Goal: Task Accomplishment & Management: Use online tool/utility

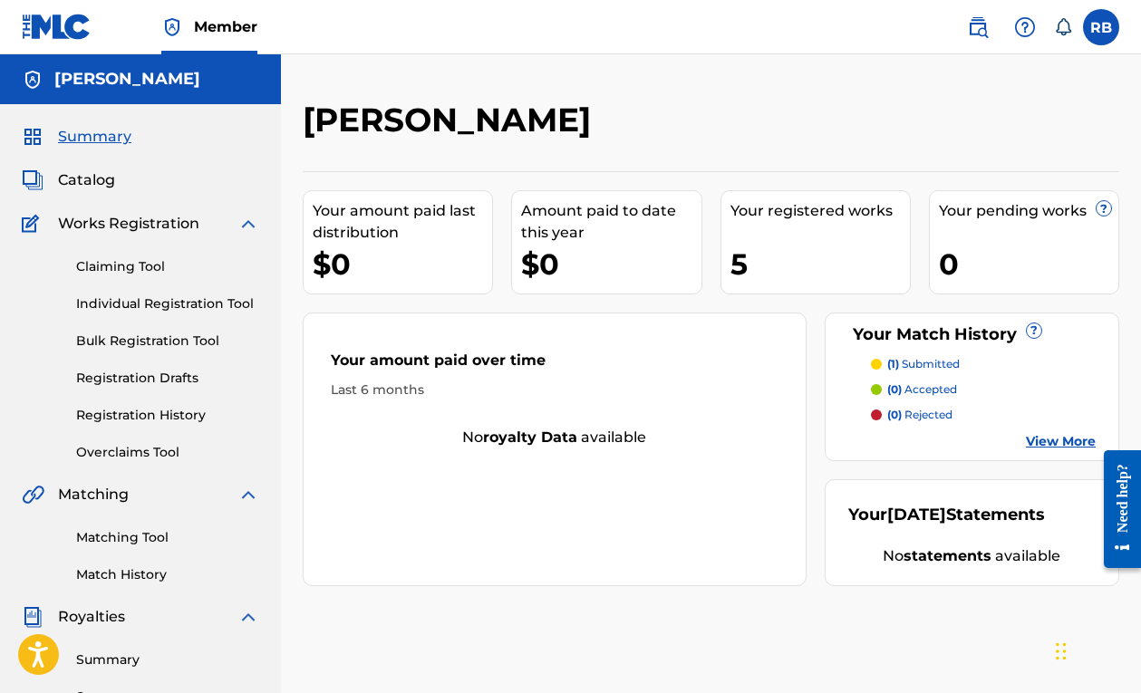
click at [163, 507] on div "Matching Tool Match History" at bounding box center [141, 545] width 238 height 79
click at [163, 548] on div "Matching Tool Match History" at bounding box center [141, 545] width 238 height 79
click at [163, 546] on link "Matching Tool" at bounding box center [167, 537] width 183 height 19
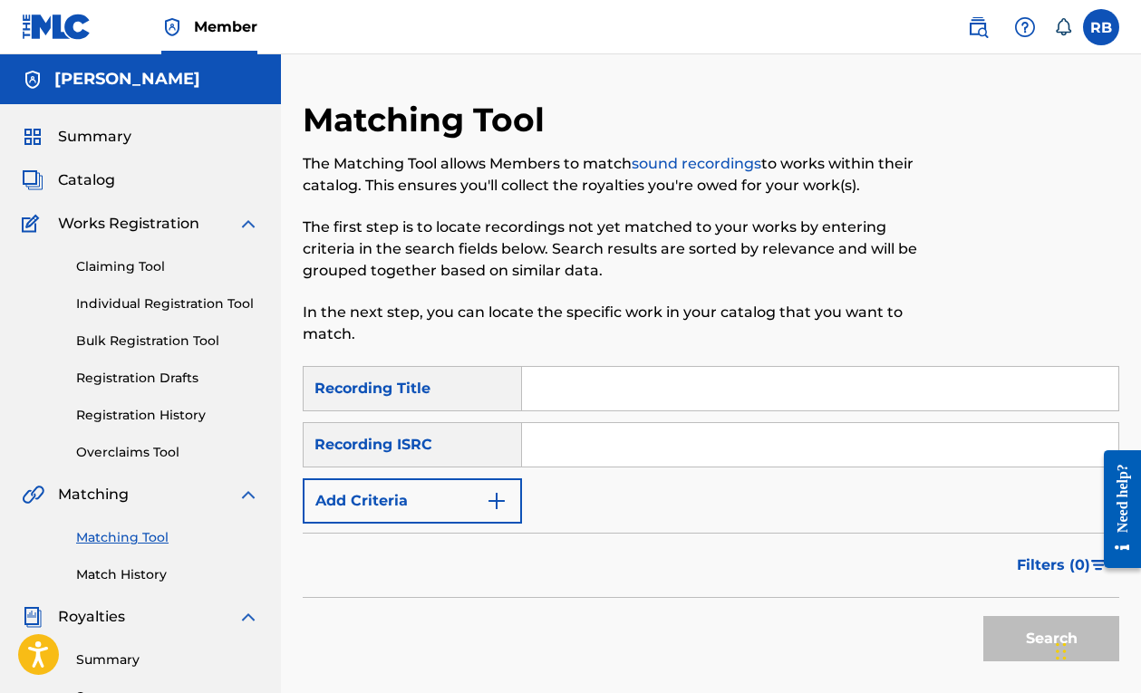
click at [548, 436] on input "Search Form" at bounding box center [820, 445] width 596 height 44
paste input "UKXN22341493"
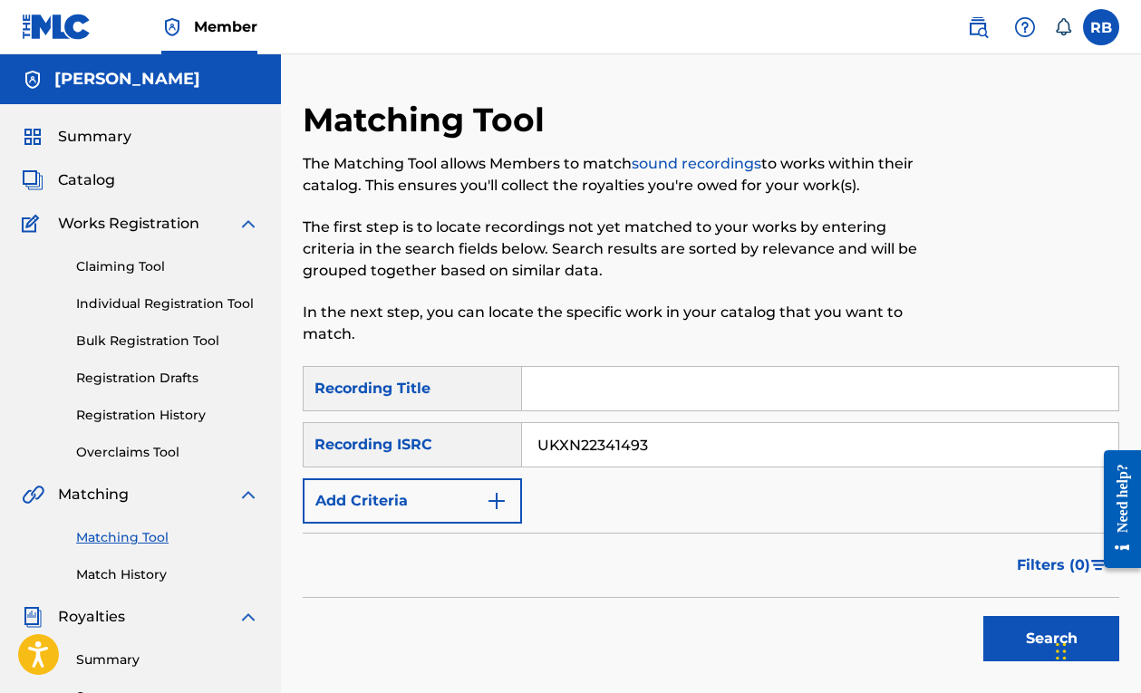
click at [998, 631] on button "Search" at bounding box center [1052, 638] width 136 height 45
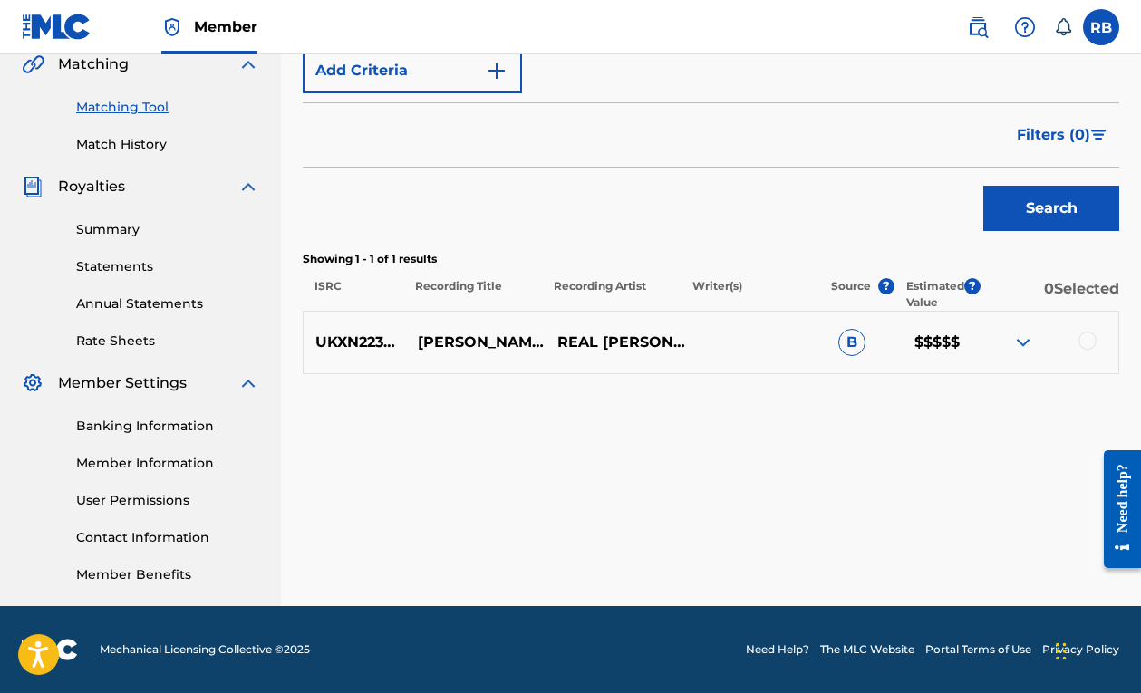
scroll to position [431, 0]
click at [1019, 344] on img at bounding box center [1024, 343] width 22 height 22
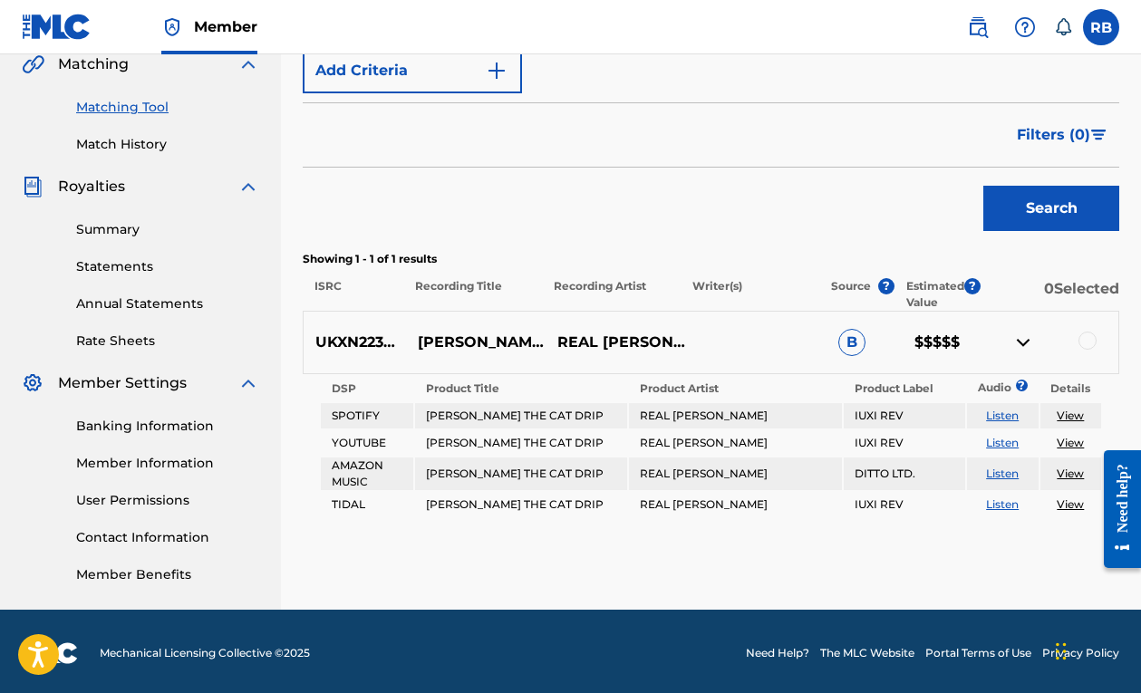
click at [1019, 344] on img at bounding box center [1024, 343] width 22 height 22
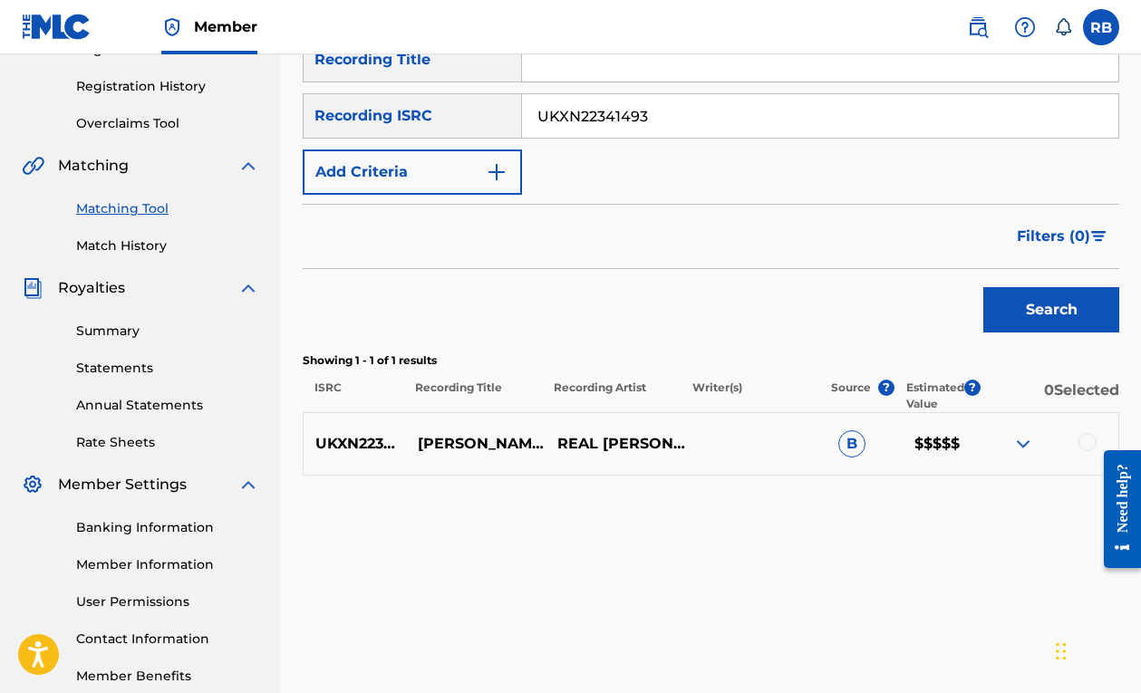
scroll to position [313, 0]
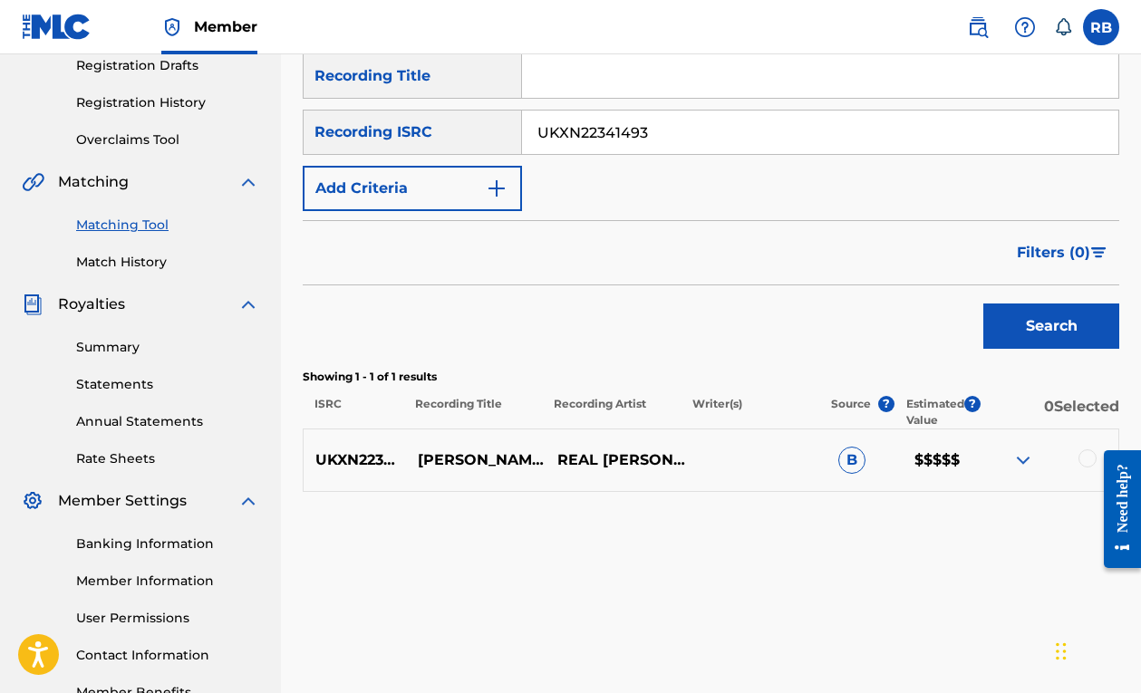
drag, startPoint x: 641, startPoint y: 142, endPoint x: 407, endPoint y: 142, distance: 233.9
click at [407, 142] on div "SearchWithCriteria28d90938-8723-4f65-a1f3-eefc6b1610e9 Recording ISRC UKXN22341…" at bounding box center [711, 132] width 817 height 45
type input "U"
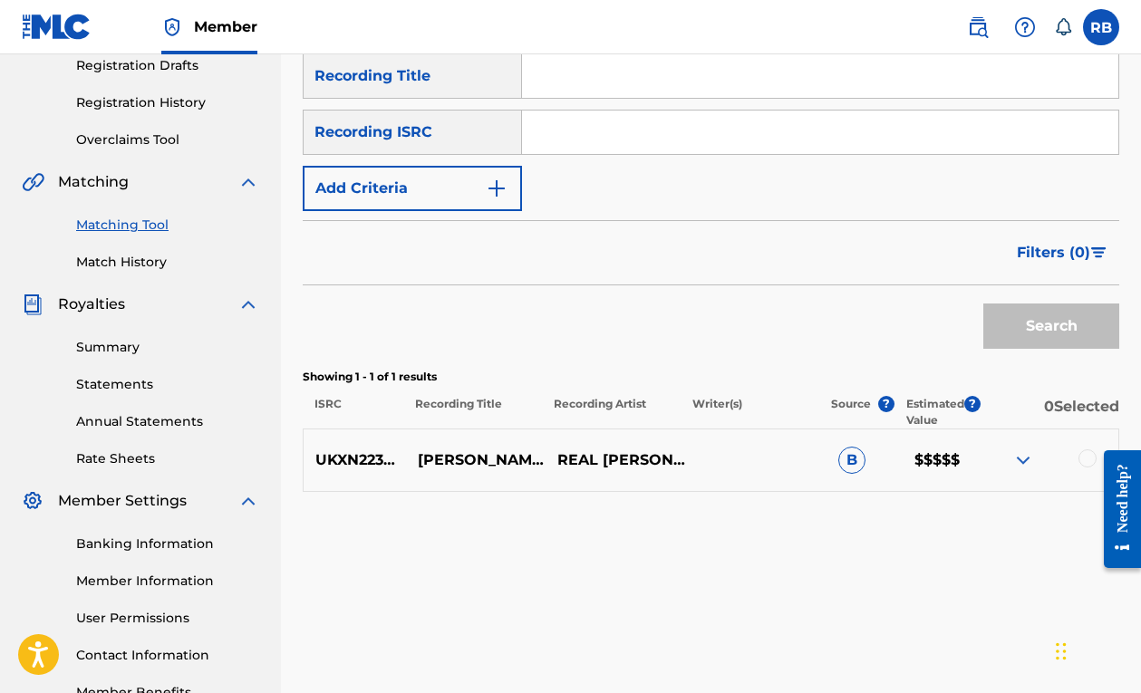
paste input "TCAHL2382652"
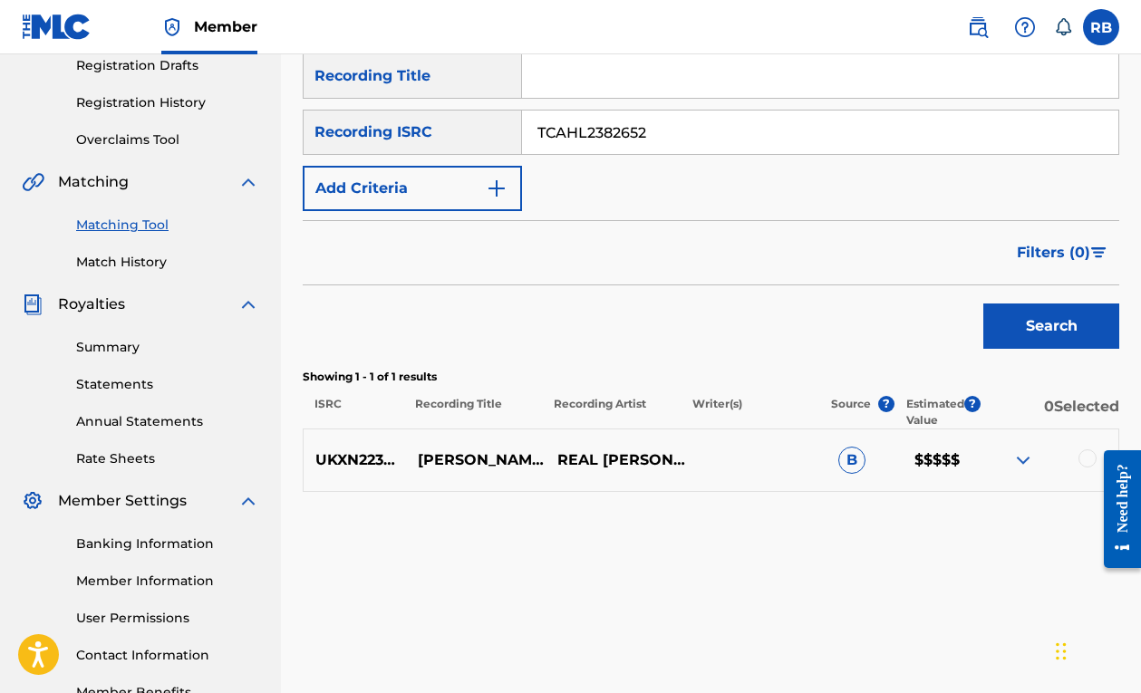
type input "TCAHL2382652"
click at [1030, 315] on button "Search" at bounding box center [1052, 326] width 136 height 45
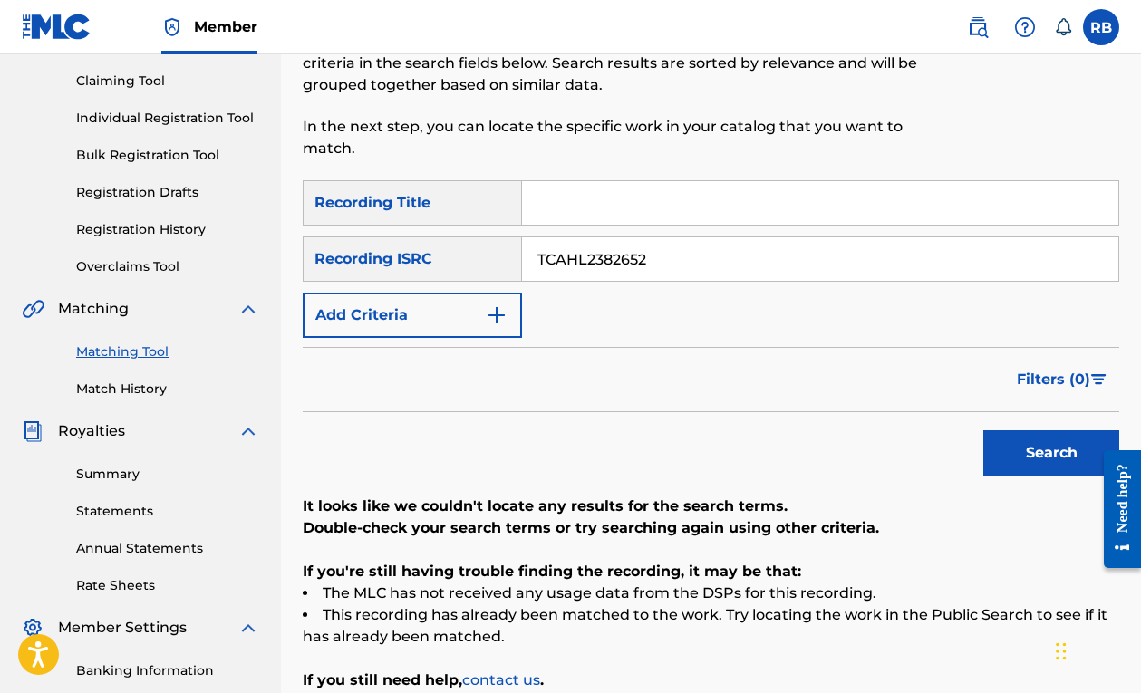
scroll to position [131, 0]
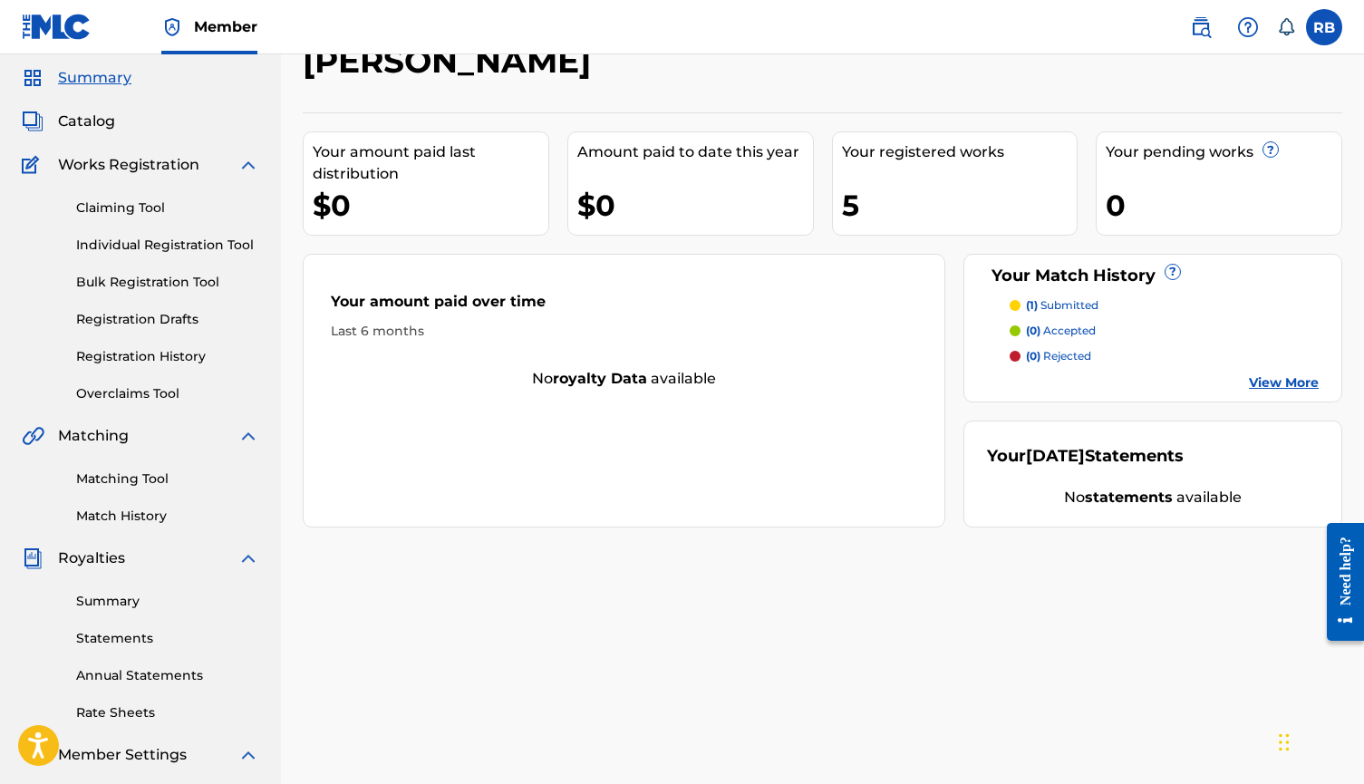
scroll to position [57, 0]
click at [150, 395] on link "Overclaims Tool" at bounding box center [167, 395] width 183 height 19
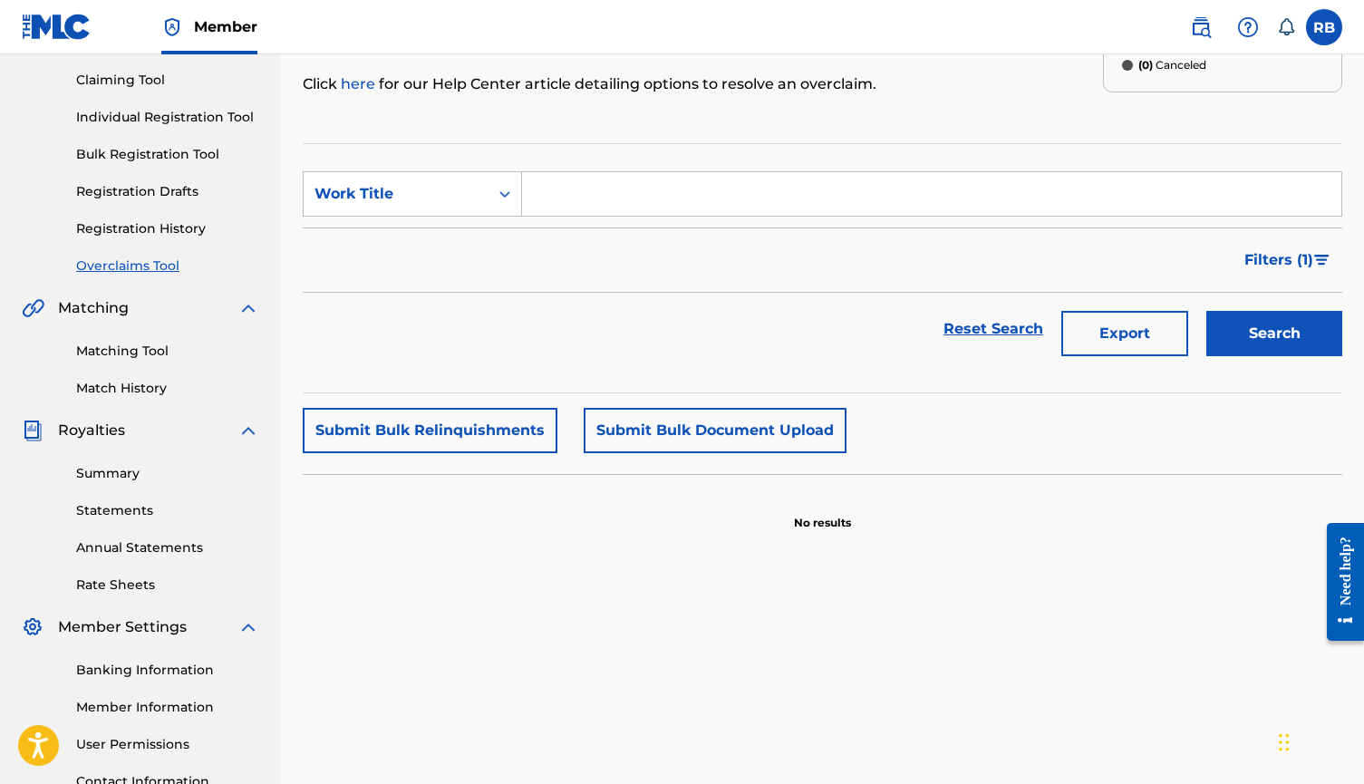
scroll to position [199, 0]
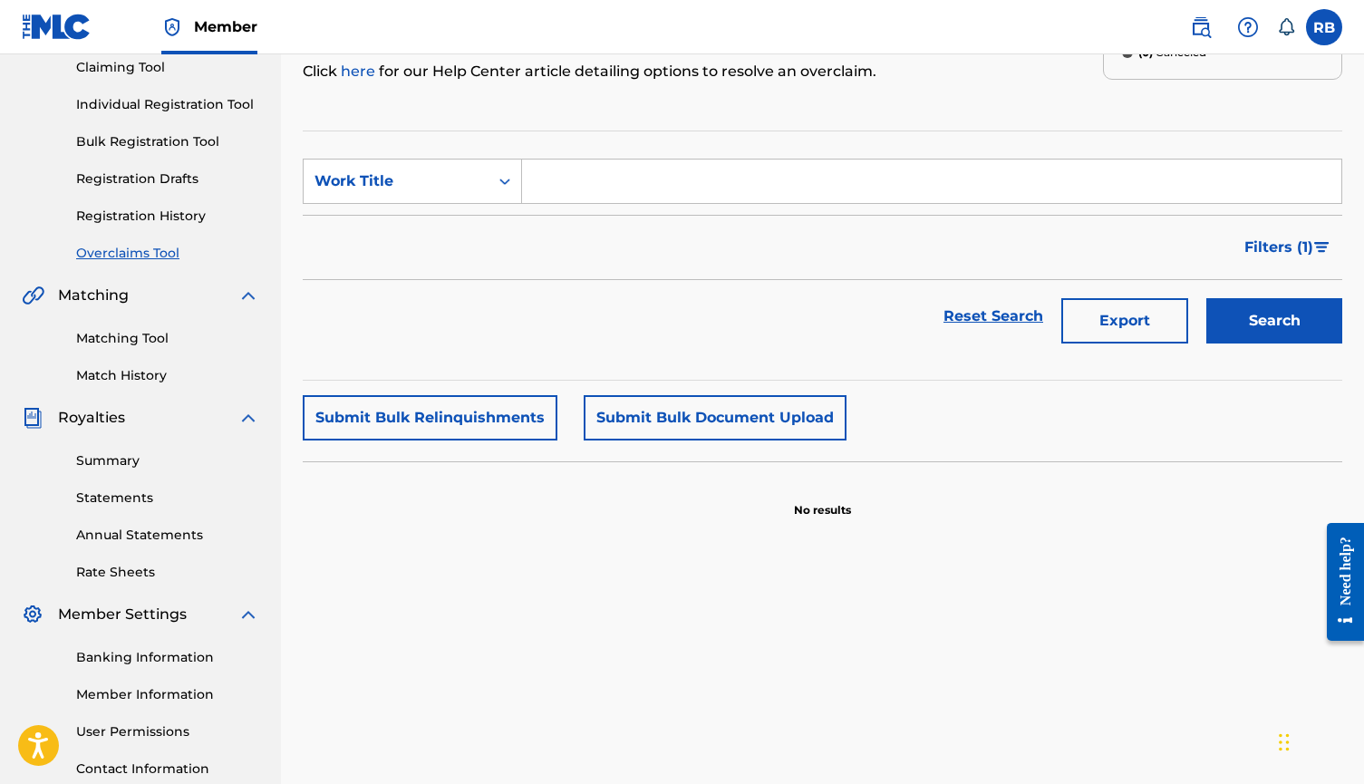
click at [627, 199] on input "Search Form" at bounding box center [931, 182] width 819 height 44
type input "bombardiro"
click at [1275, 321] on button "Search" at bounding box center [1275, 320] width 136 height 45
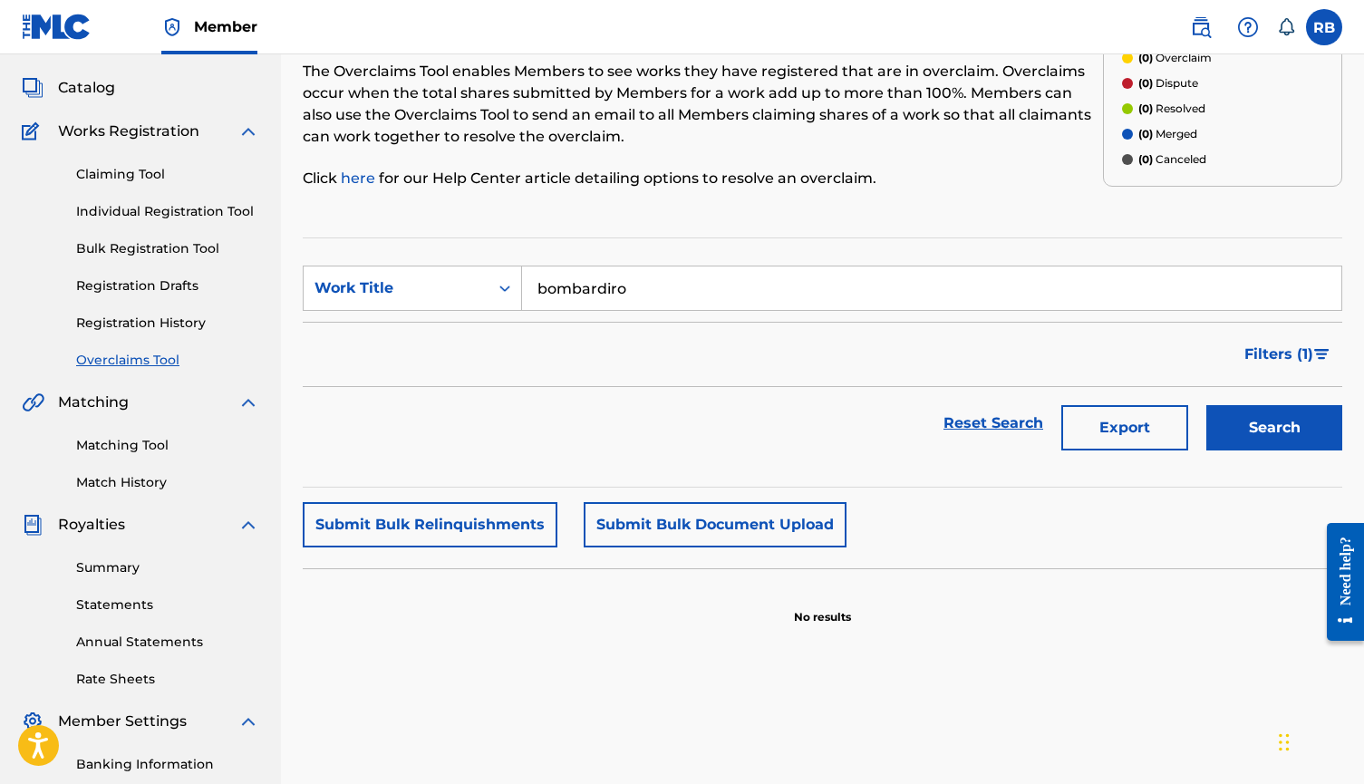
scroll to position [141, 0]
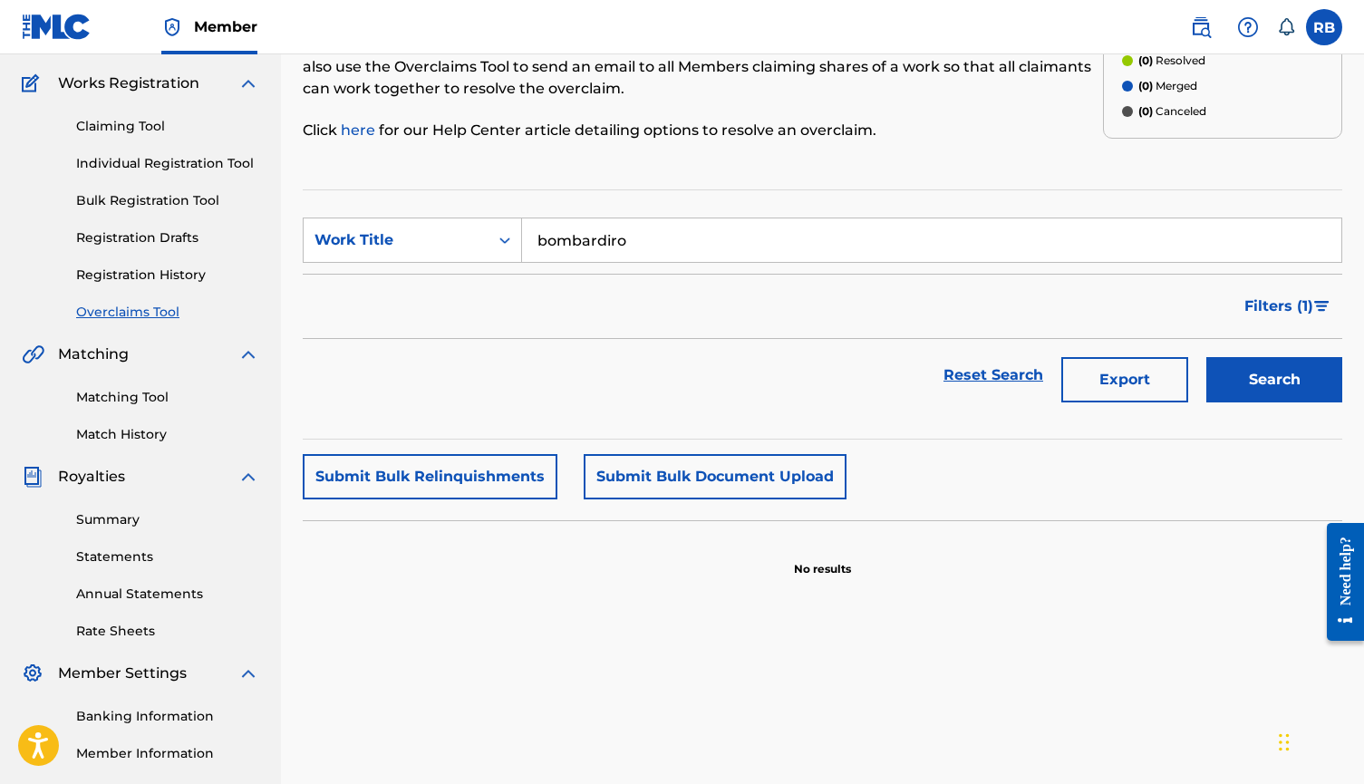
click at [463, 474] on button "Submit Bulk Relinquishments" at bounding box center [430, 476] width 255 height 45
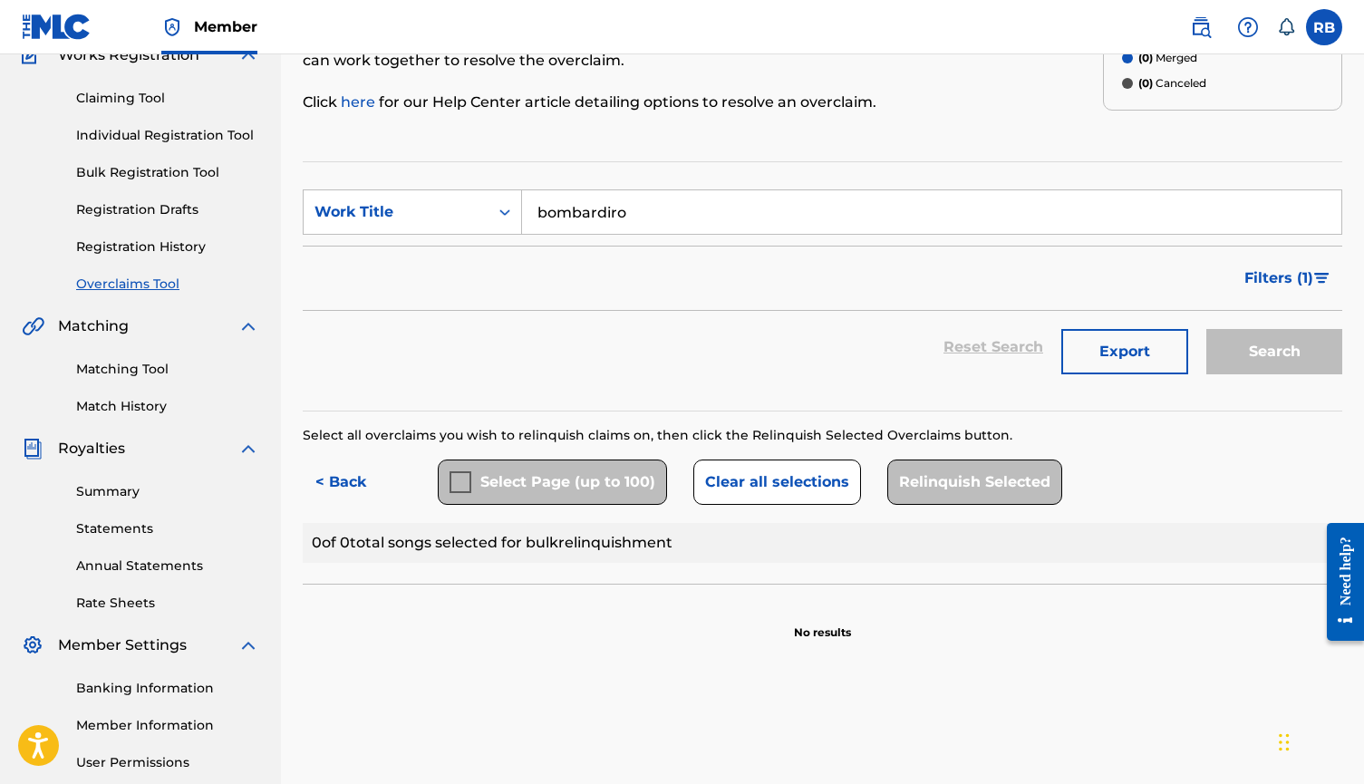
scroll to position [150, 0]
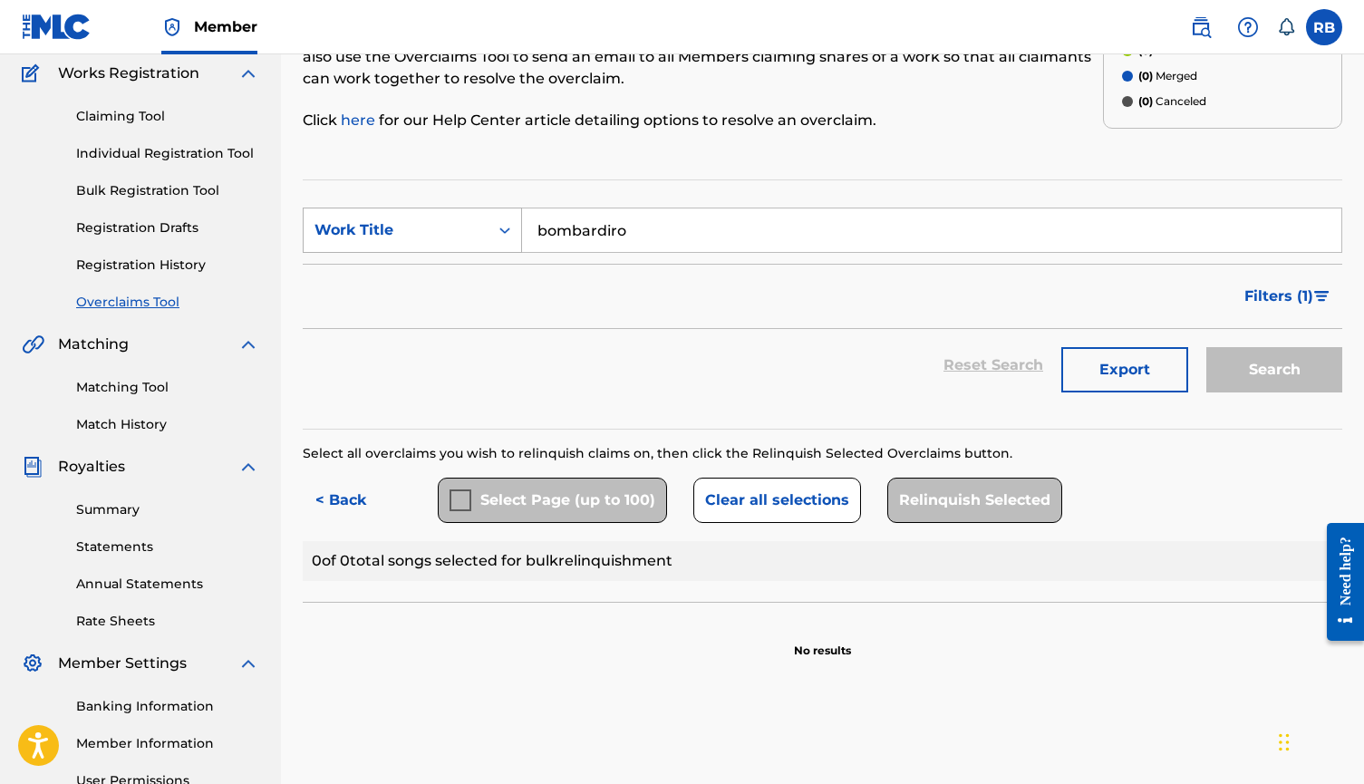
click at [461, 242] on div "Work Title" at bounding box center [396, 230] width 185 height 34
click at [441, 283] on div "MLC Song Code" at bounding box center [413, 275] width 218 height 45
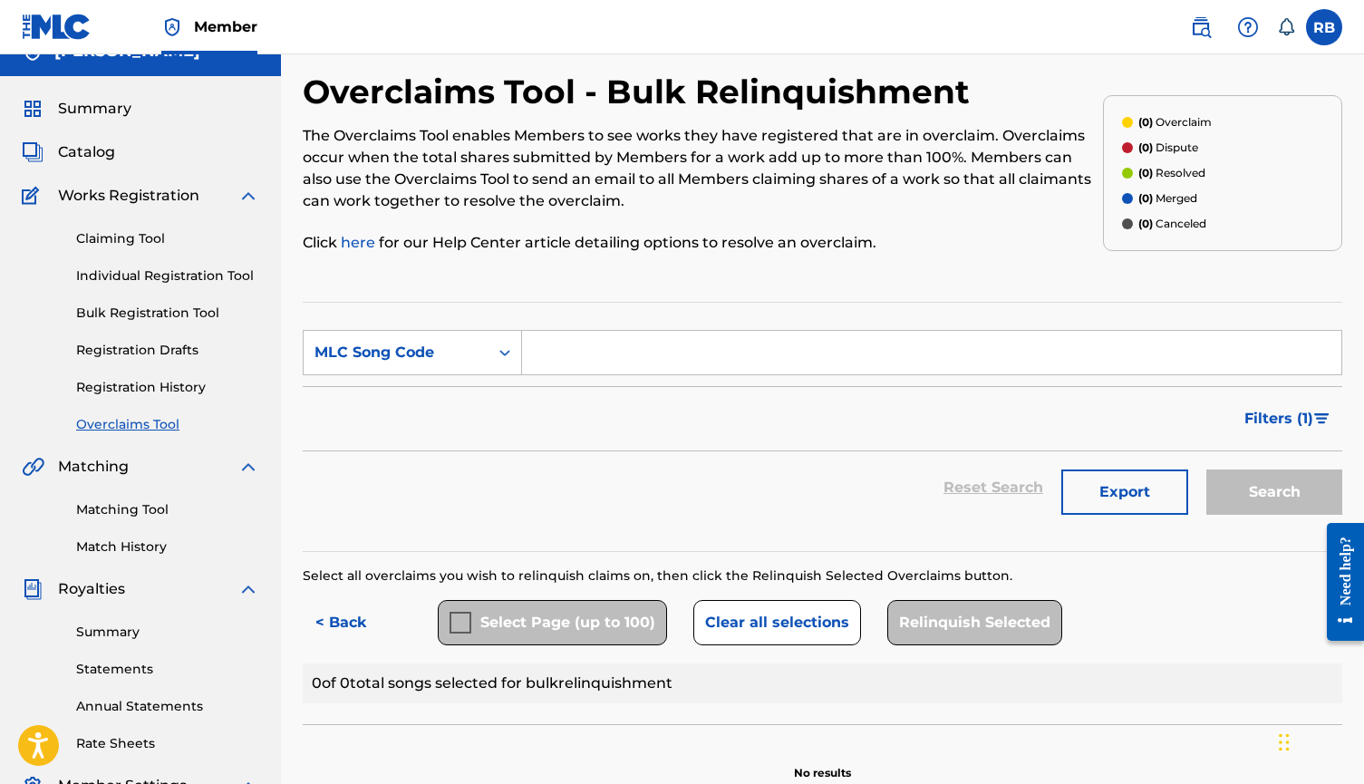
scroll to position [23, 0]
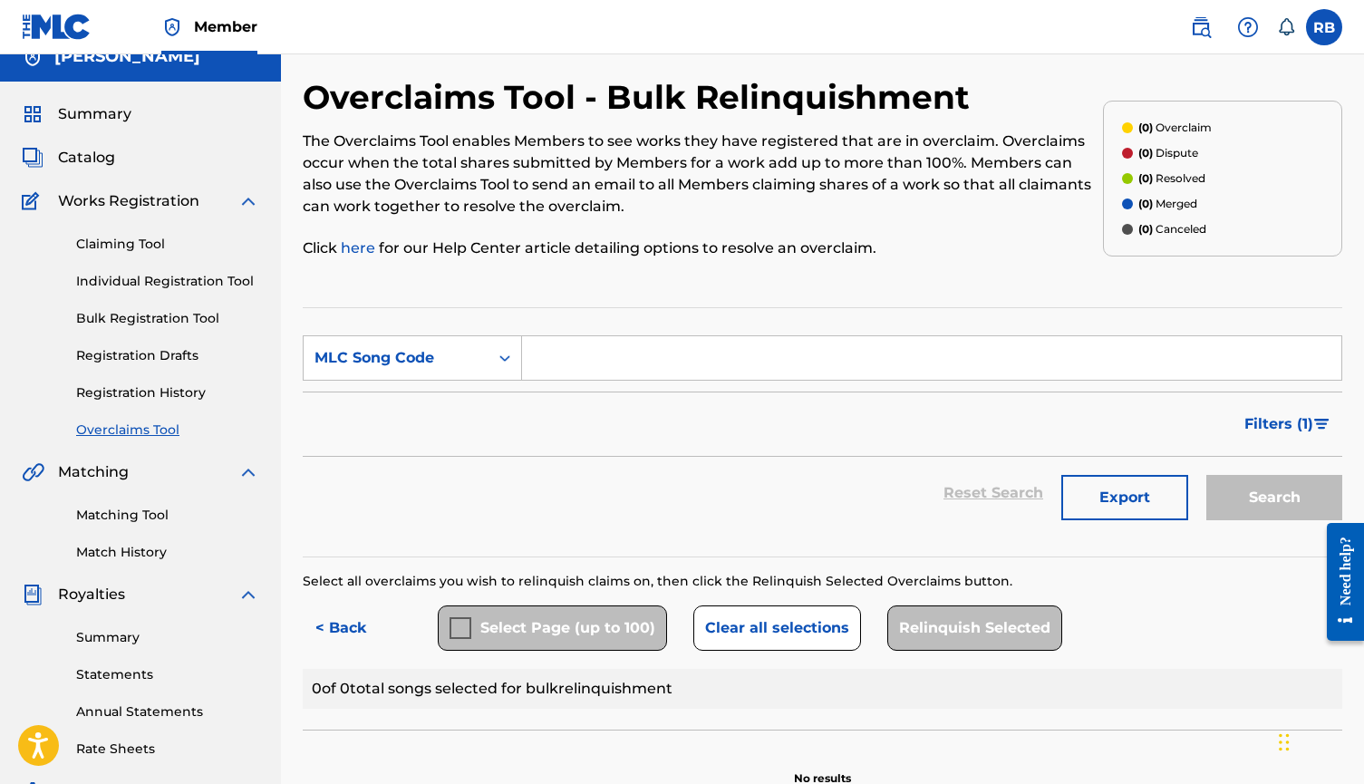
click at [154, 402] on link "Registration History" at bounding box center [167, 392] width 183 height 19
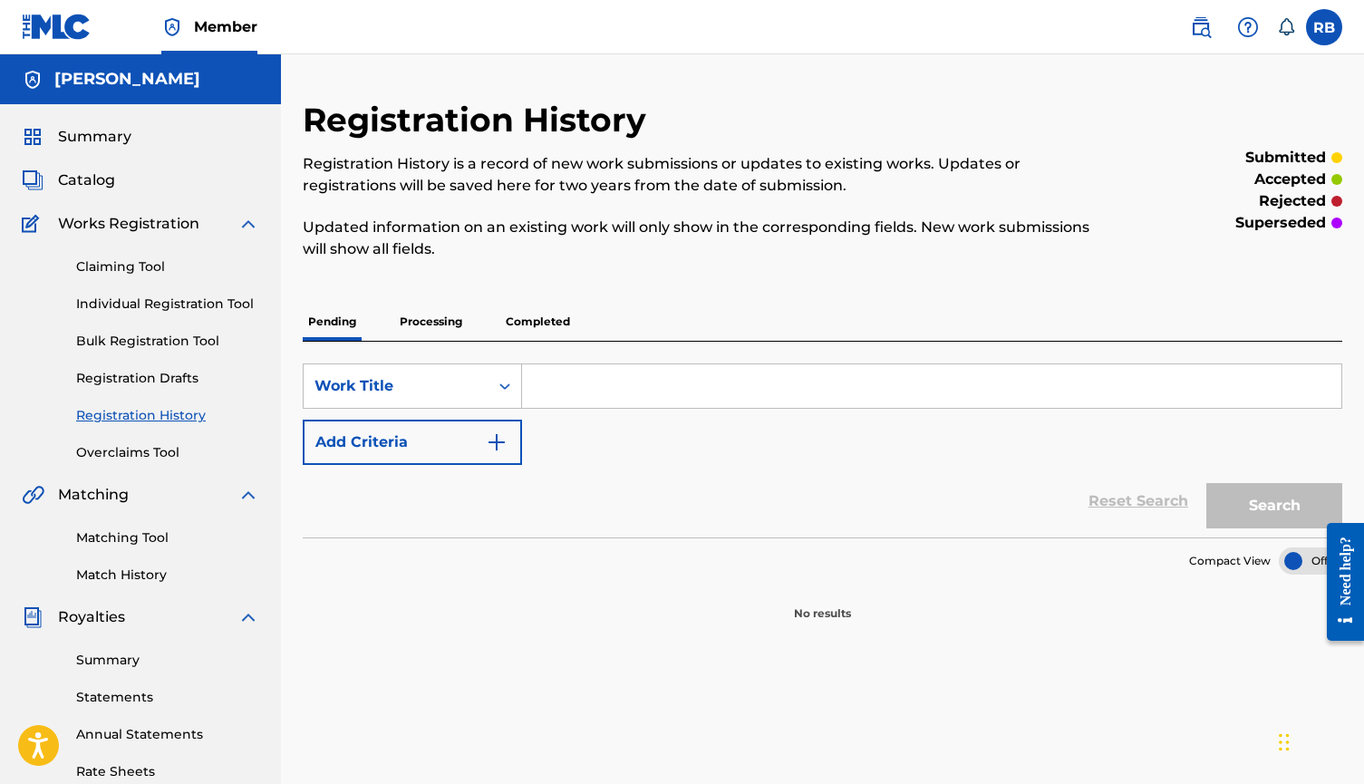
scroll to position [131, 0]
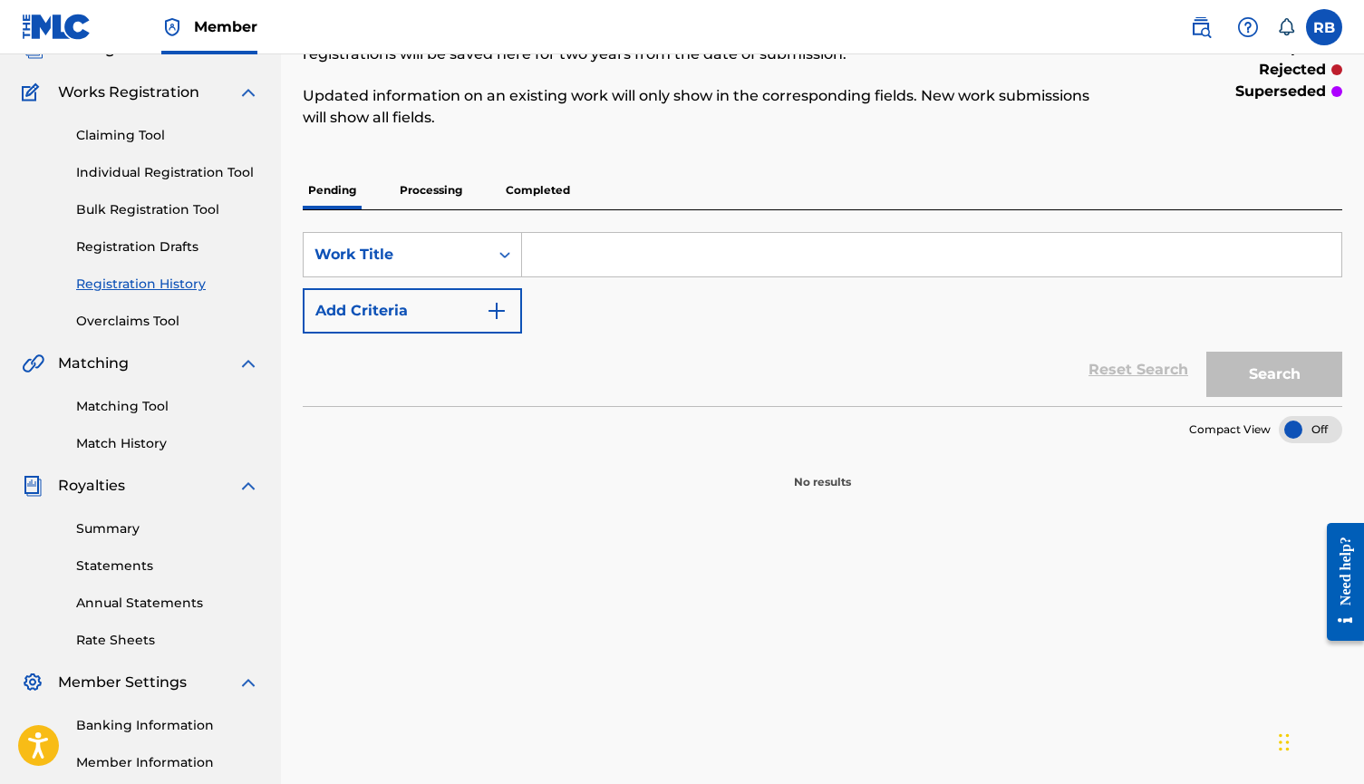
click at [444, 192] on p "Processing" at bounding box center [430, 190] width 73 height 38
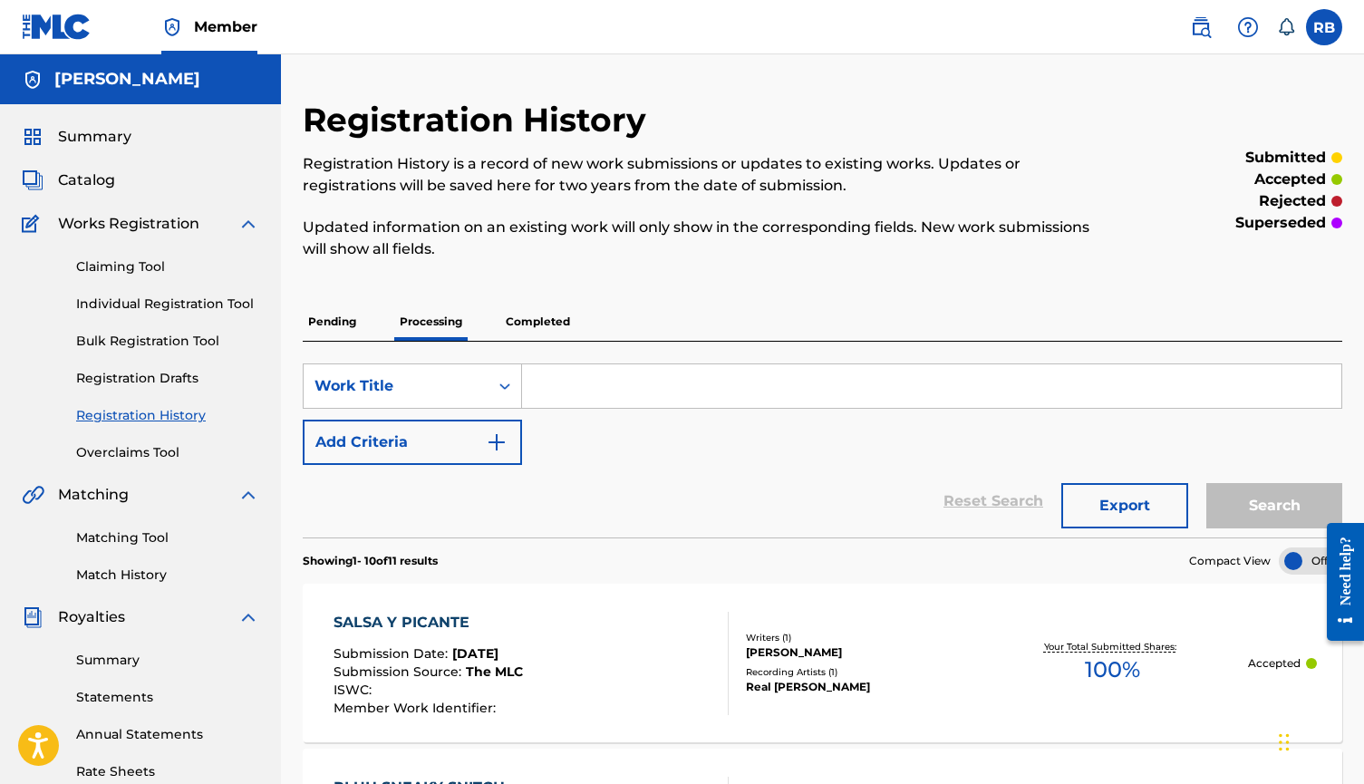
click at [528, 341] on div "Pending Processing Completed" at bounding box center [823, 322] width 1040 height 39
click at [536, 322] on p "Completed" at bounding box center [537, 322] width 75 height 38
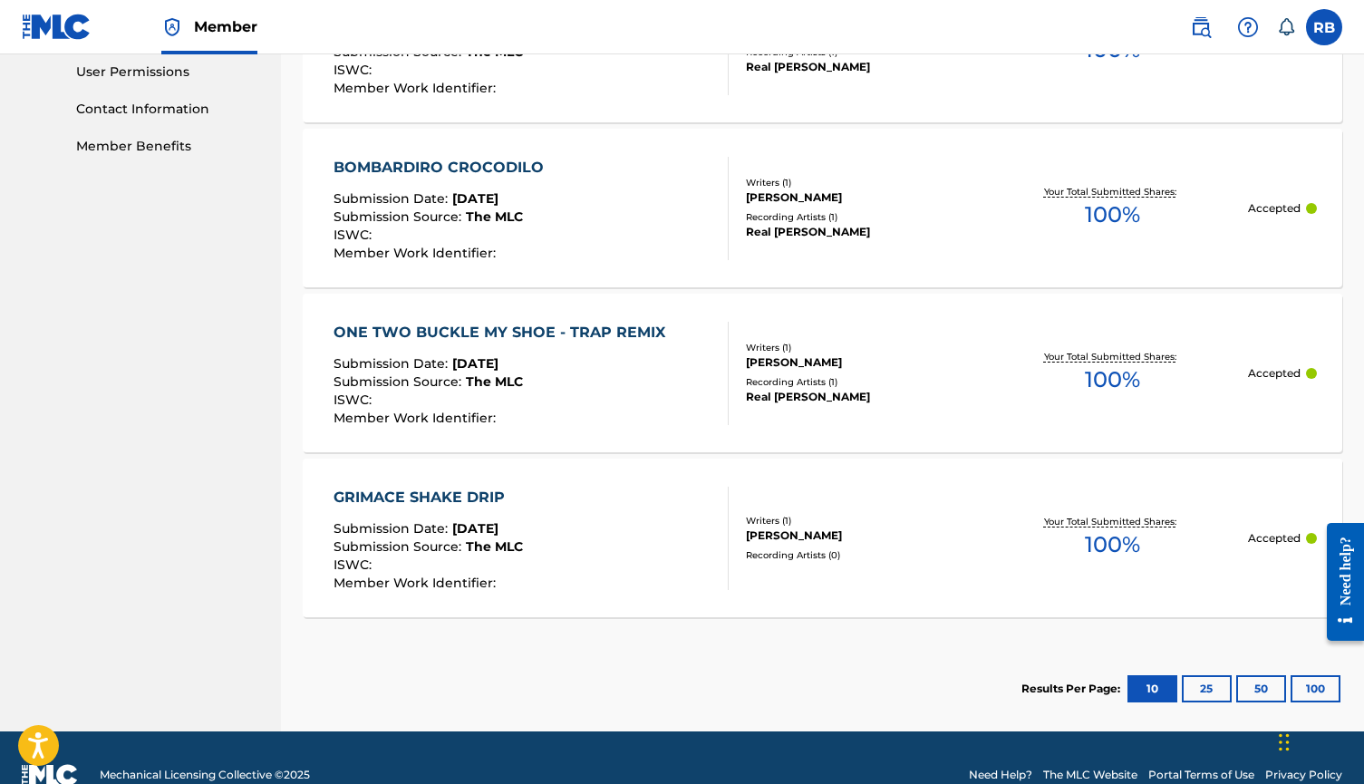
scroll to position [860, 0]
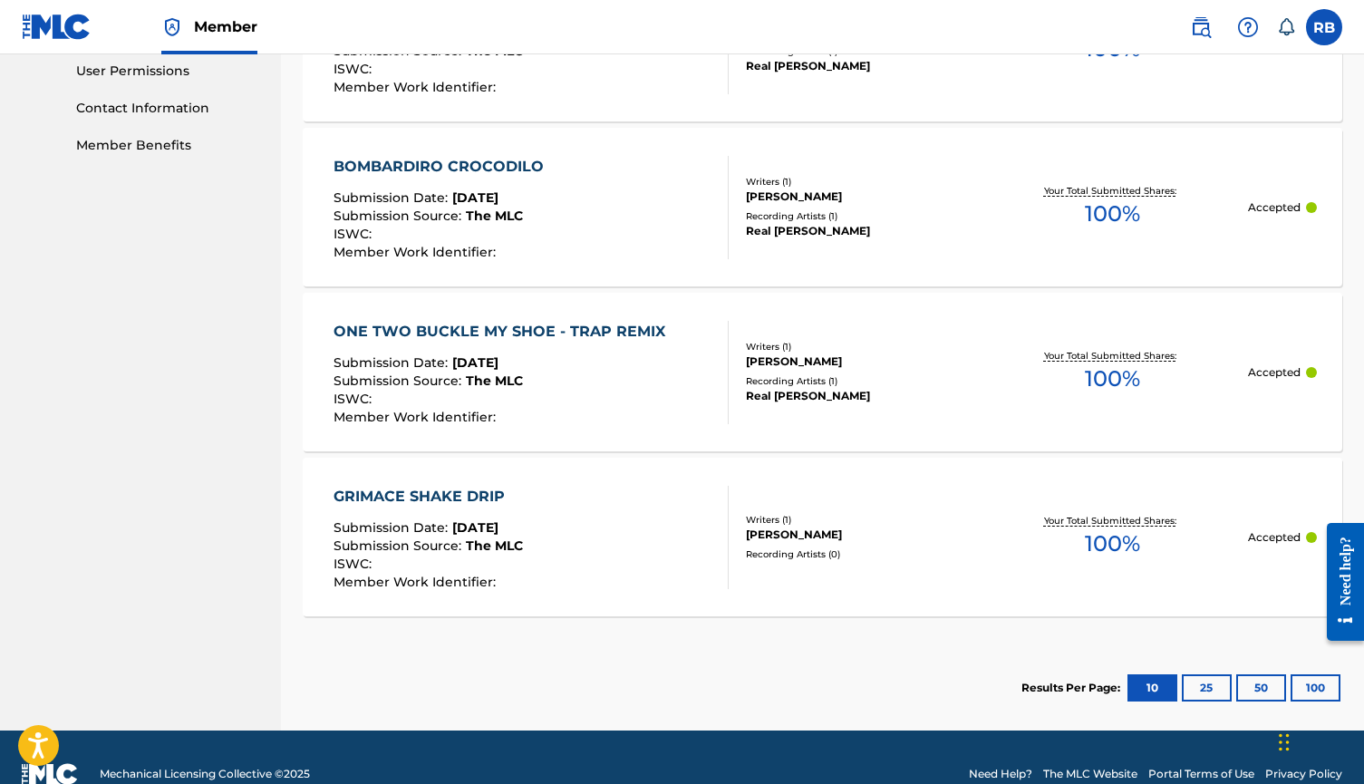
click at [556, 337] on div "ONE TWO BUCKLE MY SHOE - TRAP REMIX" at bounding box center [504, 332] width 341 height 22
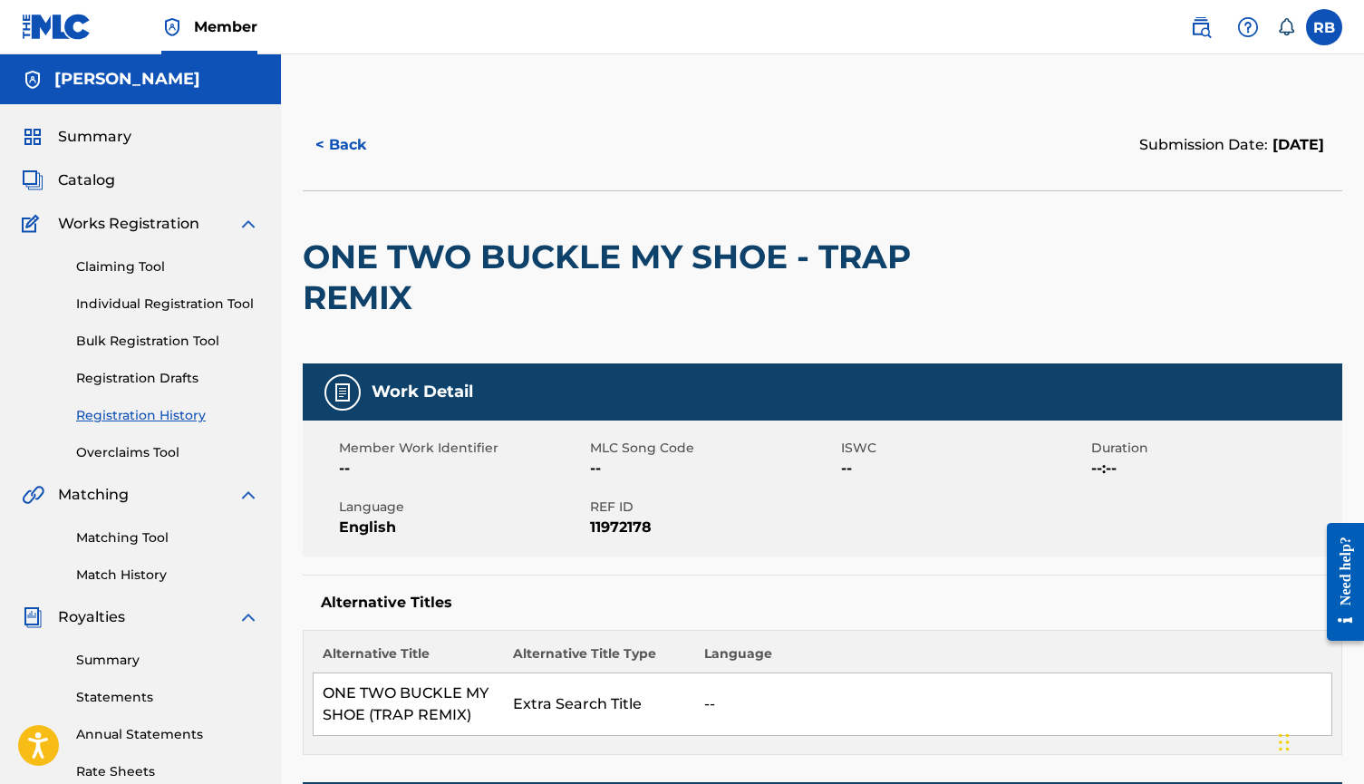
click at [420, 406] on div "Work Detail" at bounding box center [823, 392] width 1040 height 57
click at [175, 413] on link "Registration History" at bounding box center [167, 415] width 183 height 19
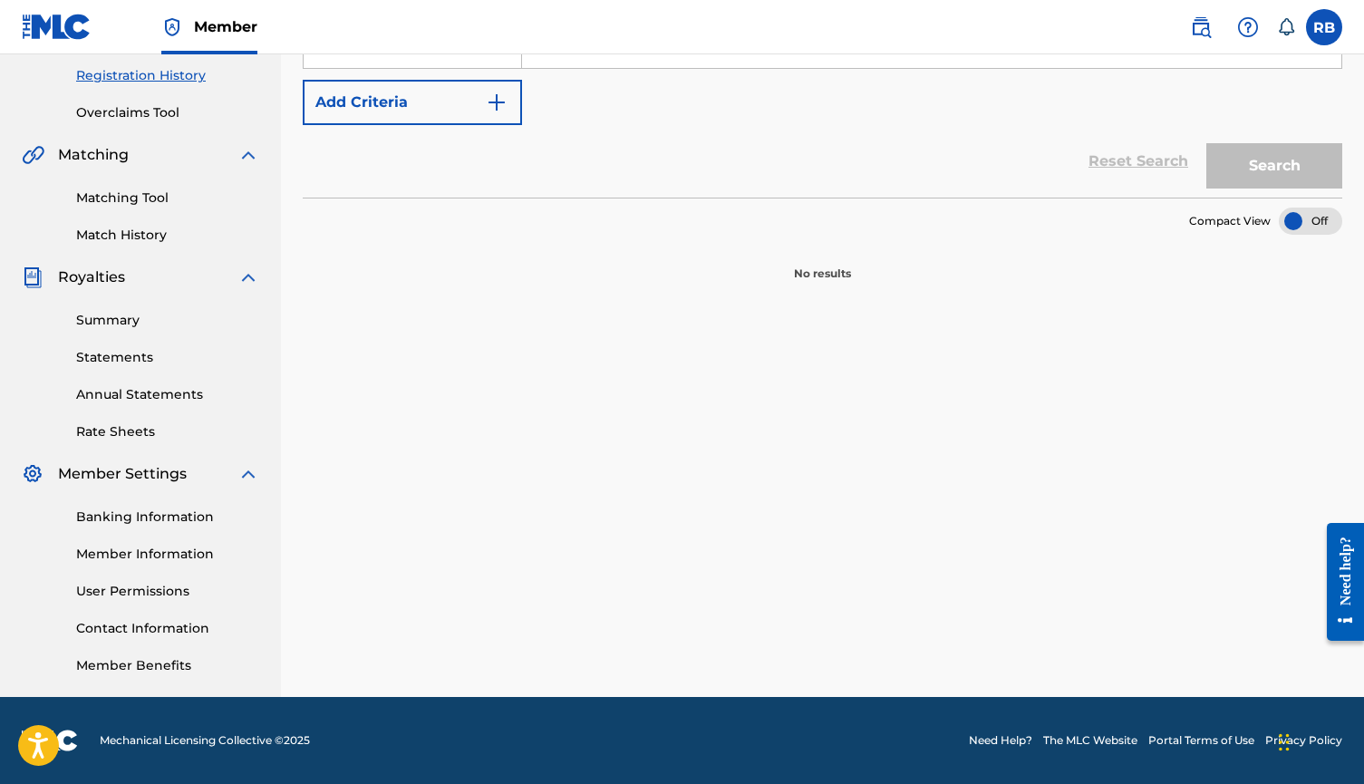
scroll to position [62, 0]
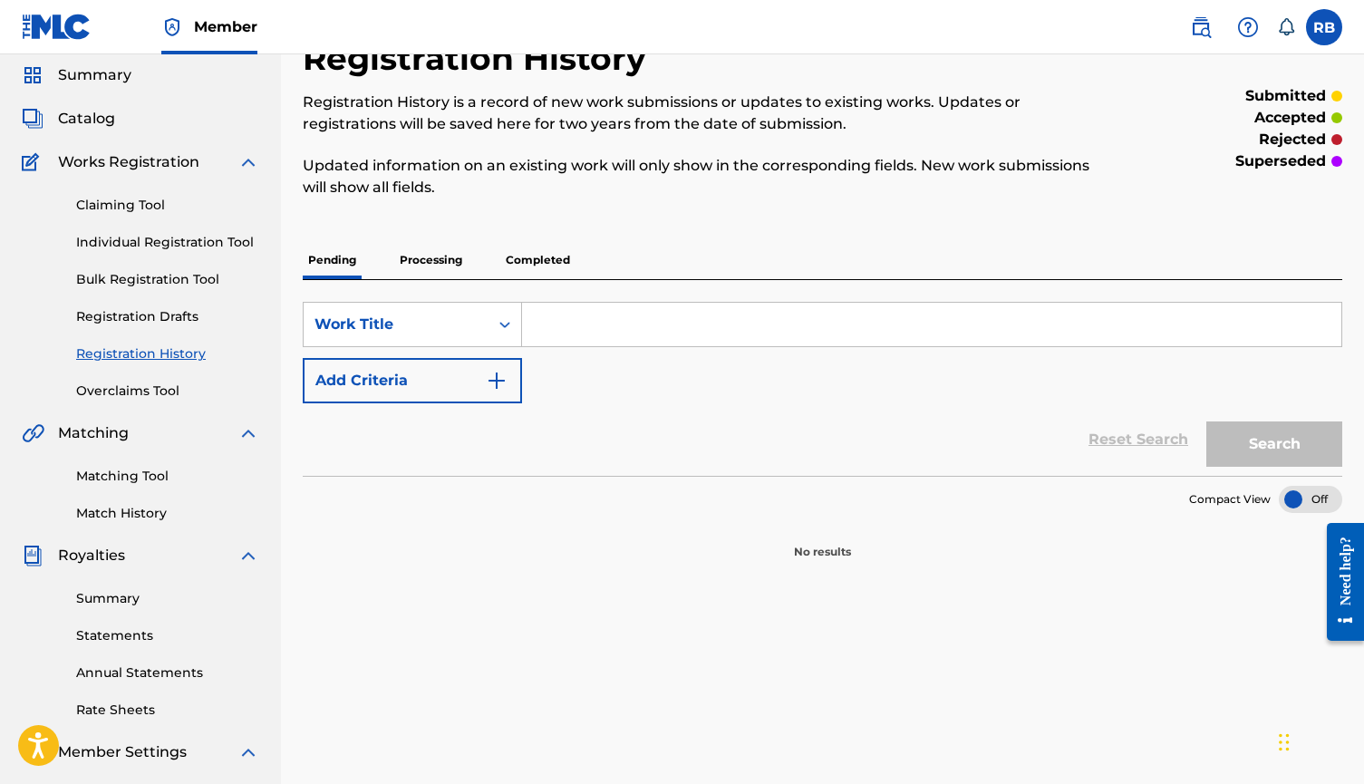
click at [548, 257] on p "Completed" at bounding box center [537, 260] width 75 height 38
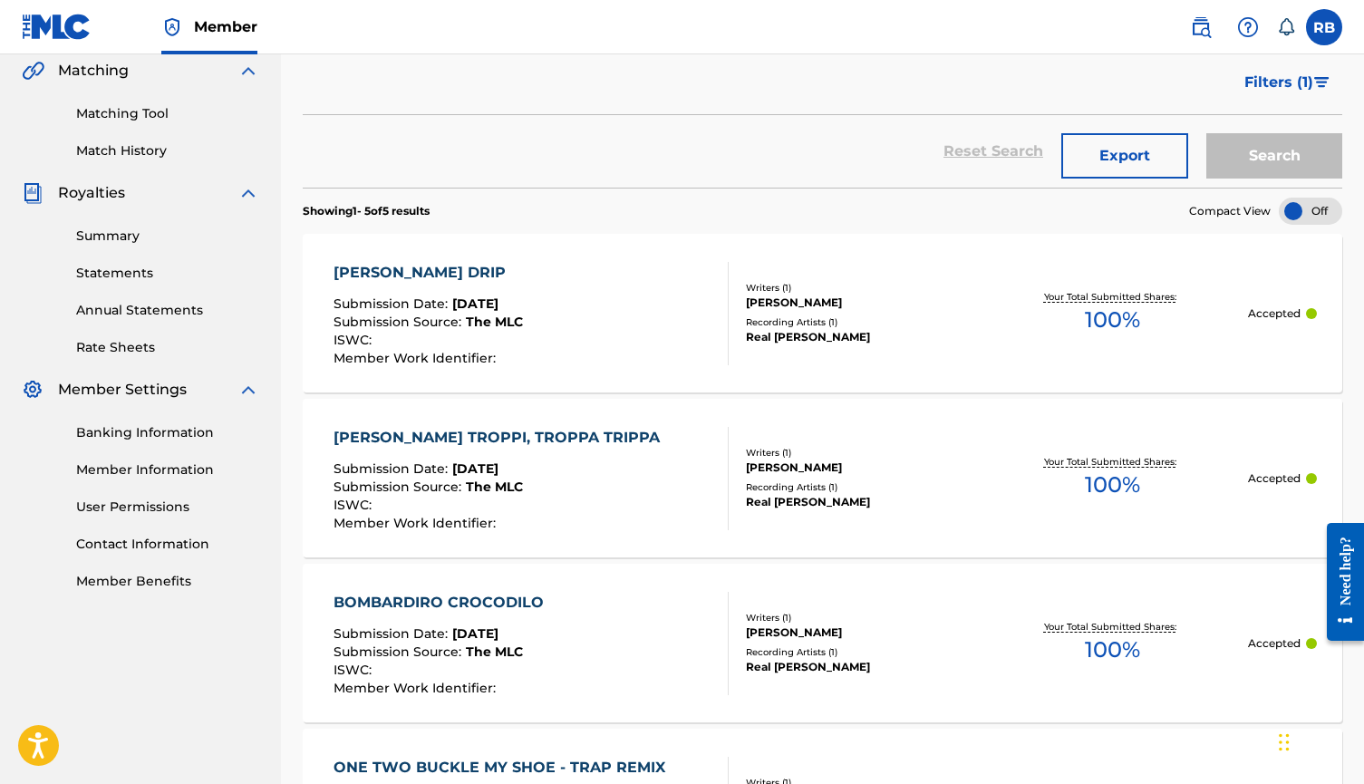
scroll to position [517, 0]
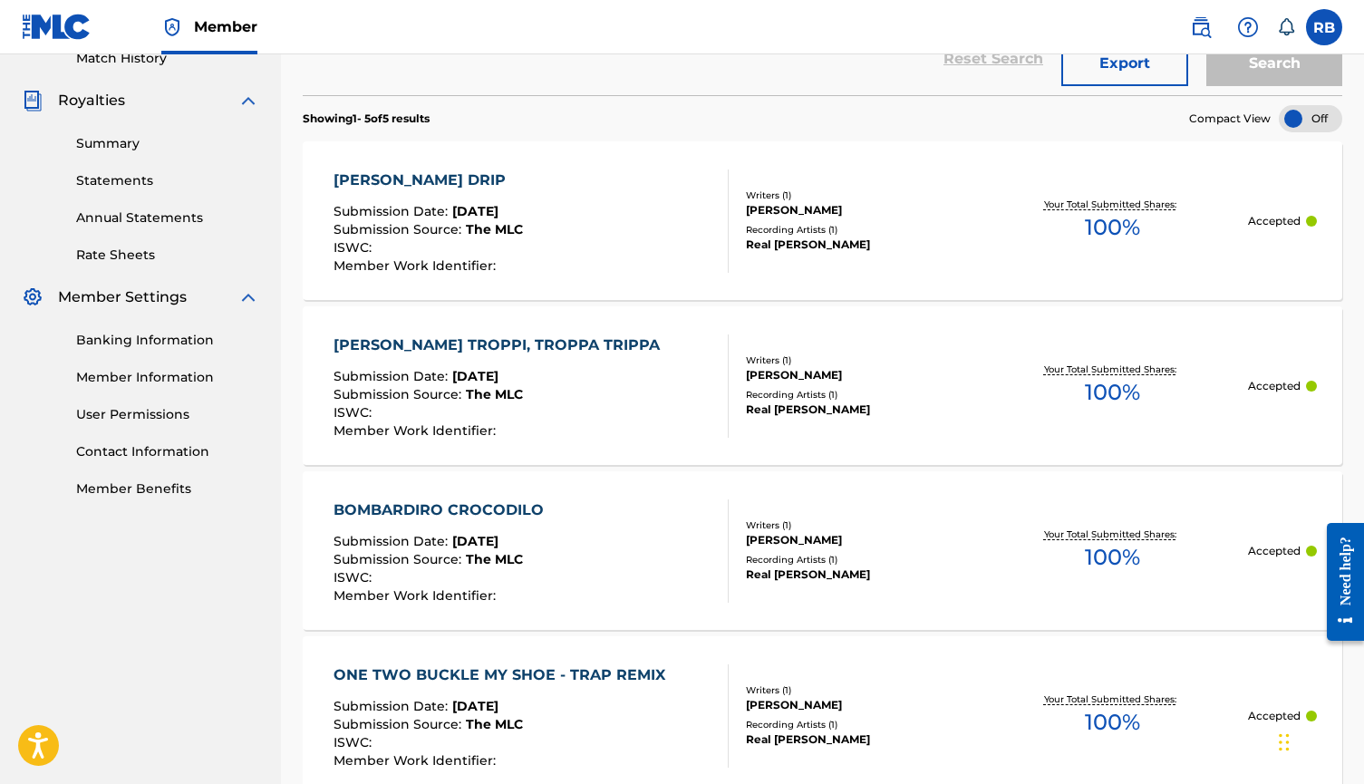
click at [804, 242] on div "Real Wayne" at bounding box center [860, 245] width 229 height 16
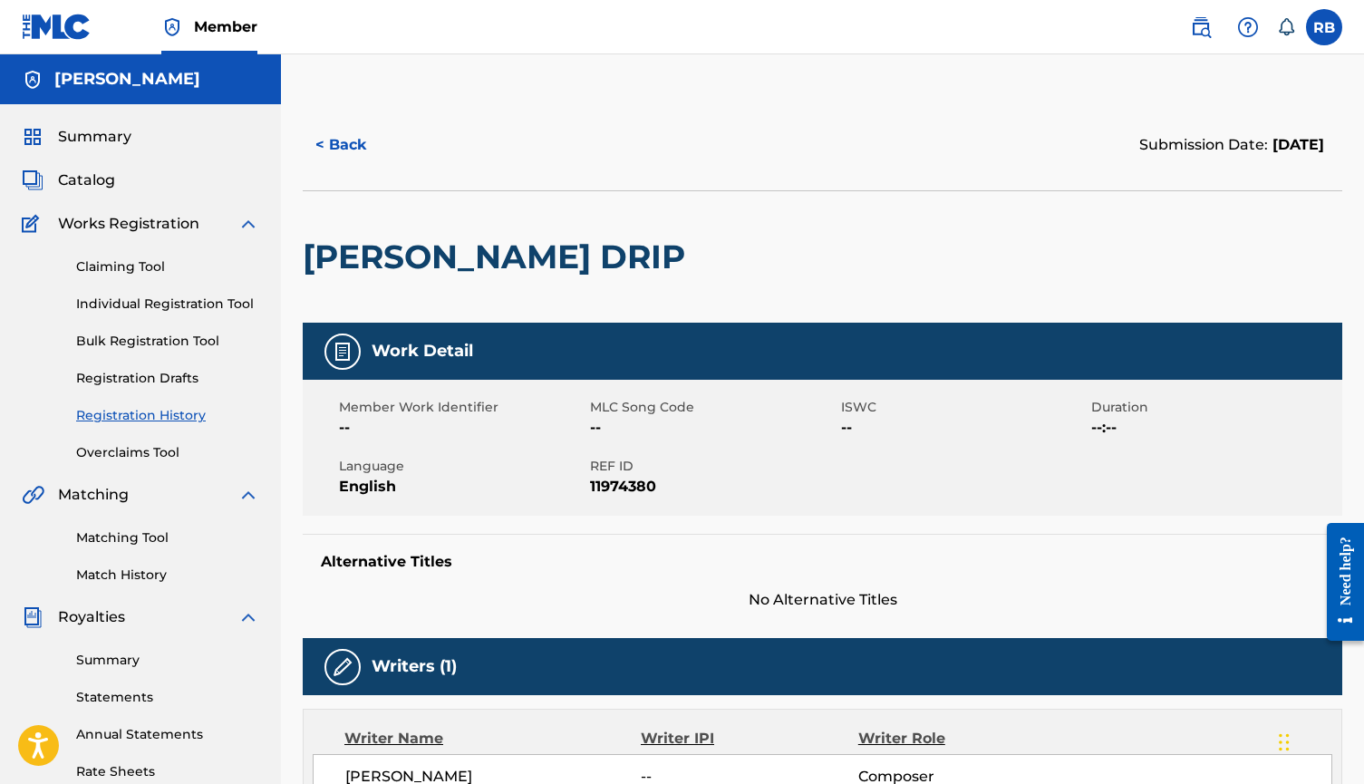
click at [93, 175] on span "Catalog" at bounding box center [86, 181] width 57 height 22
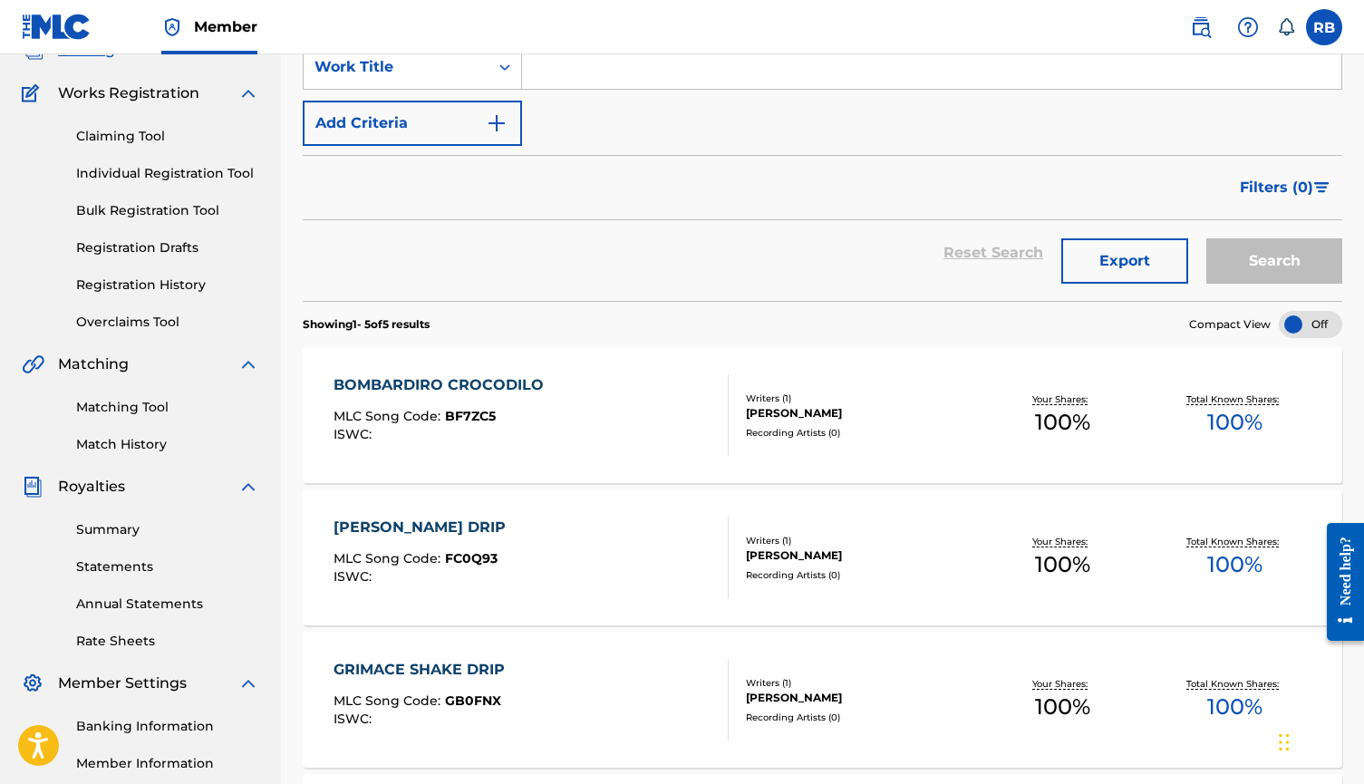
scroll to position [150, 0]
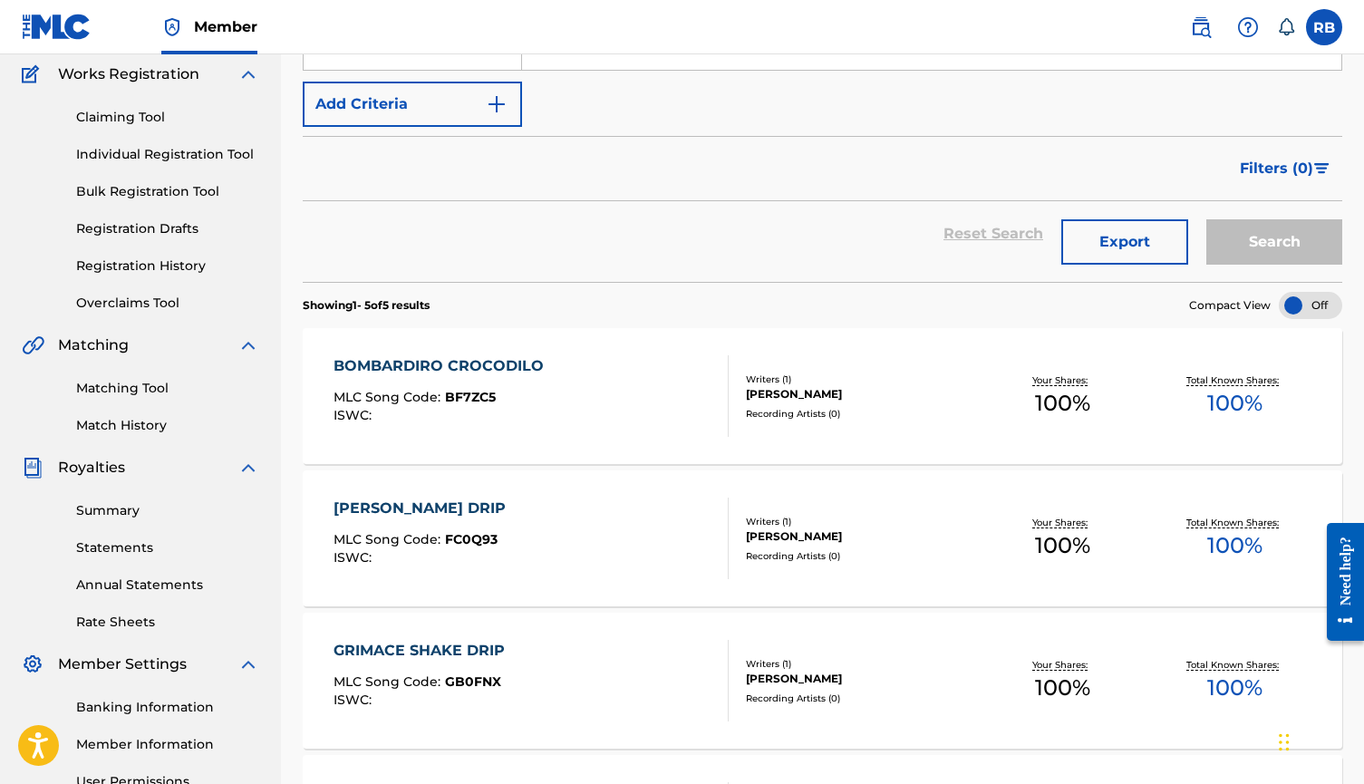
click at [553, 353] on div "BOMBARDIRO CROCODILO MLC Song Code : BF7ZC5 ISWC : Writers ( 1 ) ROBERT BEZDEDA…" at bounding box center [823, 396] width 1040 height 136
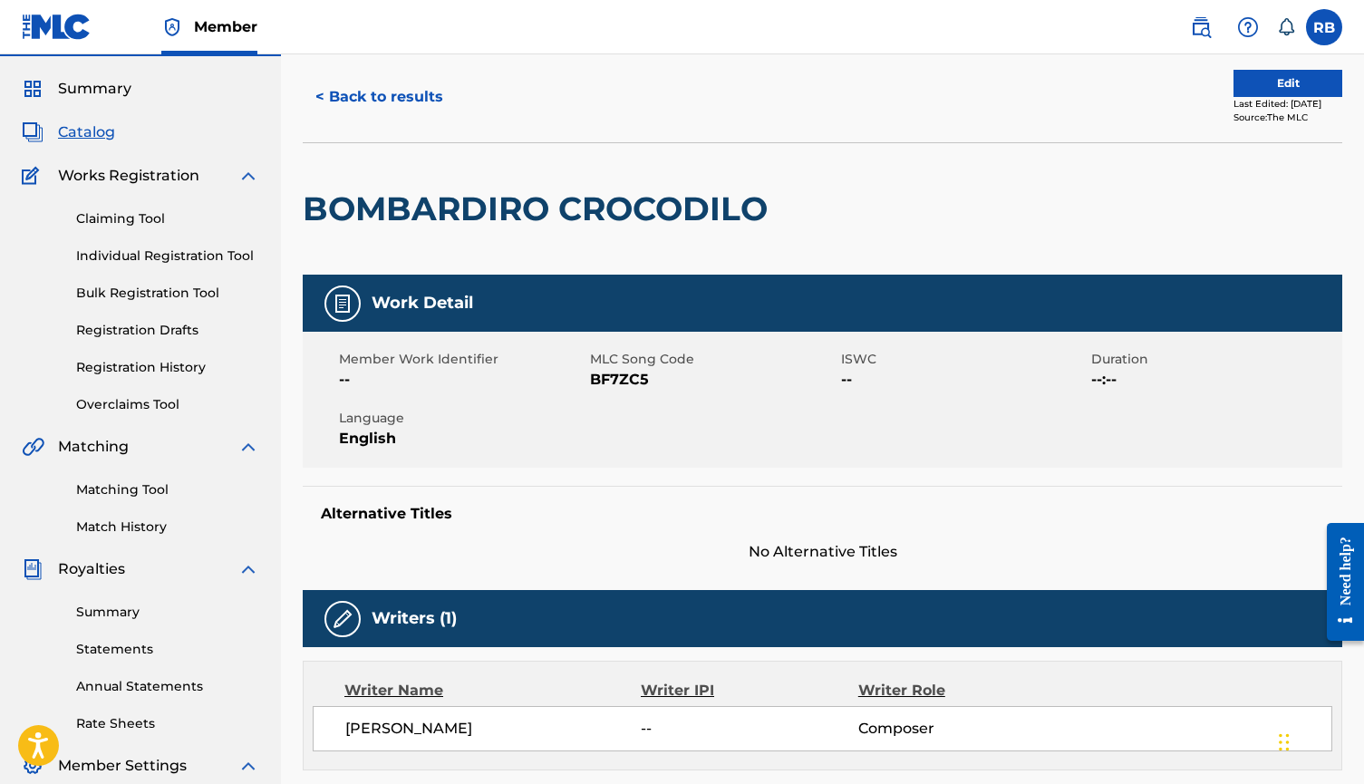
scroll to position [51, 0]
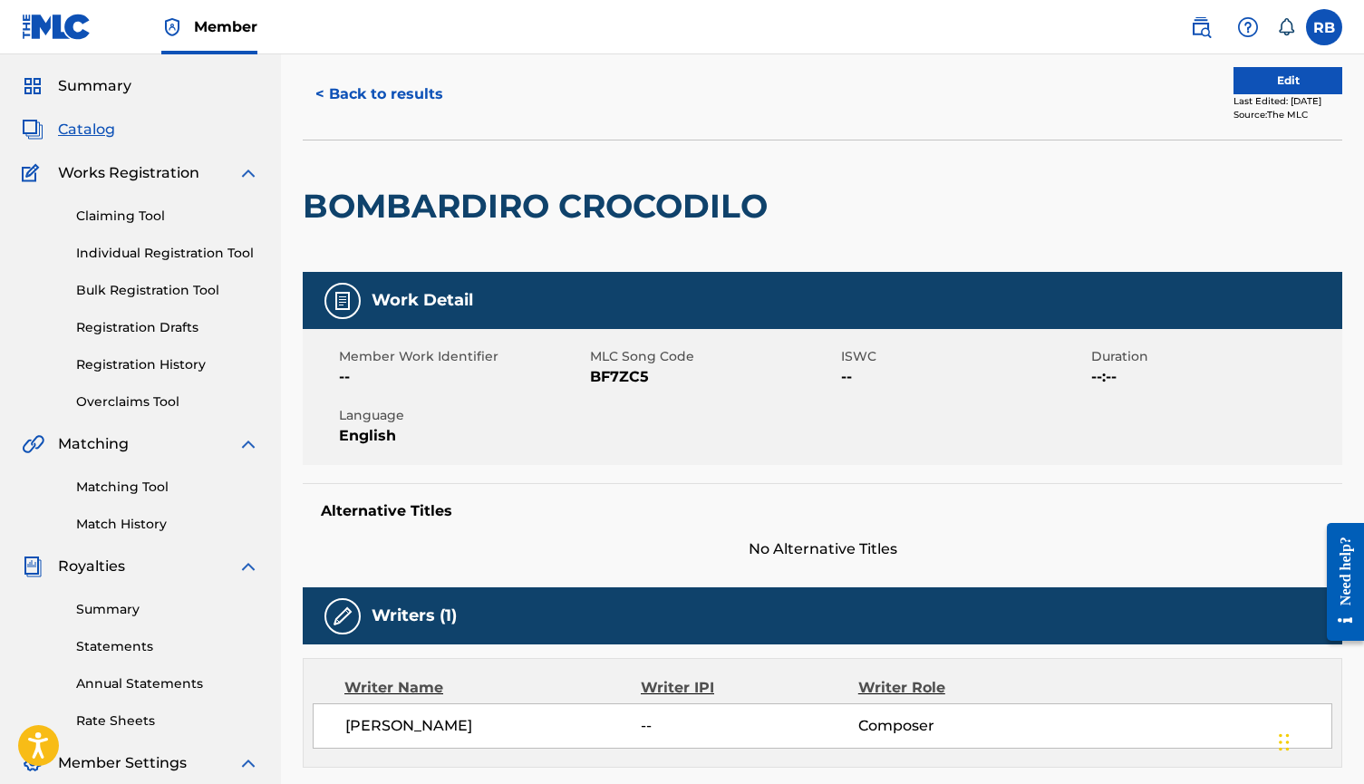
click at [431, 98] on button "< Back to results" at bounding box center [379, 94] width 153 height 45
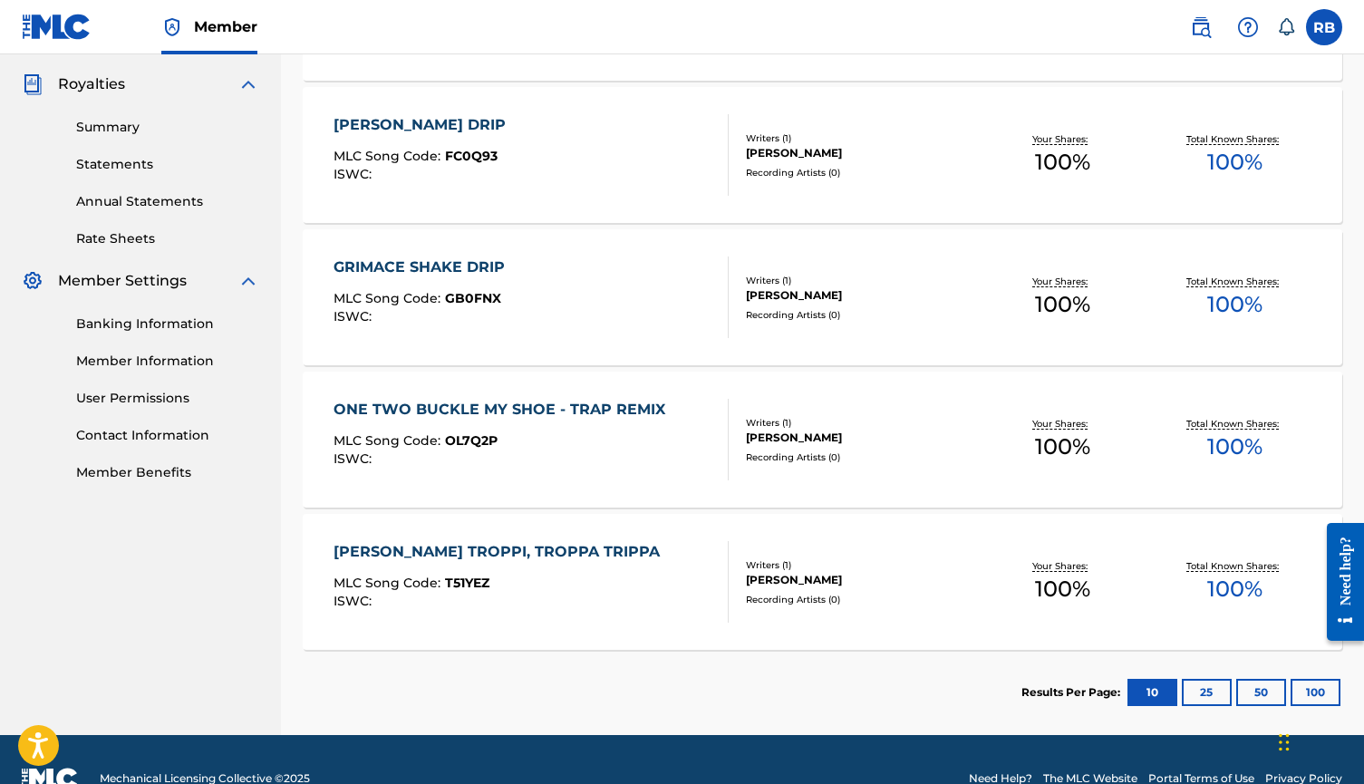
scroll to position [540, 0]
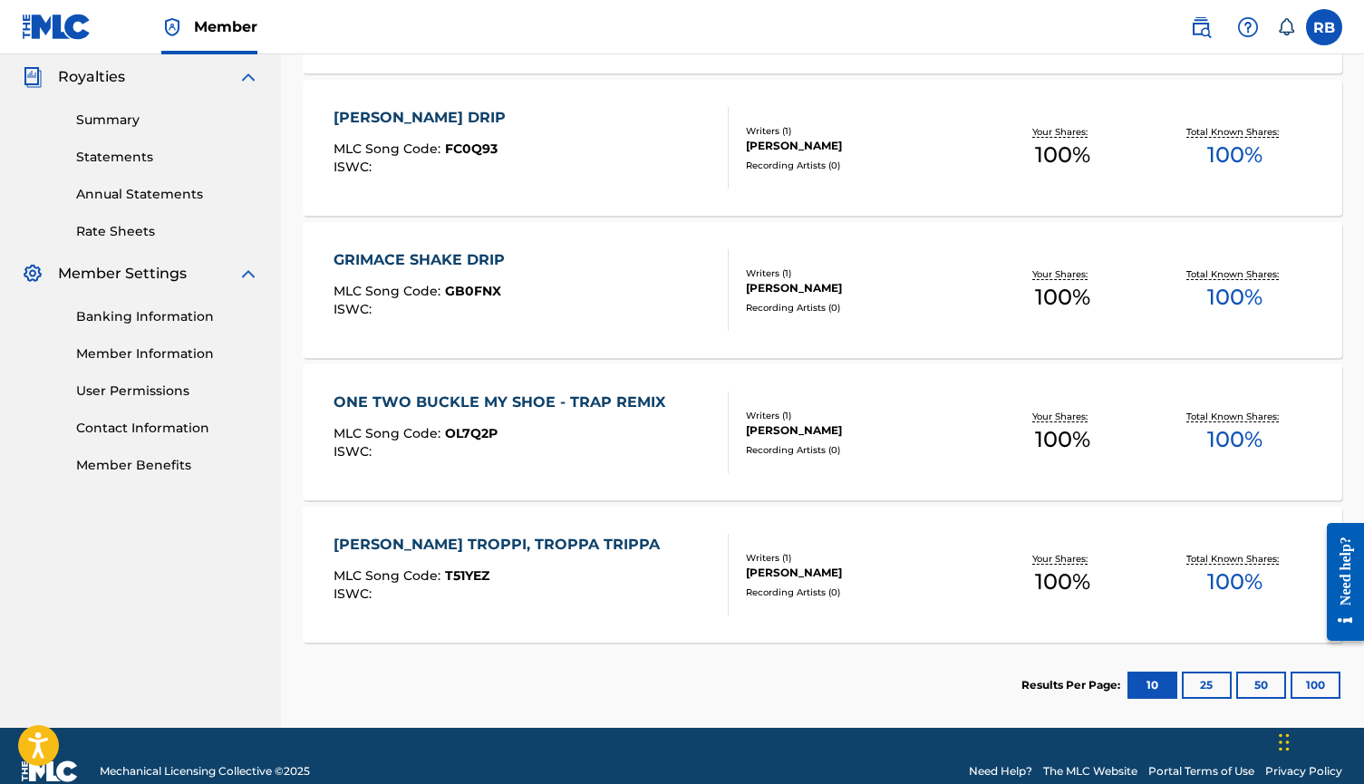
click at [494, 416] on div "ONE TWO BUCKLE MY SHOE - TRAP REMIX MLC Song Code : OL7Q2P ISWC :" at bounding box center [504, 433] width 341 height 82
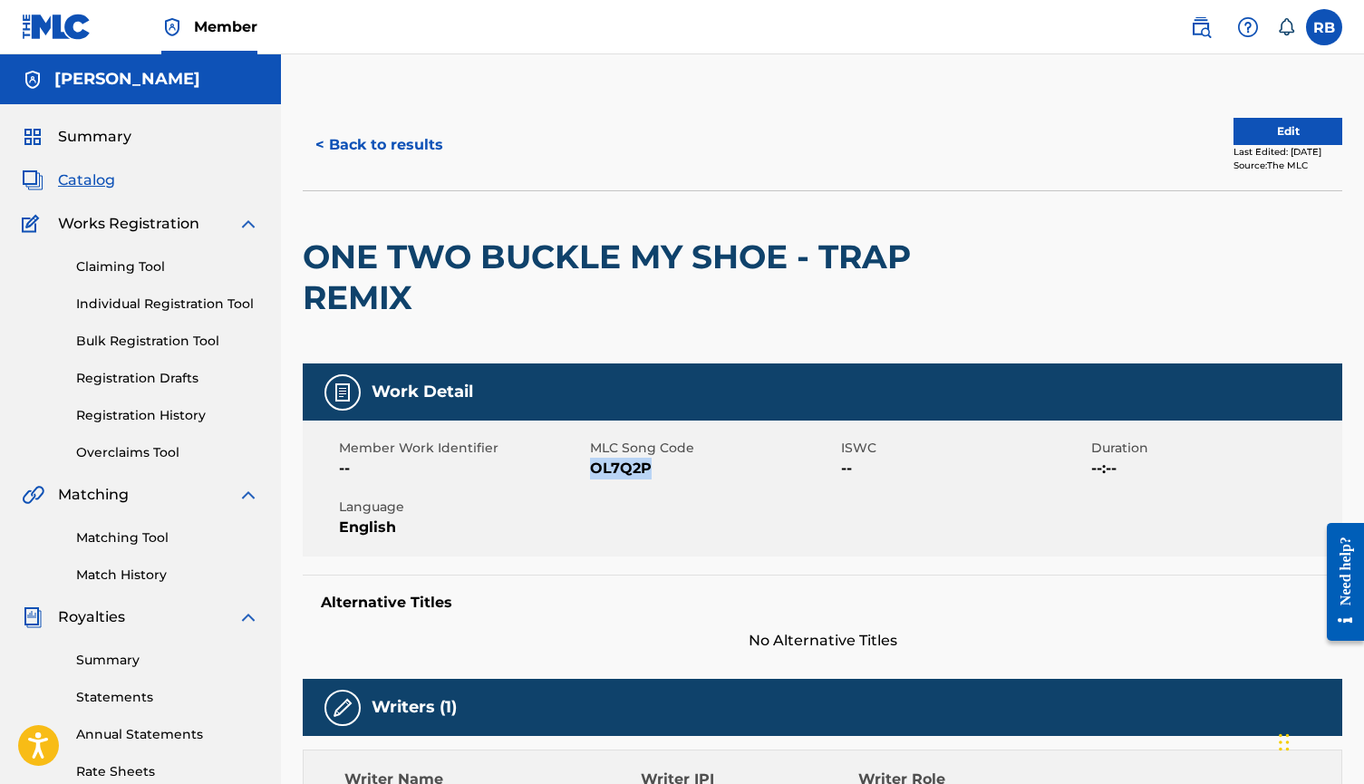
drag, startPoint x: 648, startPoint y: 467, endPoint x: 591, endPoint y: 465, distance: 57.1
click at [591, 465] on span "OL7Q2P" at bounding box center [713, 469] width 247 height 22
copy span "OL7Q2P"
click at [186, 335] on link "Bulk Registration Tool" at bounding box center [167, 341] width 183 height 19
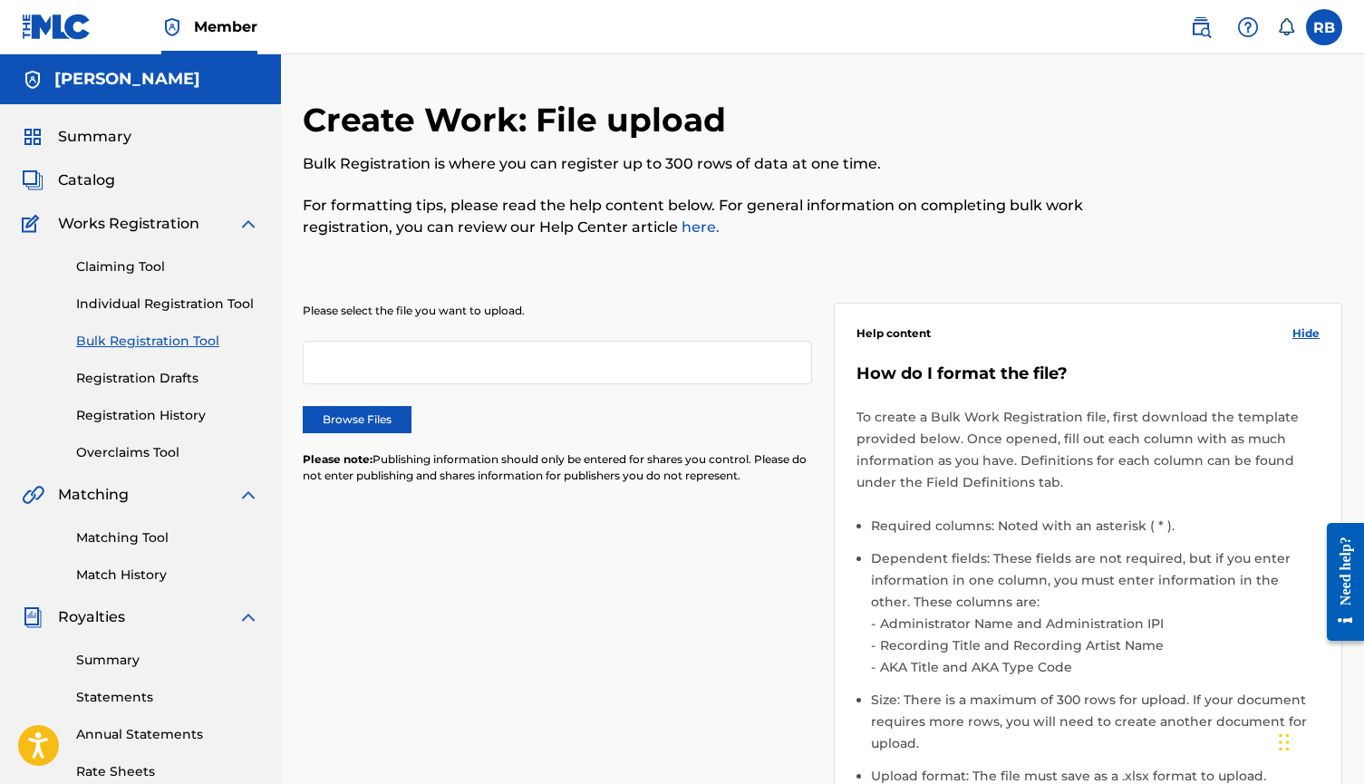
click at [197, 306] on link "Individual Registration Tool" at bounding box center [167, 304] width 183 height 19
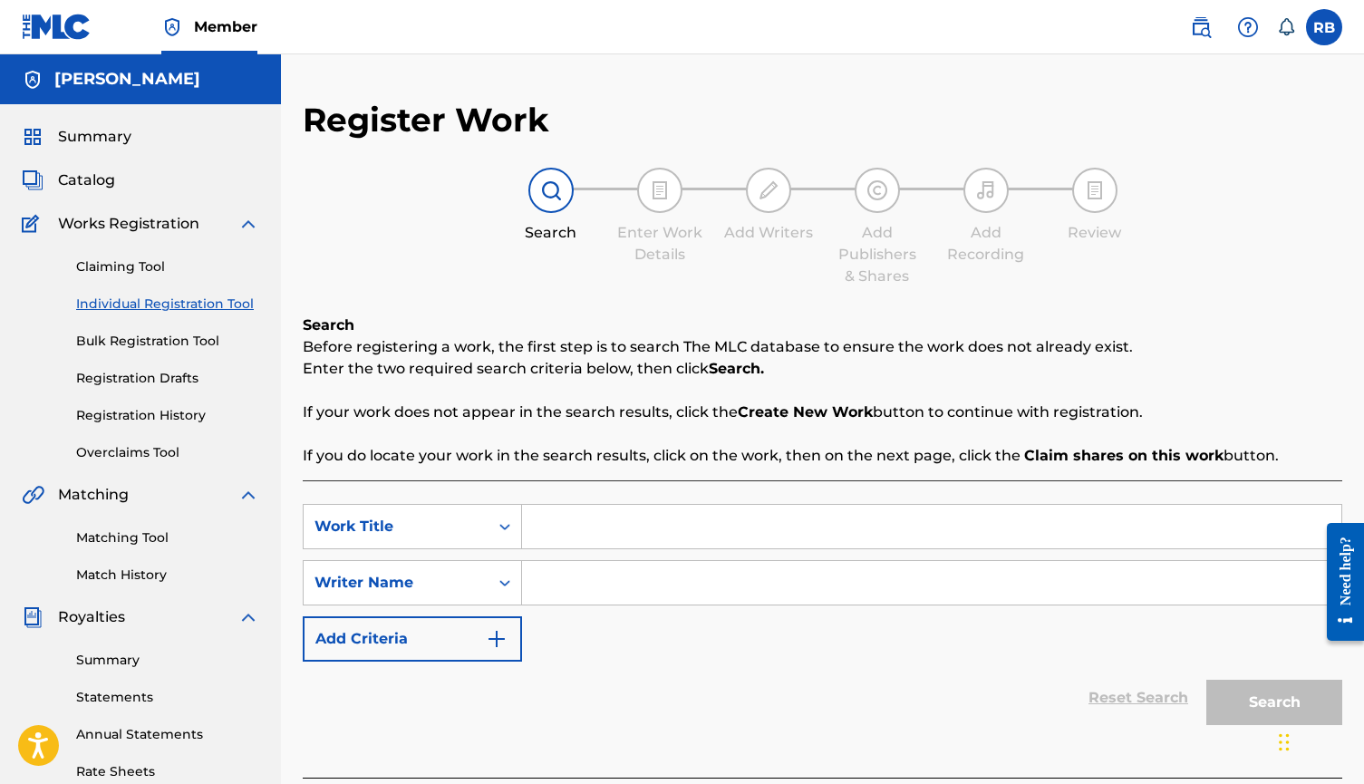
click at [136, 408] on link "Registration History" at bounding box center [167, 415] width 183 height 19
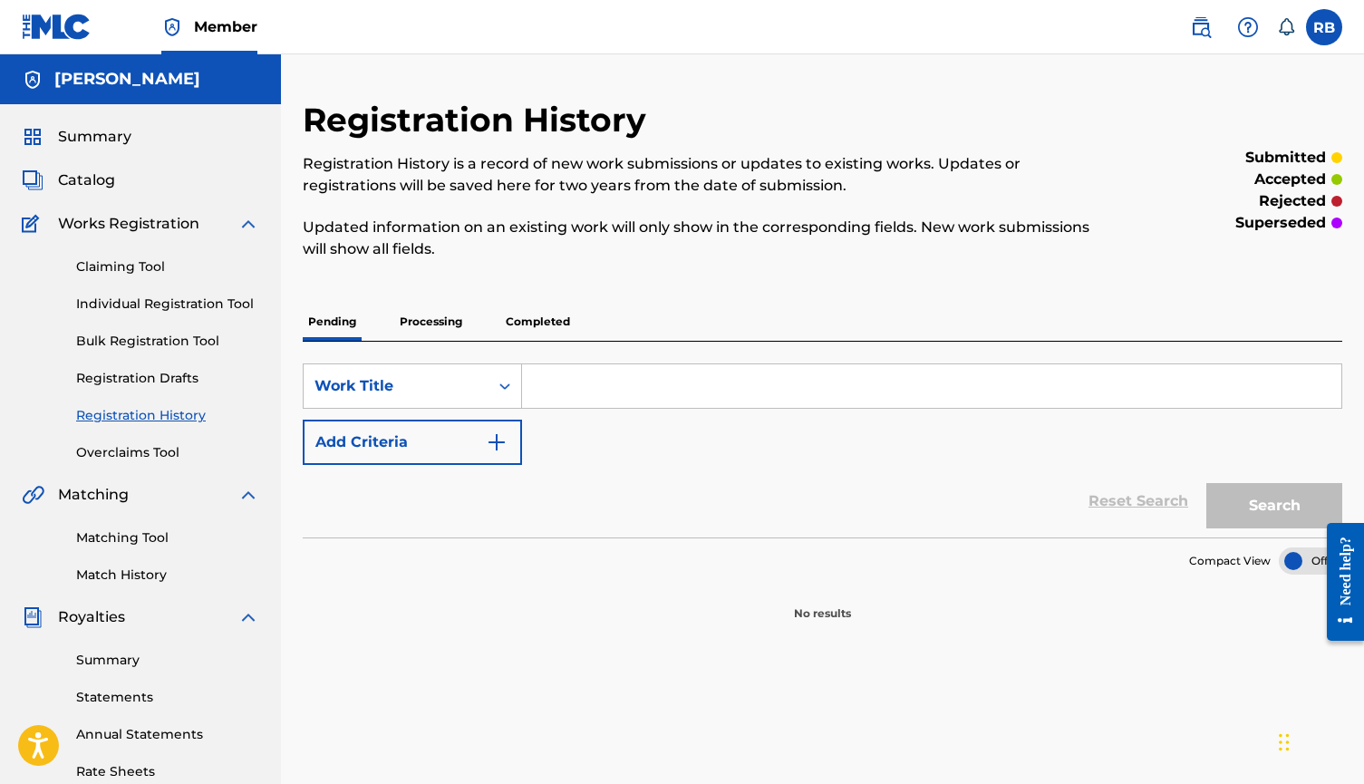
click at [141, 462] on div "Summary Catalog Works Registration Claiming Tool Individual Registration Tool B…" at bounding box center [140, 570] width 281 height 933
click at [141, 459] on link "Overclaims Tool" at bounding box center [167, 452] width 183 height 19
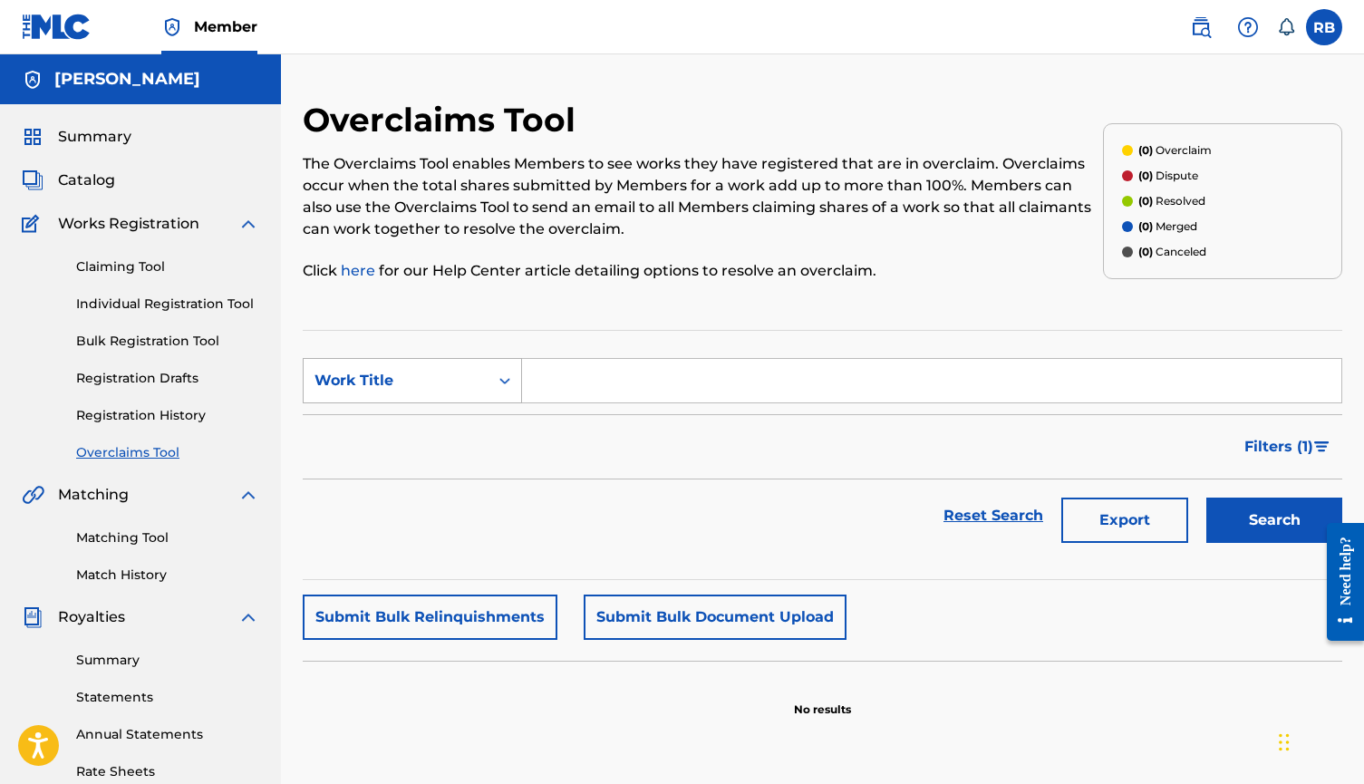
click at [447, 389] on div "Work Title" at bounding box center [396, 381] width 163 height 22
click at [424, 433] on div "MLC Song Code" at bounding box center [413, 425] width 218 height 45
click at [590, 379] on input "Search Form" at bounding box center [931, 381] width 819 height 44
paste input "OL7Q2P"
type input "OL7Q2P"
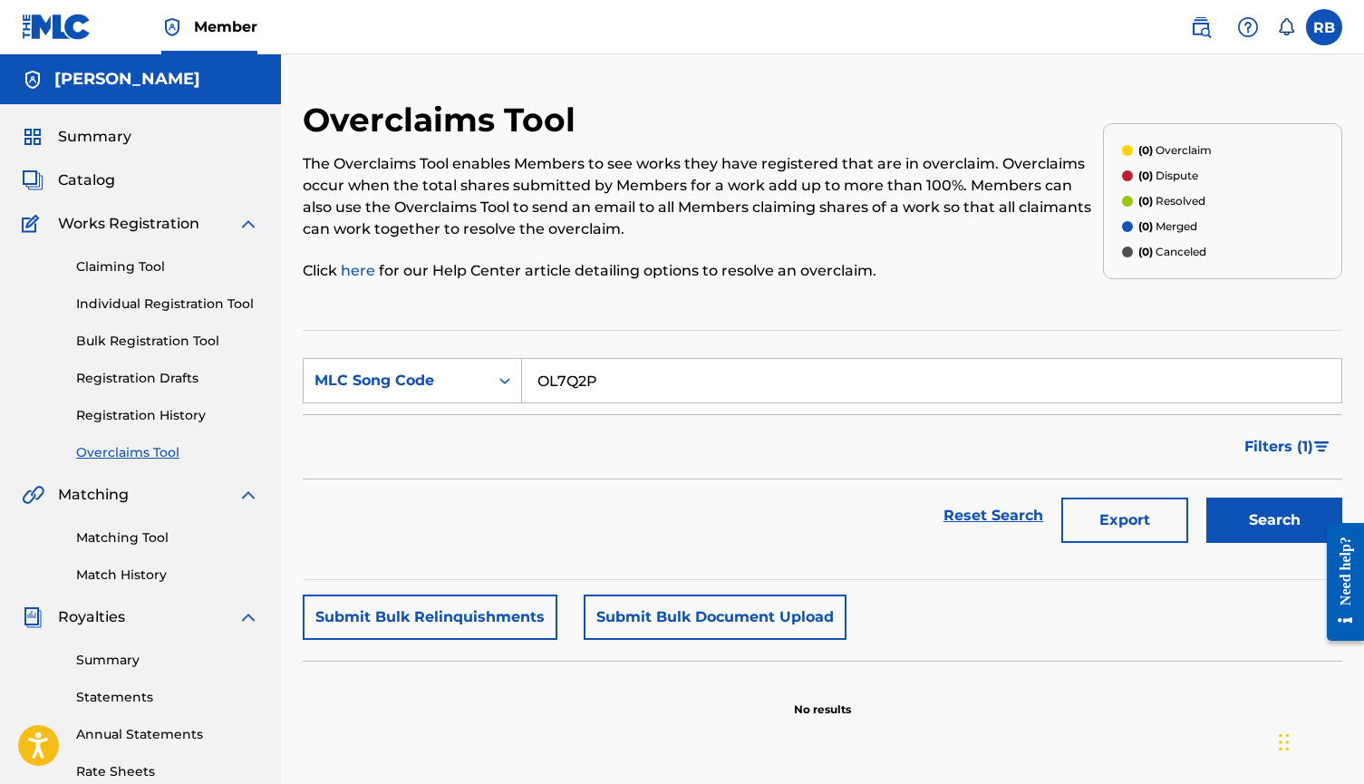
click at [1253, 524] on button "Search" at bounding box center [1275, 520] width 136 height 45
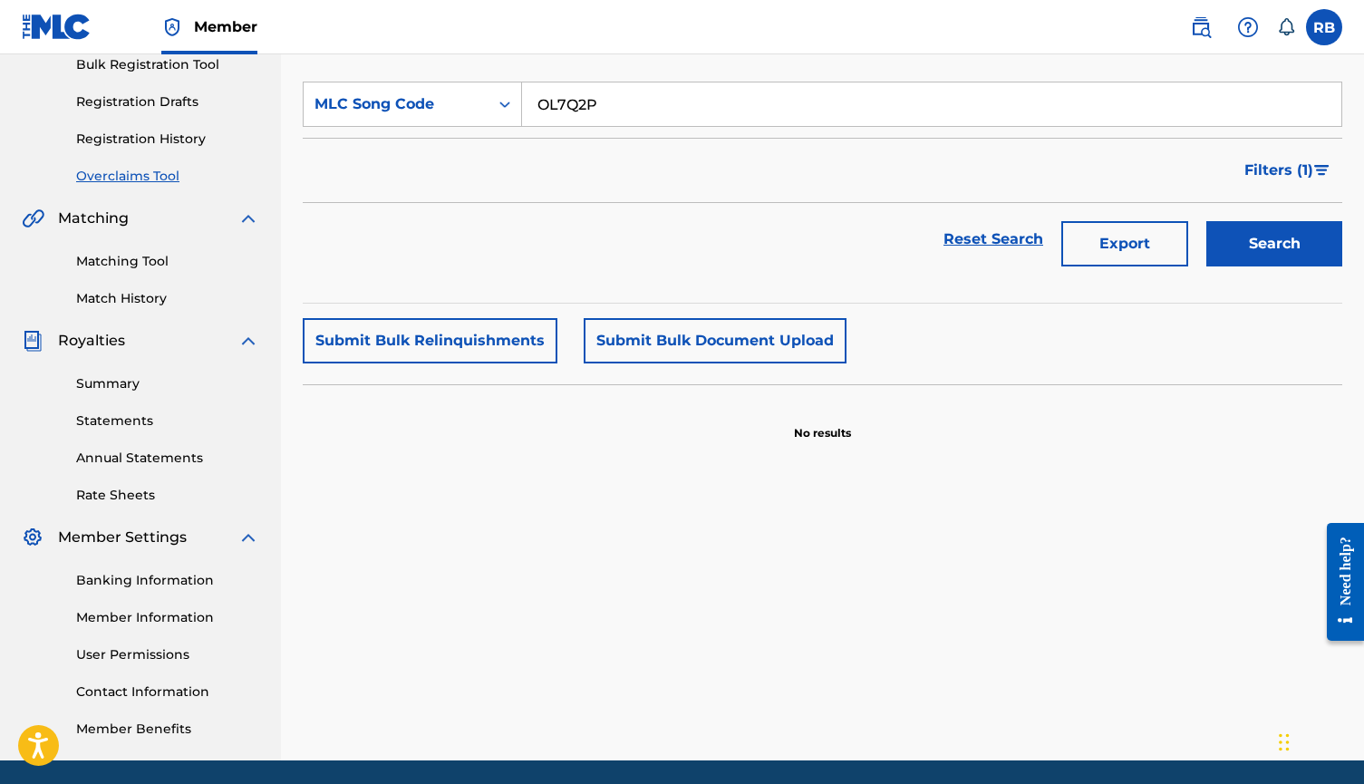
scroll to position [289, 0]
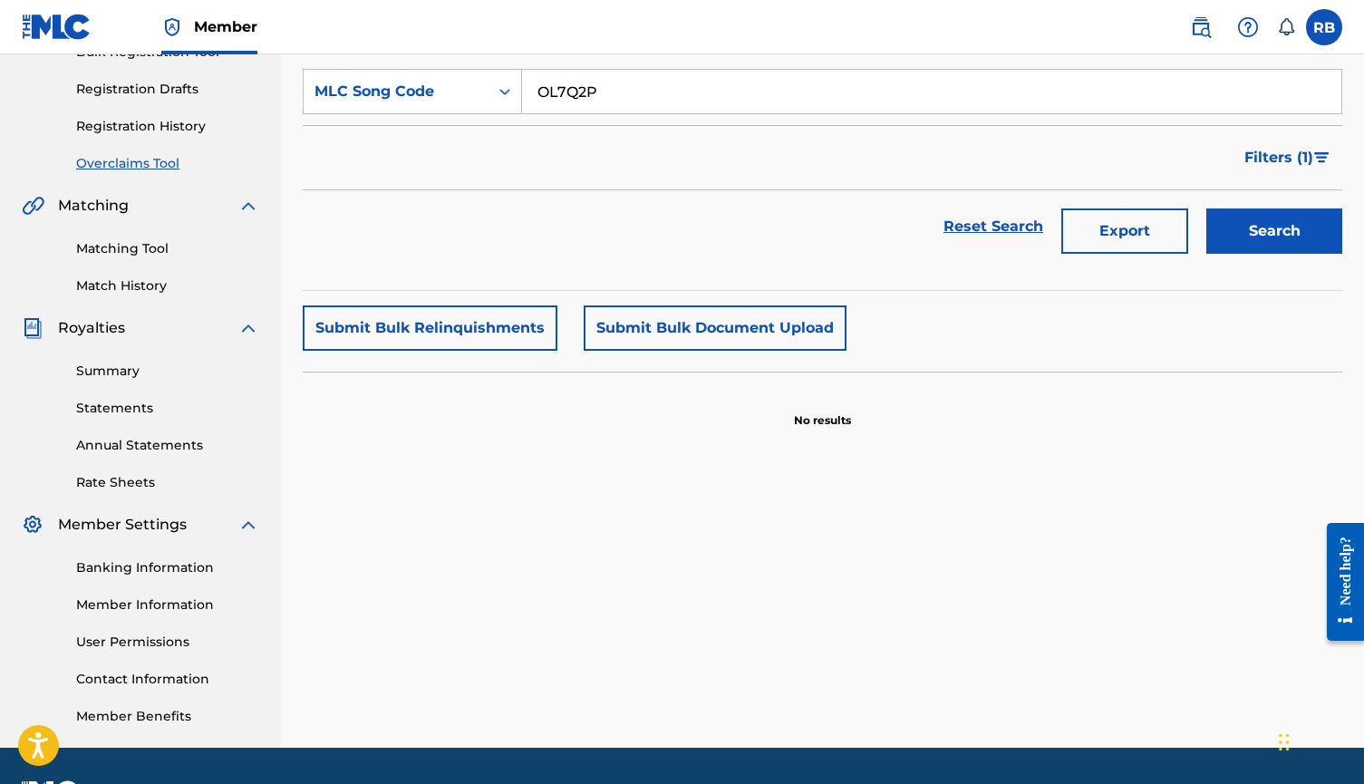
click at [128, 376] on link "Summary" at bounding box center [167, 371] width 183 height 19
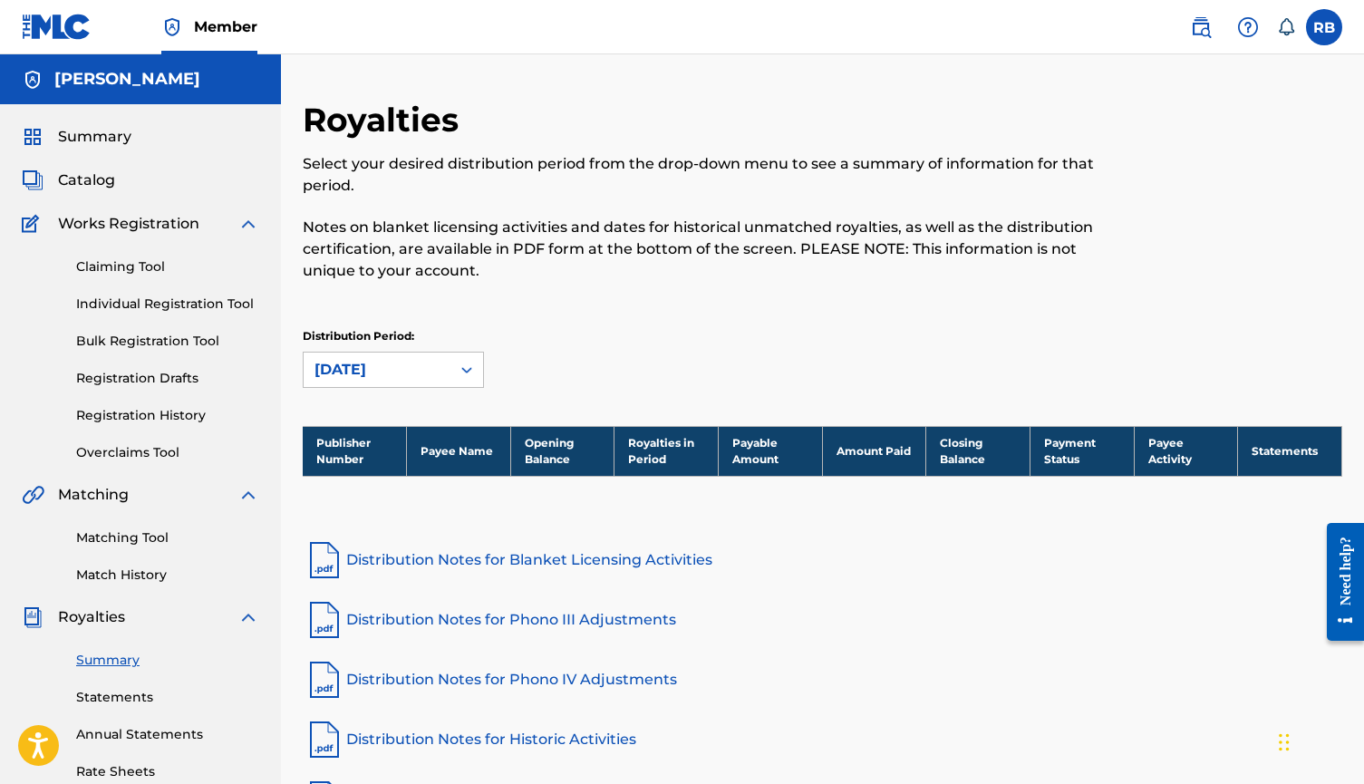
click at [114, 140] on span "Summary" at bounding box center [94, 137] width 73 height 22
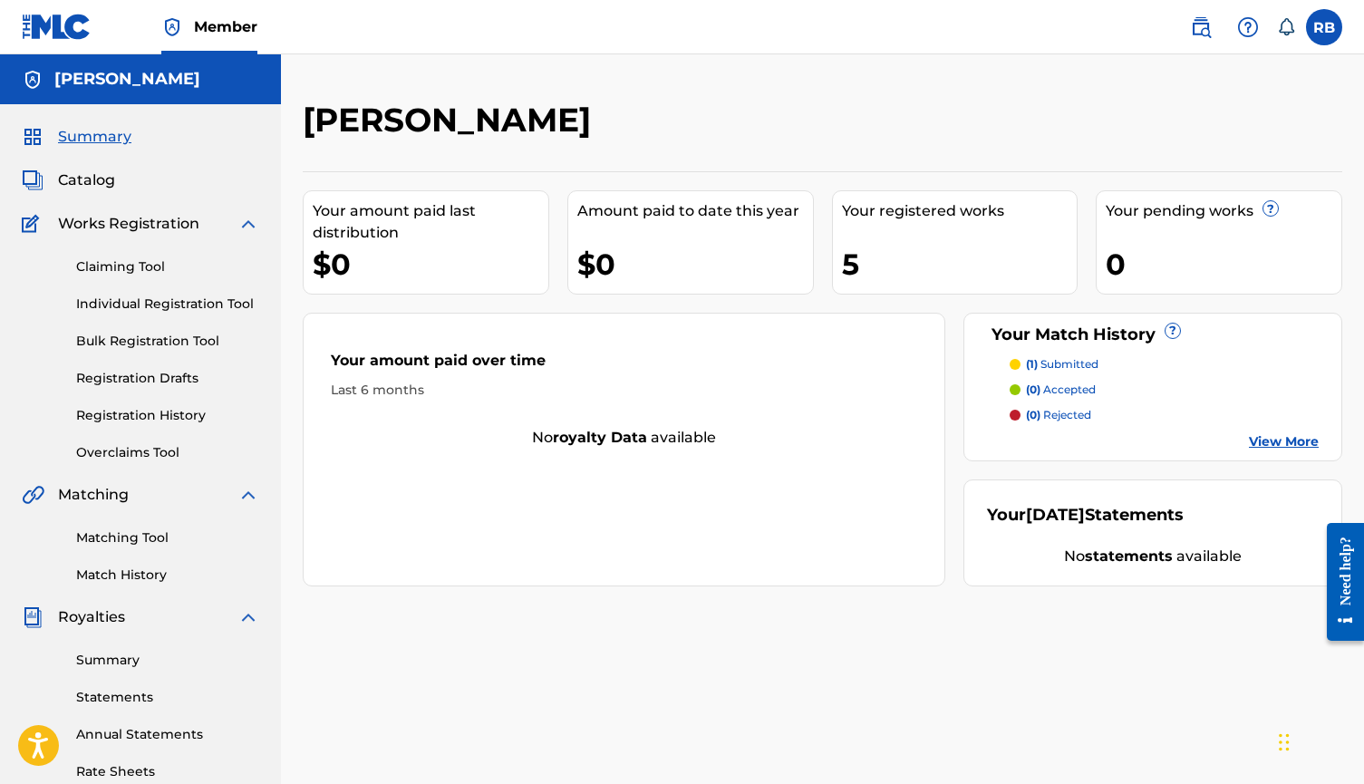
click at [98, 184] on span "Catalog" at bounding box center [86, 181] width 57 height 22
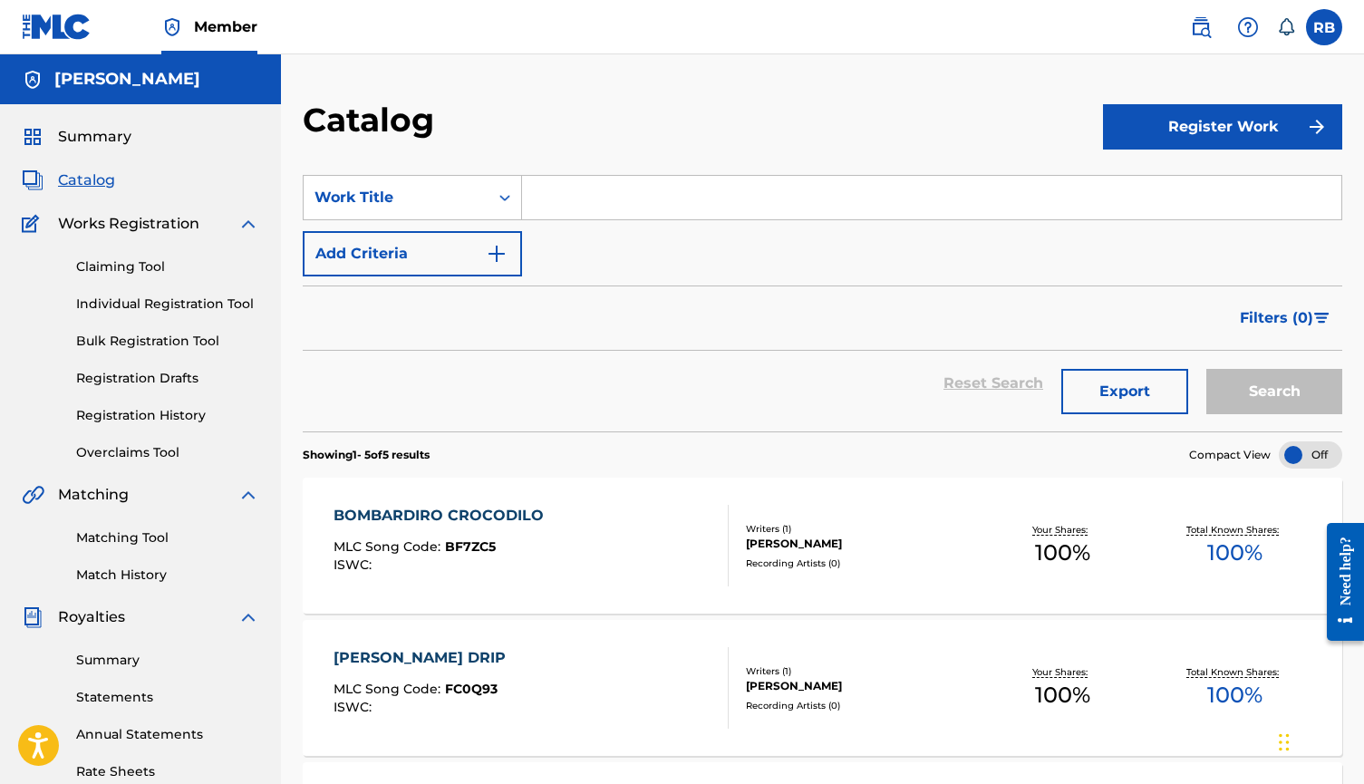
click at [1323, 36] on label at bounding box center [1324, 27] width 36 height 36
click at [1324, 27] on input "RB Robert Bezdedan sins40264@gmail.com Notification Preferences Profile Log out" at bounding box center [1324, 27] width 0 height 0
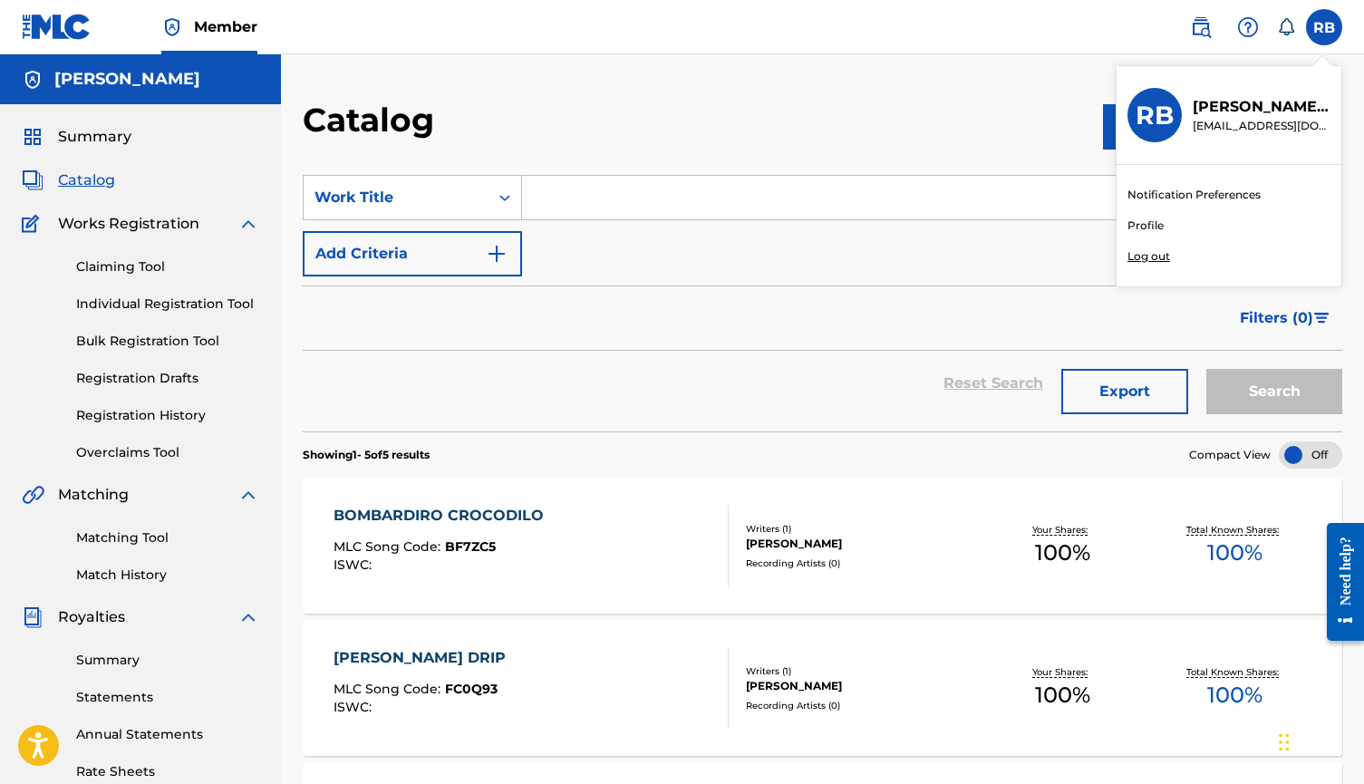
click at [1141, 221] on link "Profile" at bounding box center [1146, 226] width 36 height 16
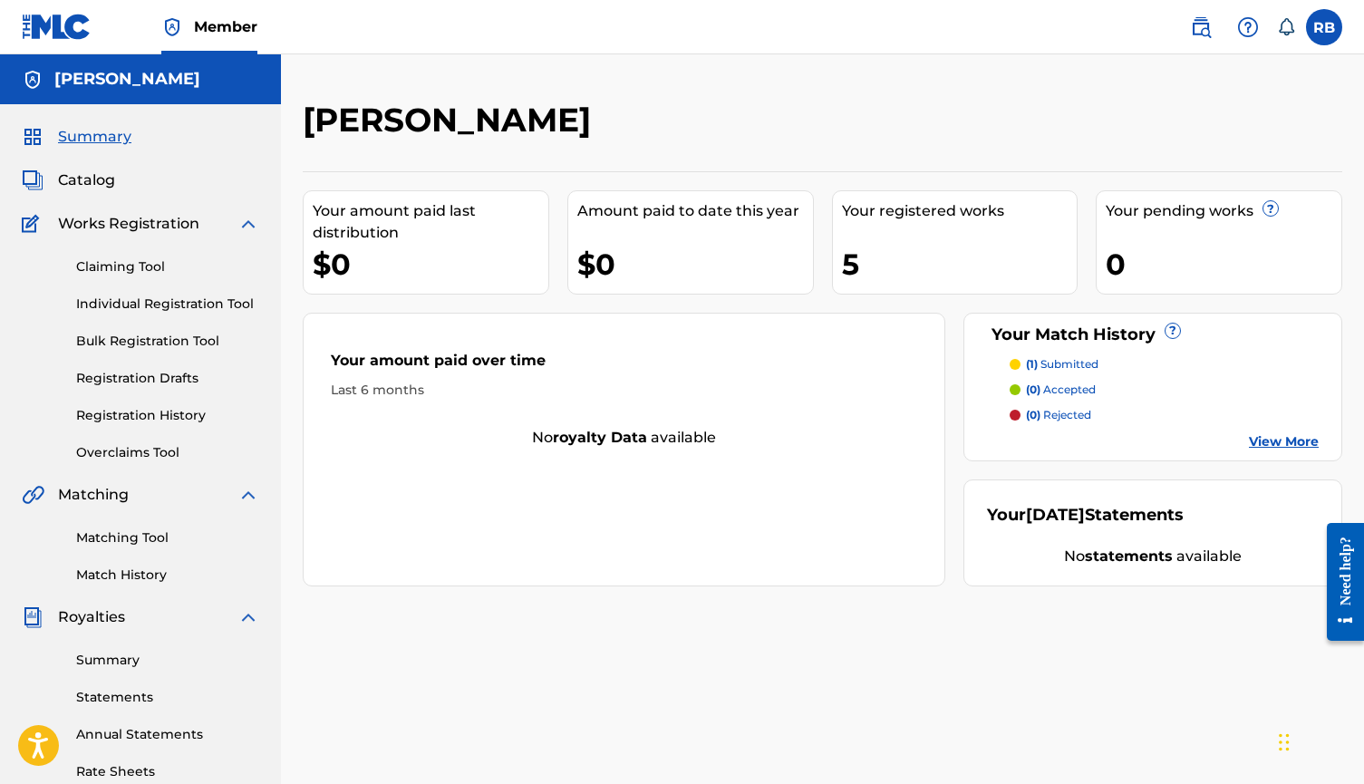
click at [154, 415] on link "Registration History" at bounding box center [167, 415] width 183 height 19
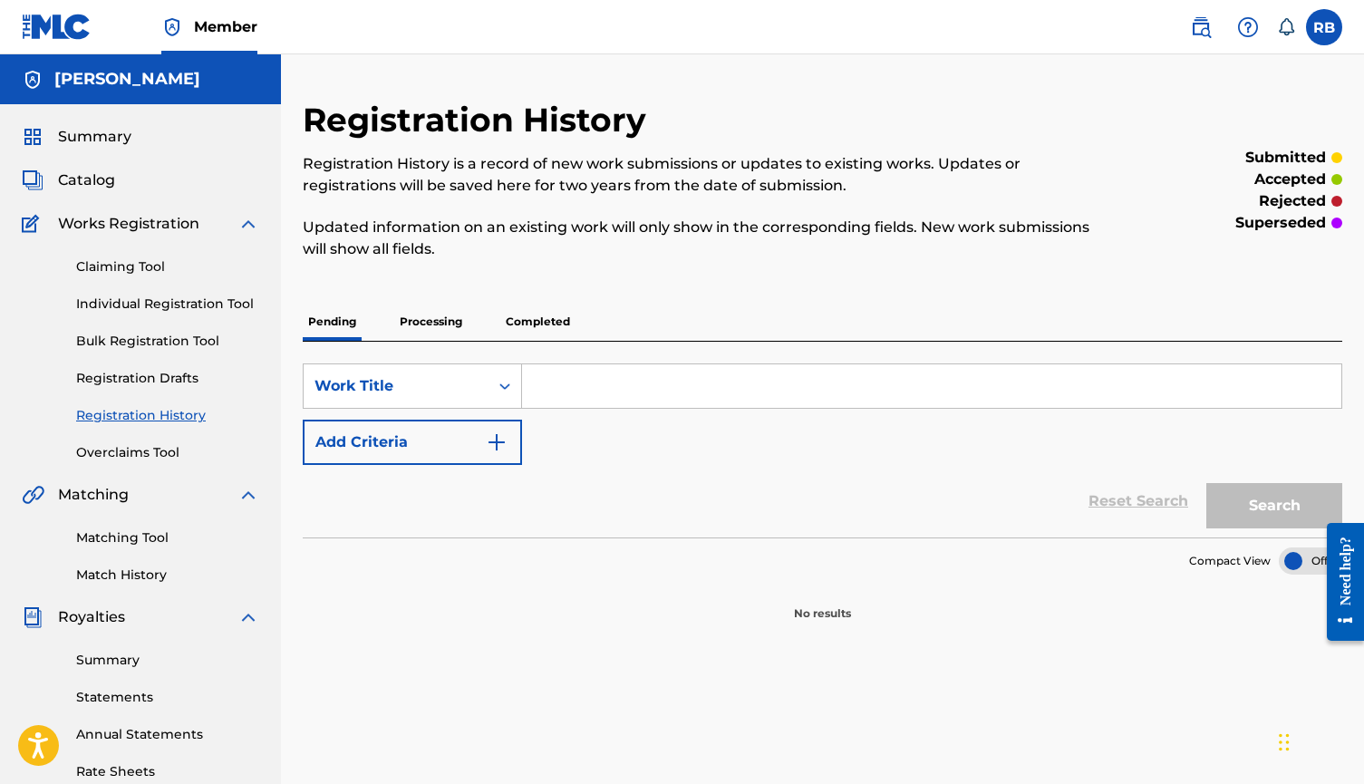
click at [446, 324] on p "Processing" at bounding box center [430, 322] width 73 height 38
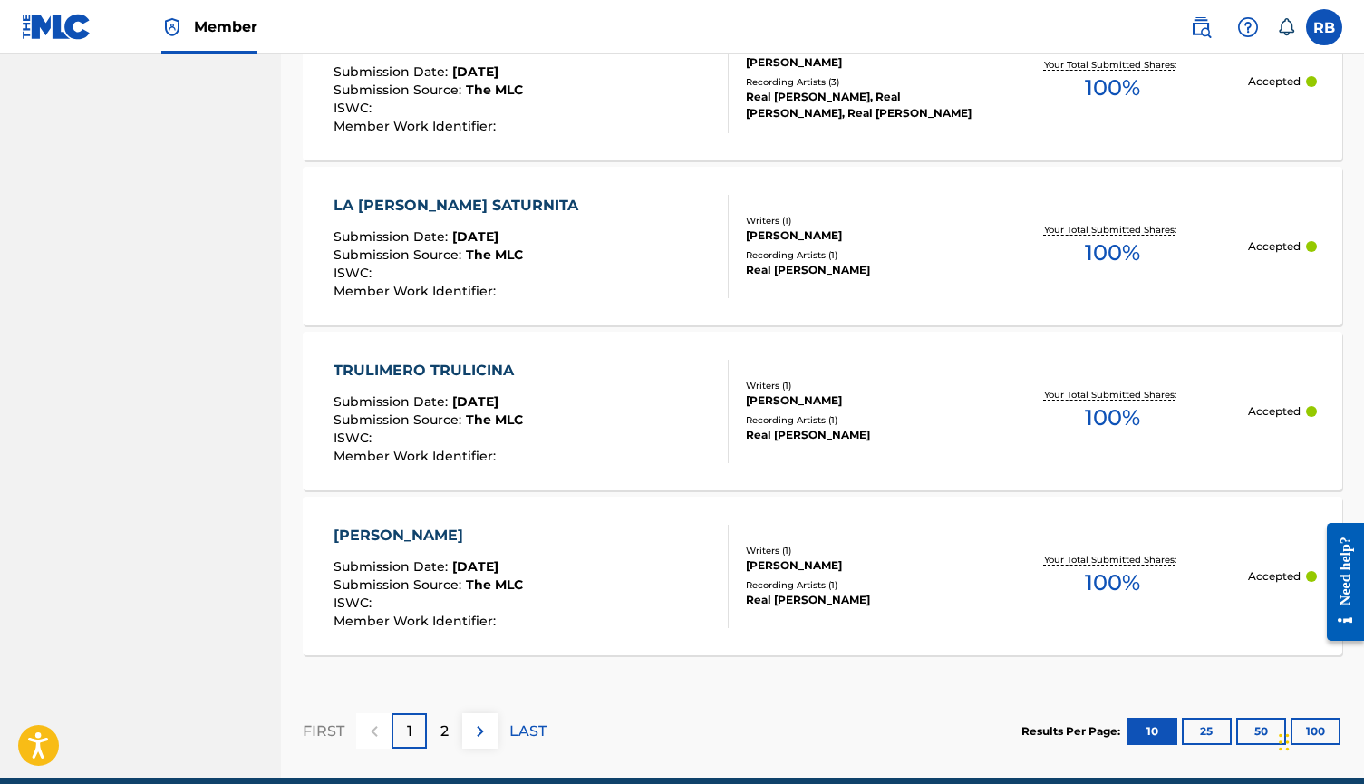
scroll to position [1631, 0]
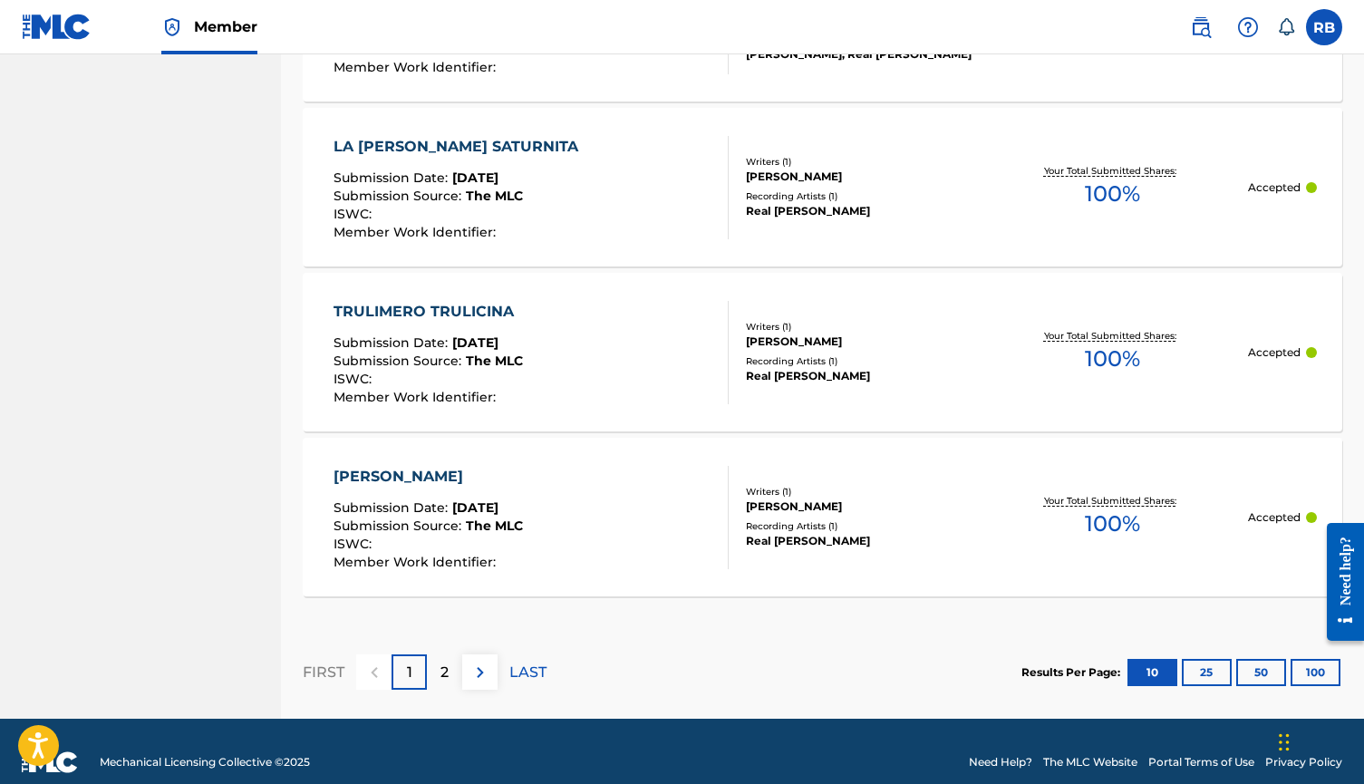
click at [438, 675] on div "2" at bounding box center [444, 671] width 35 height 35
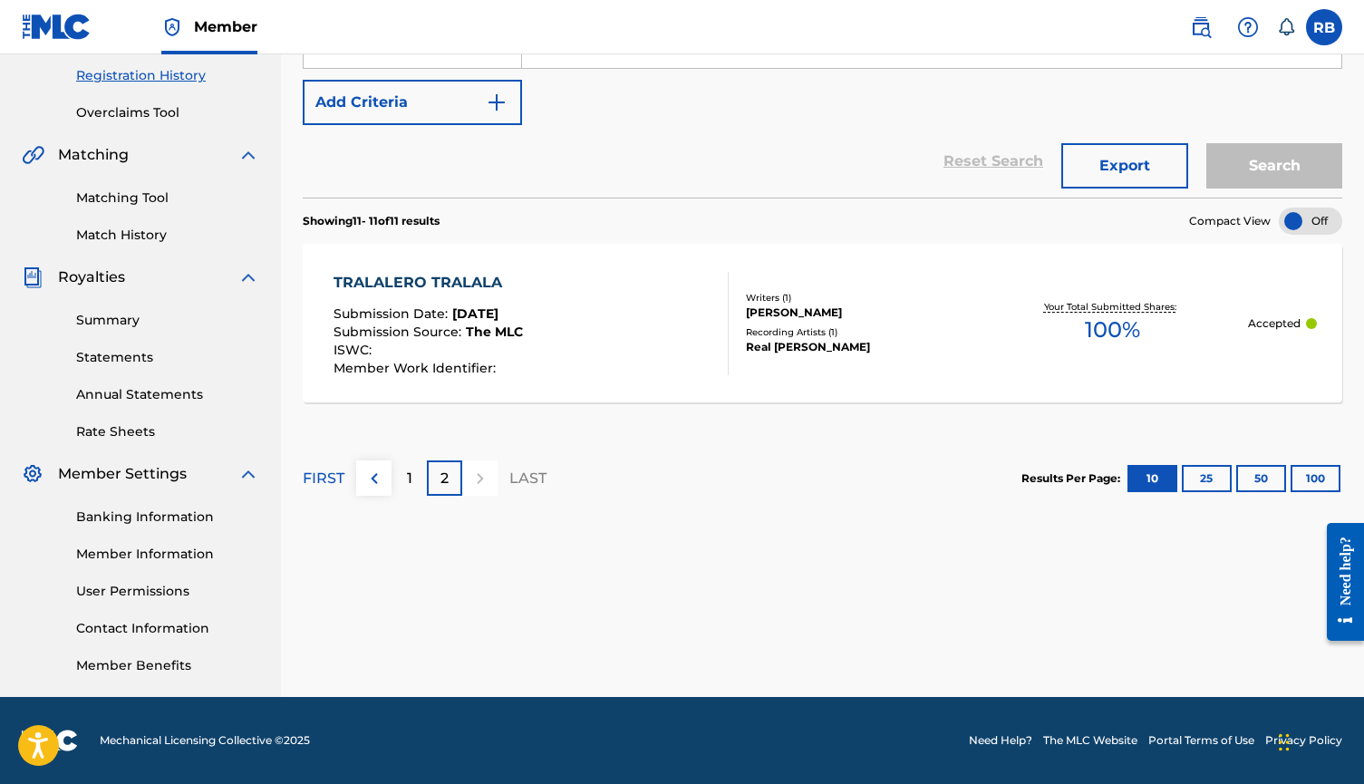
click at [399, 461] on div "1" at bounding box center [409, 478] width 35 height 35
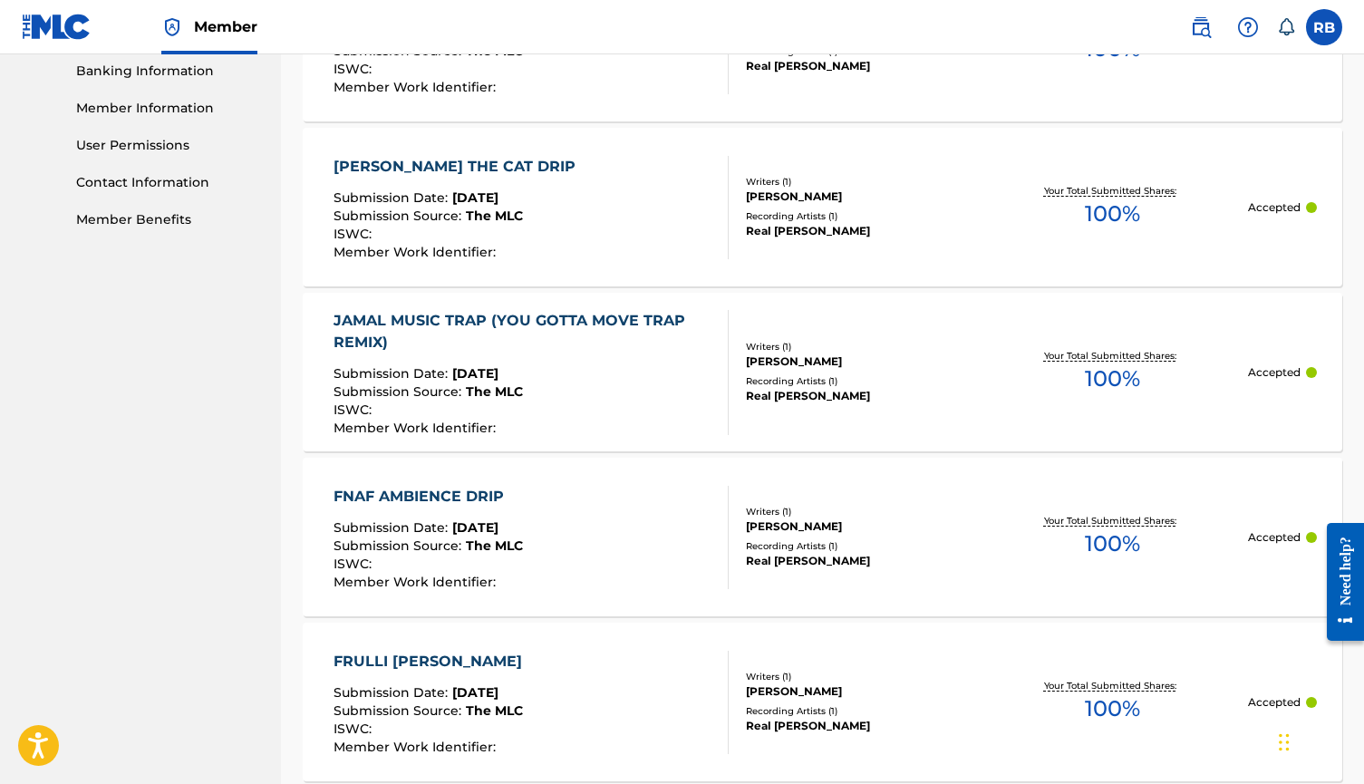
scroll to position [794, 0]
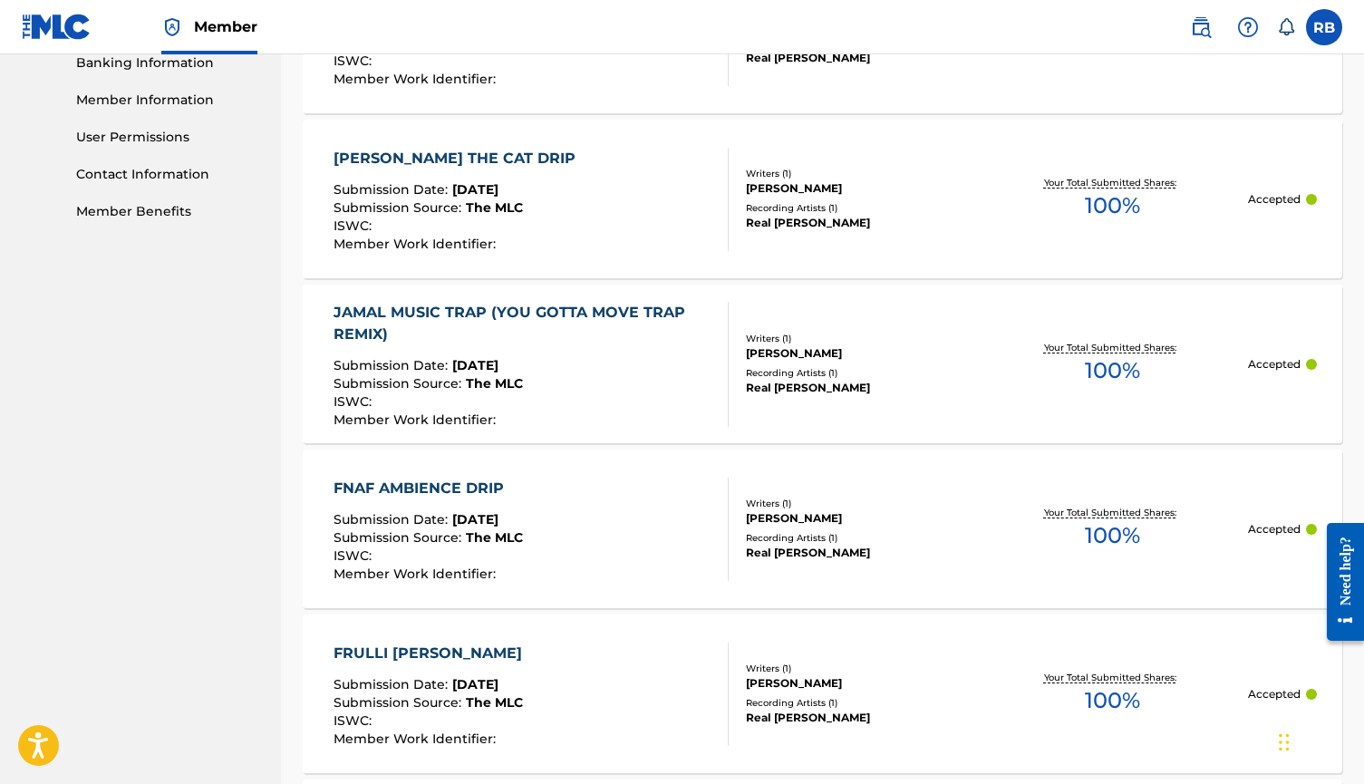
click at [587, 323] on div "JAMAL MUSIC TRAP (YOU GOTTA MOVE TRAP REMIX)" at bounding box center [524, 324] width 380 height 44
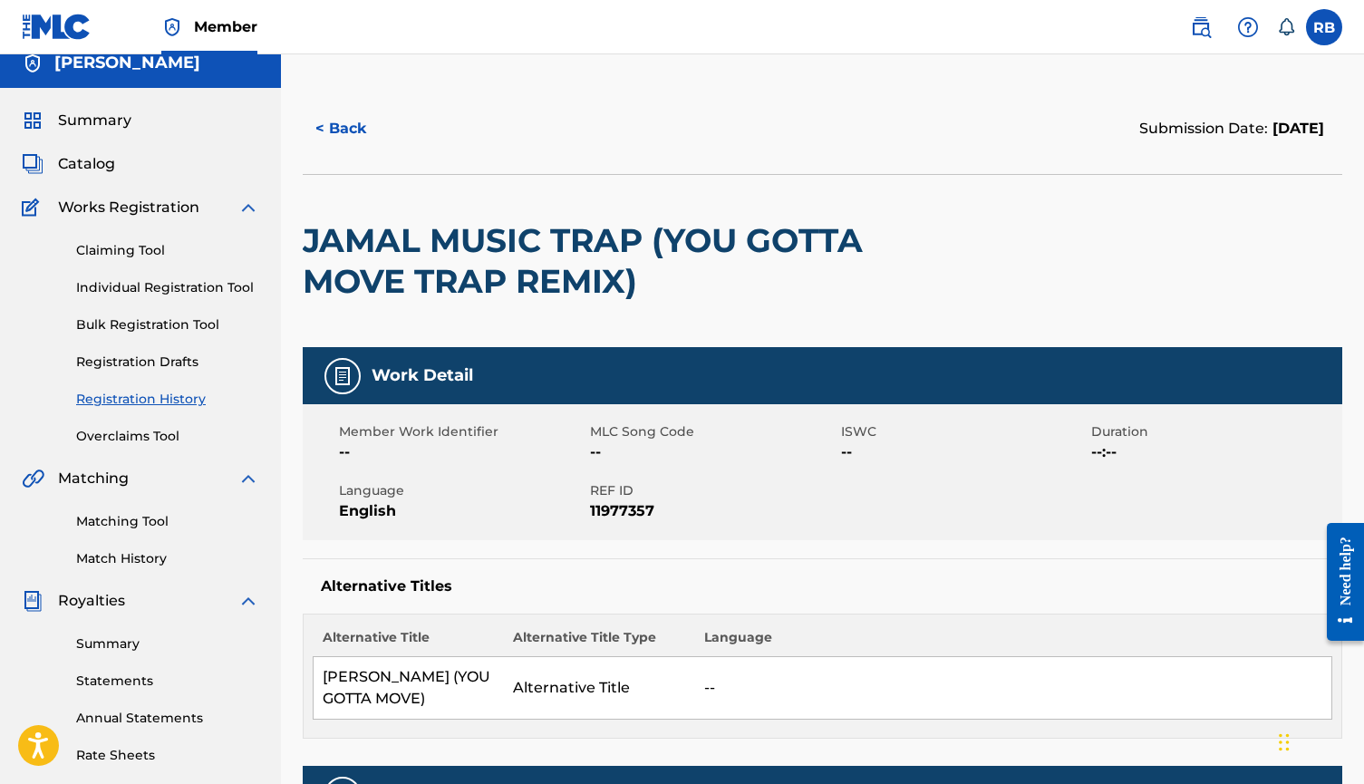
scroll to position [7, 0]
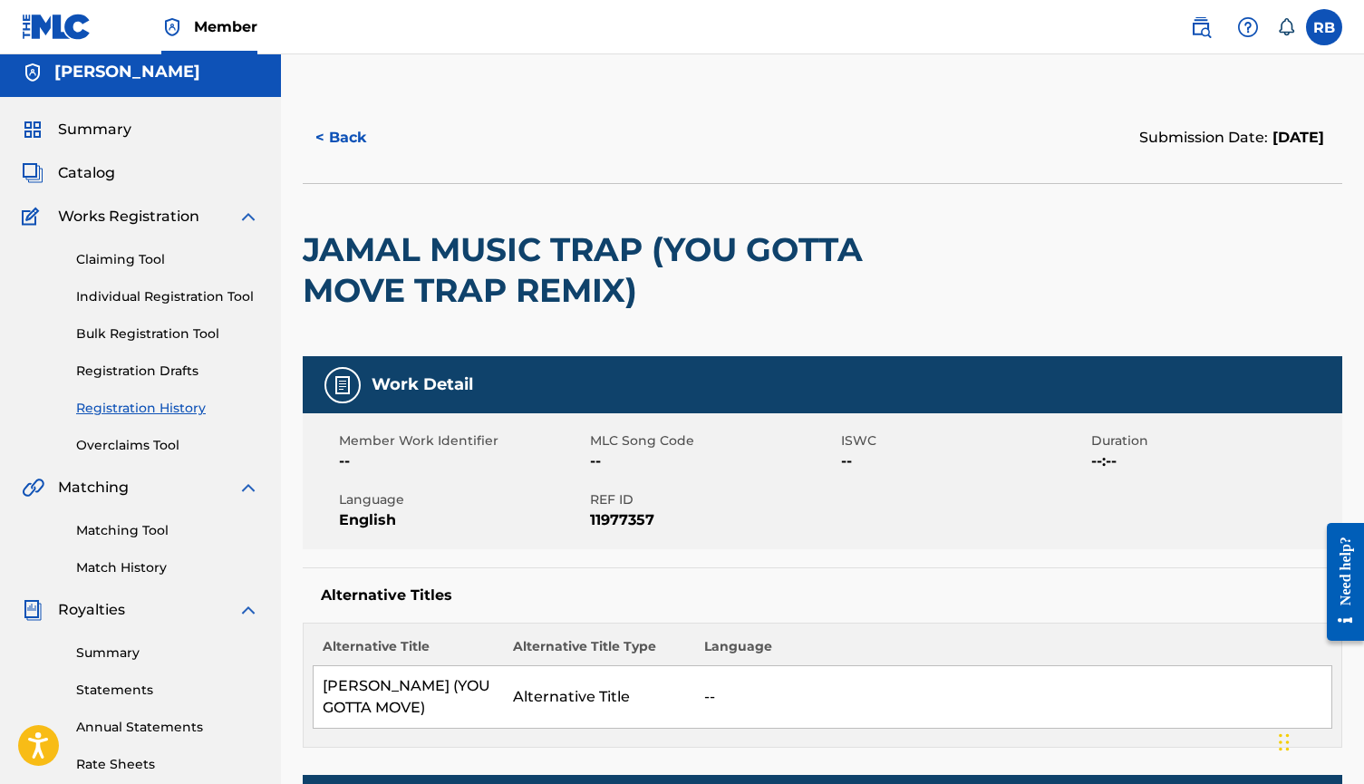
click at [321, 135] on button "< Back" at bounding box center [357, 137] width 109 height 45
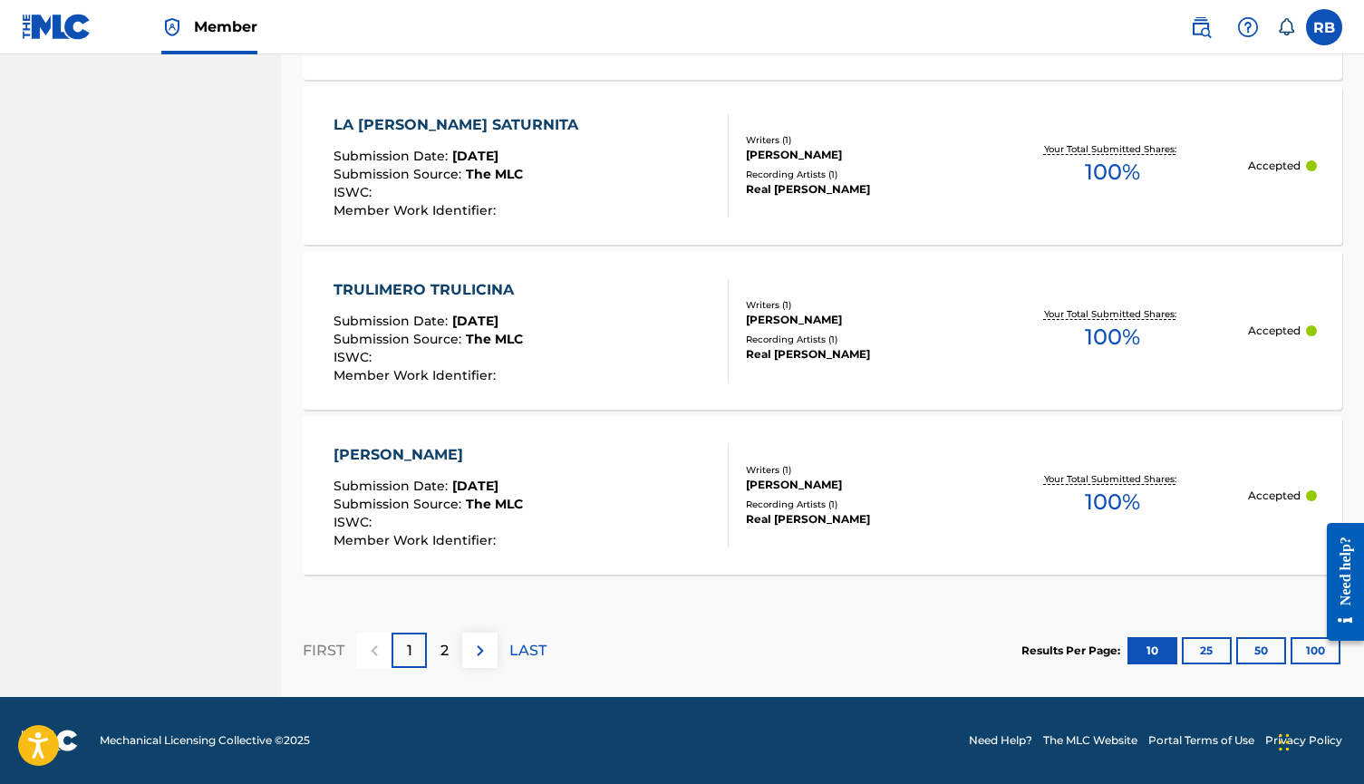
click at [451, 645] on div "2" at bounding box center [444, 650] width 35 height 35
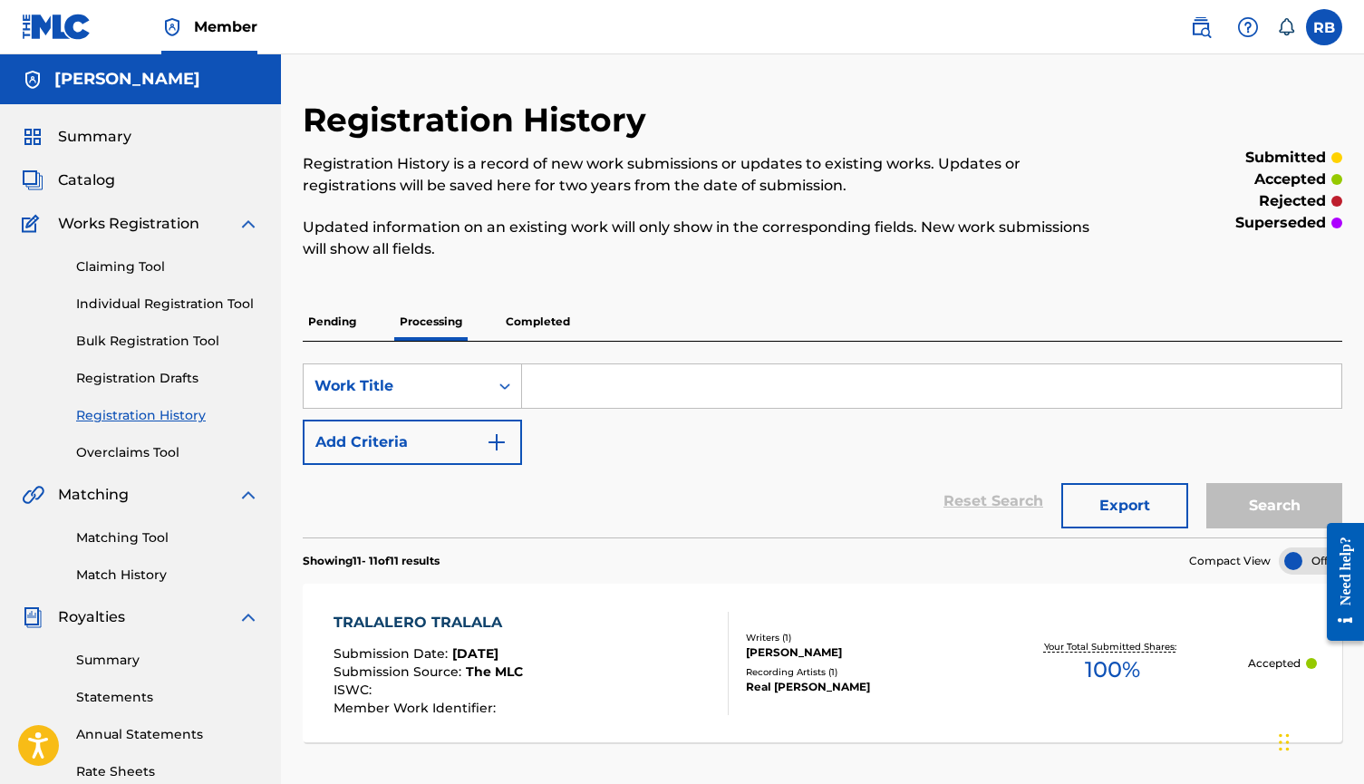
click at [75, 35] on img at bounding box center [57, 27] width 70 height 26
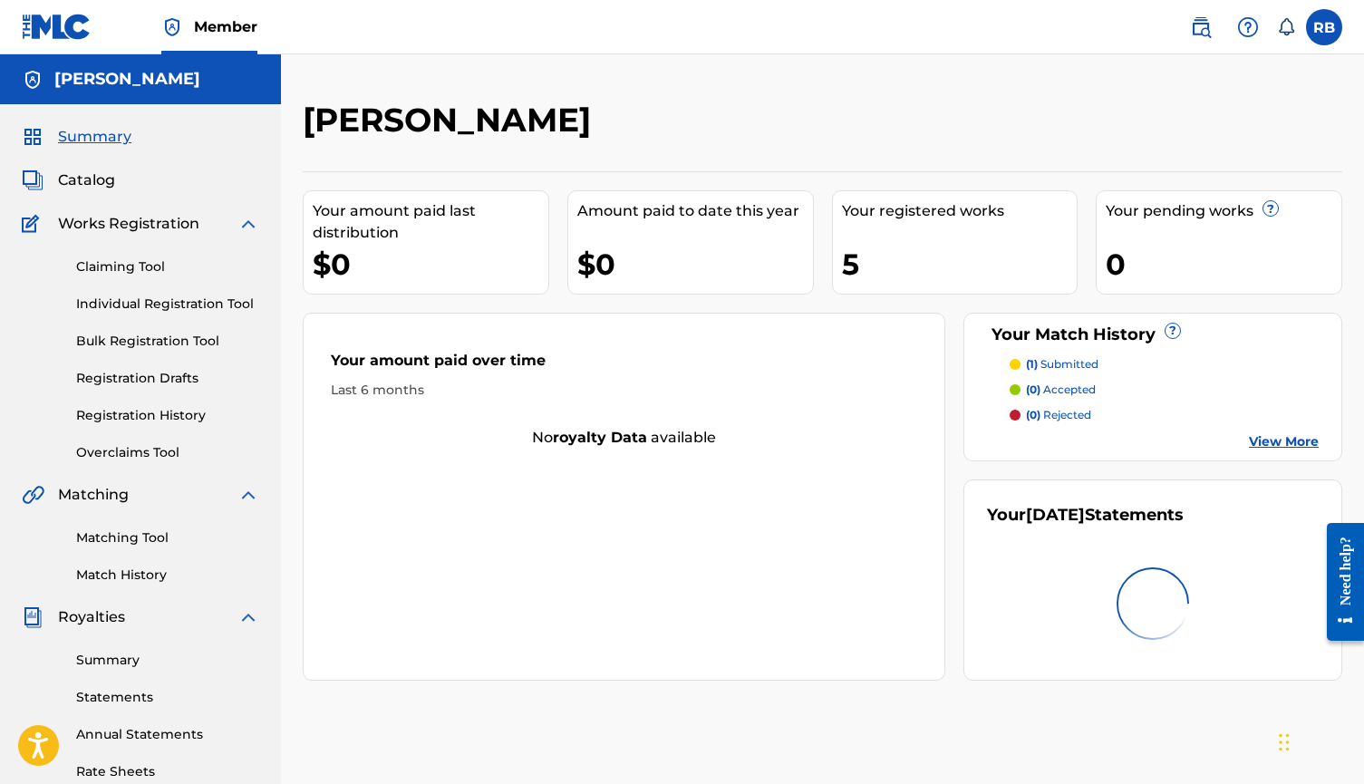
click at [1203, 25] on img at bounding box center [1201, 27] width 22 height 22
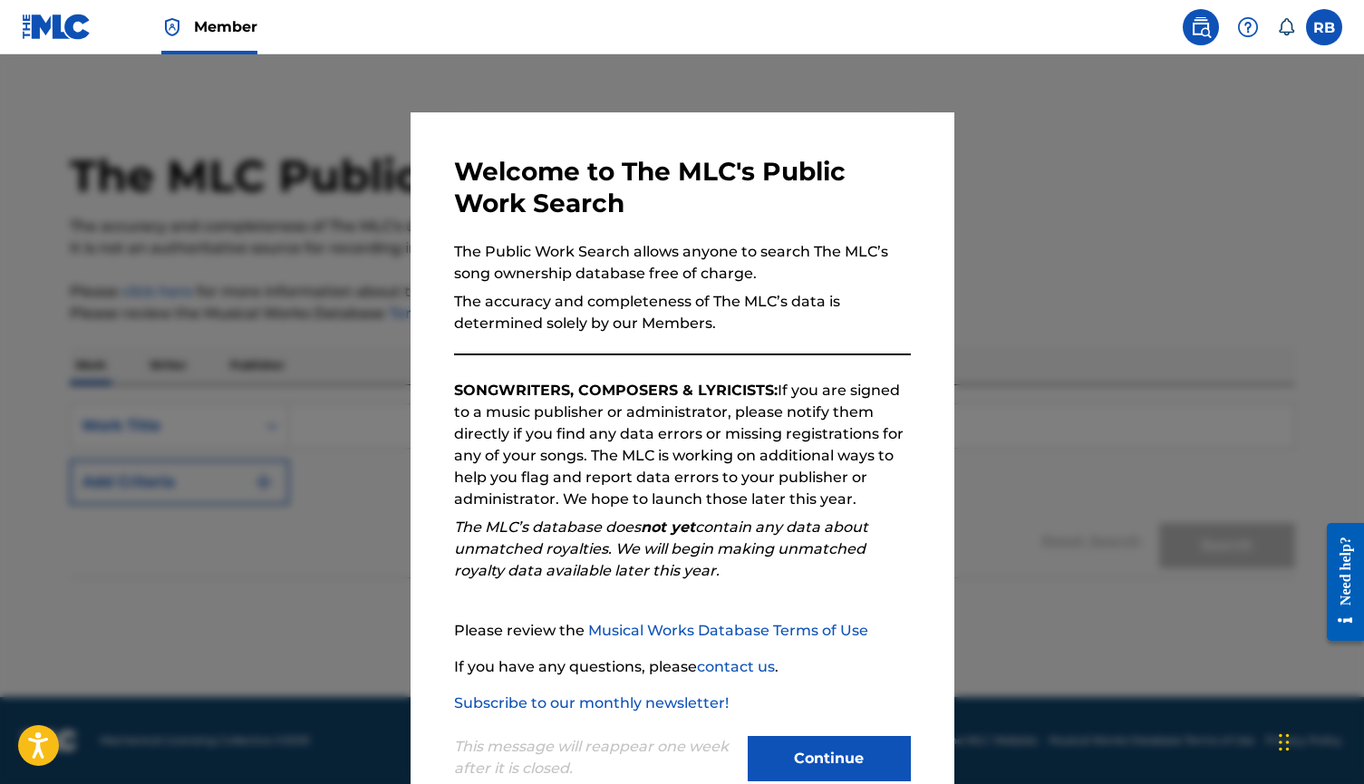
click at [829, 761] on button "Continue" at bounding box center [829, 758] width 163 height 45
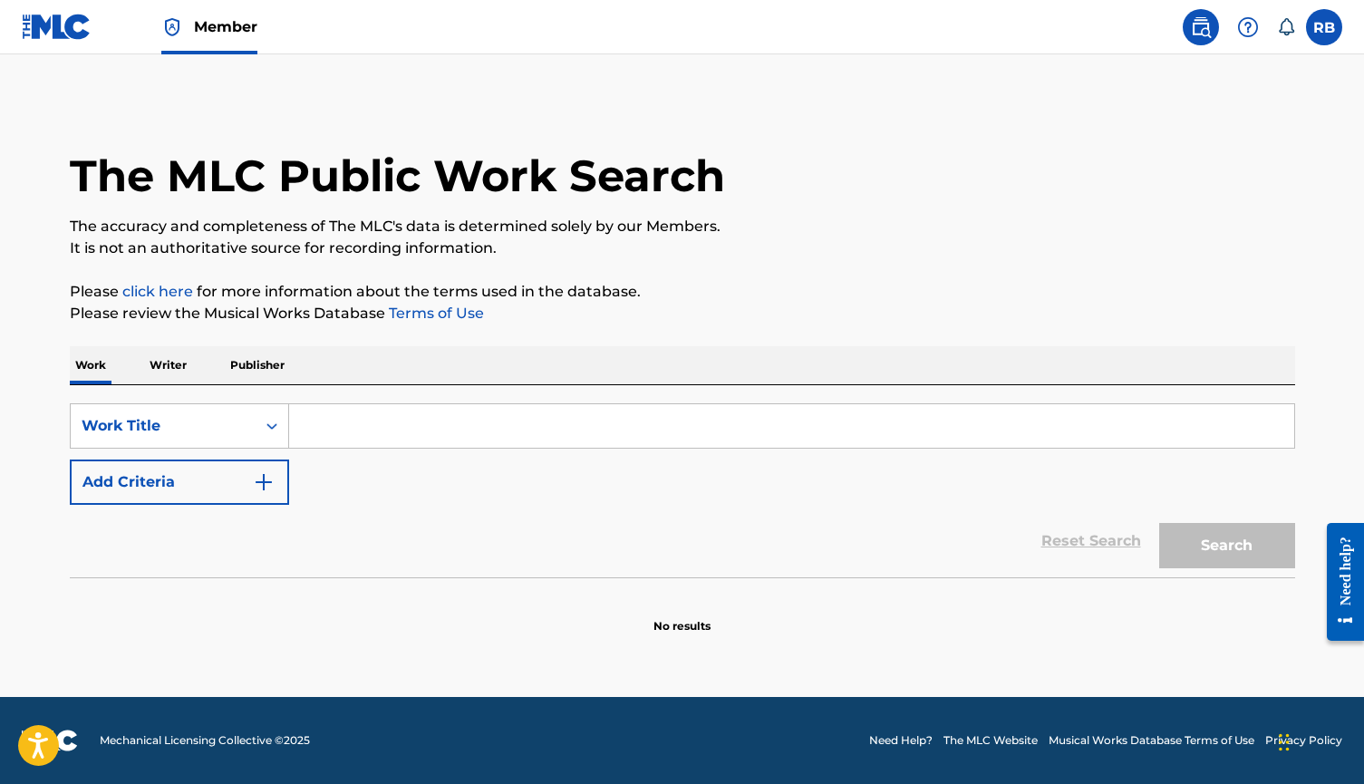
click at [405, 396] on div "SearchWithCriteria0d1938e6-a7ad-48c6-bb88-a74c51d3520c Work Title Add Criteria …" at bounding box center [683, 481] width 1226 height 192
click at [405, 410] on input "Search Form" at bounding box center [791, 426] width 1005 height 44
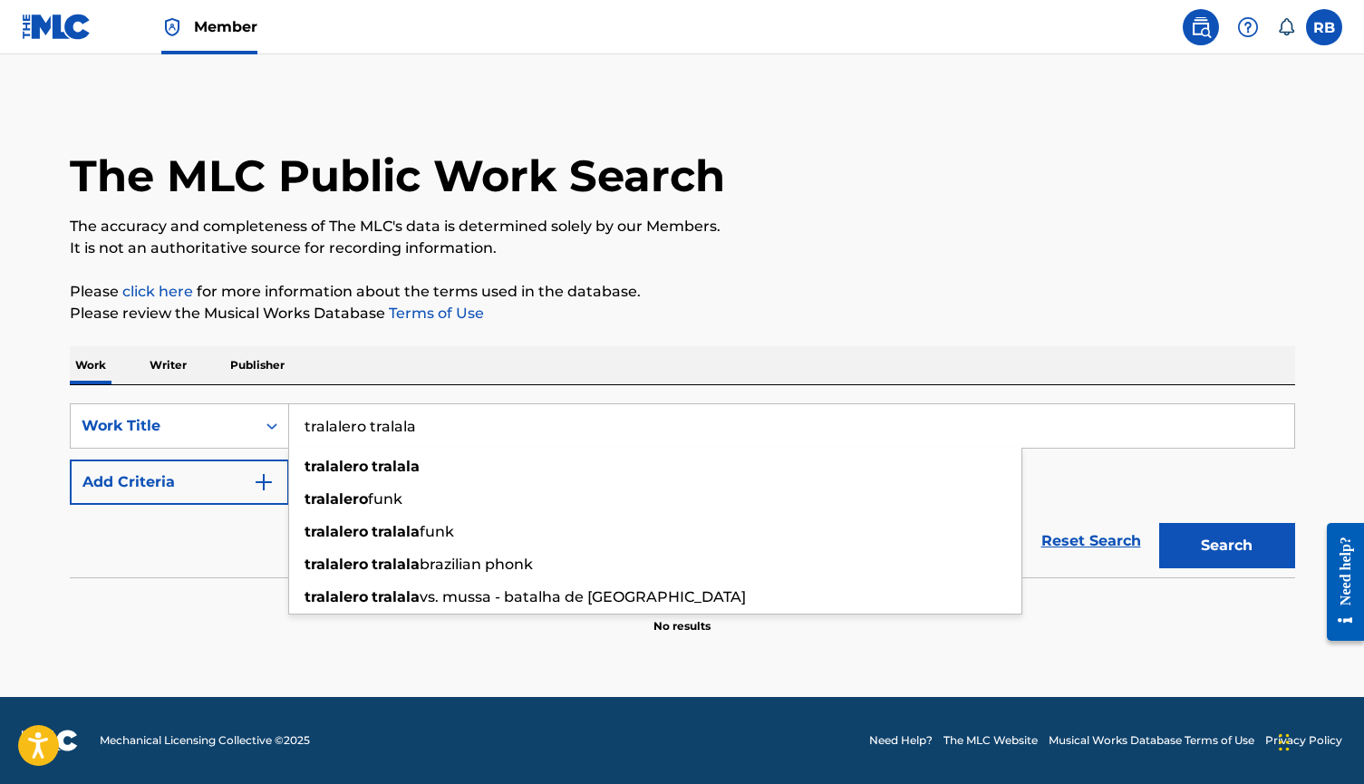
type input "tralalero tralala"
click at [1226, 546] on button "Search" at bounding box center [1227, 545] width 136 height 45
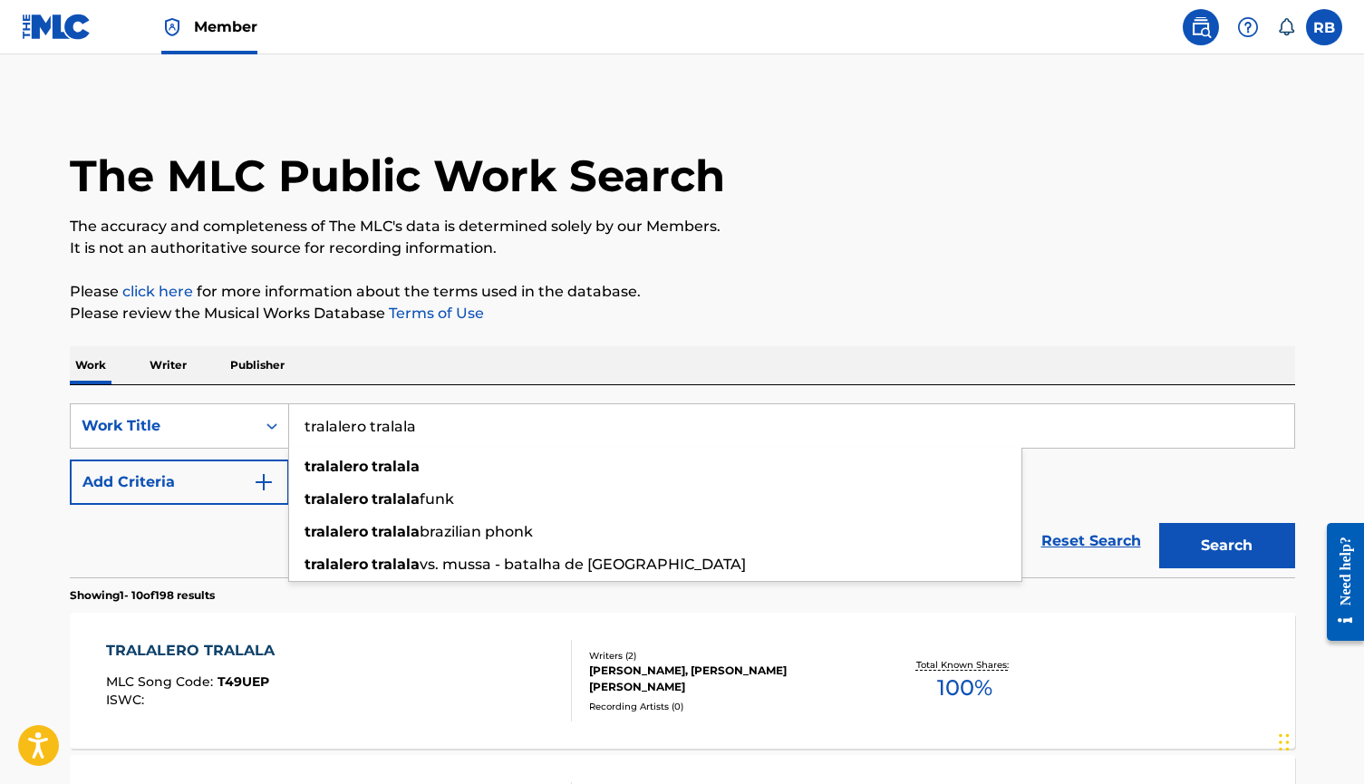
click at [609, 255] on p "It is not an authoritative source for recording information." at bounding box center [683, 249] width 1226 height 22
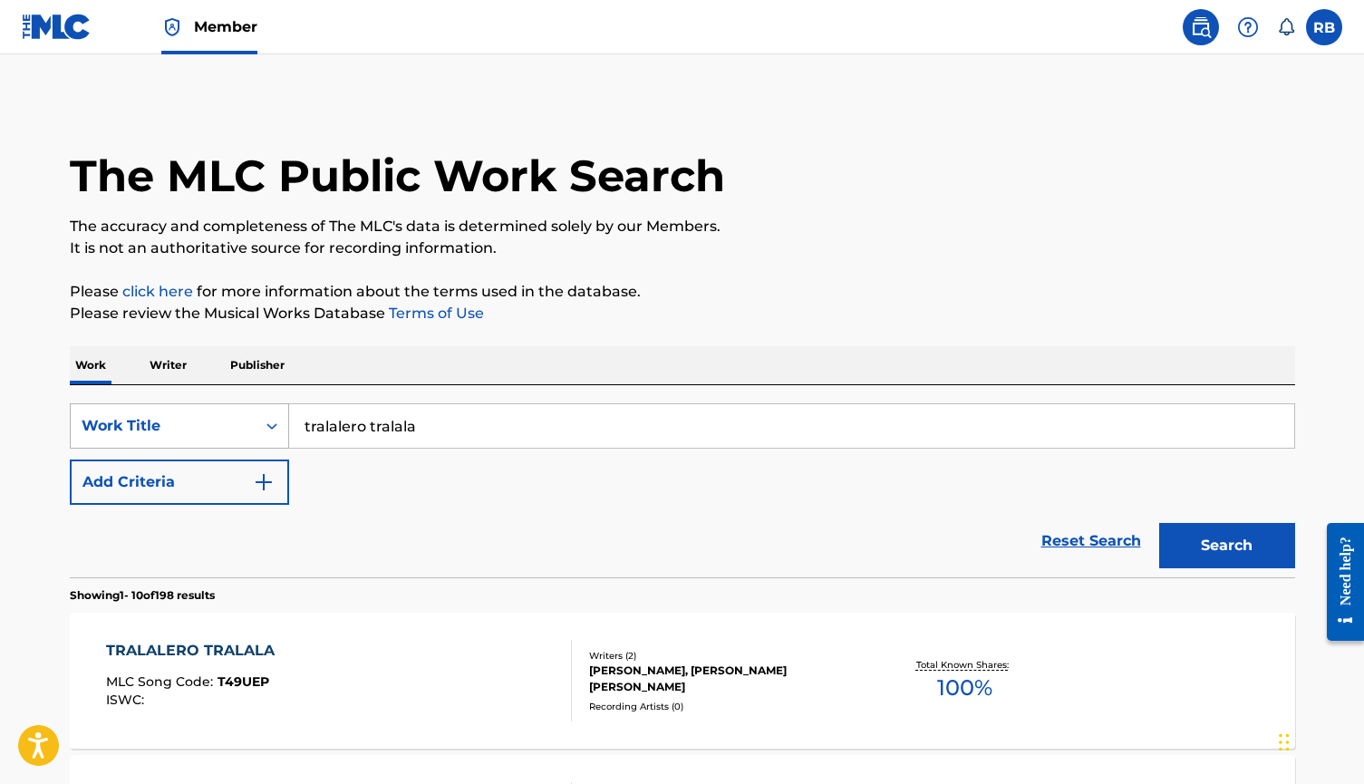
drag, startPoint x: 250, startPoint y: 430, endPoint x: 145, endPoint y: 427, distance: 105.2
click at [145, 427] on div "SearchWithCriteria0d1938e6-a7ad-48c6-bb88-a74c51d3520c Work Title tralalero tra…" at bounding box center [683, 425] width 1226 height 45
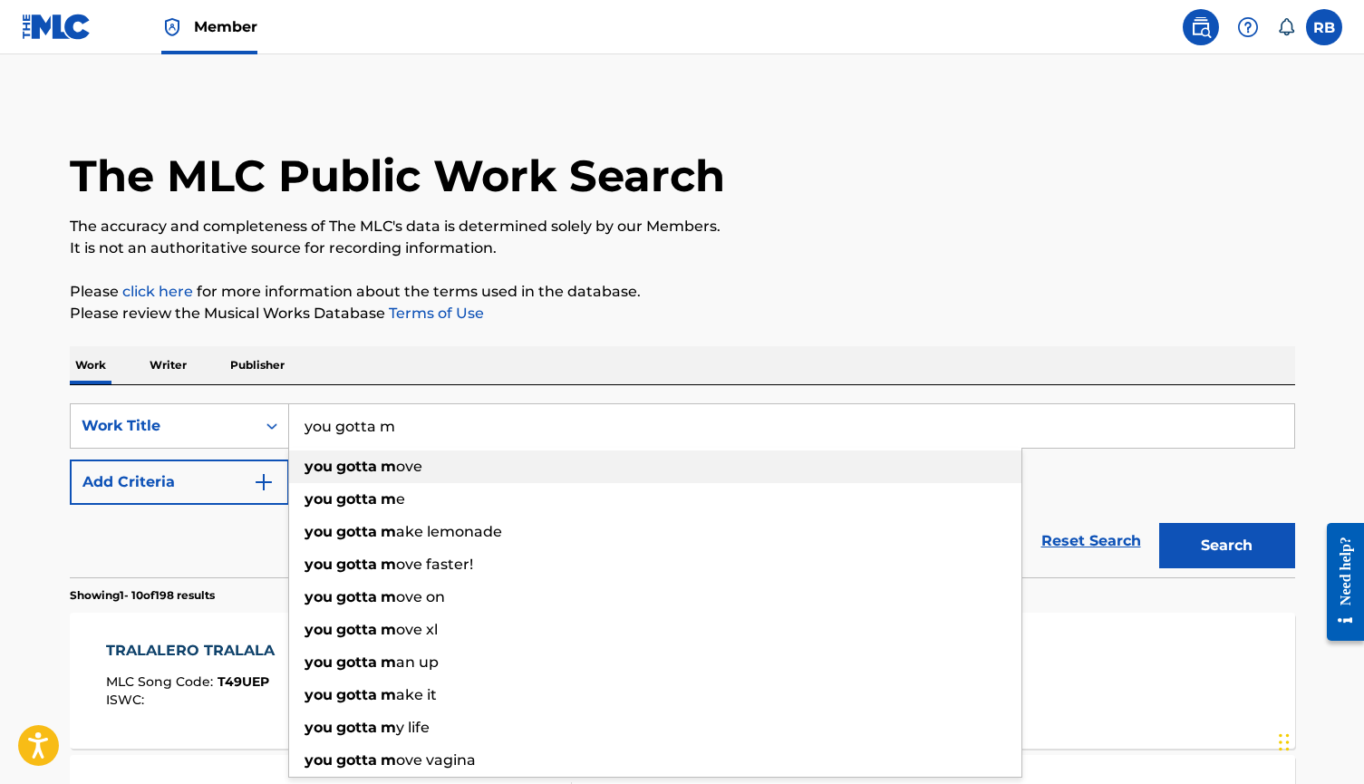
click at [388, 470] on strong "m" at bounding box center [388, 466] width 15 height 17
type input "you gotta move"
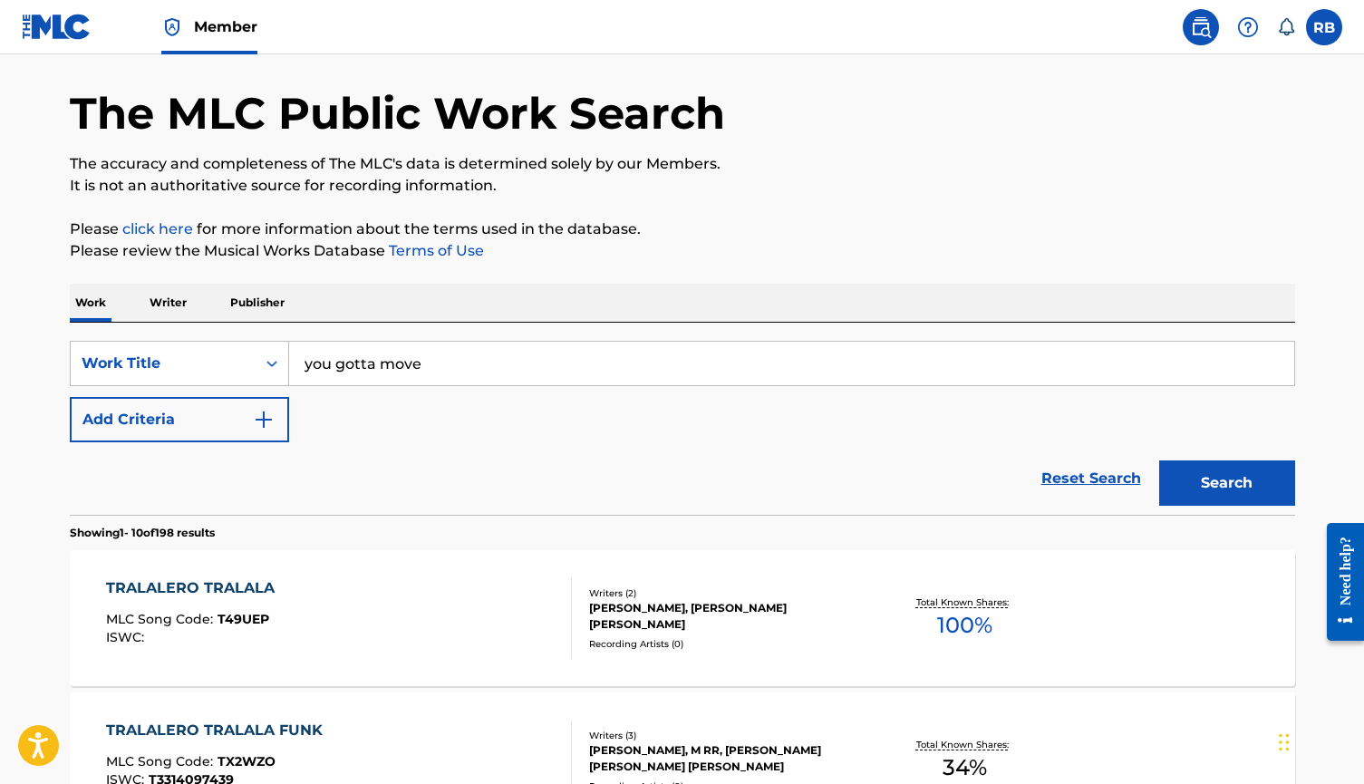
click at [1230, 462] on button "Search" at bounding box center [1227, 483] width 136 height 45
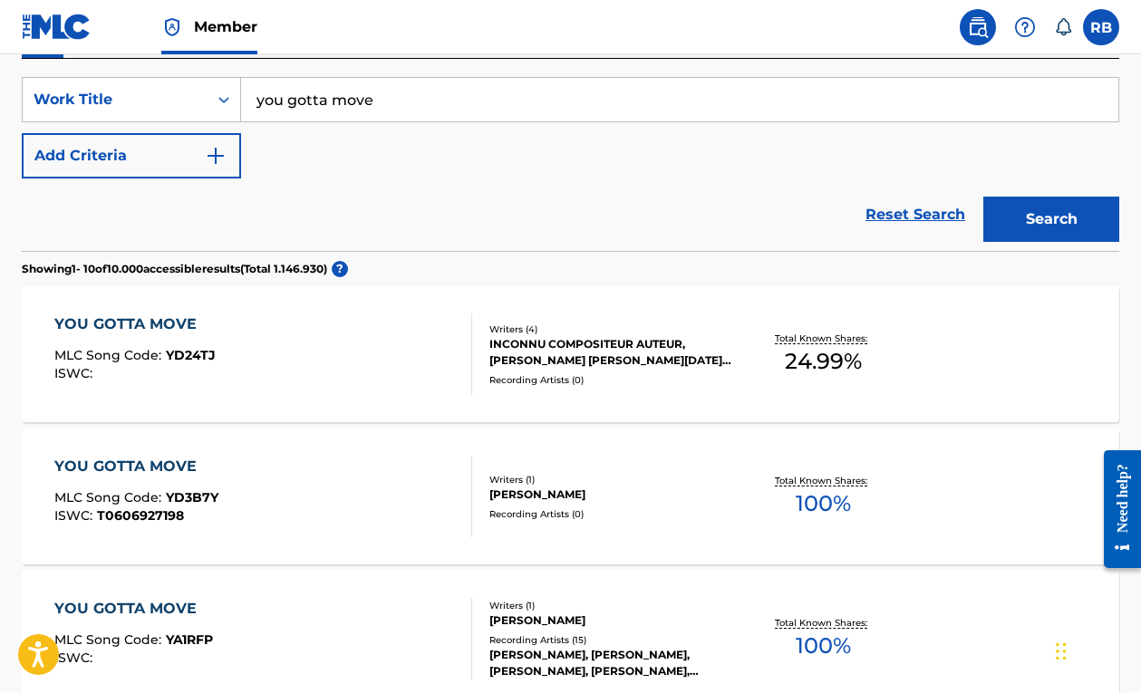
scroll to position [333, 0]
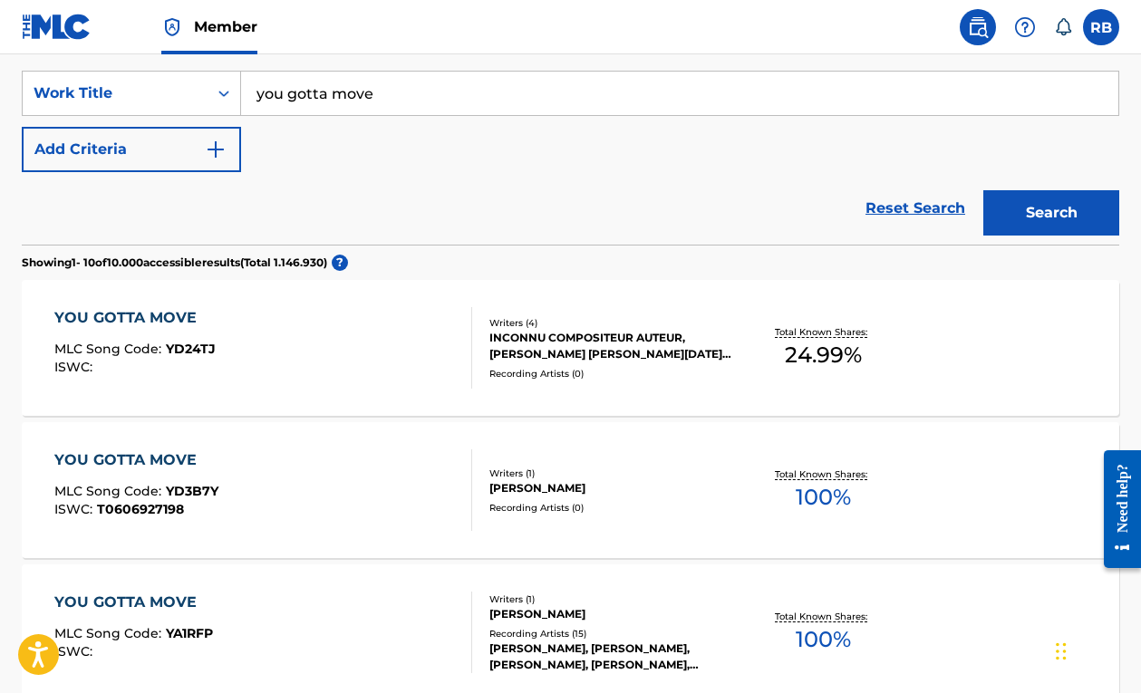
click at [148, 131] on button "Add Criteria" at bounding box center [131, 149] width 219 height 45
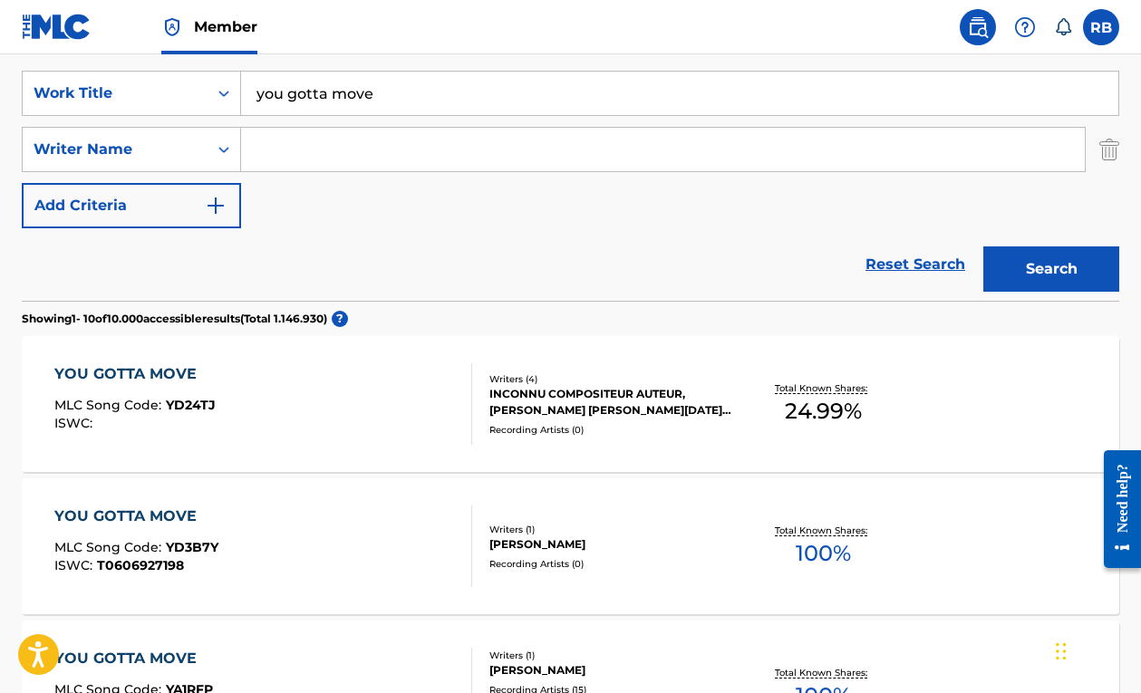
click at [285, 142] on input "Search Form" at bounding box center [663, 150] width 844 height 44
type input "missisipi"
click at [1052, 269] on button "Search" at bounding box center [1052, 269] width 136 height 45
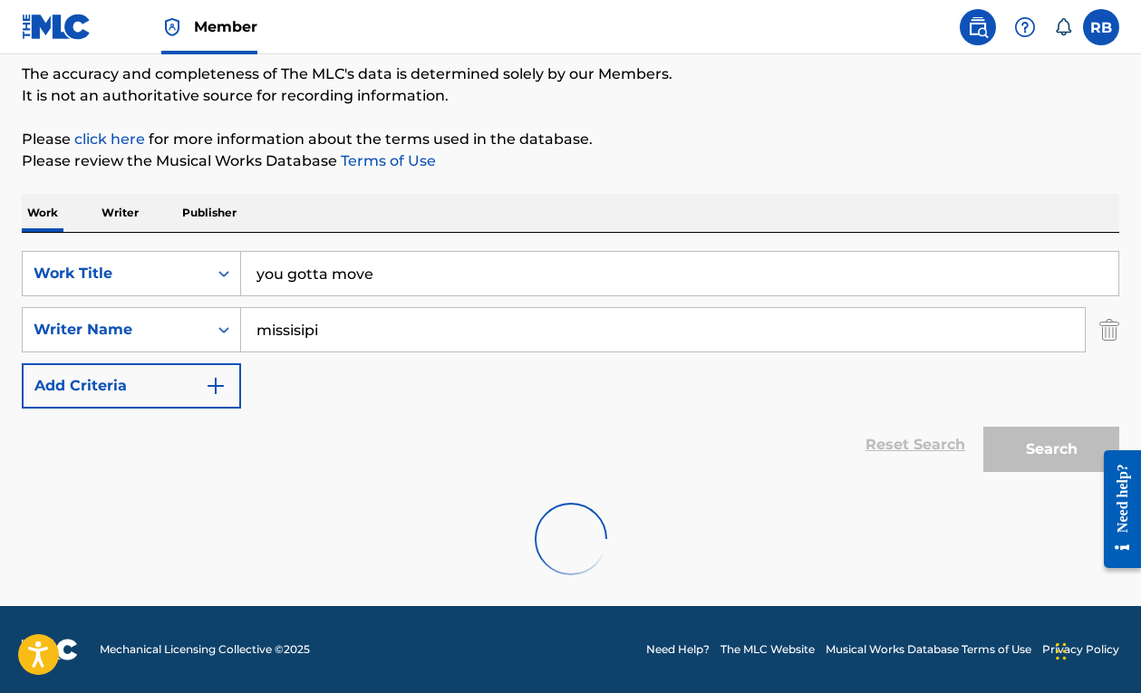
scroll to position [93, 0]
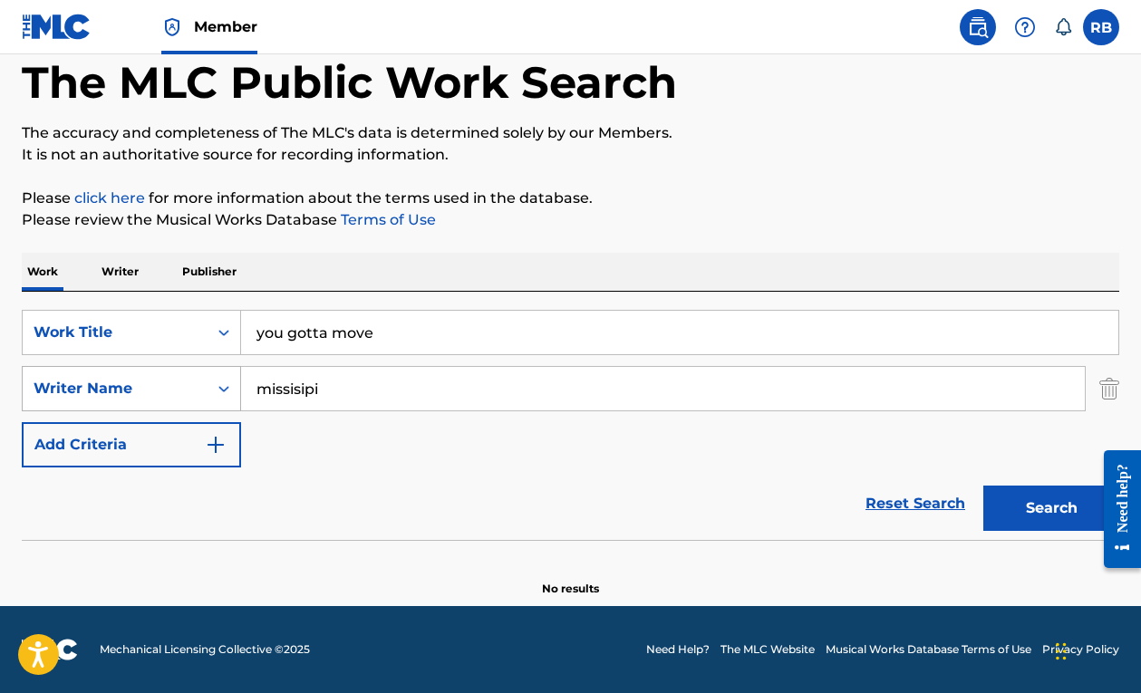
drag, startPoint x: 380, startPoint y: 381, endPoint x: 179, endPoint y: 381, distance: 200.3
click at [179, 381] on div "SearchWithCriteriaabb13cea-b873-4215-a94a-b3731f484330 Writer Name missisipi" at bounding box center [571, 388] width 1098 height 45
paste input "OL7Q2P"
type input "OL7Q2P"
drag, startPoint x: 199, startPoint y: 378, endPoint x: 170, endPoint y: 374, distance: 30.1
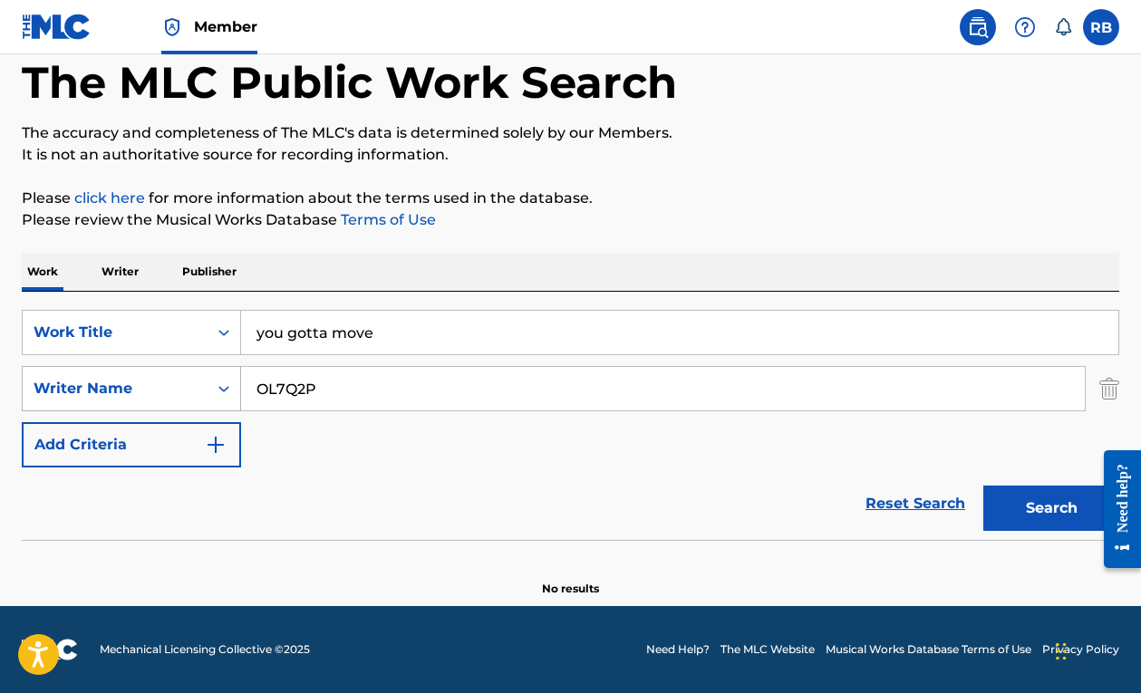
click at [170, 374] on div "SearchWithCriteriaabb13cea-b873-4215-a94a-b3731f484330 Writer Name OL7Q2P" at bounding box center [571, 388] width 1098 height 45
drag, startPoint x: 330, startPoint y: 382, endPoint x: 146, endPoint y: 373, distance: 184.2
click at [158, 373] on div "SearchWithCriteriaabb13cea-b873-4215-a94a-b3731f484330 Writer Name OL7Q2P" at bounding box center [571, 388] width 1098 height 45
type input "mississipi fred"
click at [1052, 509] on button "Search" at bounding box center [1052, 508] width 136 height 45
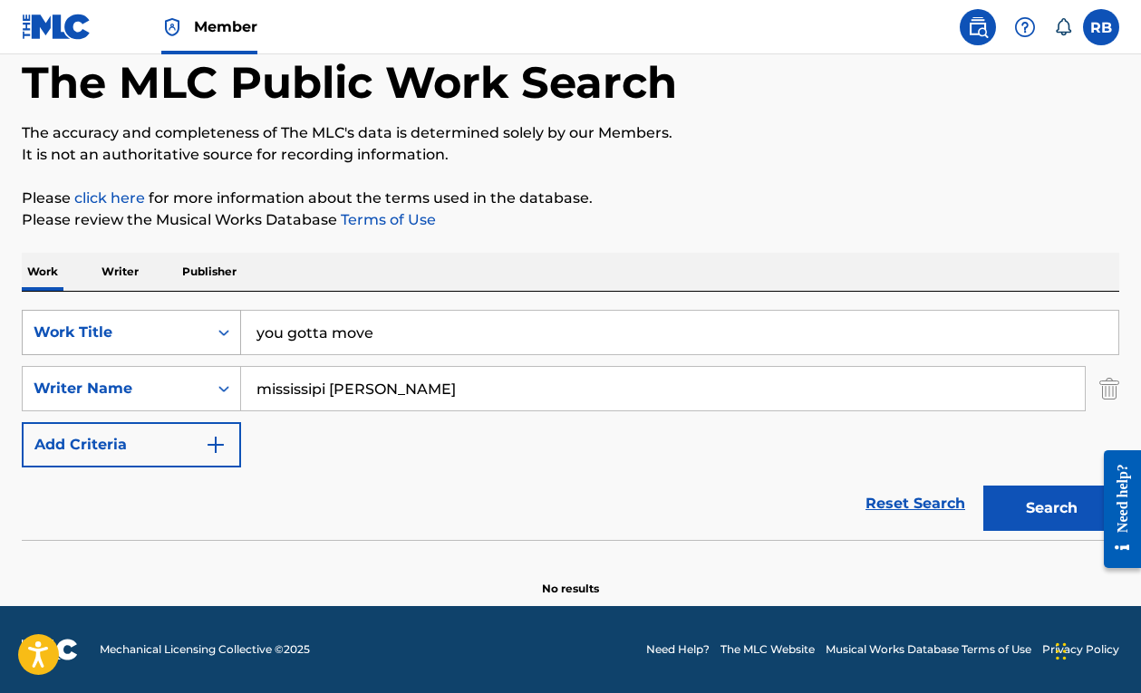
drag, startPoint x: 548, startPoint y: 337, endPoint x: 192, endPoint y: 337, distance: 356.3
click at [192, 337] on div "SearchWithCriteria0d1938e6-a7ad-48c6-bb88-a74c51d3520c Work Title you gotta move" at bounding box center [571, 332] width 1098 height 45
click at [722, 380] on input "mississipi fred" at bounding box center [663, 389] width 844 height 44
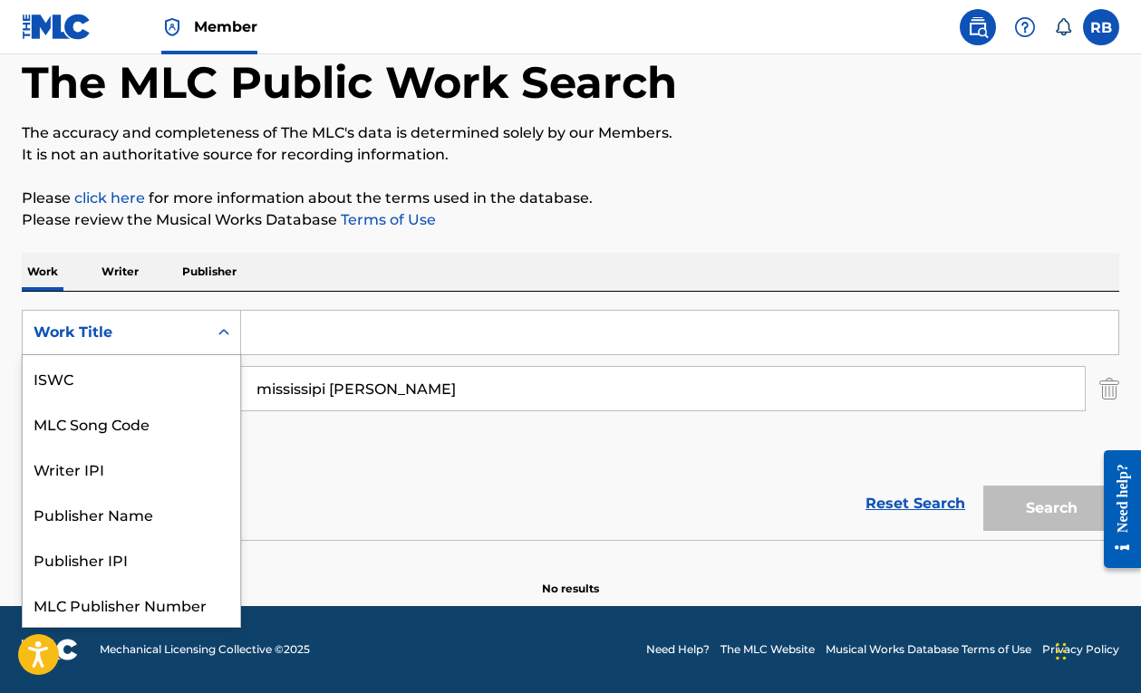
click at [170, 333] on div "Work Title" at bounding box center [115, 333] width 163 height 22
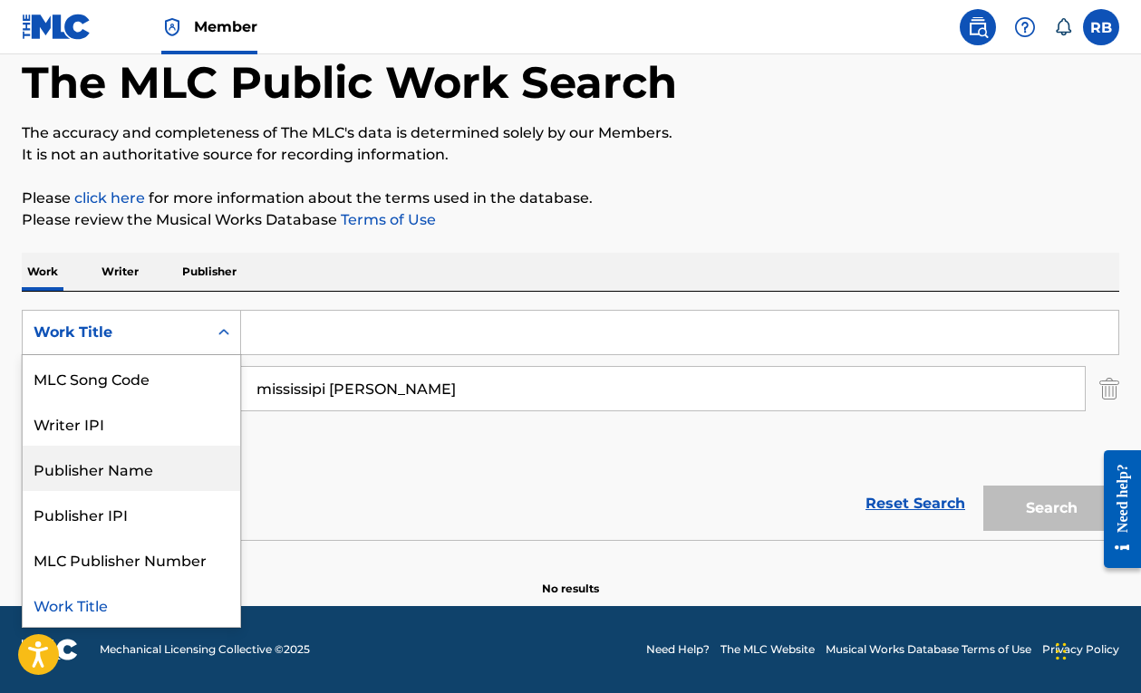
click at [364, 397] on input "mississipi fred" at bounding box center [663, 389] width 844 height 44
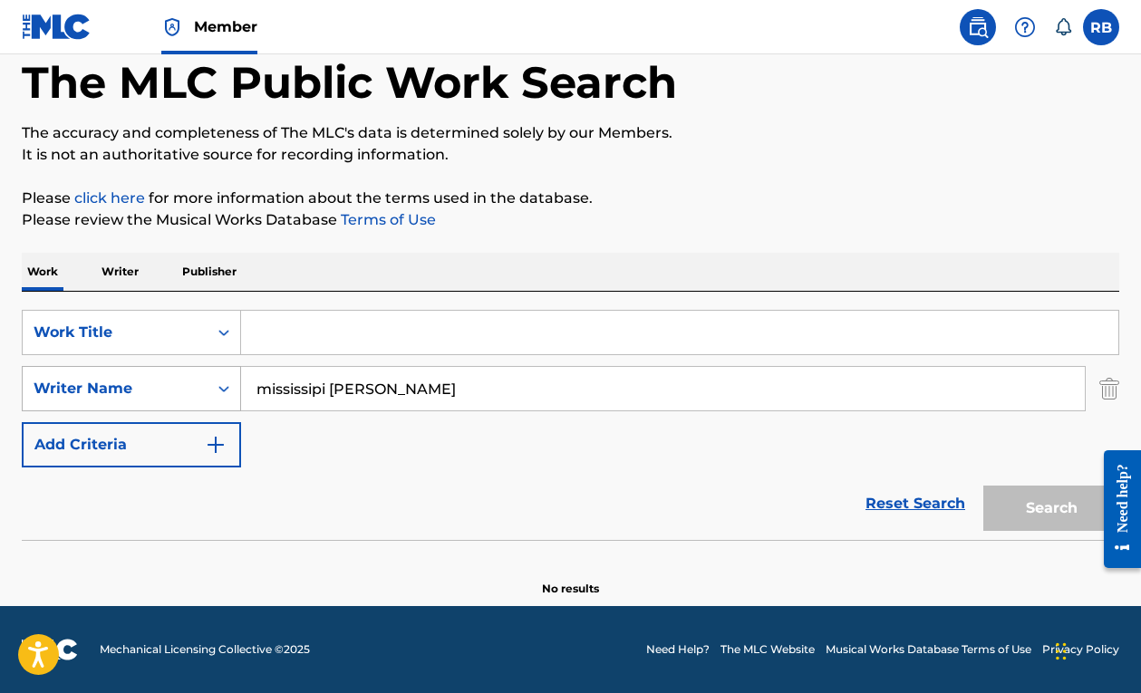
click at [192, 388] on div "SearchWithCriteriaabb13cea-b873-4215-a94a-b3731f484330 Writer Name mississipi f…" at bounding box center [571, 388] width 1098 height 45
click at [284, 325] on input "Search Form" at bounding box center [679, 333] width 877 height 44
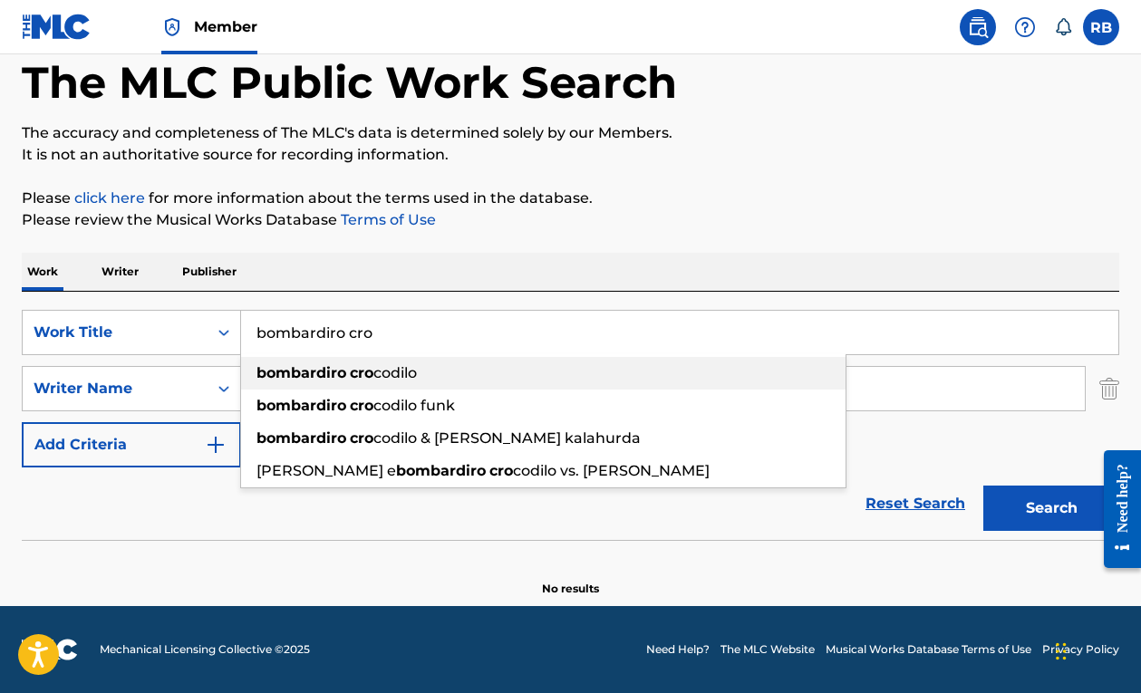
click at [356, 380] on strong "cro" at bounding box center [362, 372] width 24 height 17
type input "bombardiro crocodilo"
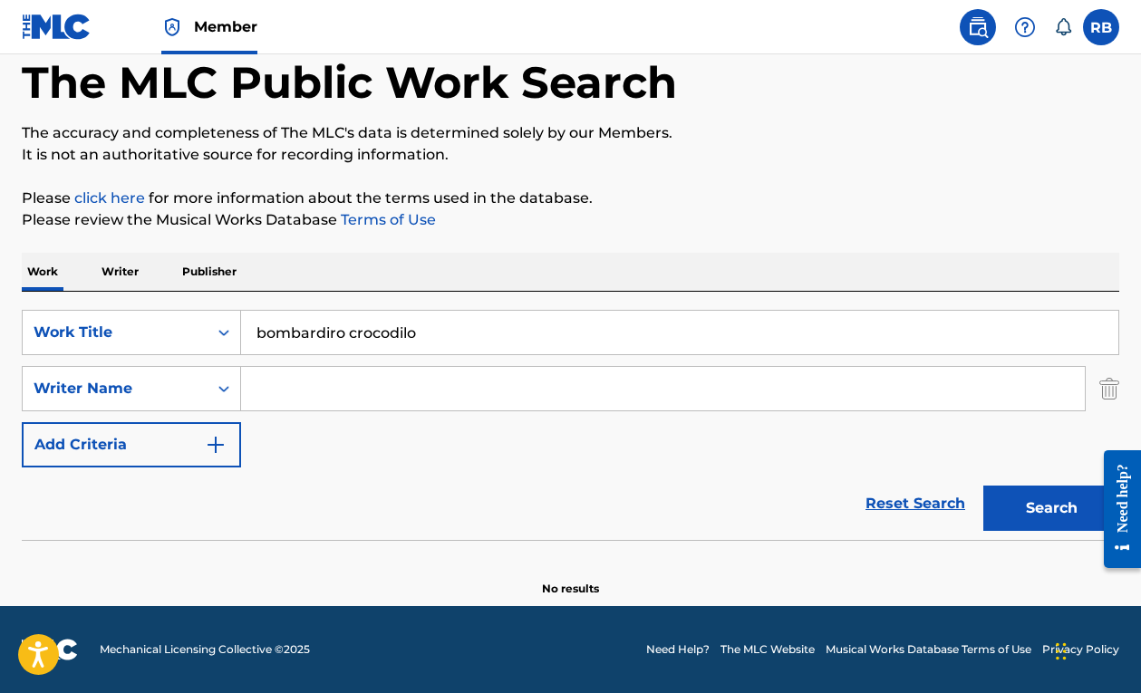
click at [1042, 522] on button "Search" at bounding box center [1052, 508] width 136 height 45
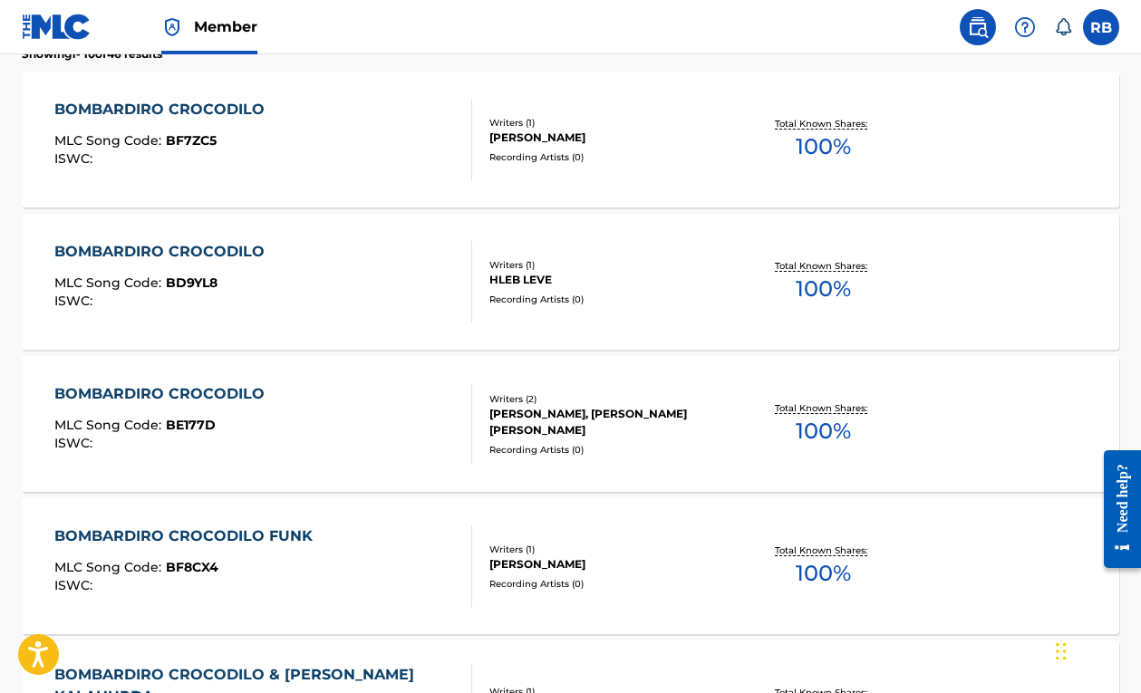
scroll to position [604, 0]
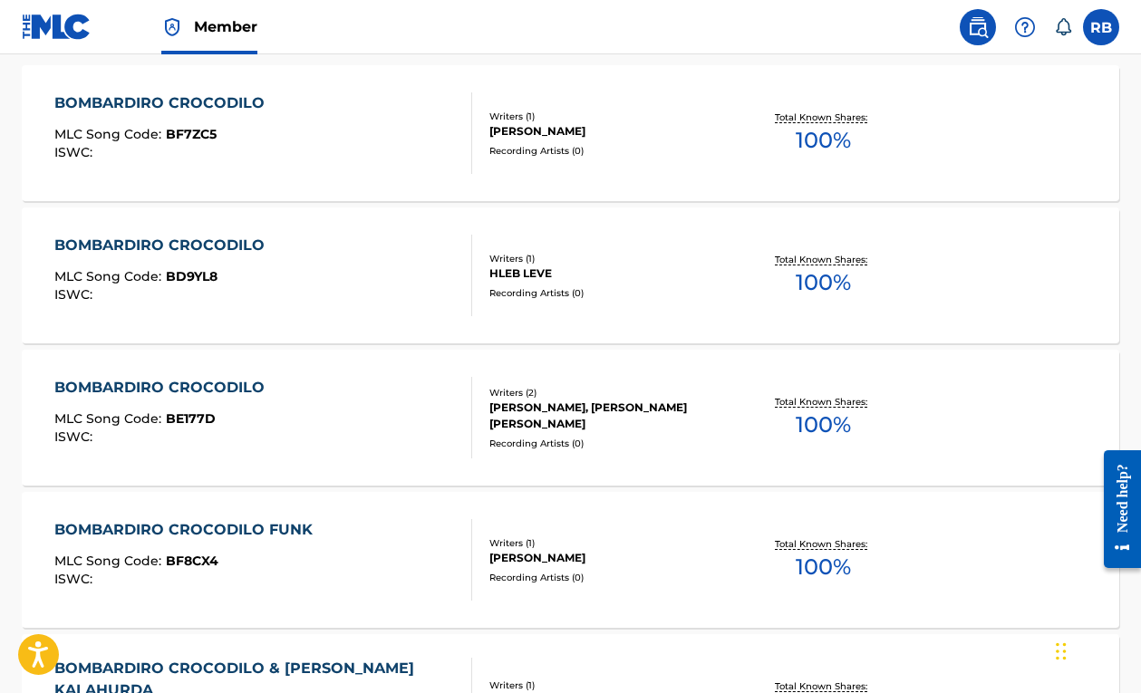
click at [257, 387] on div "BOMBARDIRO CROCODILO" at bounding box center [163, 388] width 219 height 22
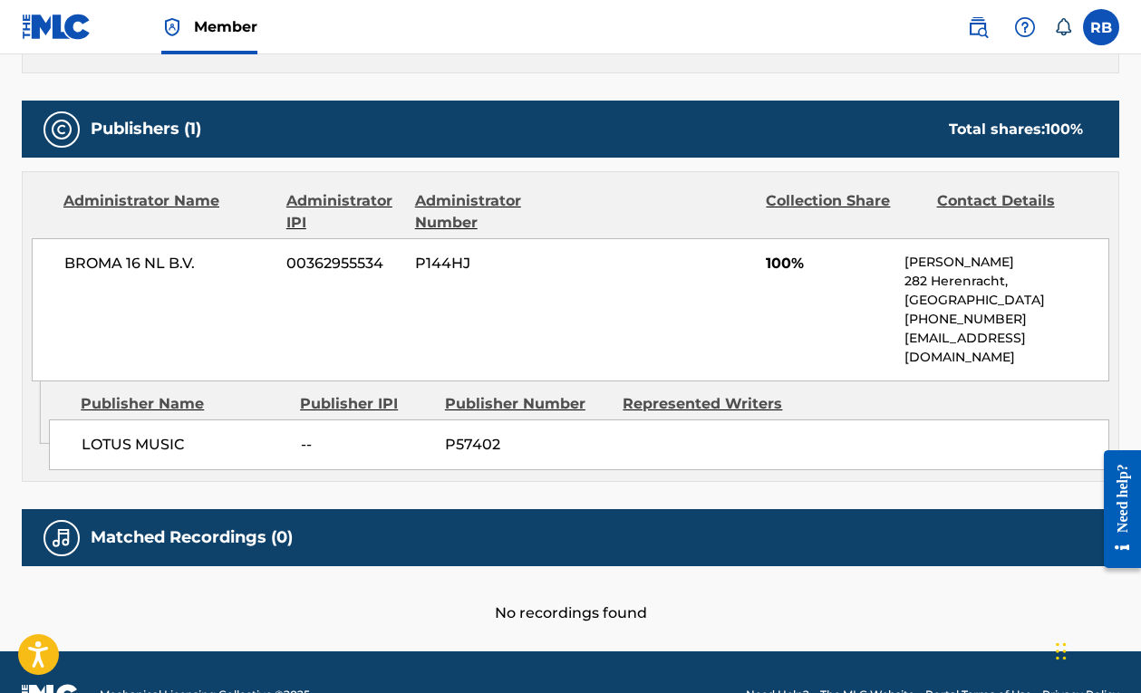
scroll to position [740, 0]
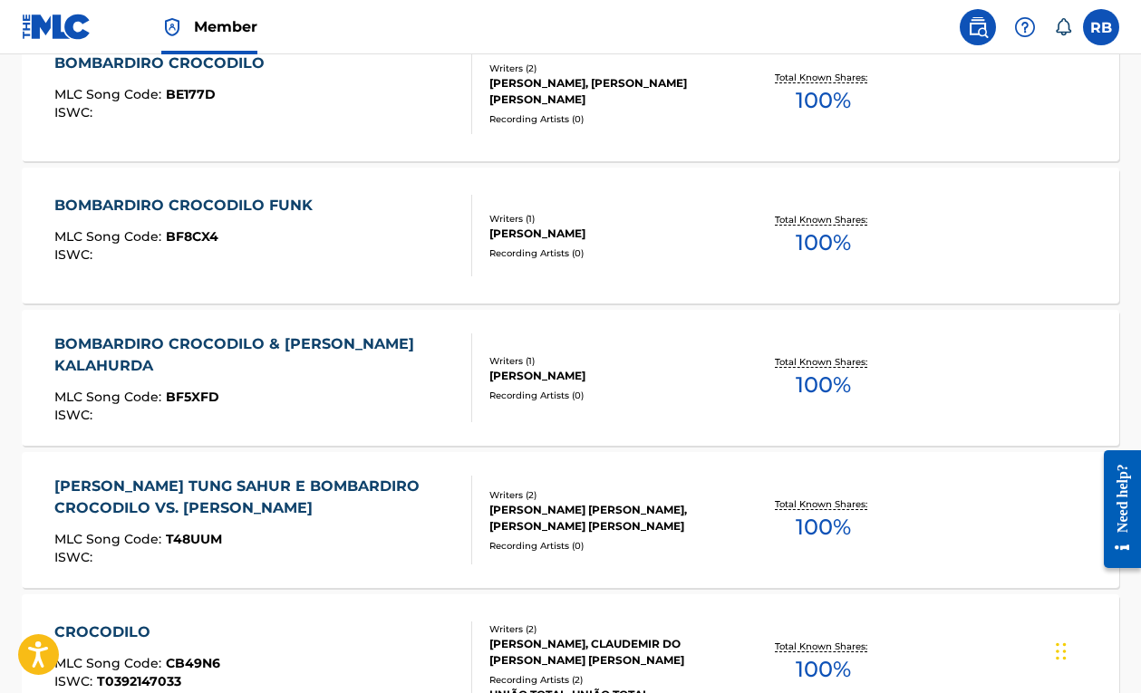
scroll to position [929, 0]
click at [313, 232] on div "MLC Song Code : BF8CX4" at bounding box center [187, 238] width 267 height 18
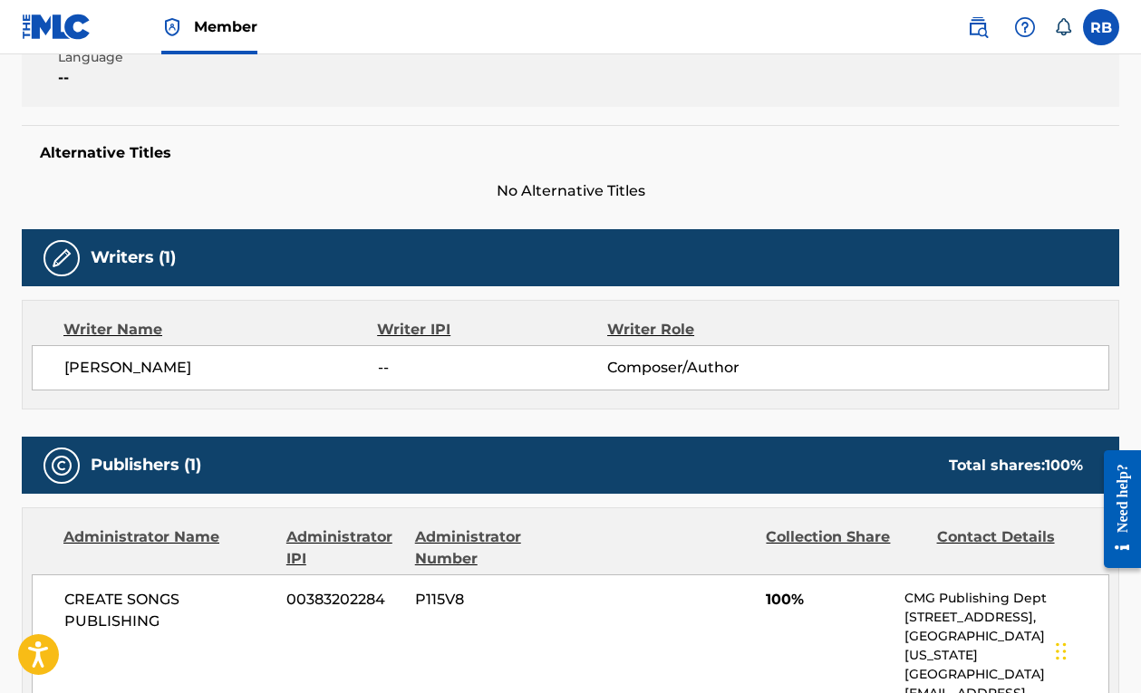
scroll to position [282, 0]
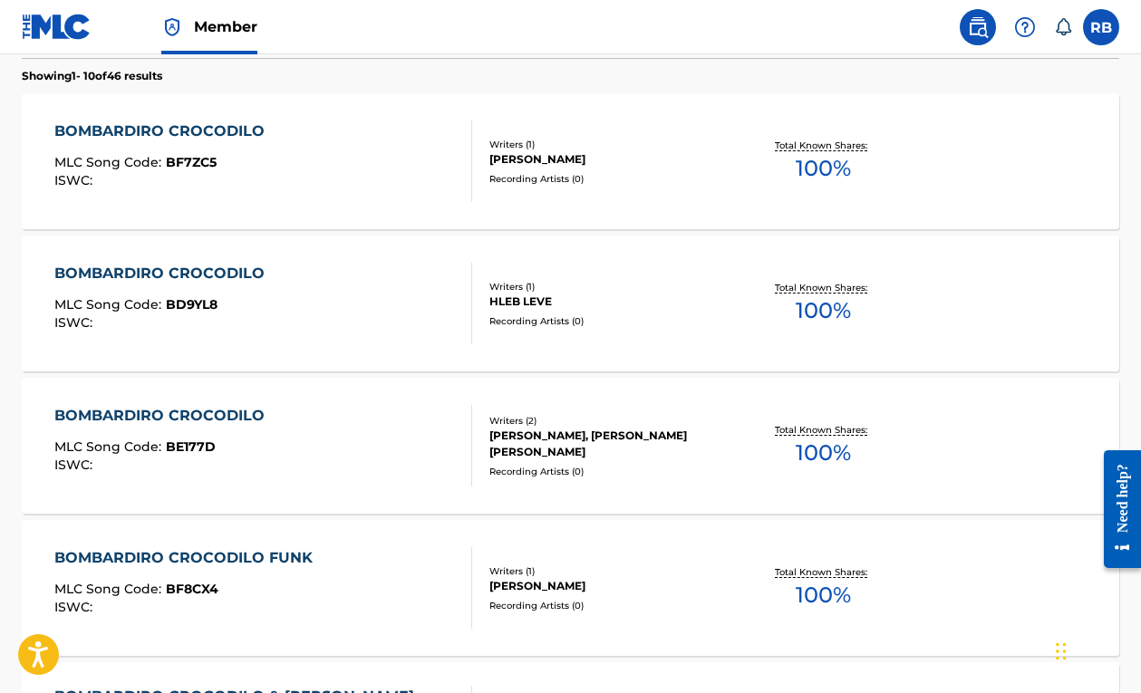
scroll to position [500, 0]
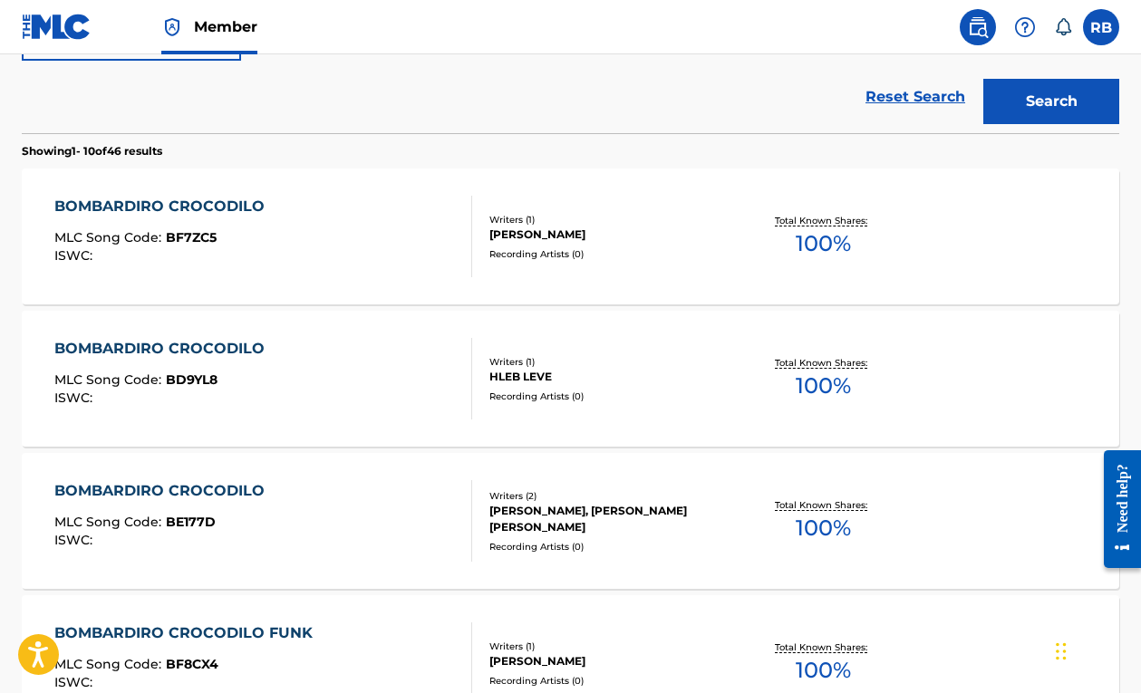
click at [263, 241] on div "MLC Song Code : BF7ZC5" at bounding box center [163, 240] width 219 height 18
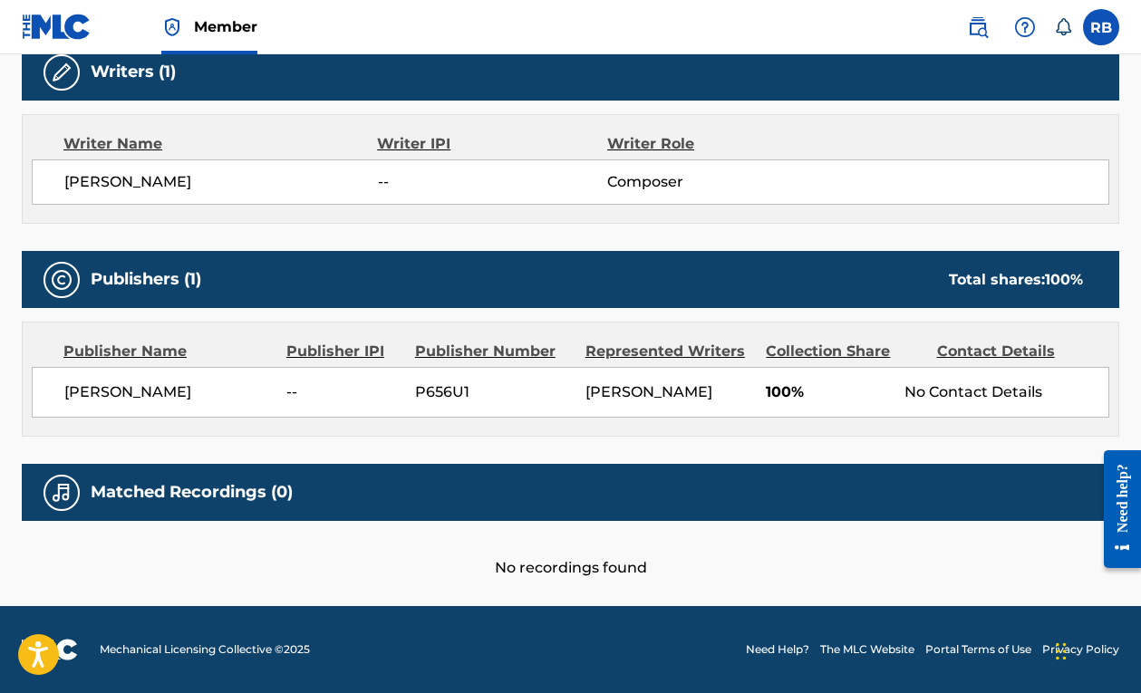
scroll to position [594, 0]
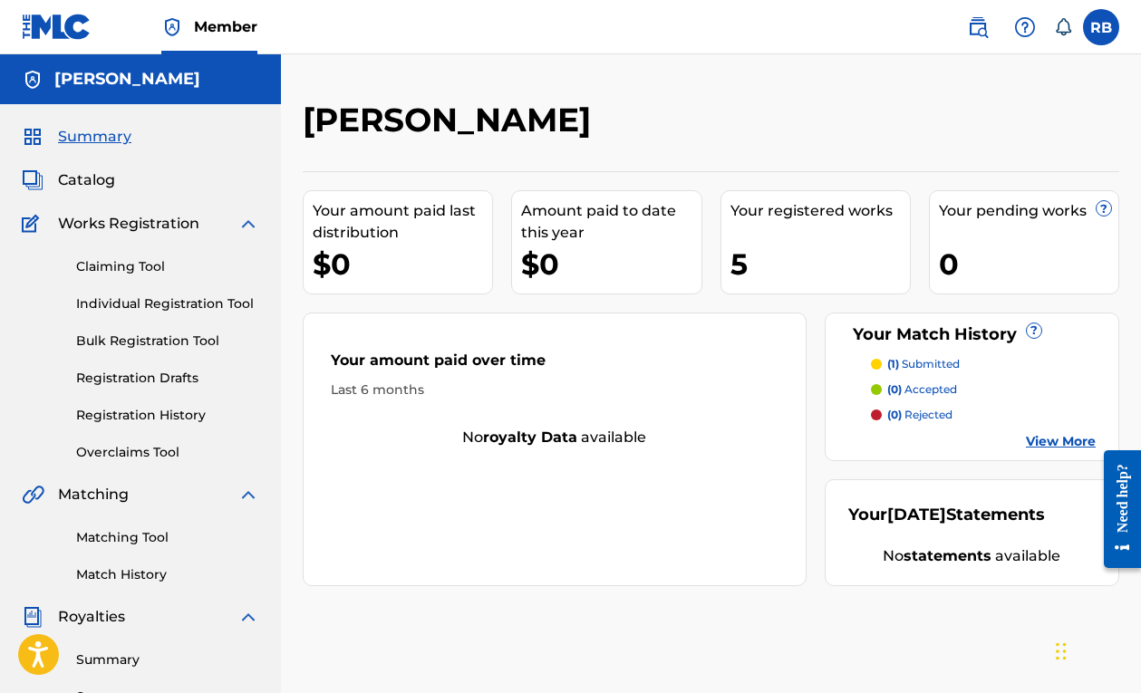
click at [158, 409] on link "Registration History" at bounding box center [167, 415] width 183 height 19
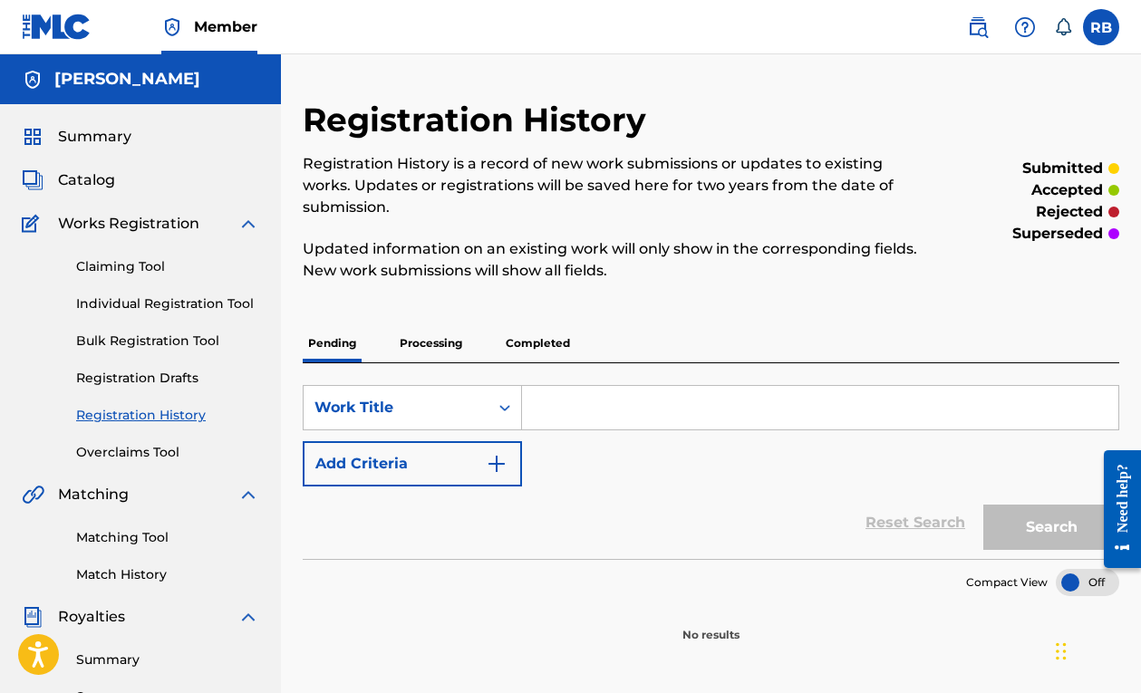
click at [155, 572] on link "Match History" at bounding box center [167, 575] width 183 height 19
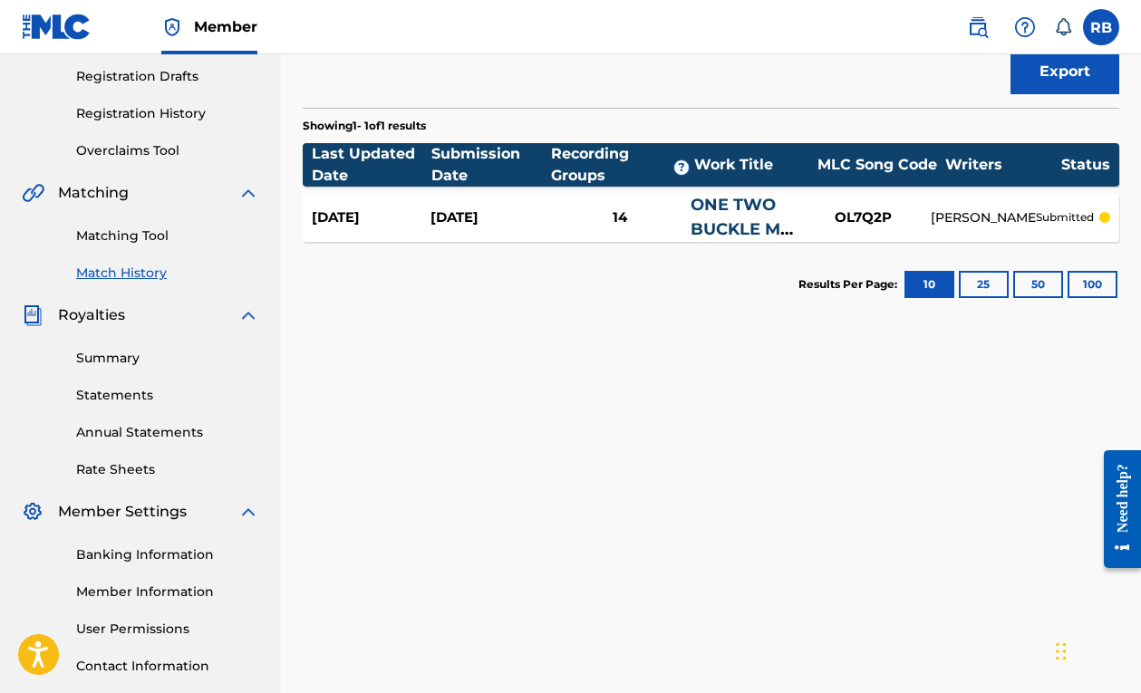
scroll to position [283, 0]
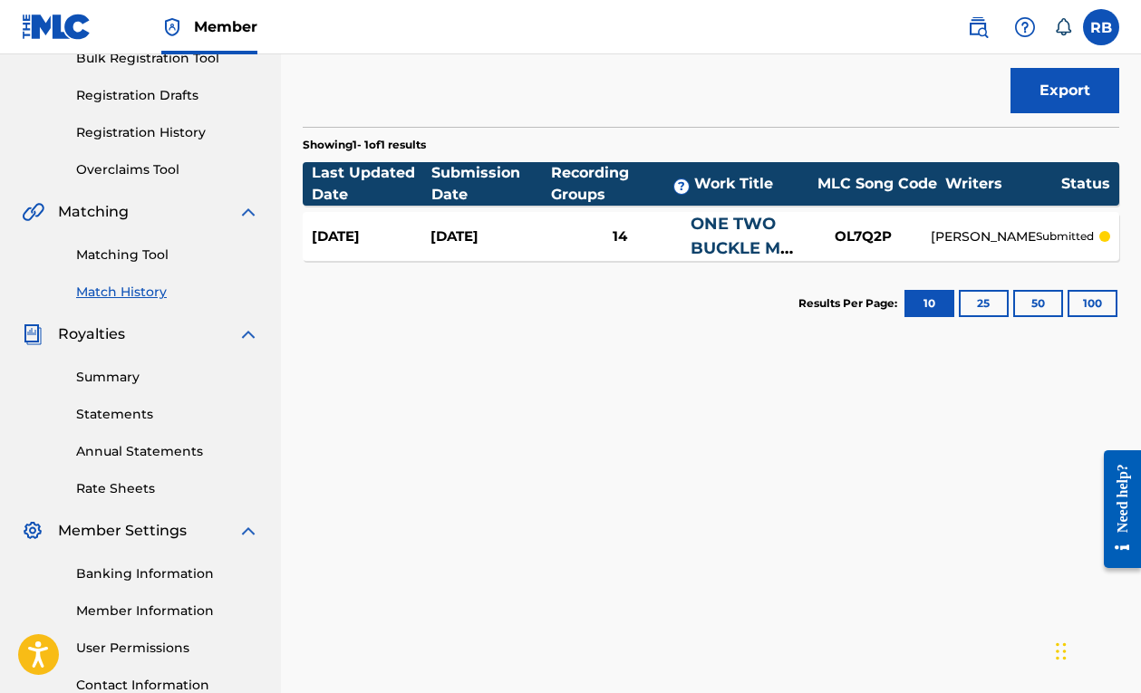
click at [721, 243] on link "ONE TWO BUCKLE MY SHOE - TRAP REMIX" at bounding box center [741, 273] width 101 height 118
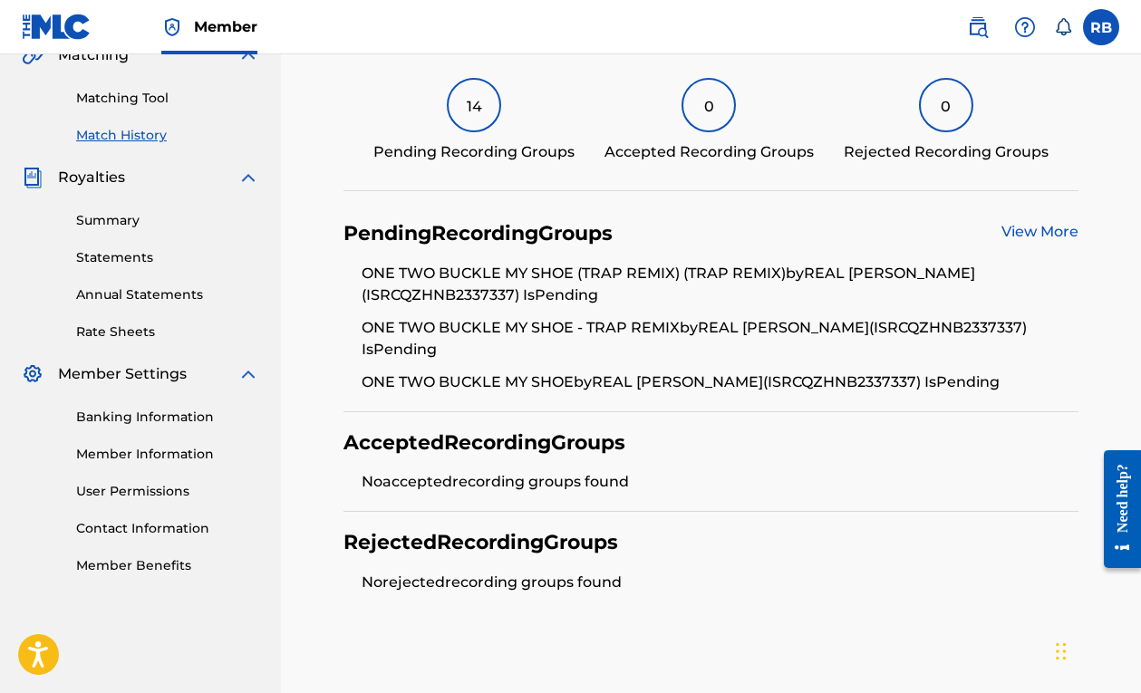
scroll to position [435, 0]
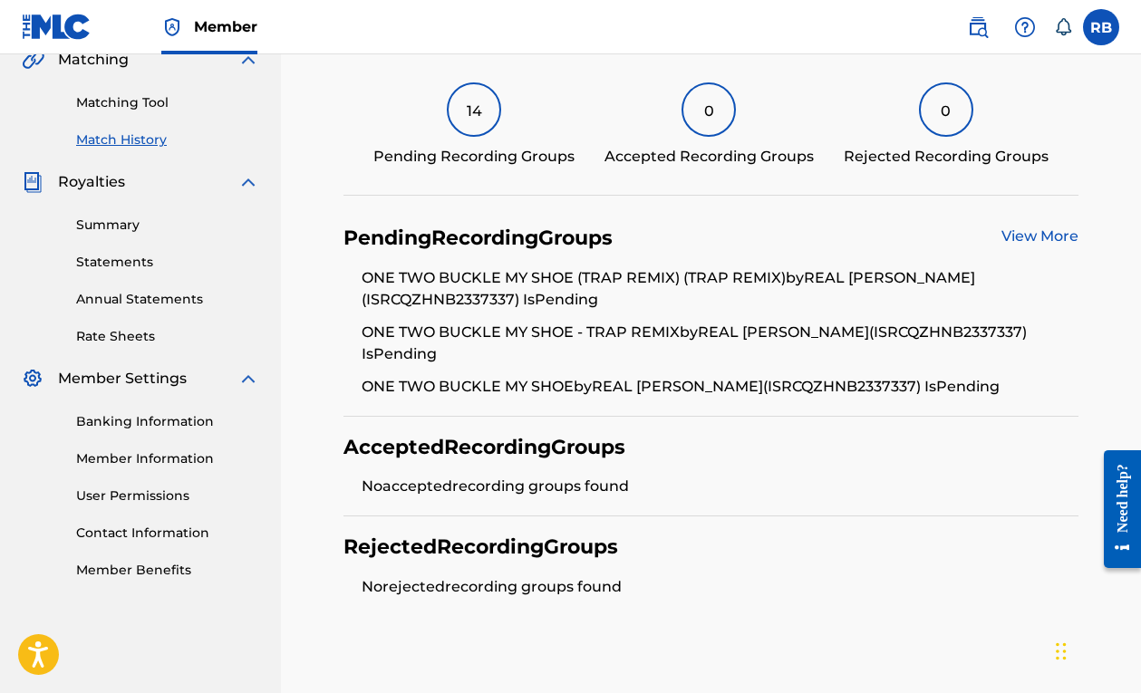
click at [1021, 241] on link "View More" at bounding box center [1040, 236] width 77 height 17
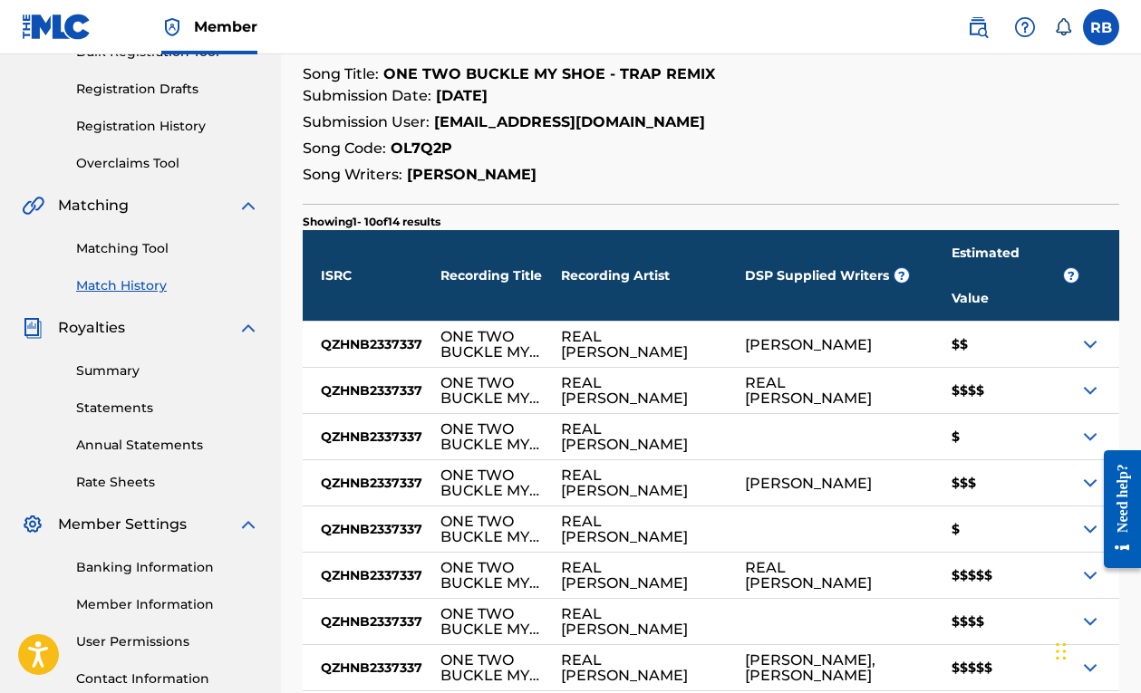
scroll to position [408, 0]
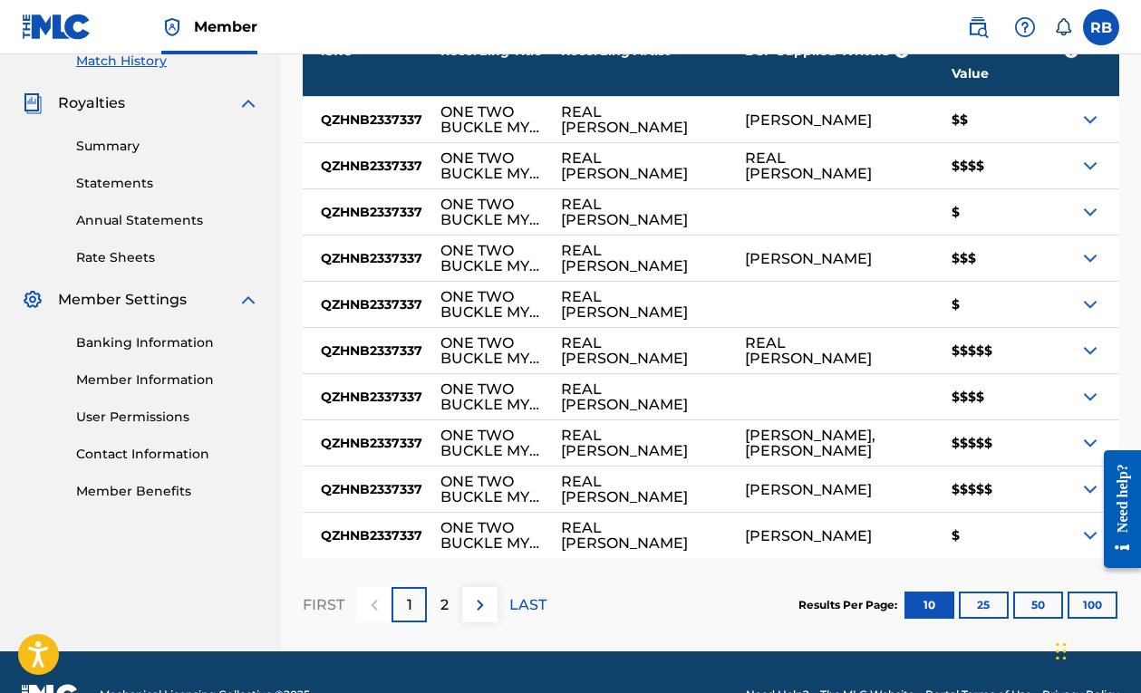
click at [446, 595] on p "2" at bounding box center [445, 606] width 8 height 22
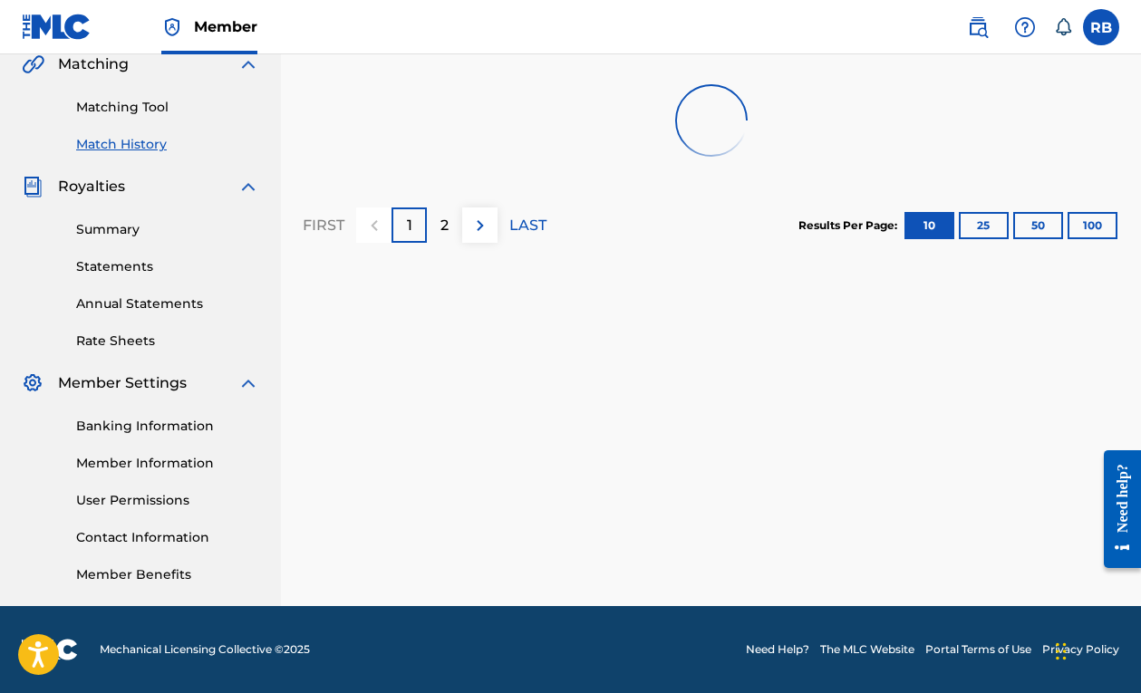
scroll to position [431, 0]
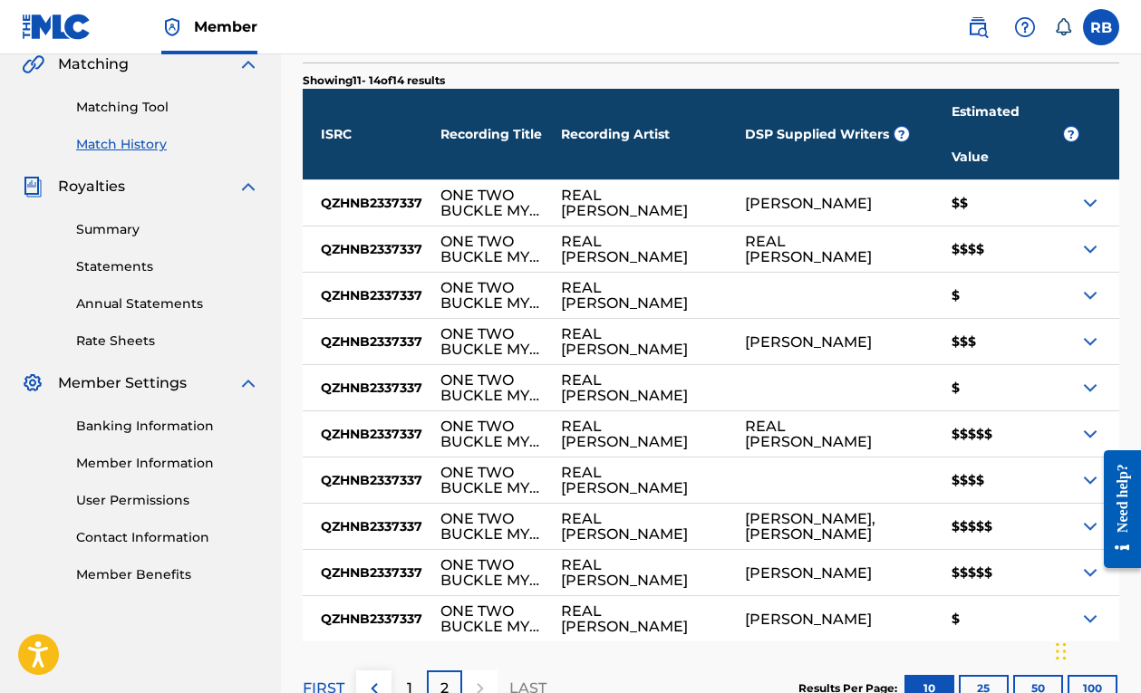
click at [1083, 423] on img at bounding box center [1091, 434] width 22 height 22
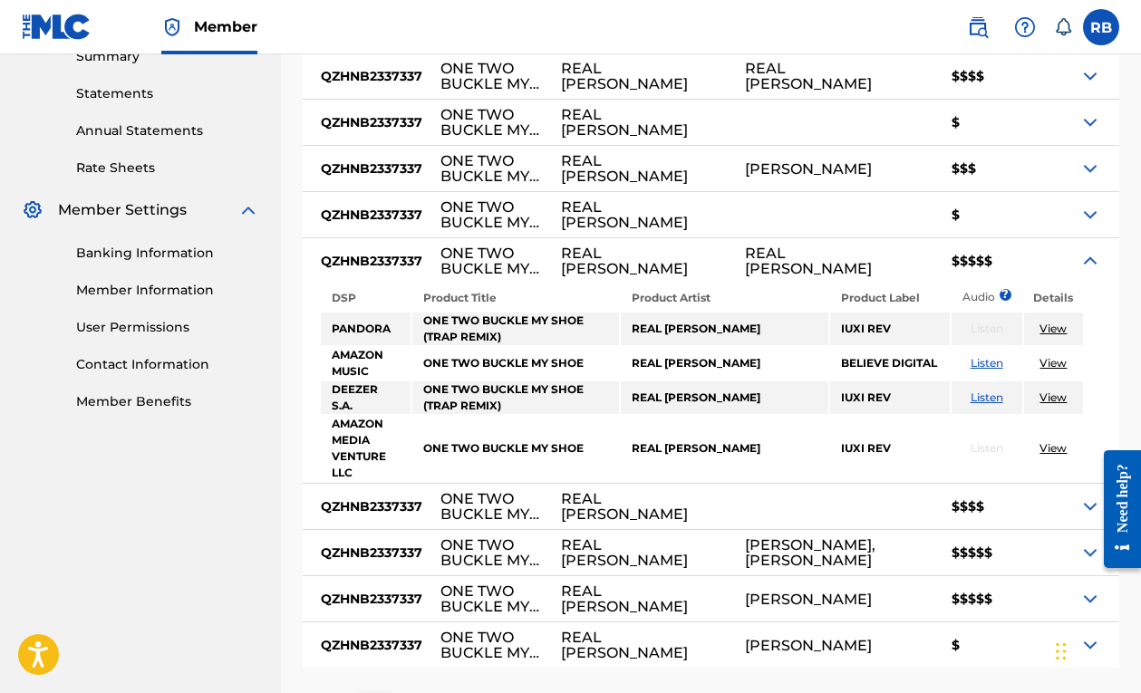
scroll to position [609, 0]
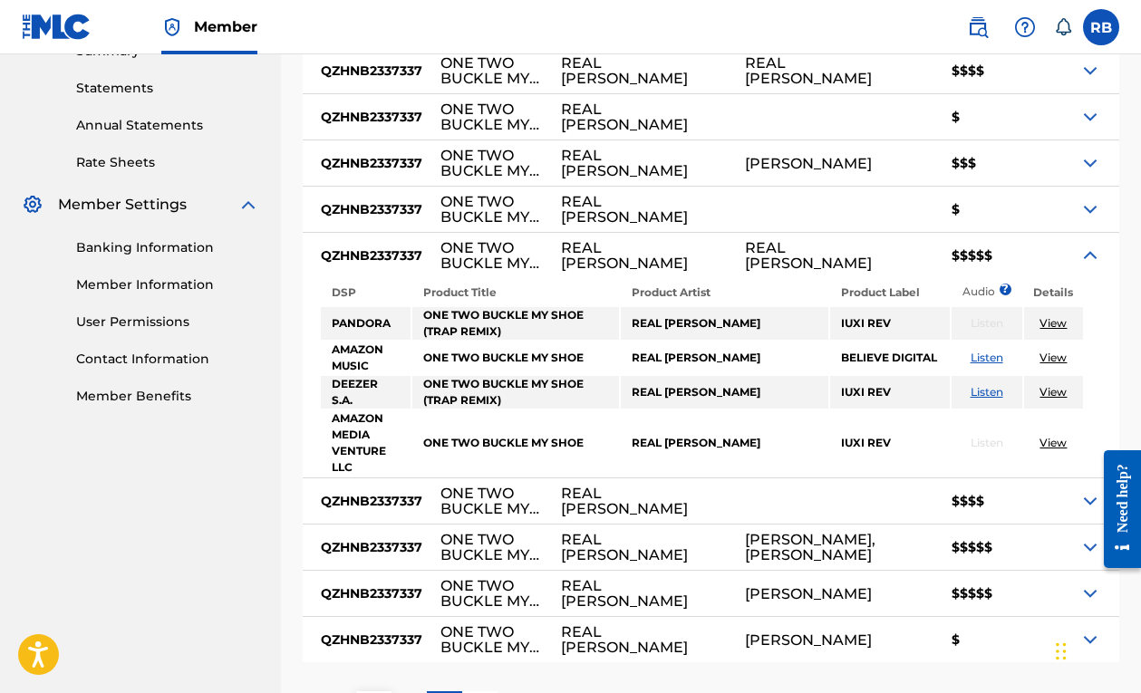
click at [1042, 351] on link "View" at bounding box center [1053, 358] width 27 height 14
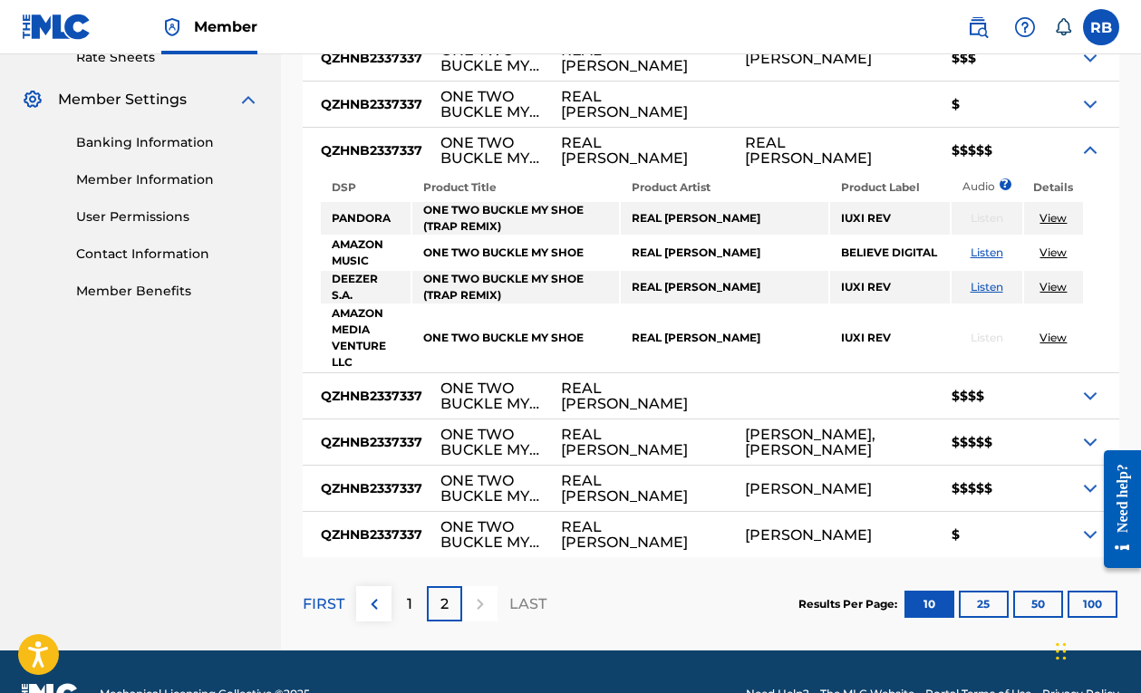
scroll to position [713, 0]
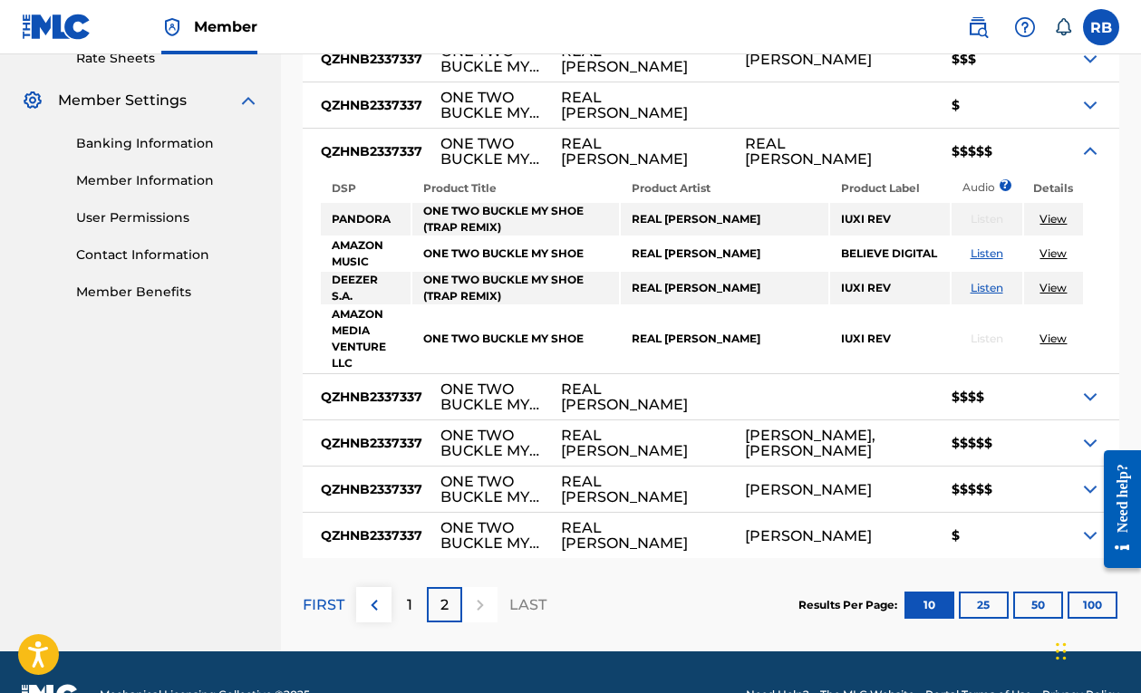
click at [1091, 386] on img at bounding box center [1091, 397] width 22 height 22
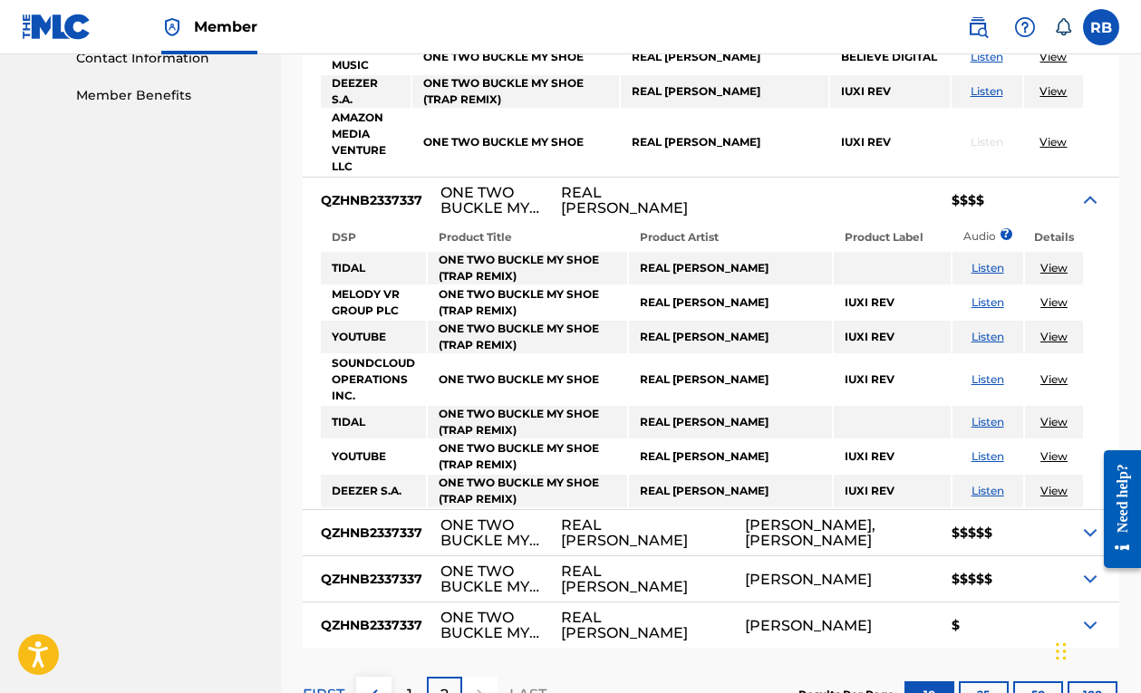
scroll to position [916, 0]
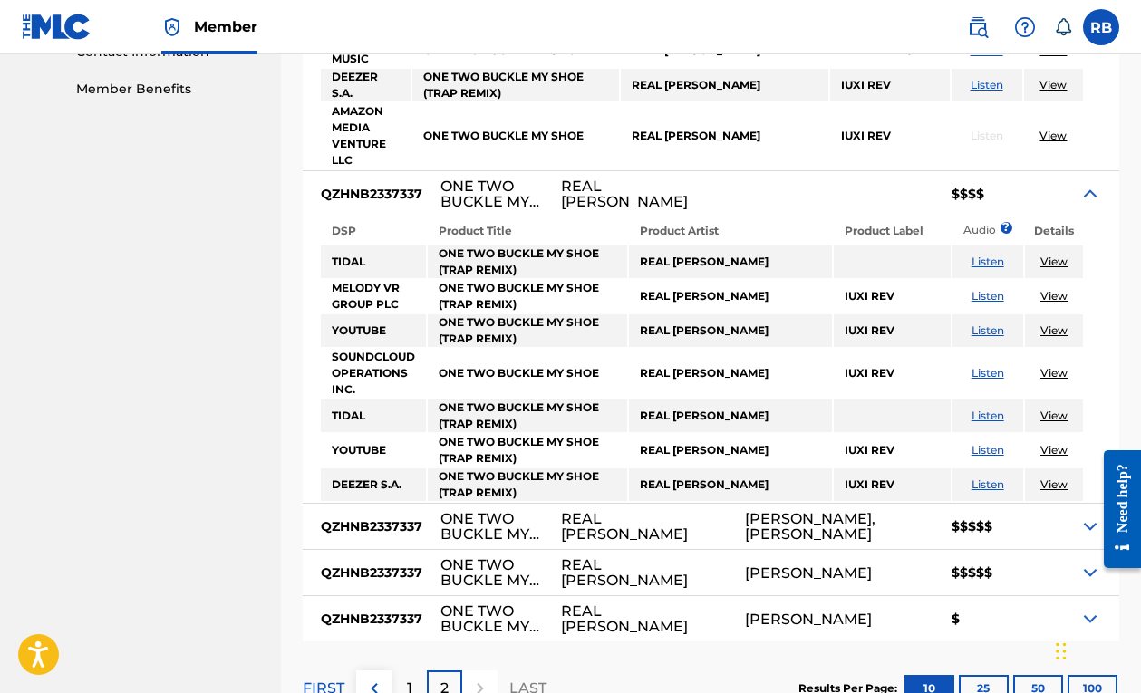
click at [1048, 289] on link "View" at bounding box center [1054, 296] width 27 height 14
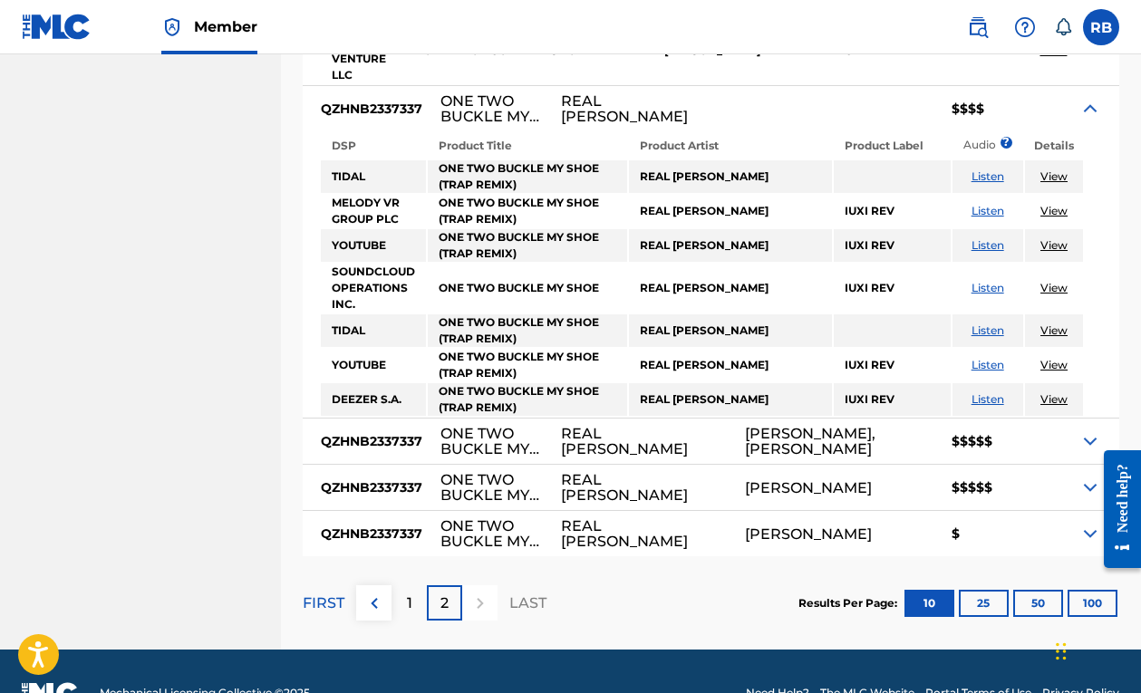
scroll to position [1000, 0]
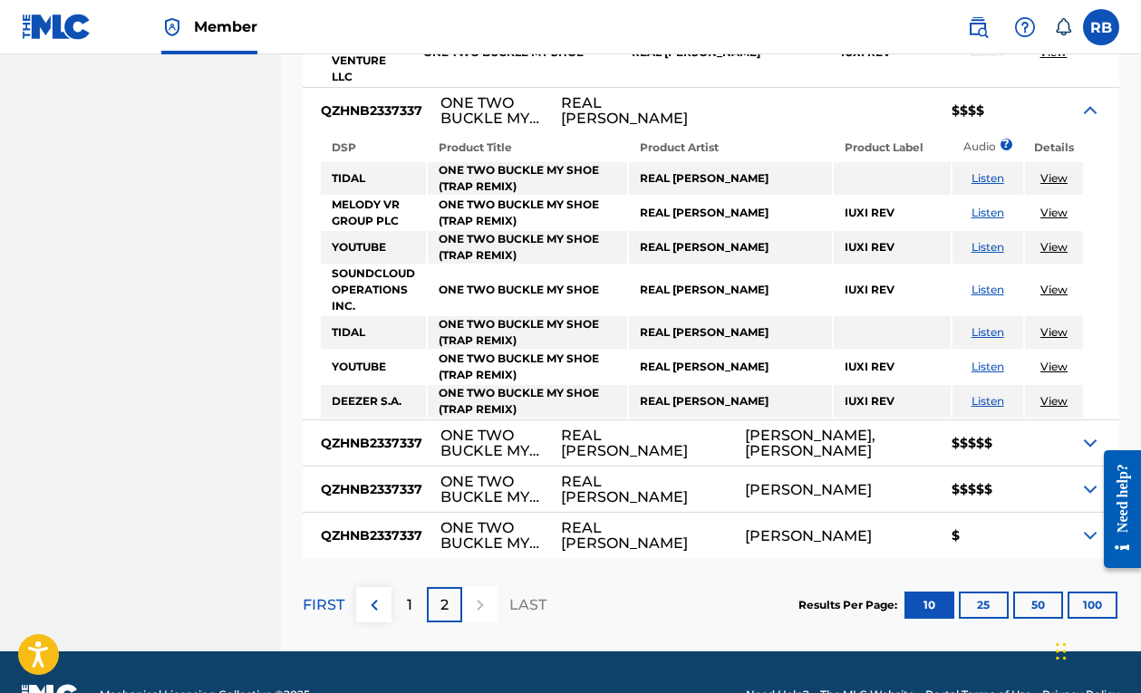
click at [1086, 432] on img at bounding box center [1091, 443] width 22 height 22
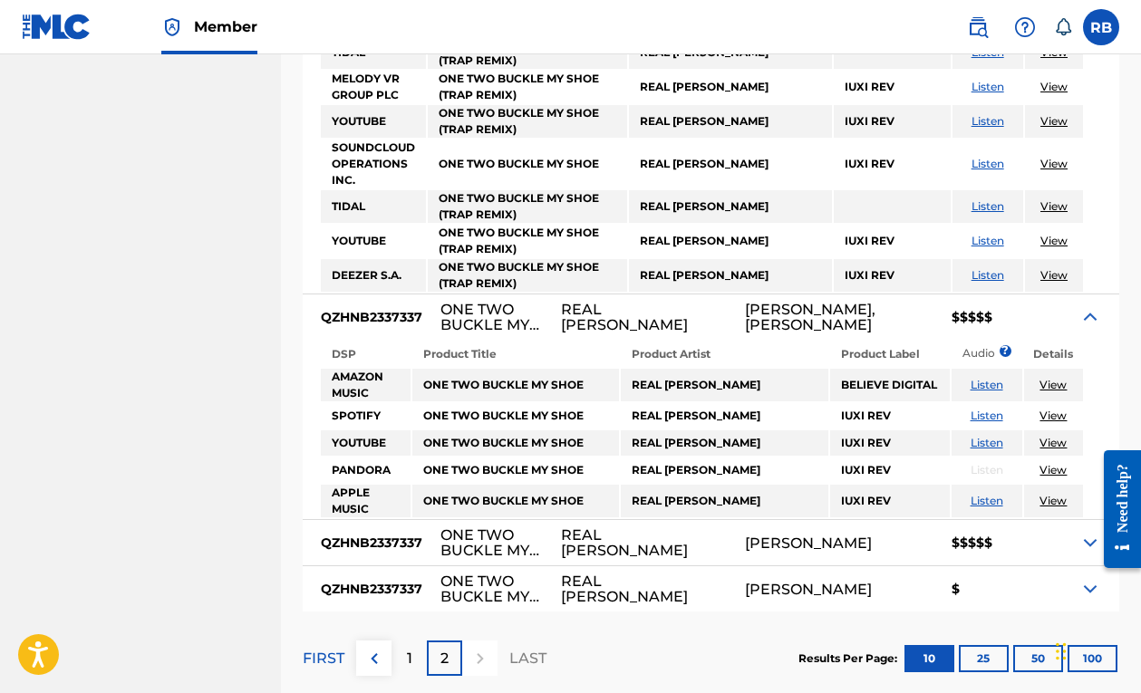
scroll to position [1141, 0]
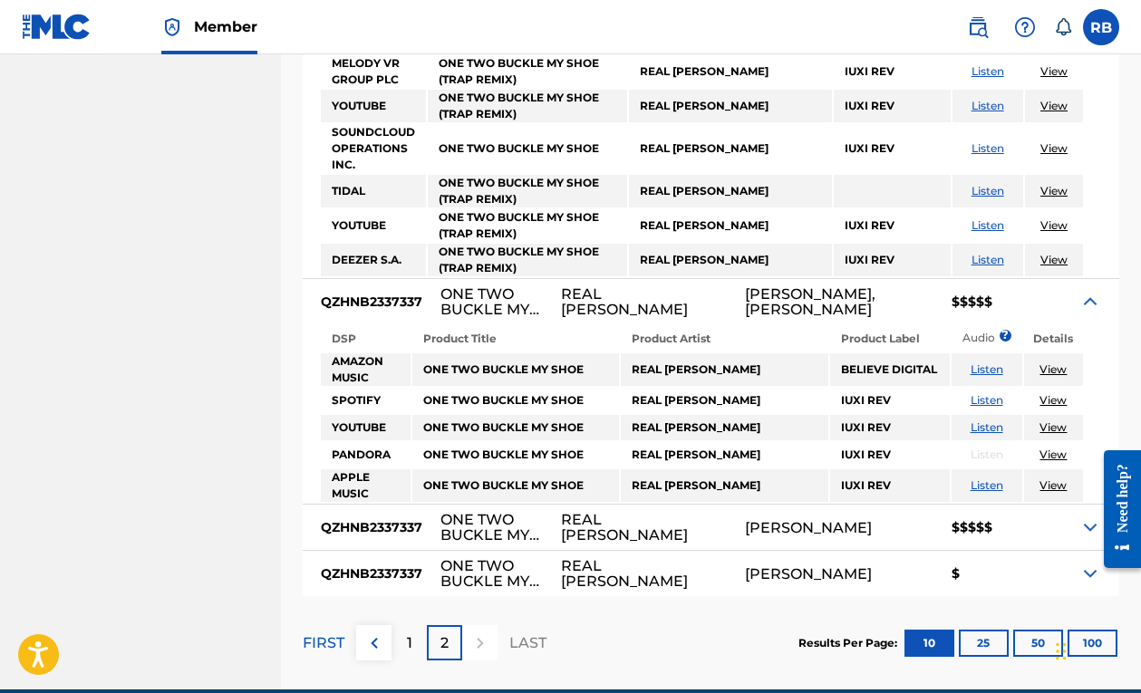
click at [1048, 363] on link "View" at bounding box center [1053, 370] width 27 height 14
click at [992, 363] on link "Listen" at bounding box center [987, 370] width 33 height 14
click at [990, 421] on link "Listen" at bounding box center [987, 428] width 33 height 14
click at [1090, 517] on img at bounding box center [1091, 528] width 22 height 22
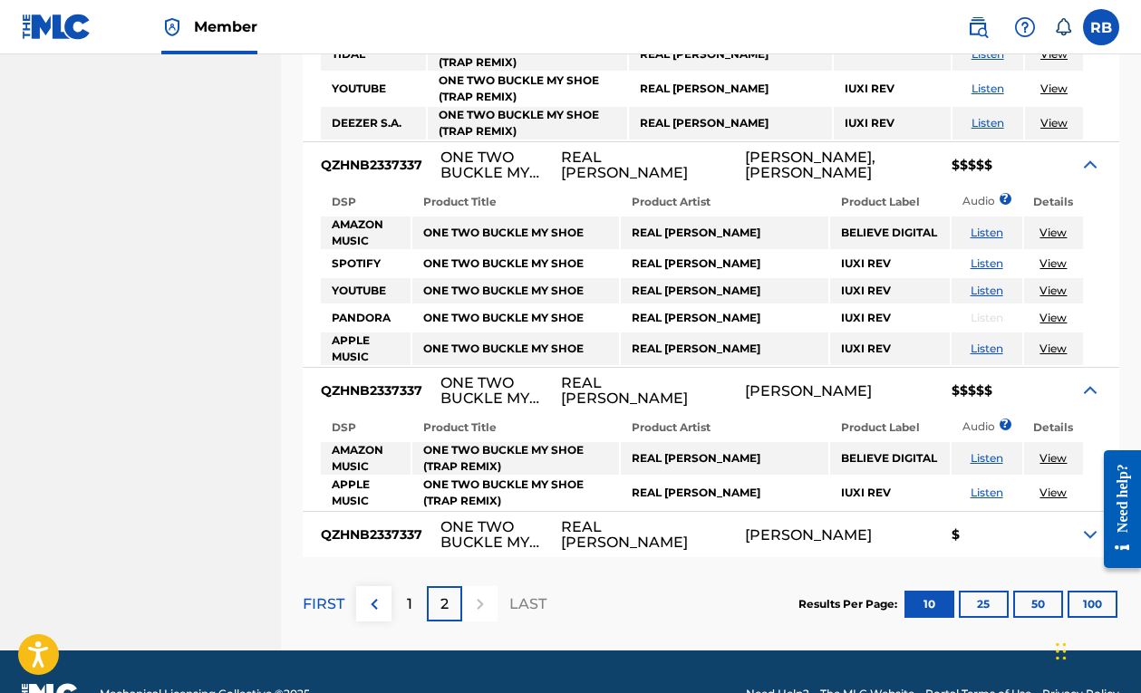
scroll to position [1277, 0]
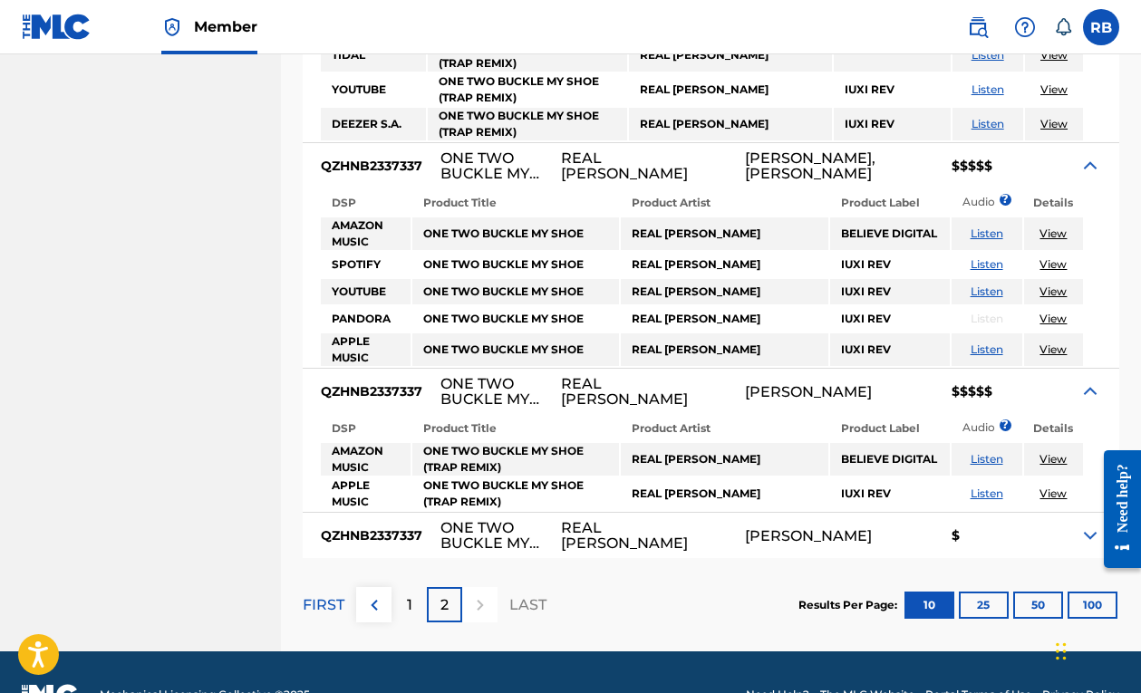
click at [995, 487] on link "Listen" at bounding box center [987, 494] width 33 height 14
click at [1081, 525] on img at bounding box center [1091, 536] width 22 height 22
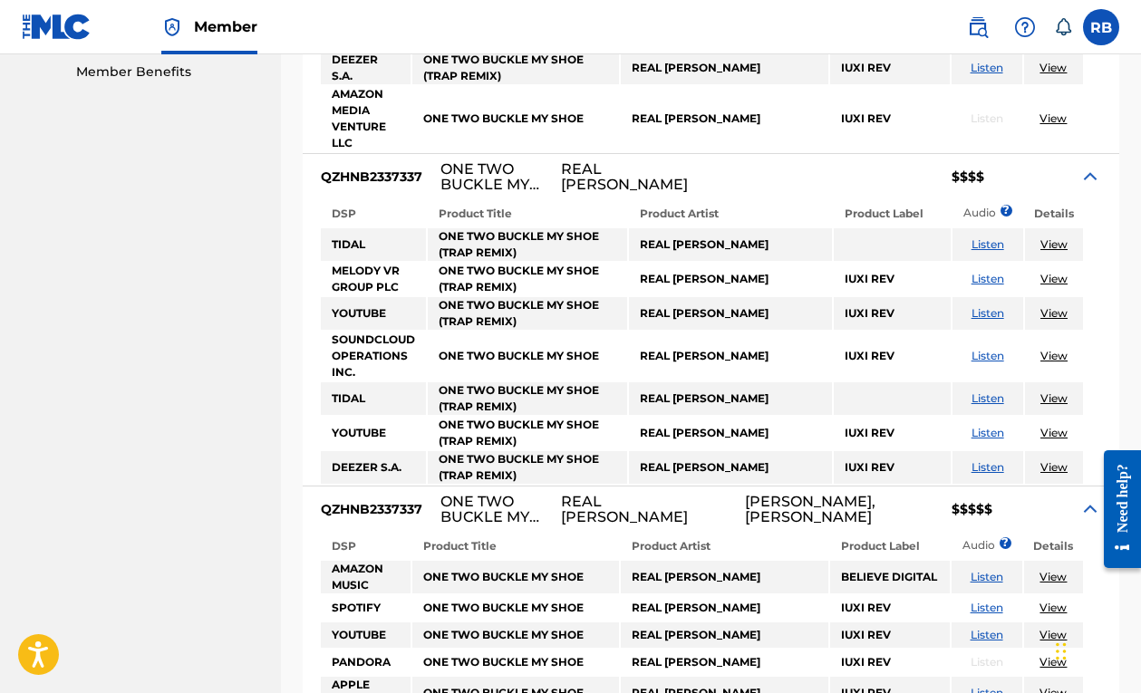
scroll to position [911, 0]
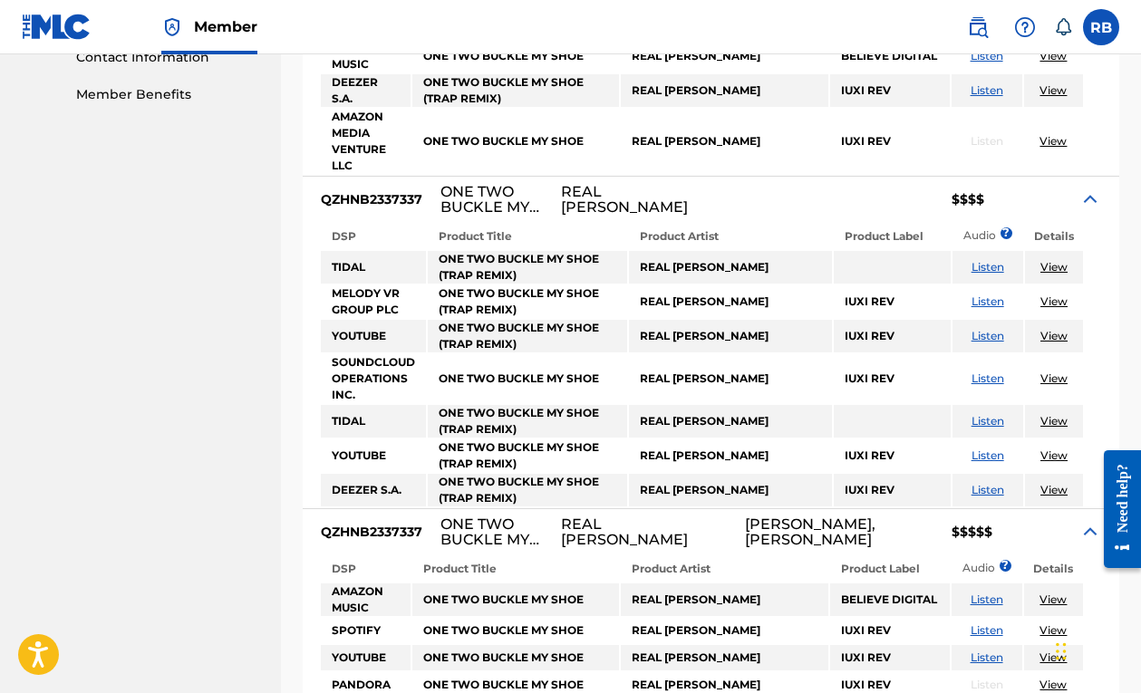
click at [1093, 189] on img at bounding box center [1091, 200] width 22 height 22
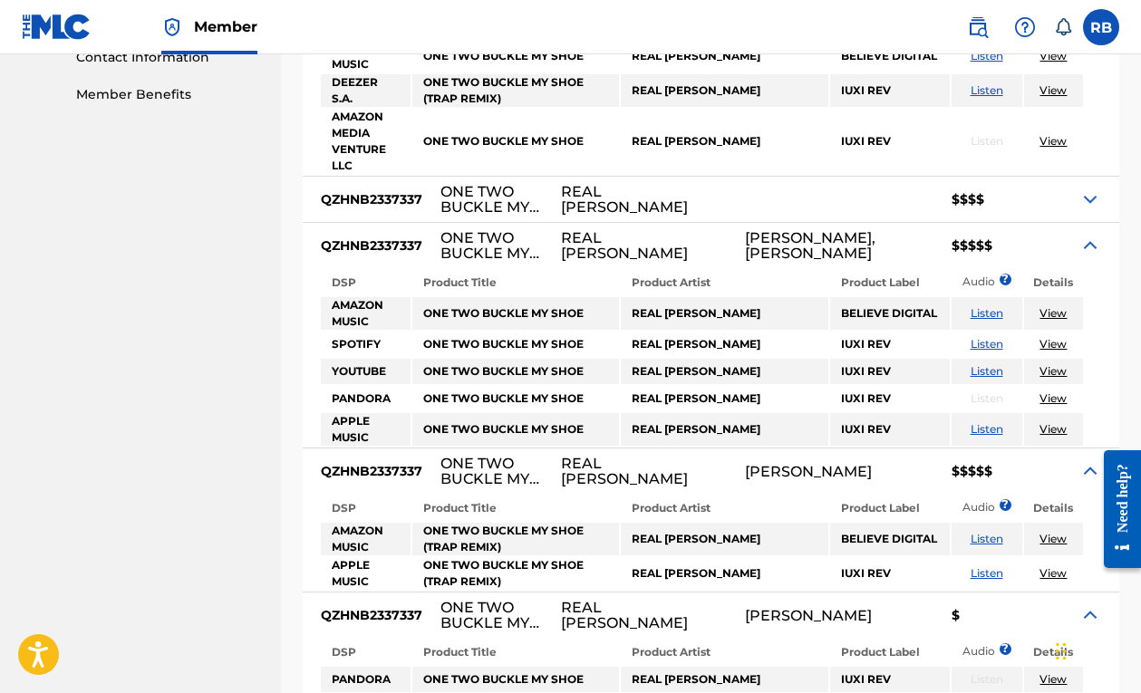
click at [1091, 235] on img at bounding box center [1091, 246] width 22 height 22
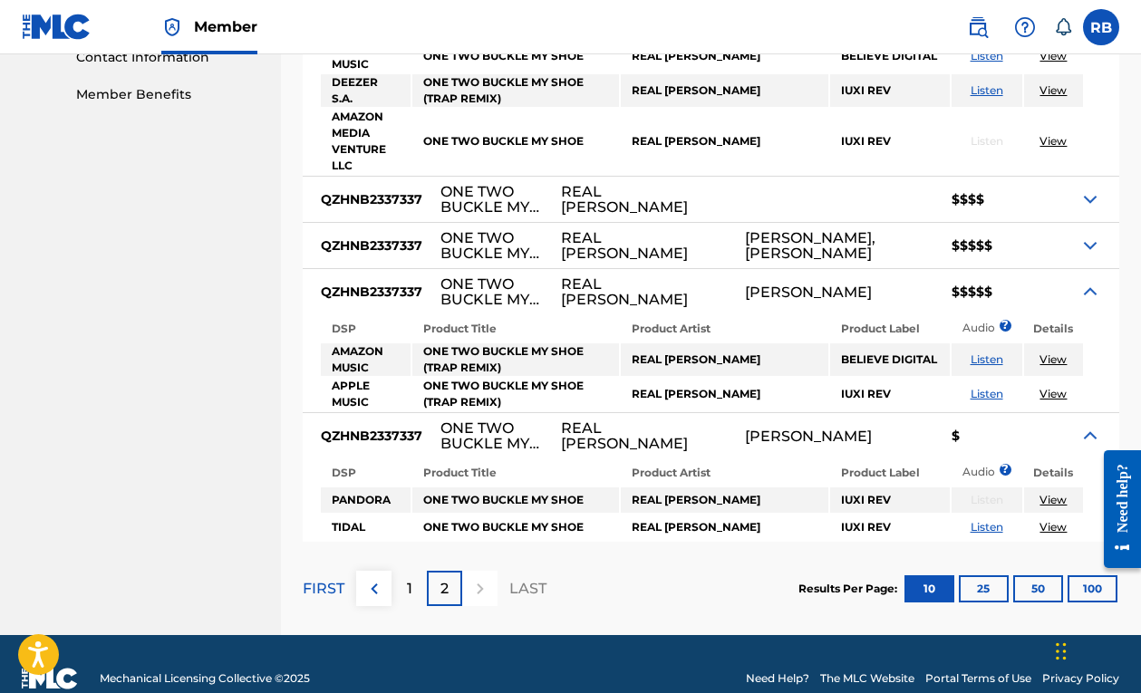
scroll to position [895, 0]
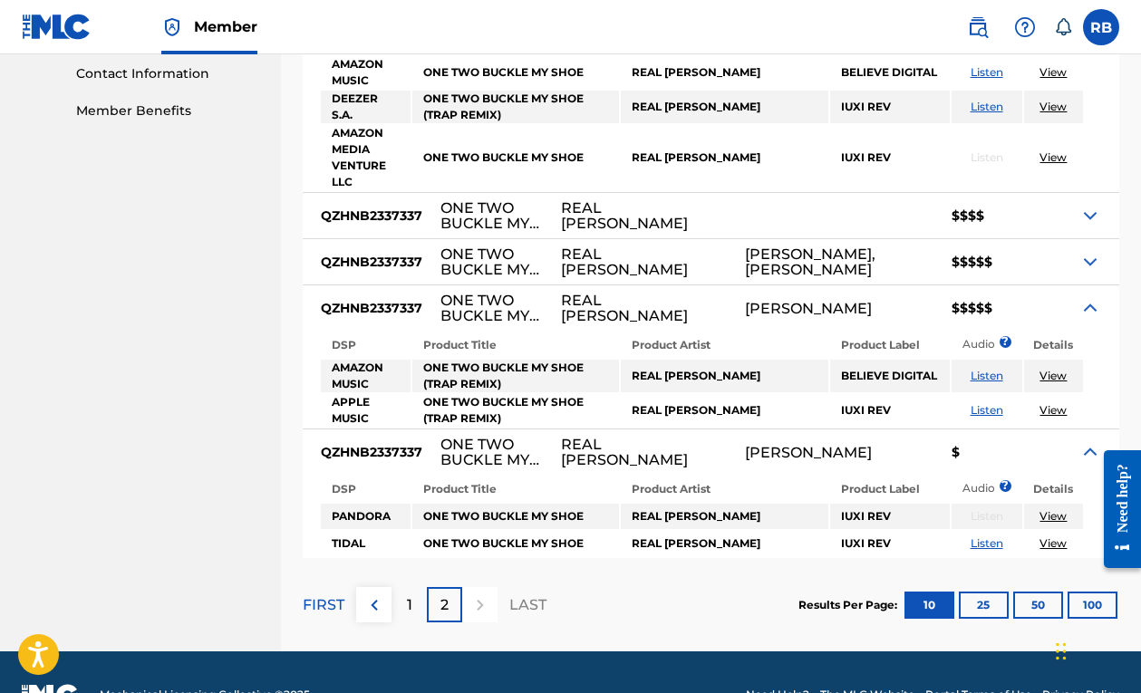
click at [1086, 441] on img at bounding box center [1091, 452] width 22 height 22
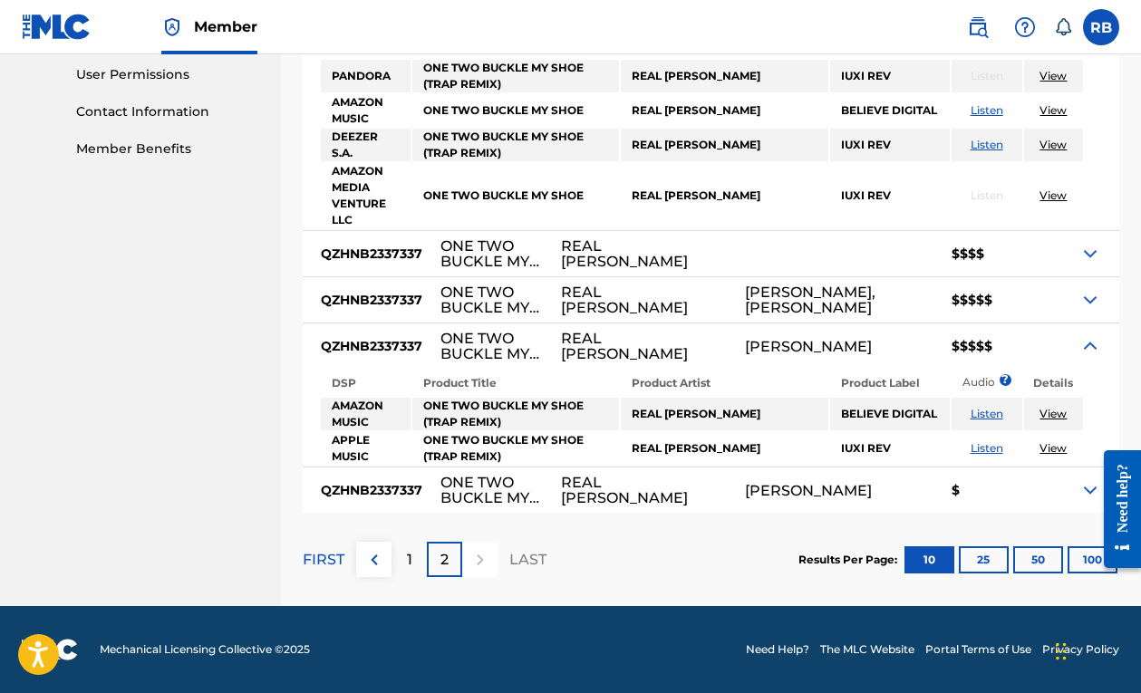
scroll to position [811, 0]
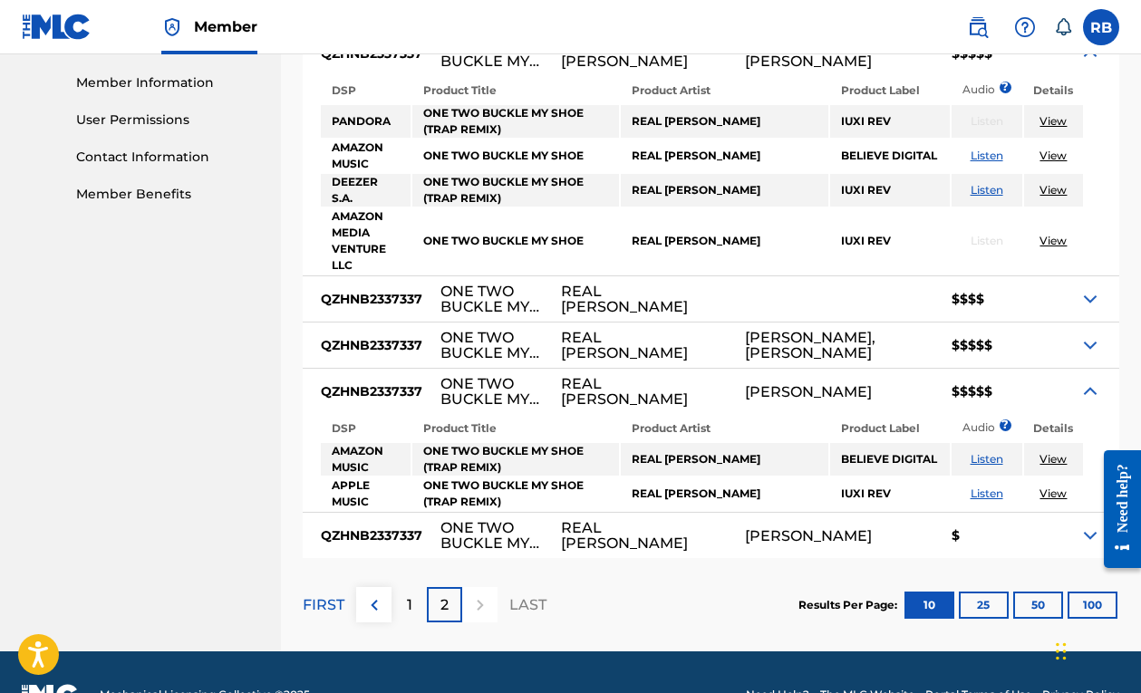
click at [1091, 381] on img at bounding box center [1091, 392] width 22 height 22
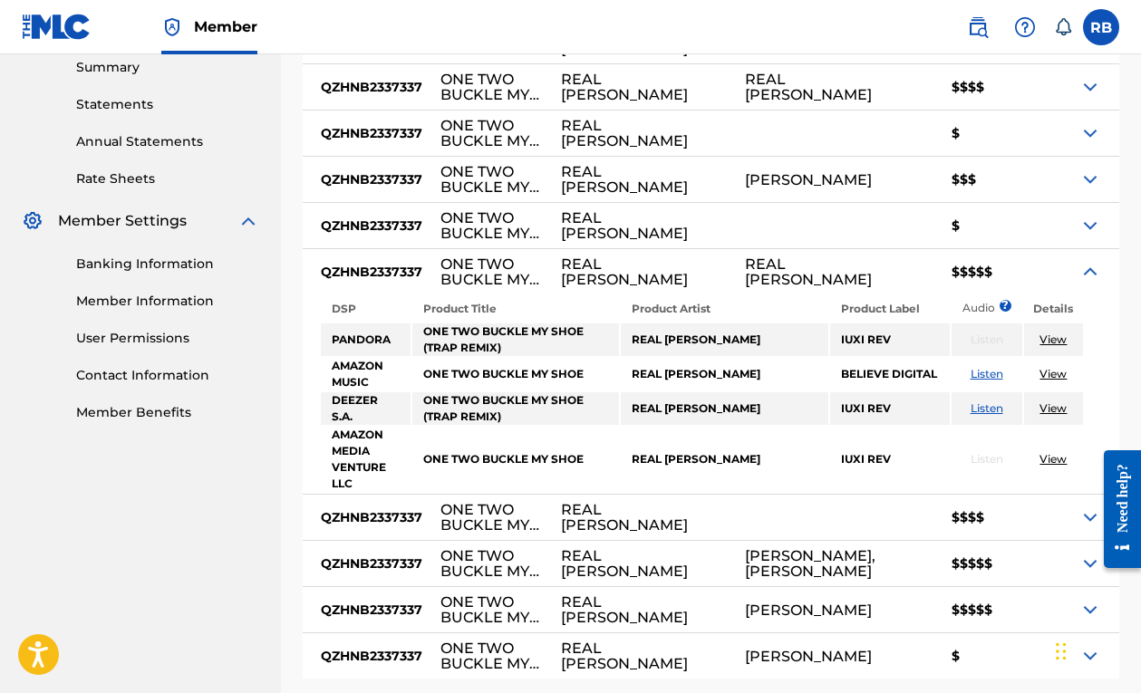
scroll to position [558, 0]
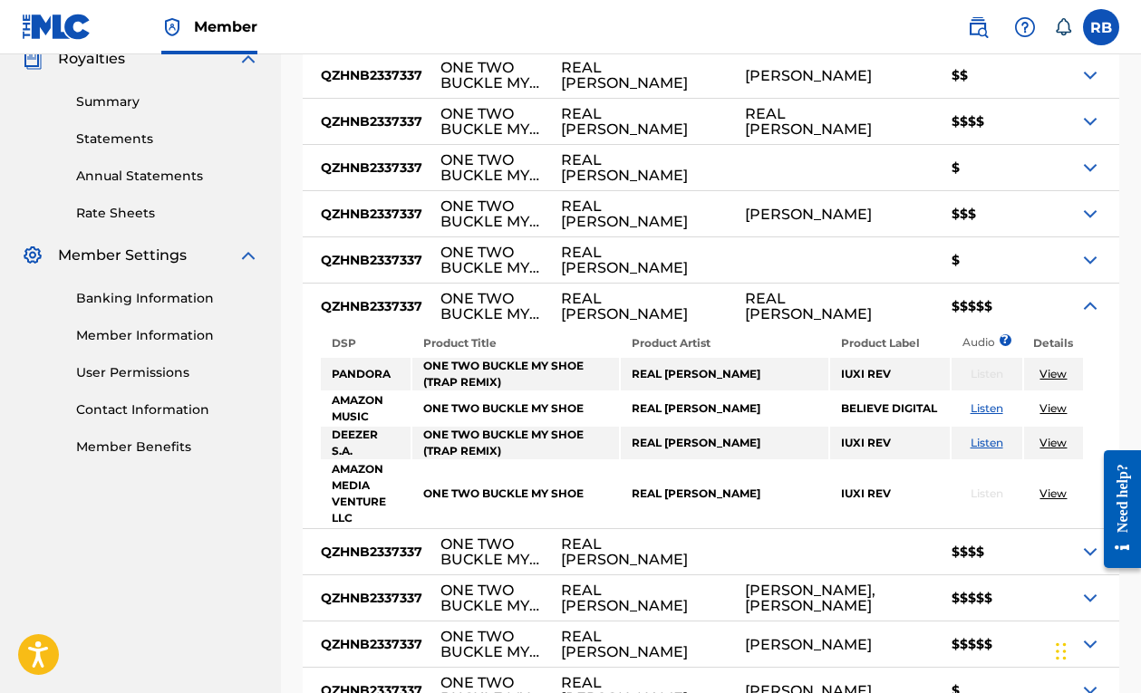
click at [1060, 487] on link "View" at bounding box center [1053, 494] width 27 height 14
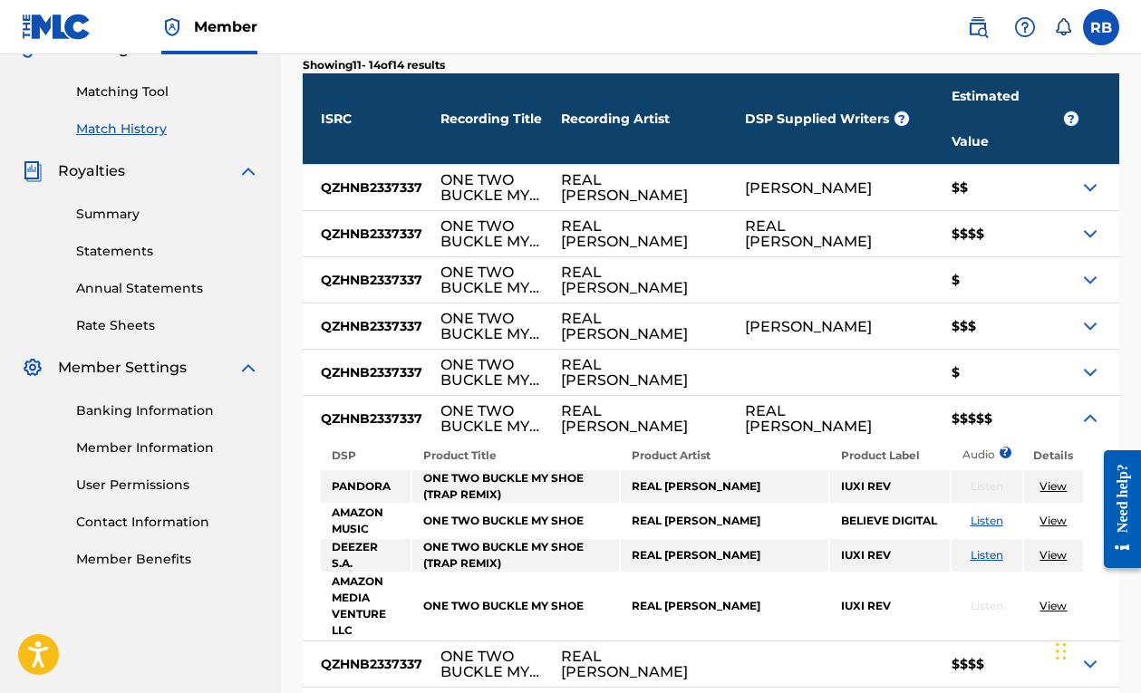
scroll to position [436, 0]
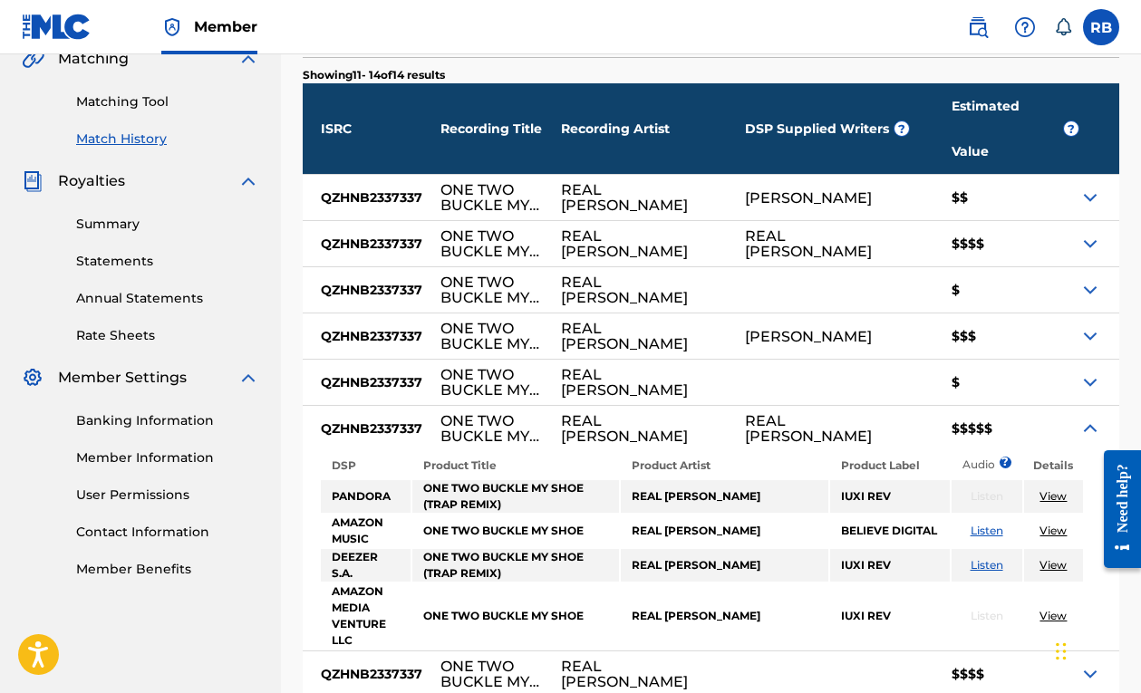
click at [1087, 418] on img at bounding box center [1091, 429] width 22 height 22
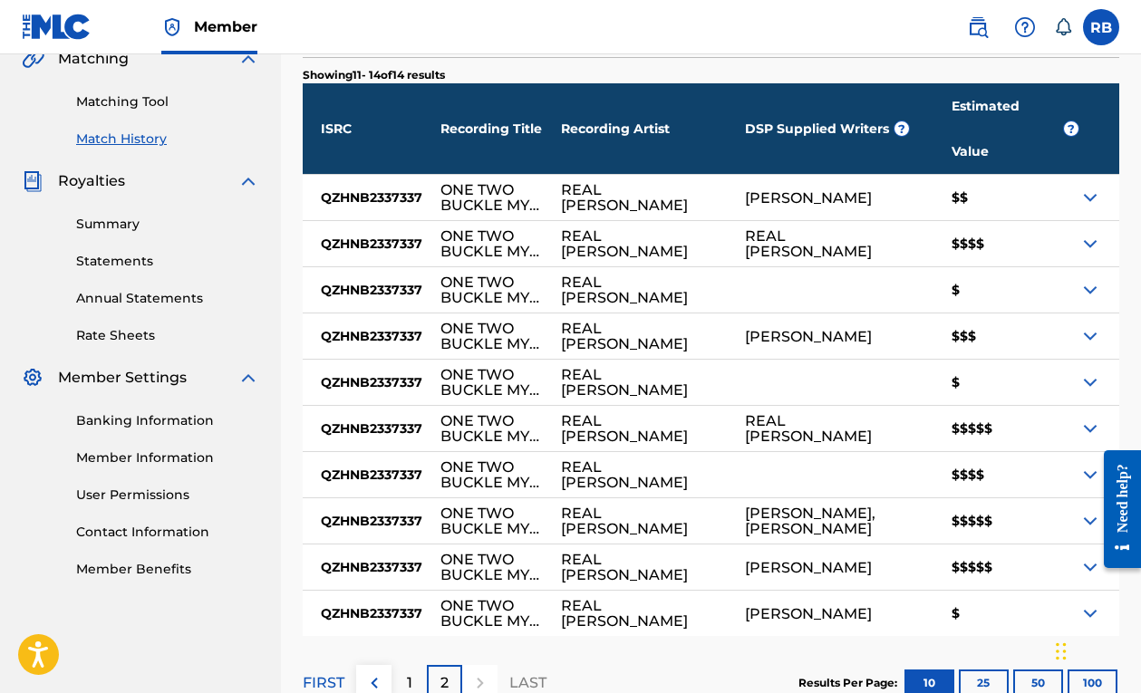
click at [410, 673] on p "1" at bounding box center [409, 684] width 5 height 22
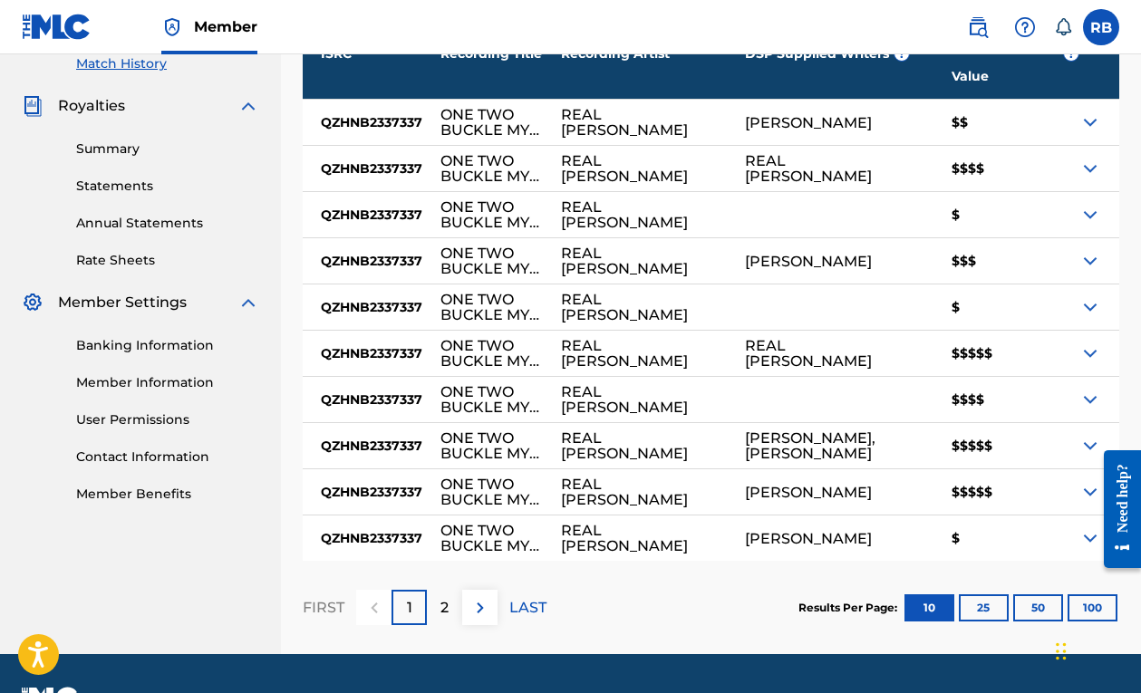
scroll to position [475, 0]
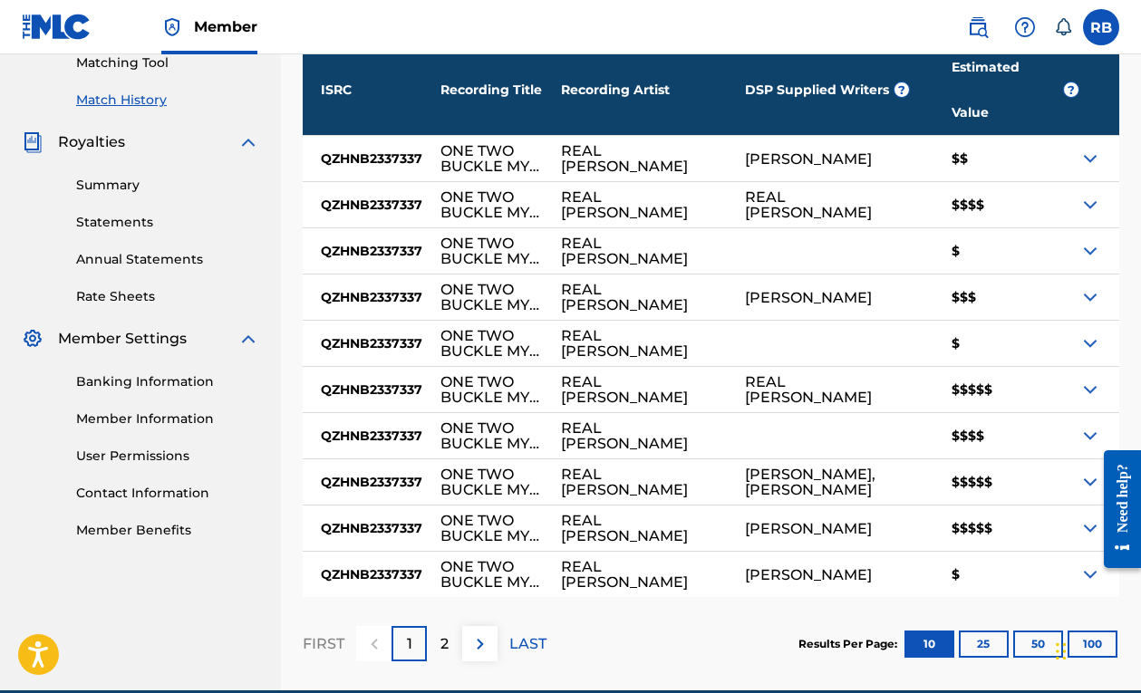
click at [1100, 379] on img at bounding box center [1091, 390] width 22 height 22
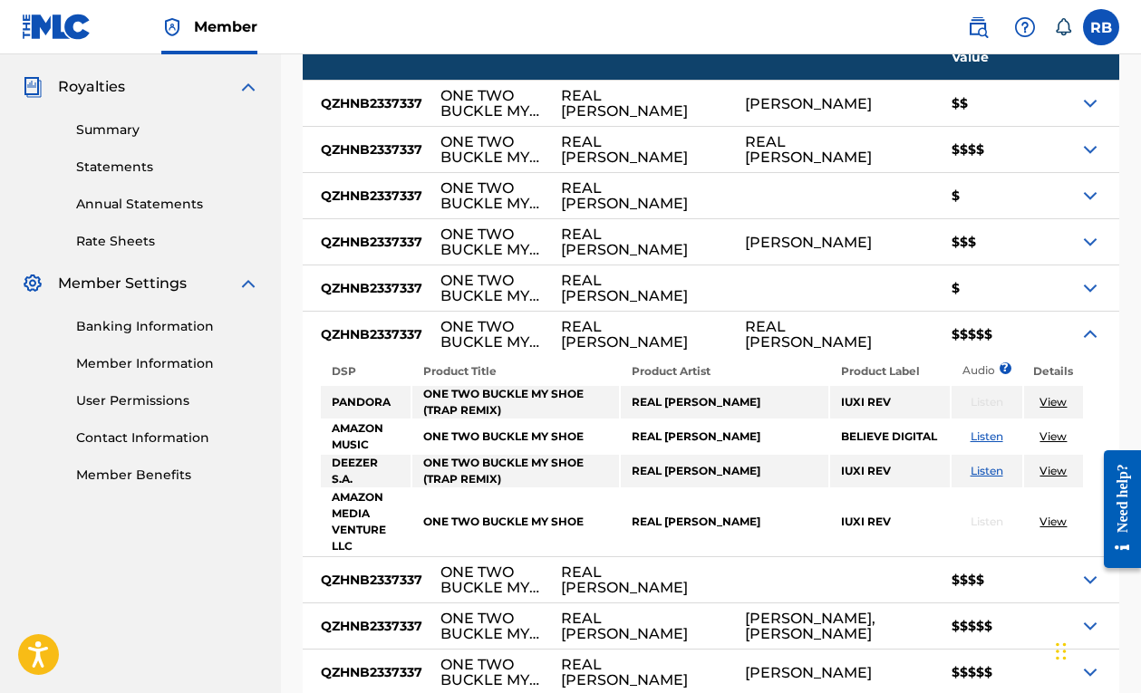
scroll to position [535, 0]
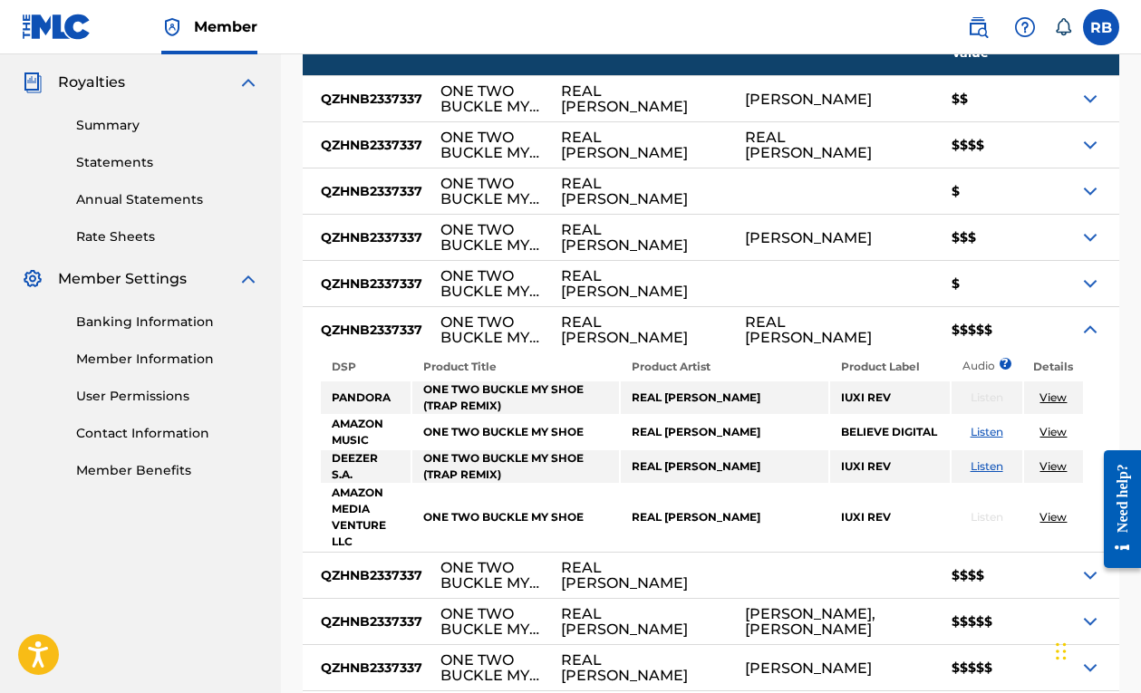
click at [1052, 425] on link "View" at bounding box center [1053, 432] width 27 height 14
click at [1100, 319] on img at bounding box center [1091, 330] width 22 height 22
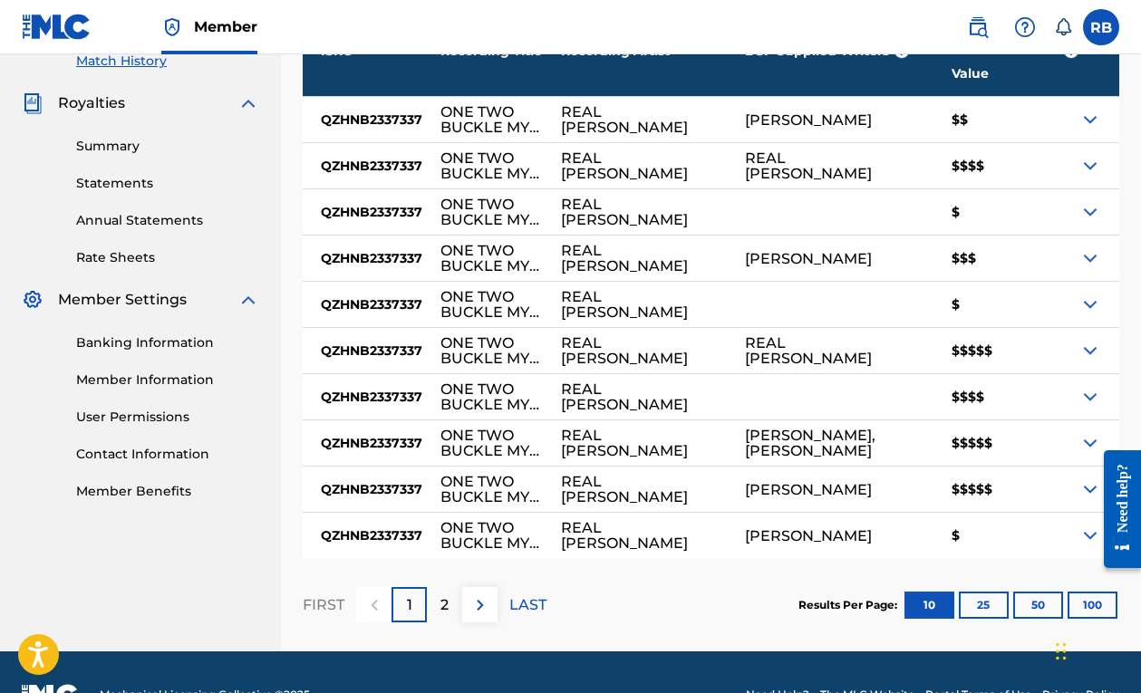
click at [446, 595] on p "2" at bounding box center [445, 606] width 8 height 22
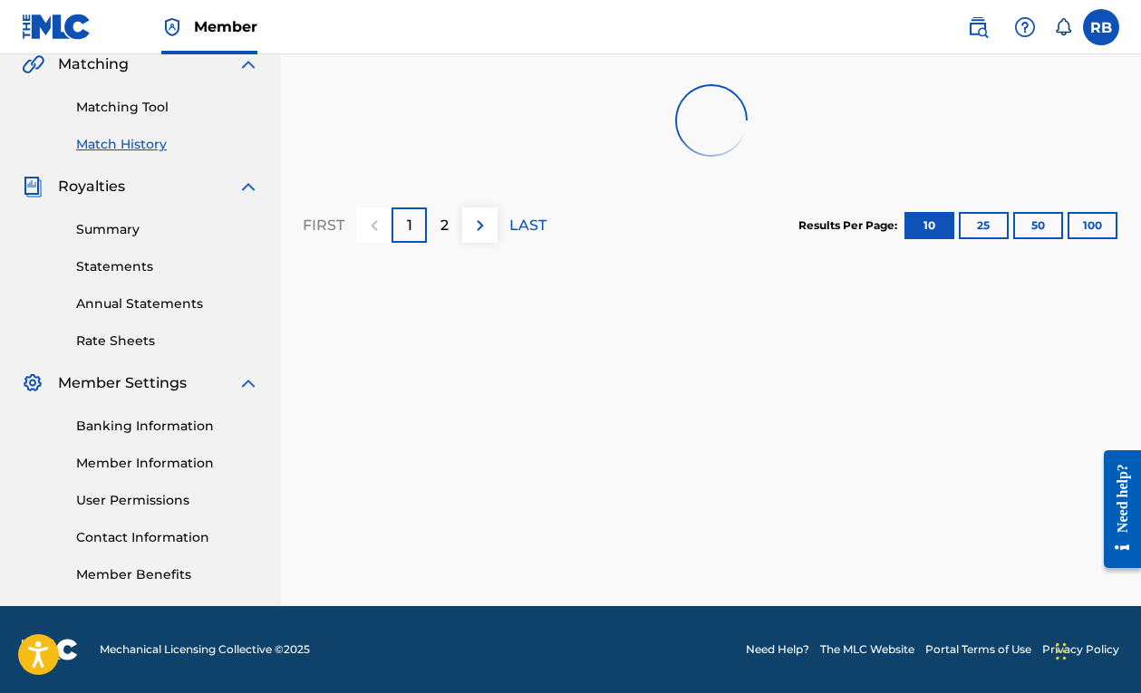
scroll to position [431, 0]
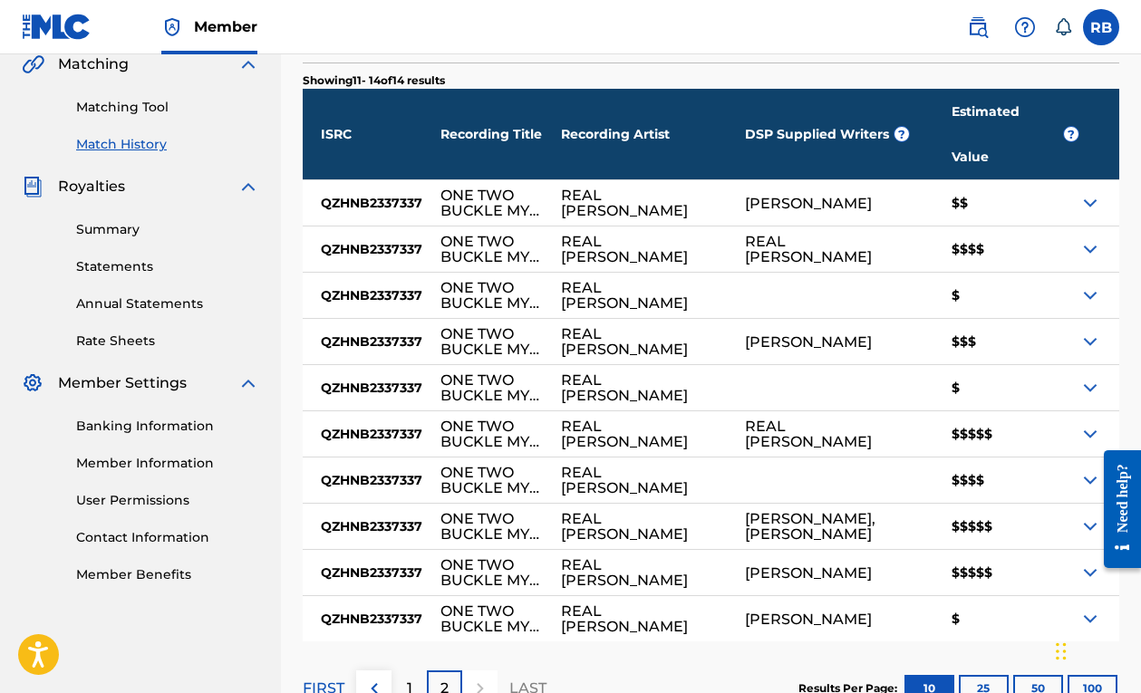
click at [410, 678] on p "1" at bounding box center [409, 689] width 5 height 22
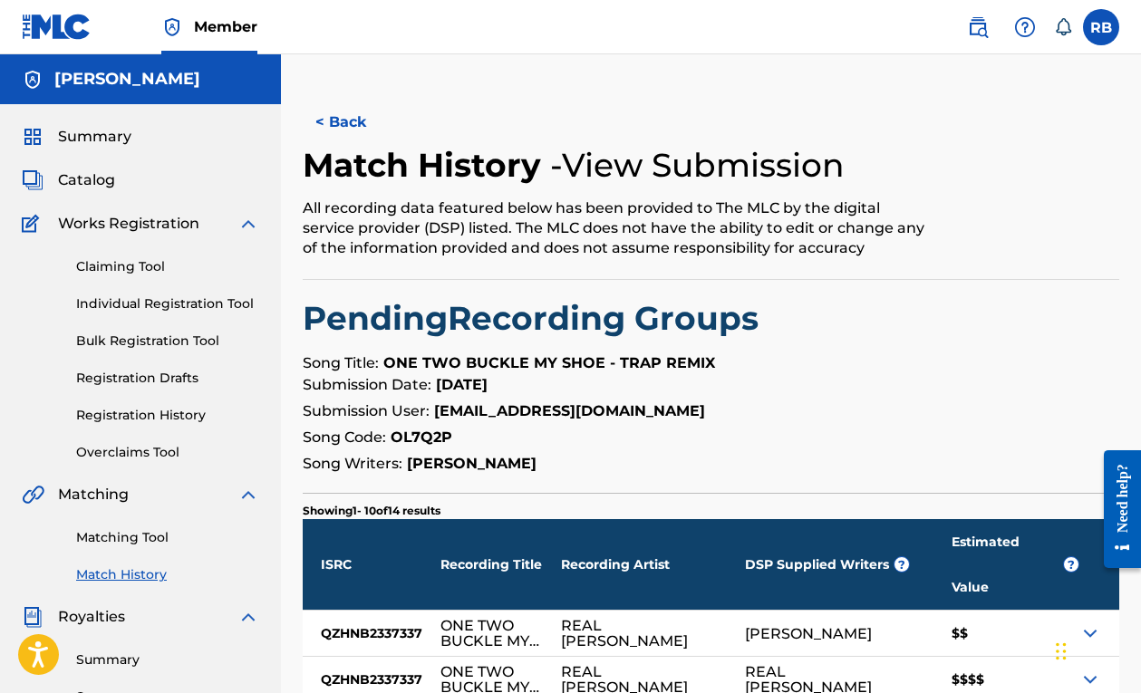
scroll to position [0, 0]
click at [134, 541] on link "Matching Tool" at bounding box center [167, 537] width 183 height 19
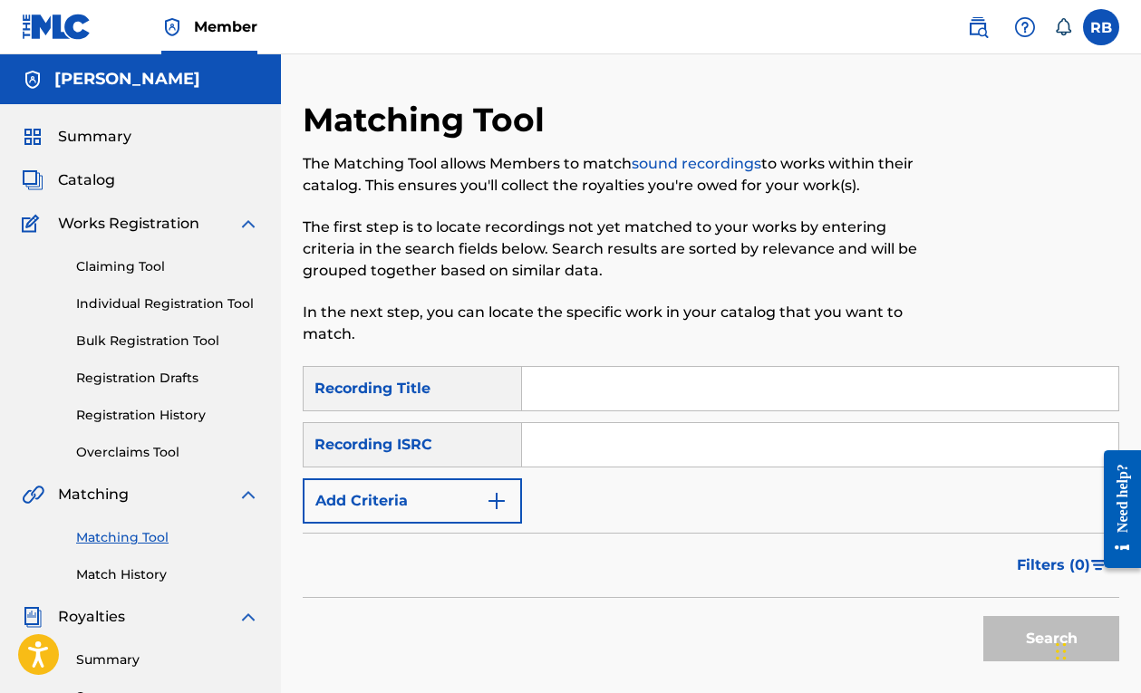
click at [574, 451] on input "Search Form" at bounding box center [820, 445] width 596 height 44
click at [596, 392] on input "Search Form" at bounding box center [820, 389] width 596 height 44
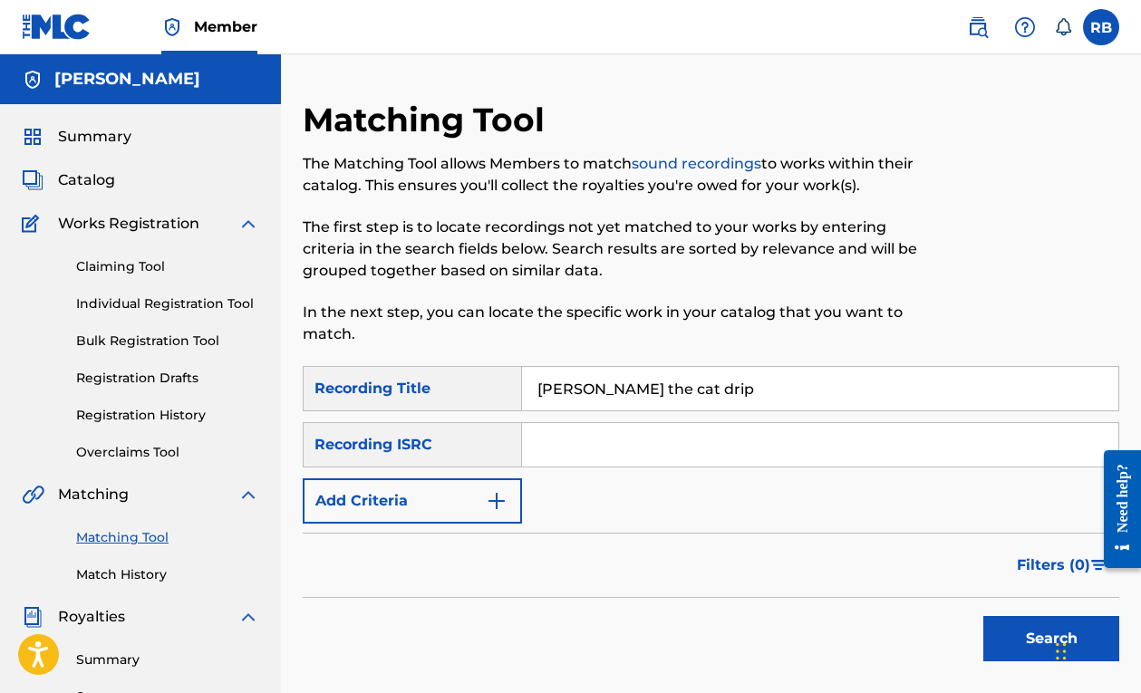
type input "maxwell the cat drip"
click at [1052, 639] on button "Search" at bounding box center [1052, 638] width 136 height 45
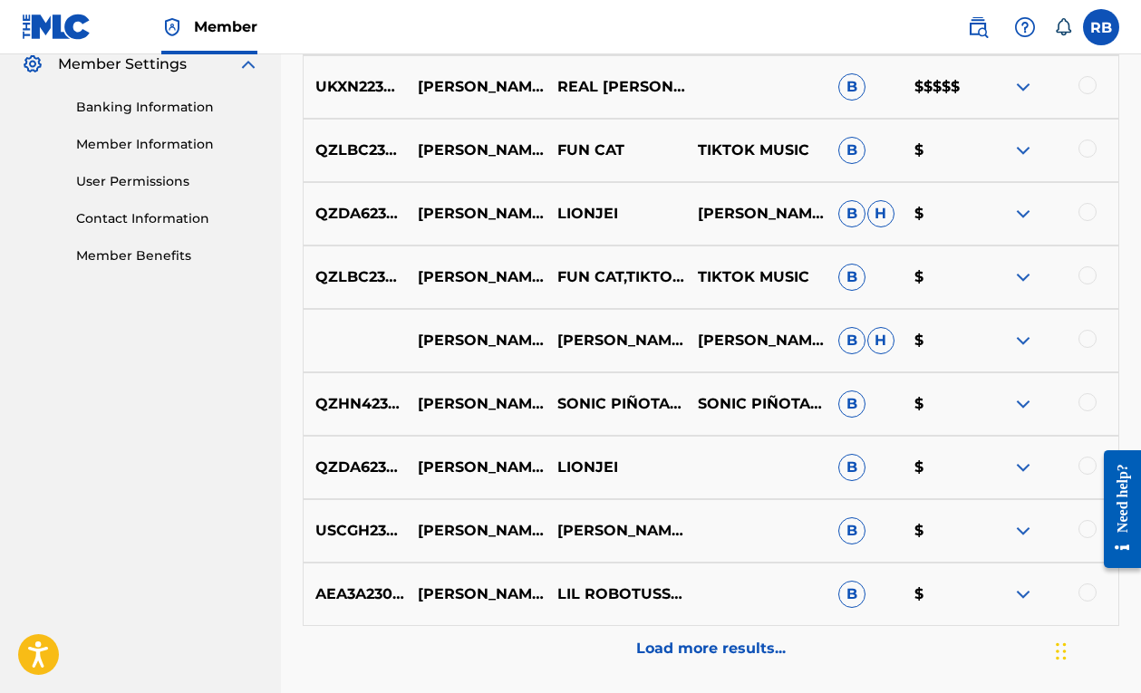
scroll to position [756, 0]
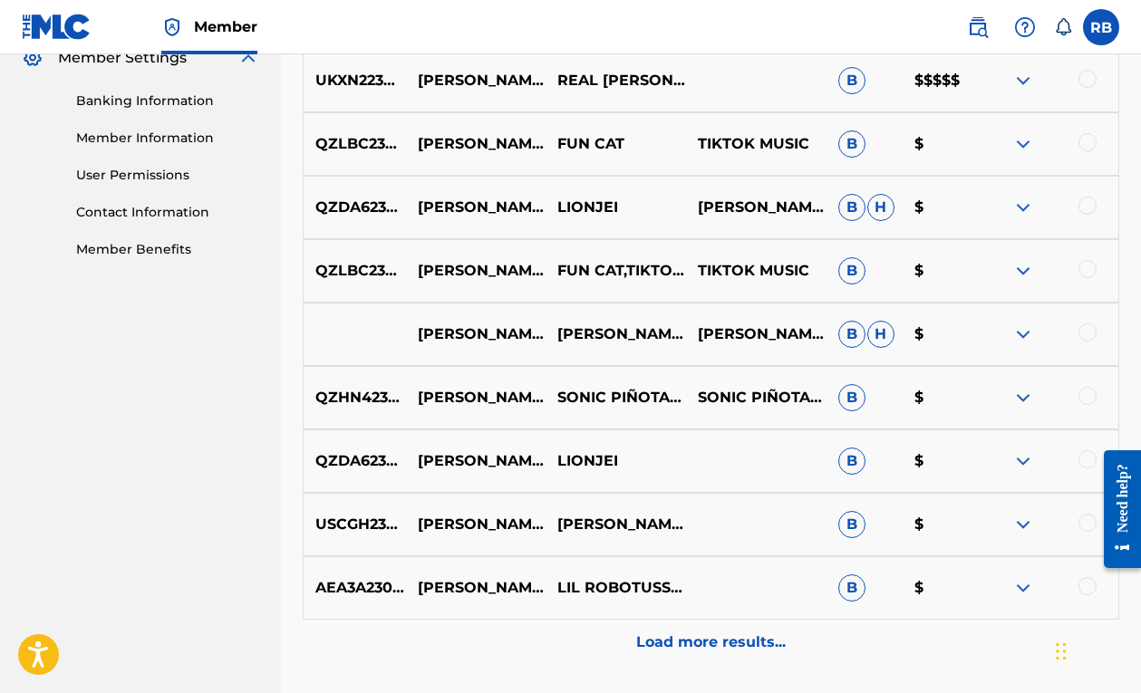
click at [1034, 276] on div at bounding box center [1048, 271] width 141 height 22
click at [1021, 271] on img at bounding box center [1024, 271] width 22 height 22
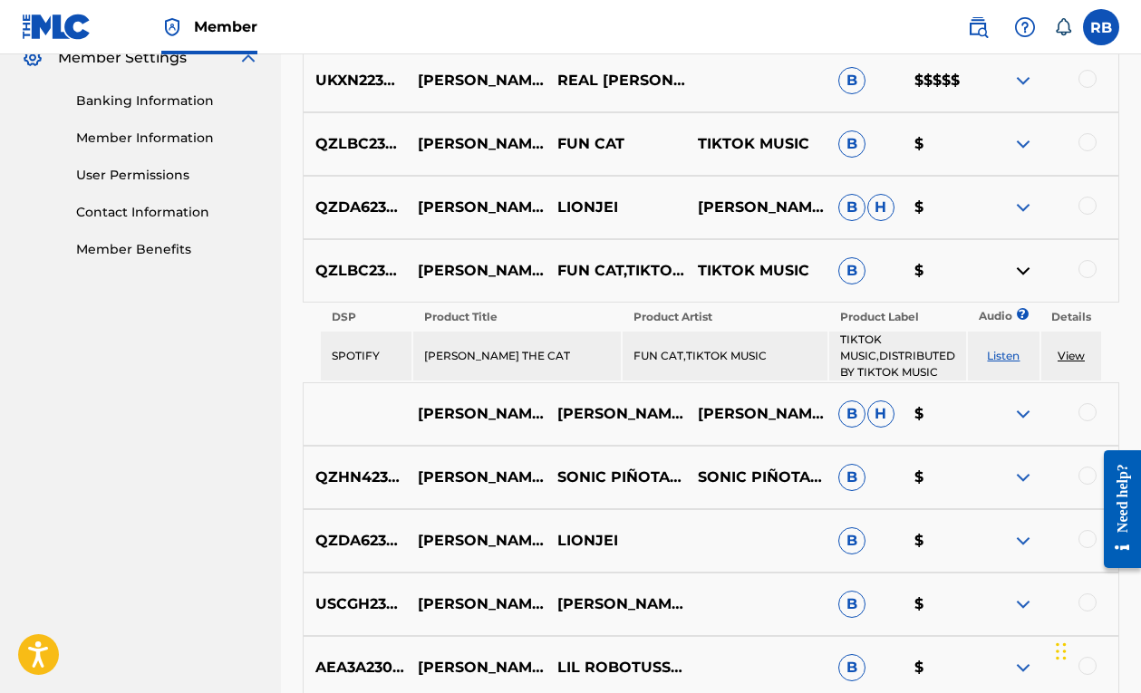
click at [1021, 271] on img at bounding box center [1024, 271] width 22 height 22
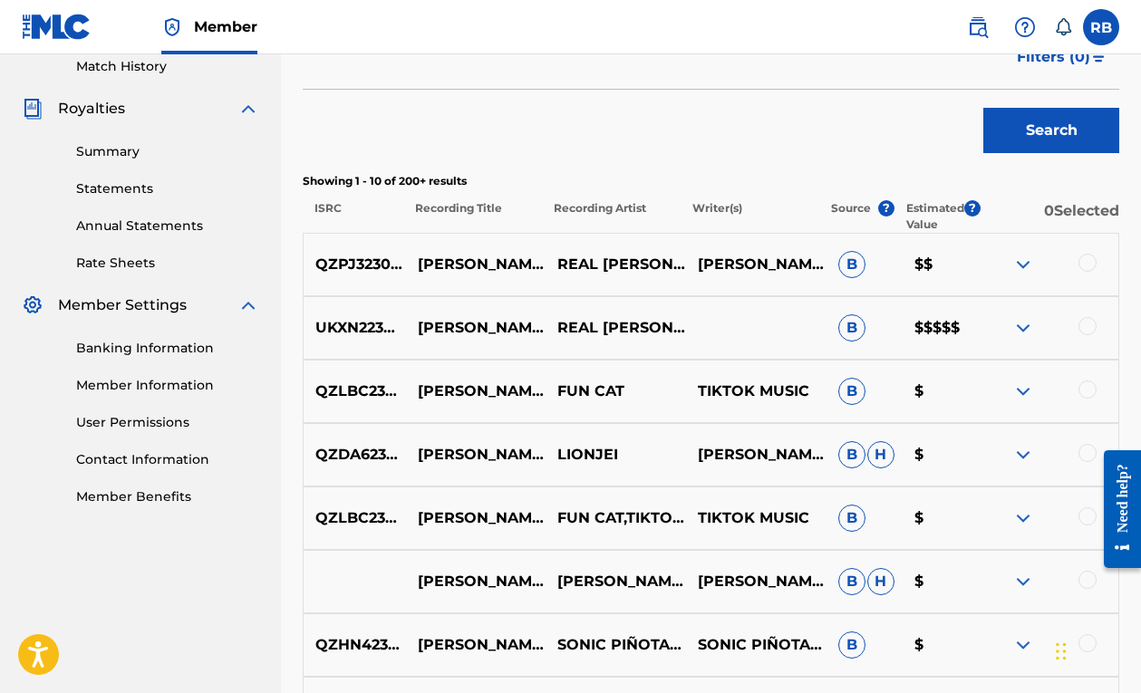
scroll to position [492, 0]
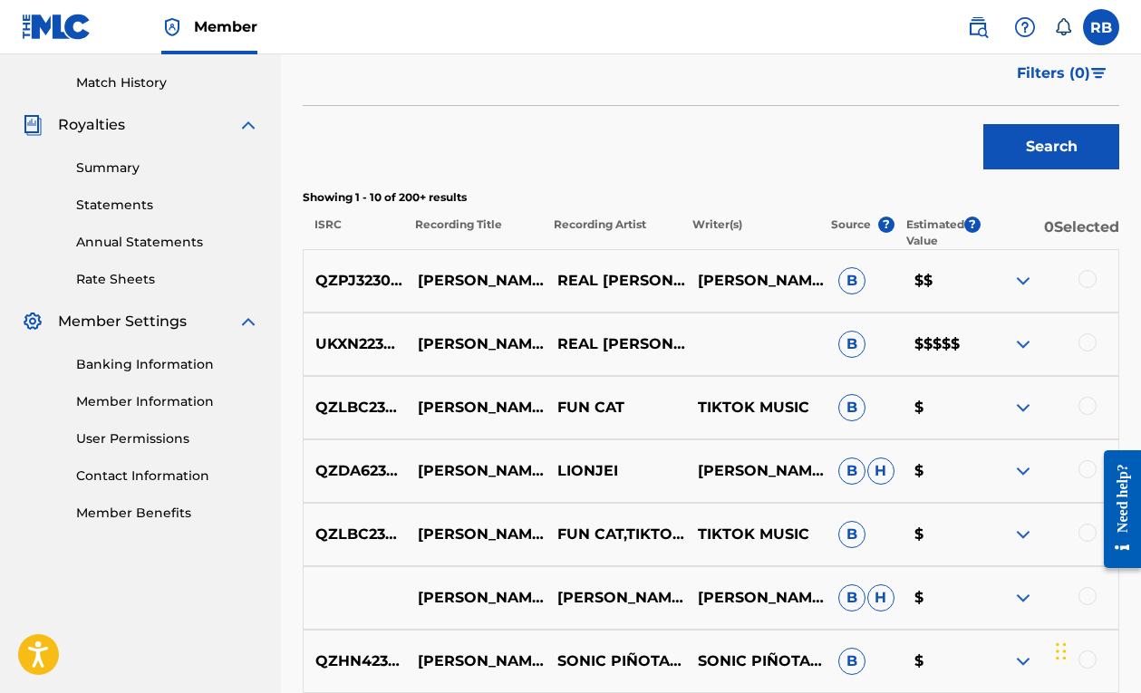
click at [1021, 343] on img at bounding box center [1024, 345] width 22 height 22
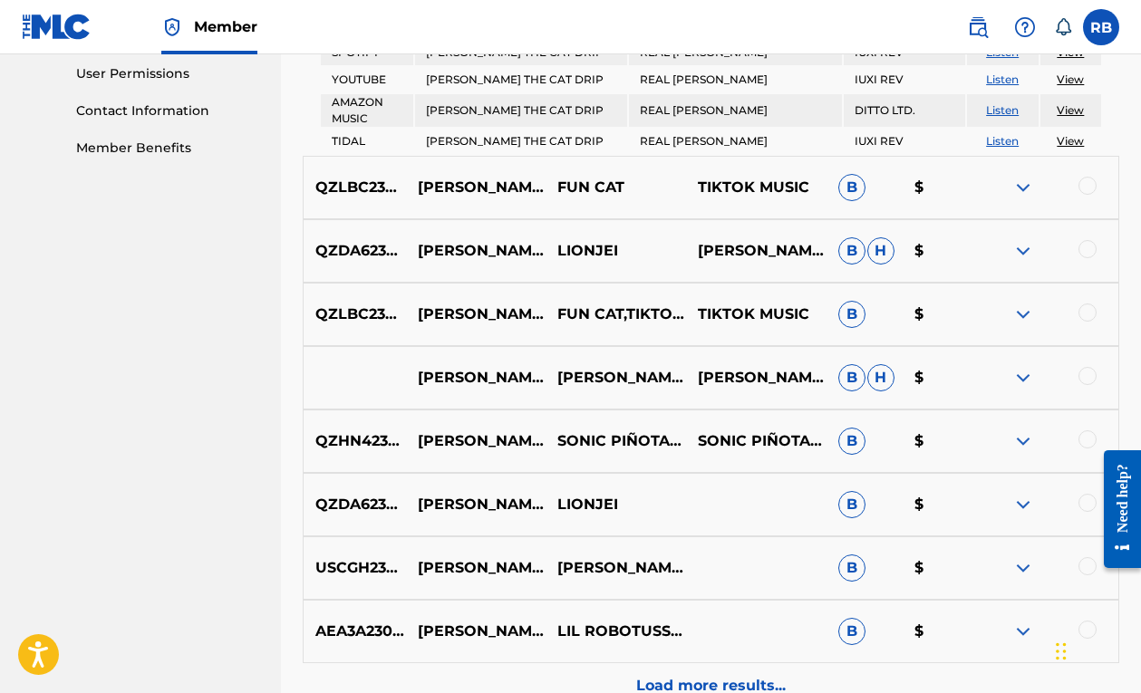
scroll to position [858, 0]
click at [1030, 249] on img at bounding box center [1024, 250] width 22 height 22
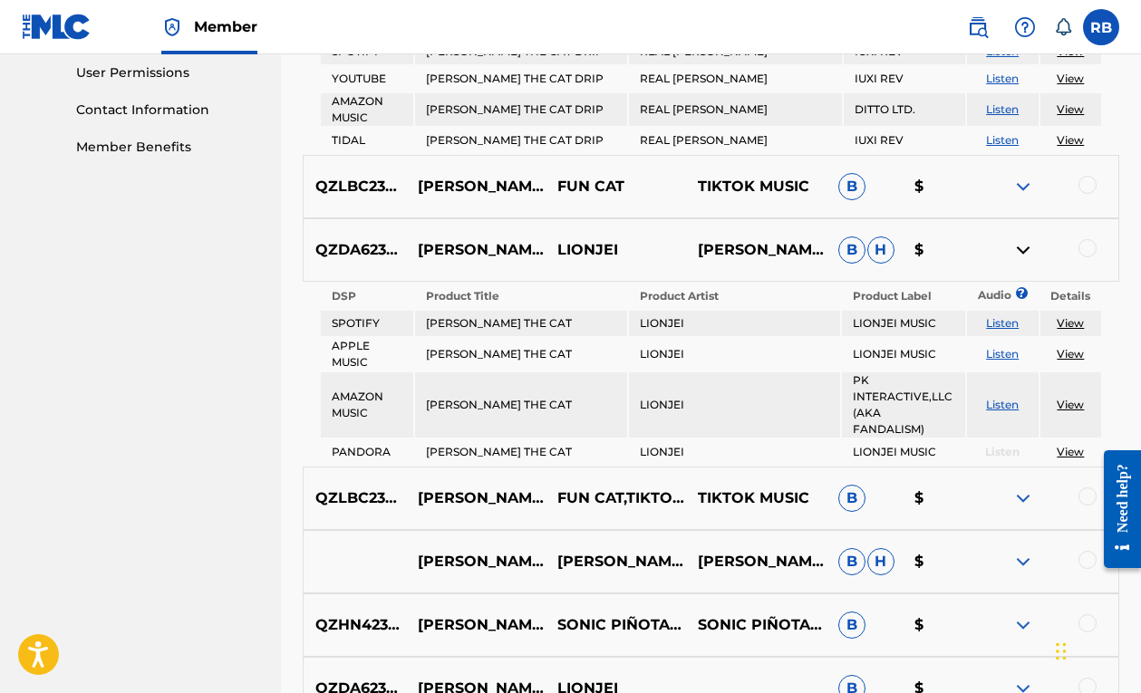
click at [1076, 325] on link "View" at bounding box center [1070, 323] width 27 height 14
click at [1022, 250] on img at bounding box center [1024, 250] width 22 height 22
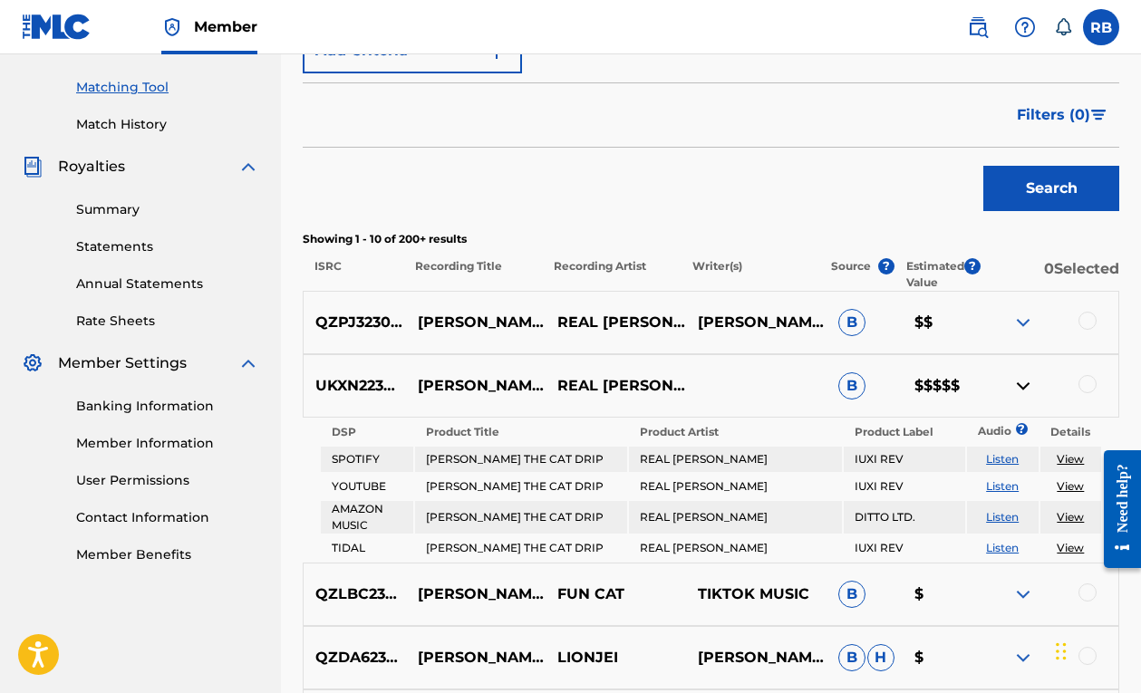
scroll to position [419, 0]
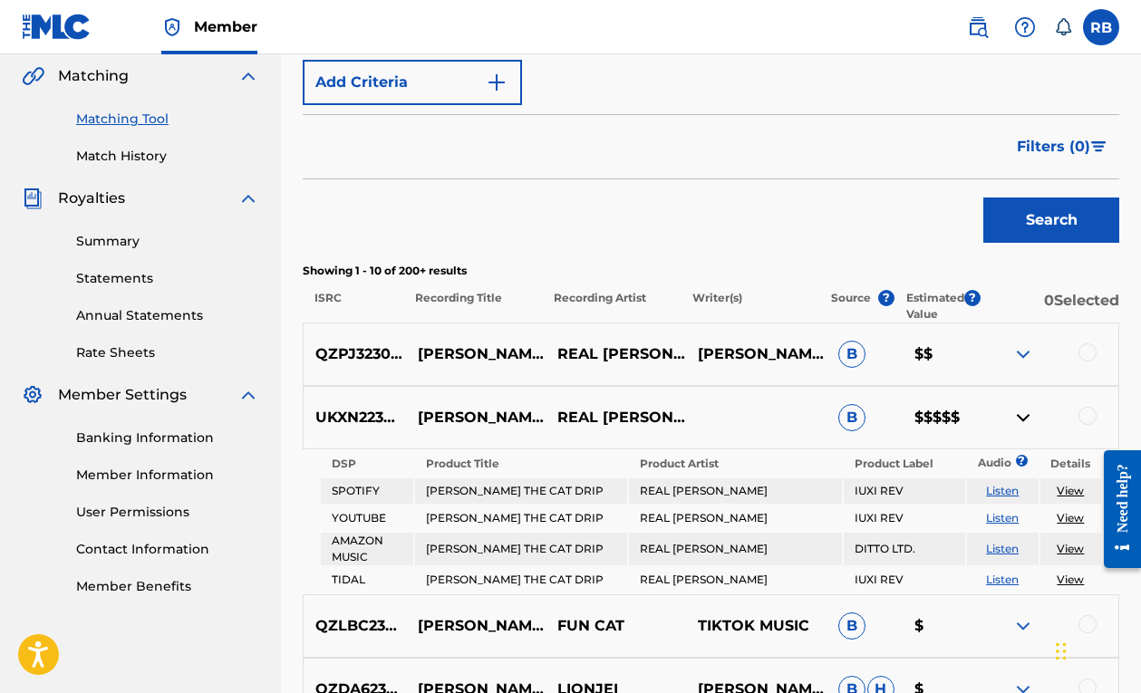
click at [1018, 409] on img at bounding box center [1024, 418] width 22 height 22
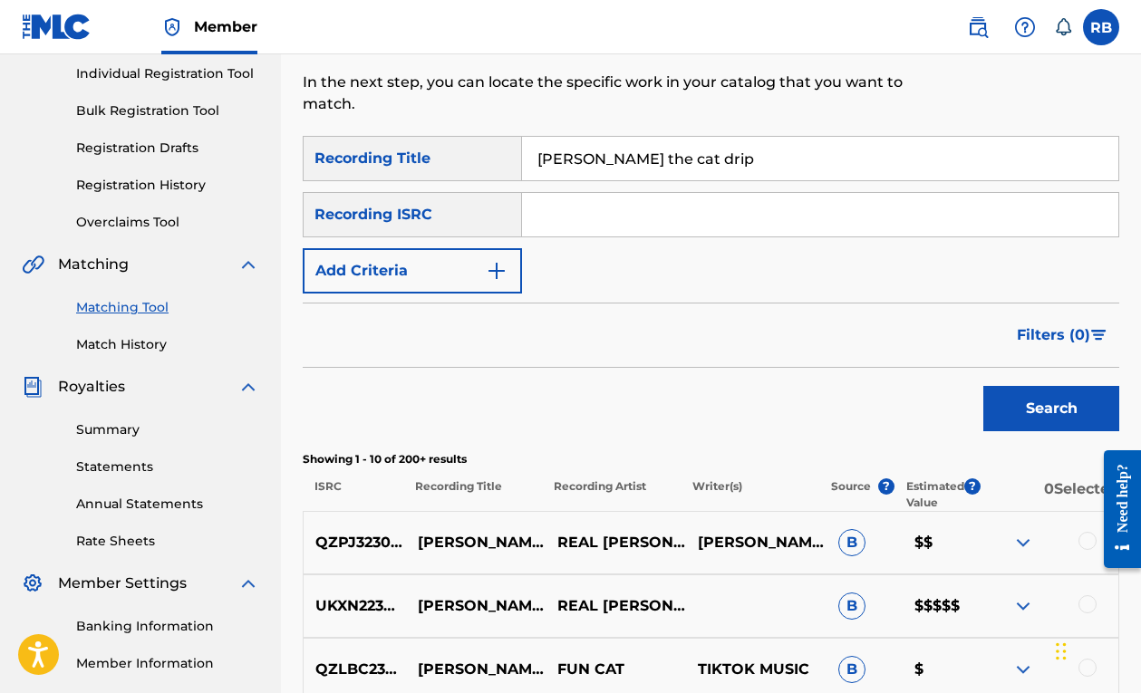
scroll to position [67, 0]
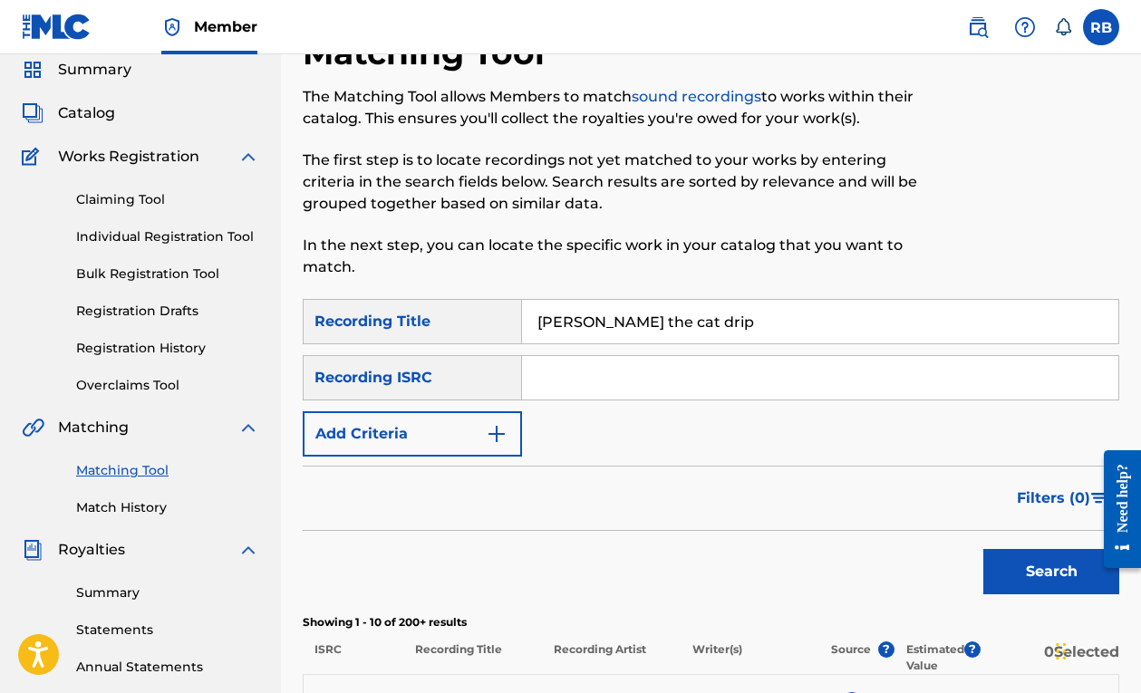
drag, startPoint x: 707, startPoint y: 325, endPoint x: 422, endPoint y: 306, distance: 285.3
click at [422, 306] on div "SearchWithCriteria77a3387d-4c4f-423d-ac60-036531737046 Recording Title maxwell …" at bounding box center [711, 321] width 817 height 45
type input "geamuri fumurii"
click at [1052, 572] on button "Search" at bounding box center [1052, 571] width 136 height 45
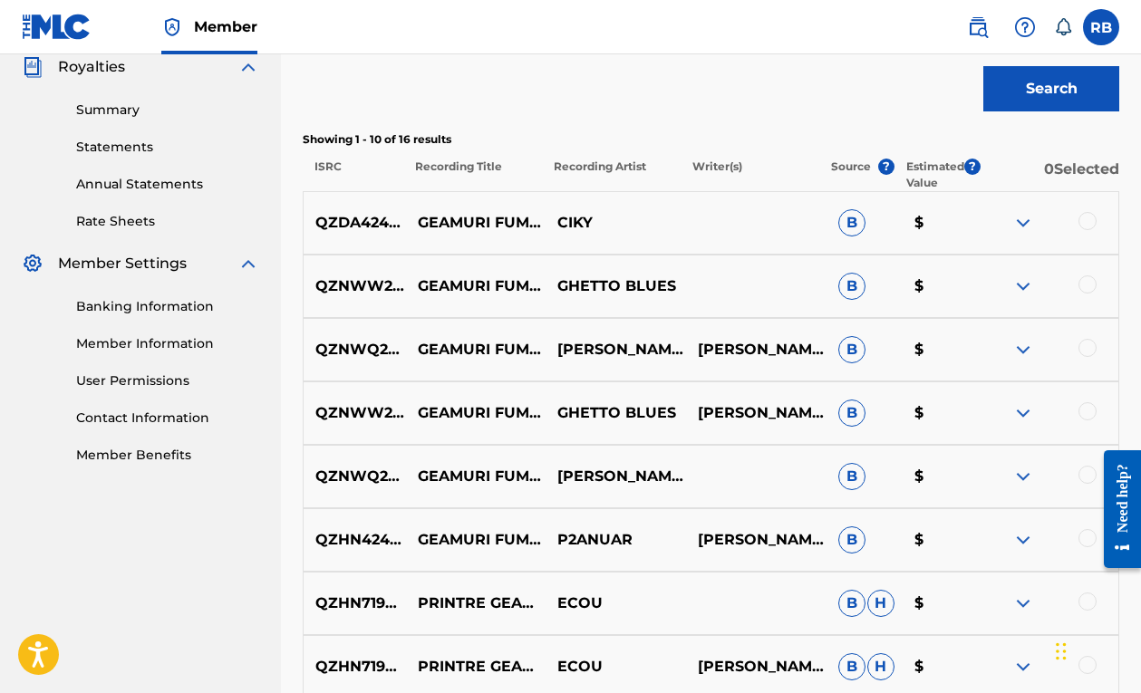
scroll to position [584, 0]
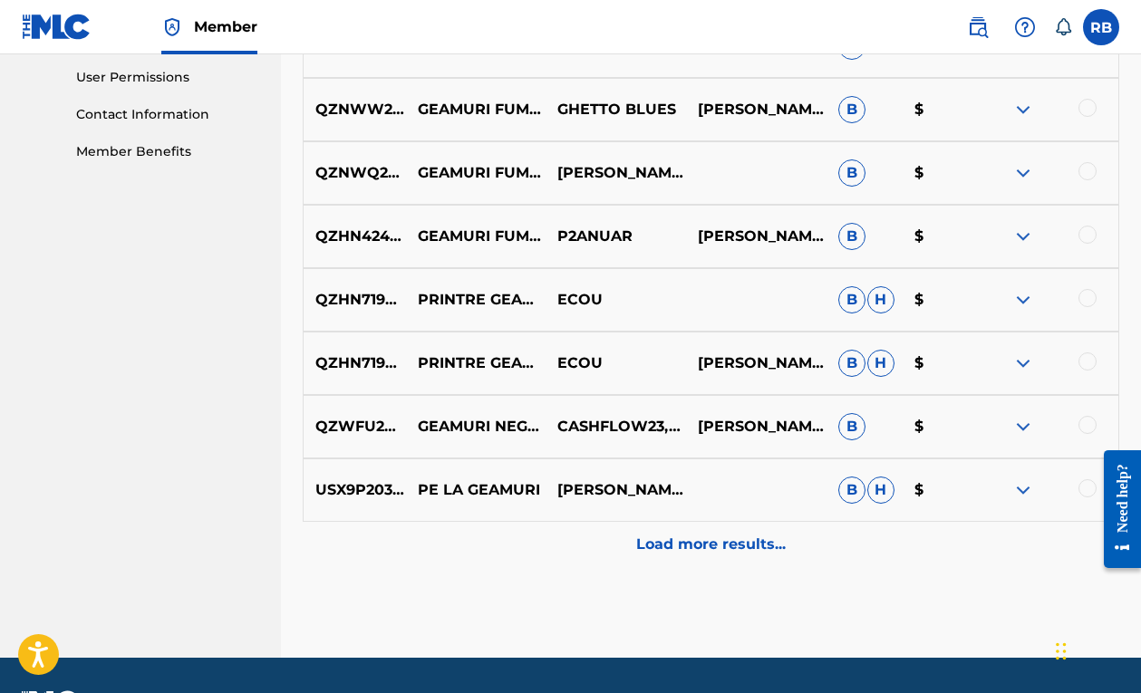
click at [674, 556] on div "Load more results..." at bounding box center [711, 544] width 817 height 45
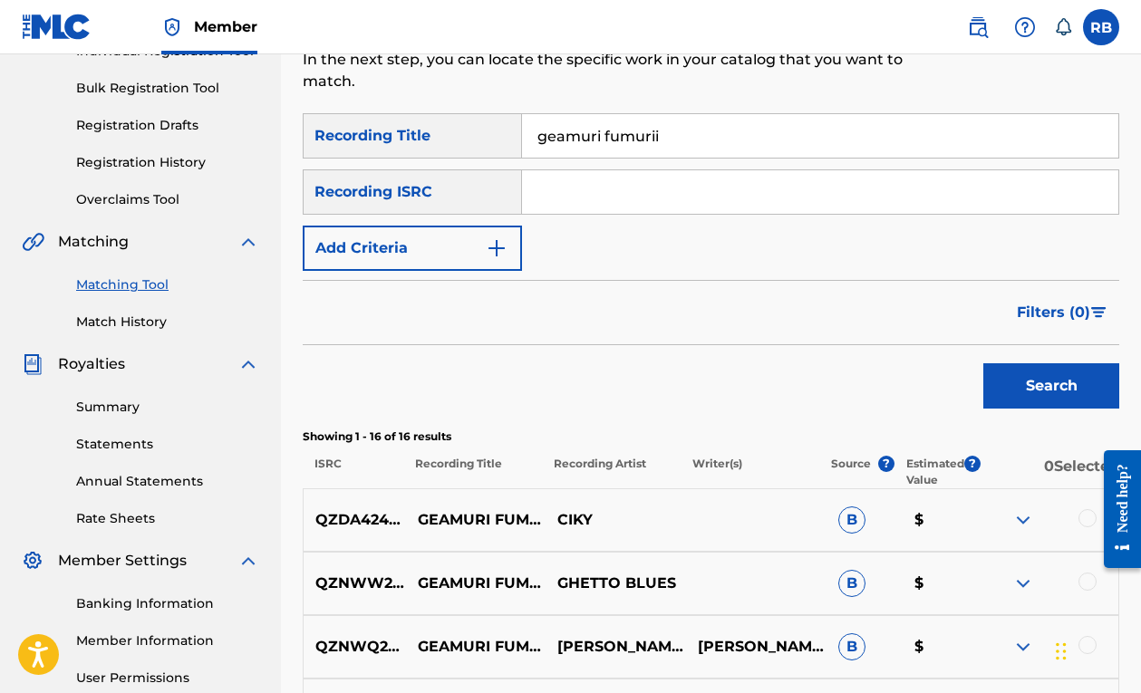
scroll to position [137, 0]
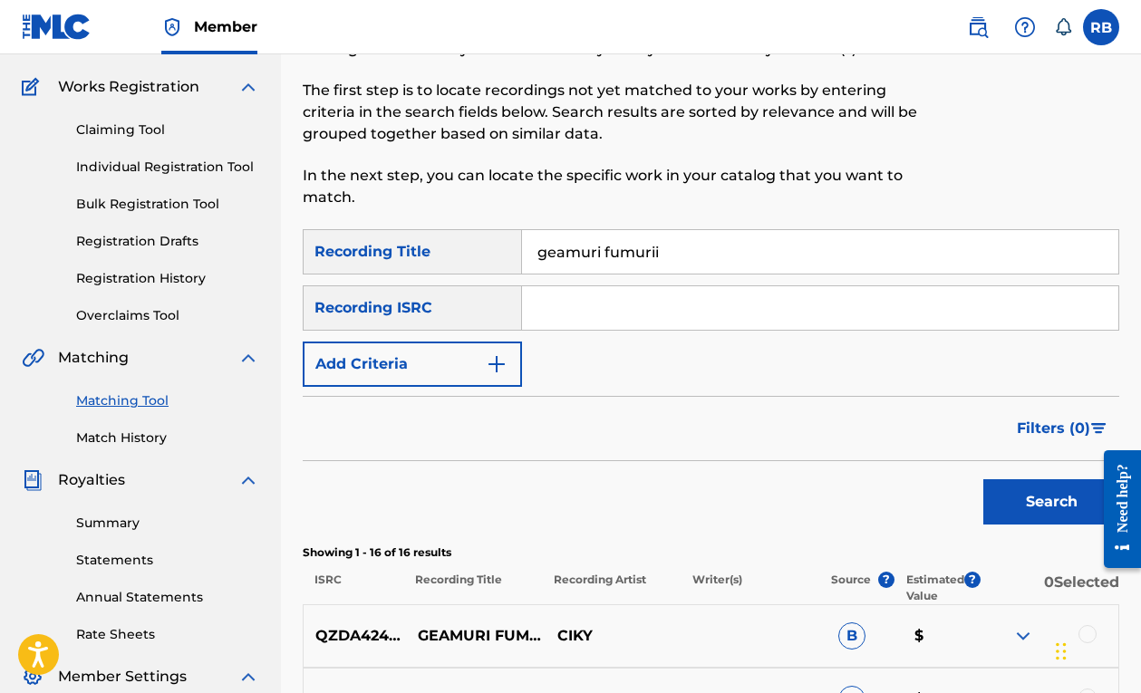
drag, startPoint x: 691, startPoint y: 247, endPoint x: 396, endPoint y: 216, distance: 296.2
click at [1052, 502] on button "Search" at bounding box center [1052, 502] width 136 height 45
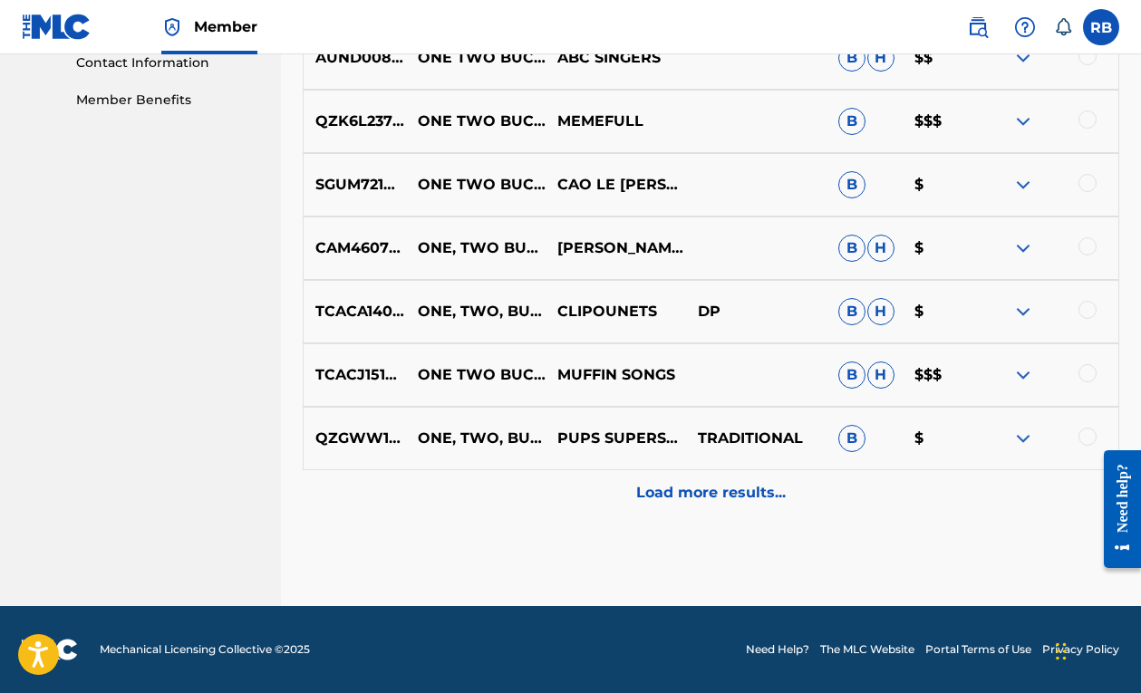
click at [684, 485] on p "Load more results..." at bounding box center [711, 493] width 150 height 22
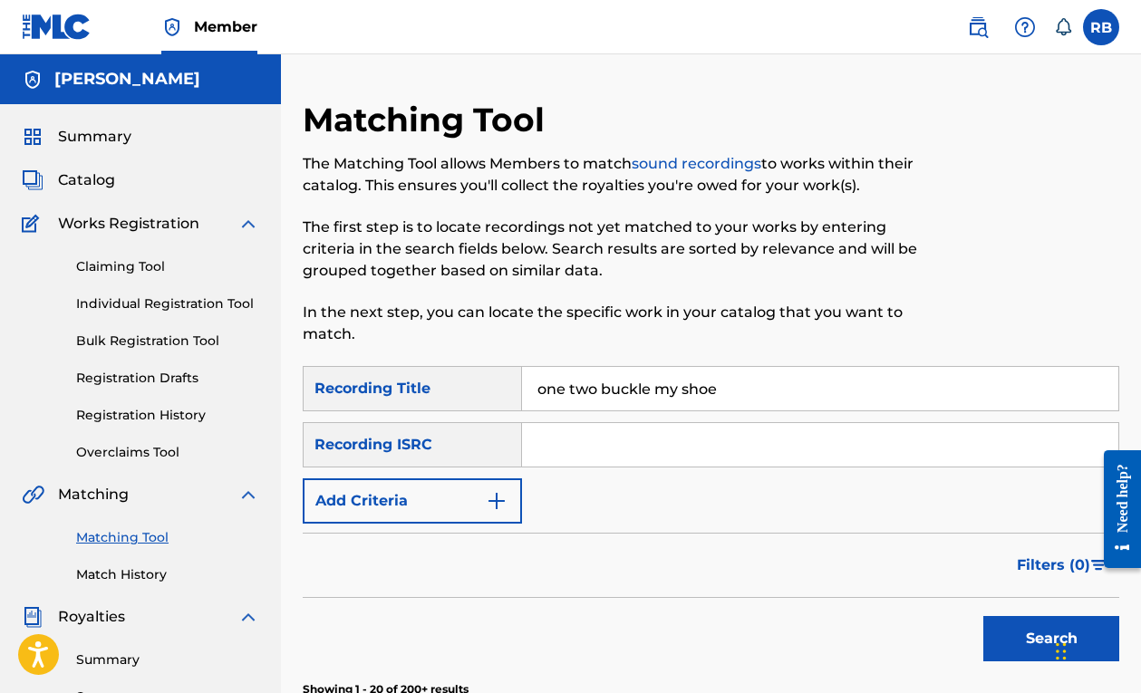
scroll to position [0, 0]
click at [732, 381] on input "one two buckle my shoe" at bounding box center [820, 389] width 596 height 44
type input "one two buckle my shoe trap remix"
click at [1052, 639] on button "Search" at bounding box center [1052, 638] width 136 height 45
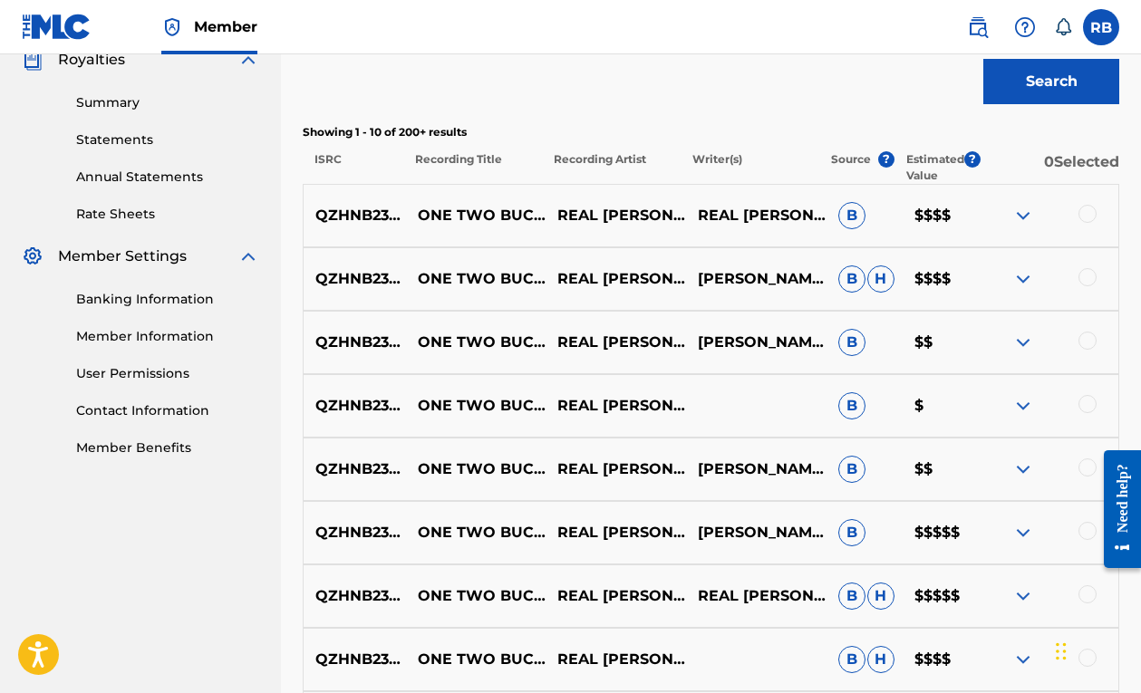
scroll to position [558, 0]
click at [1032, 276] on img at bounding box center [1024, 278] width 22 height 22
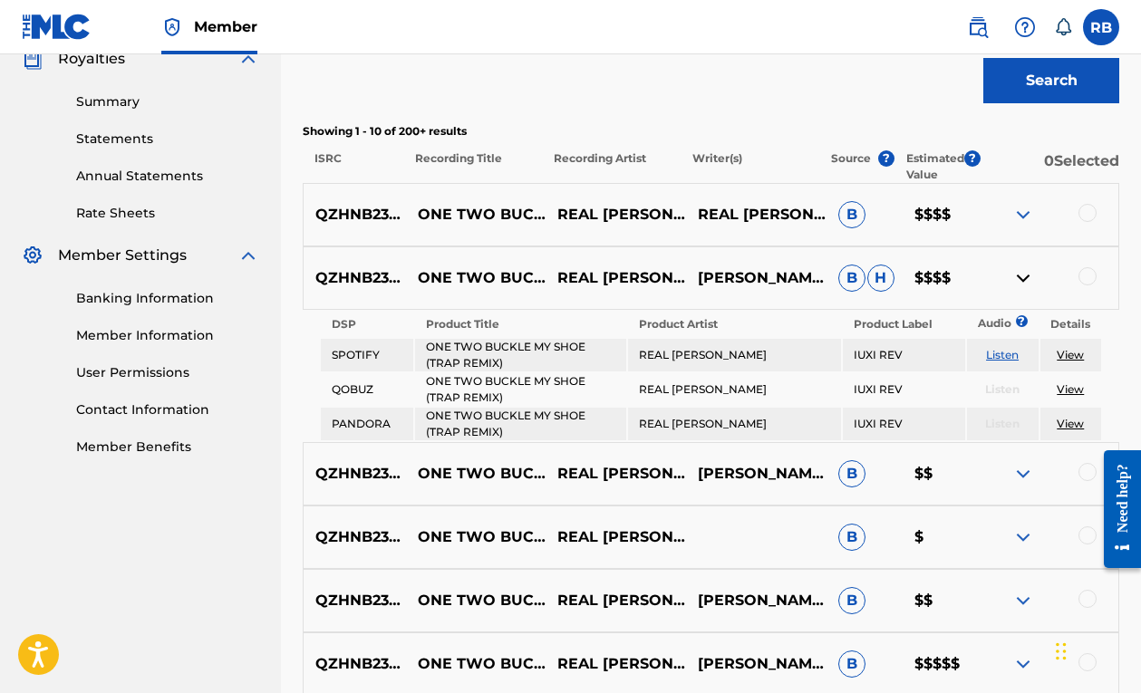
click at [1017, 278] on img at bounding box center [1024, 278] width 22 height 22
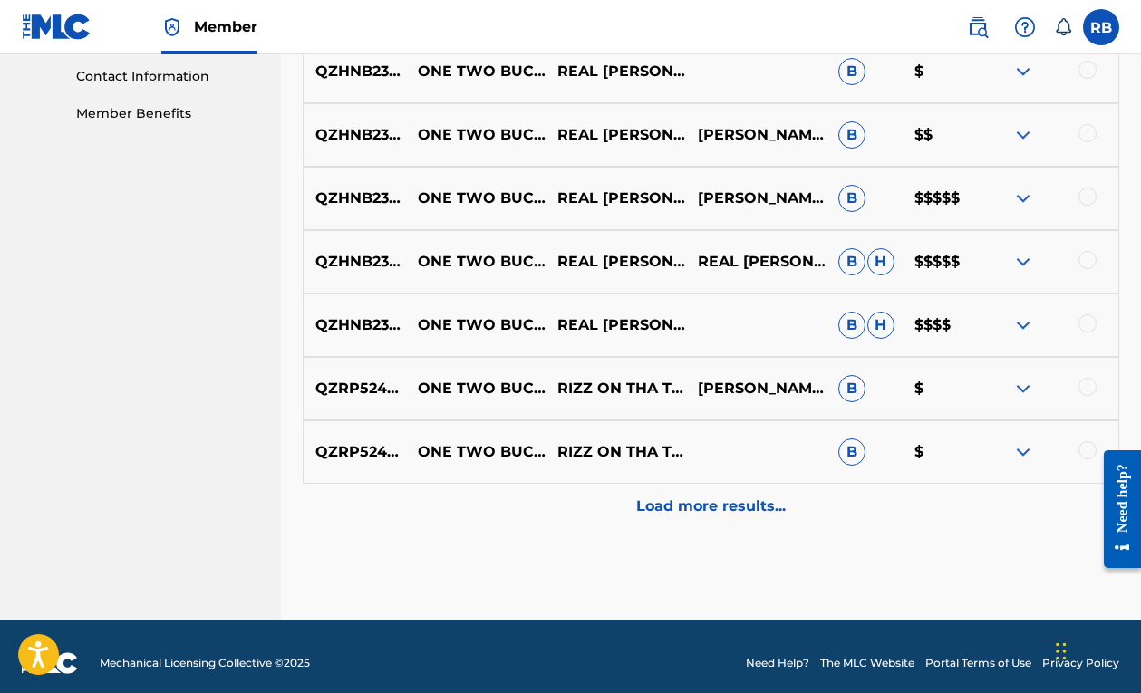
scroll to position [894, 0]
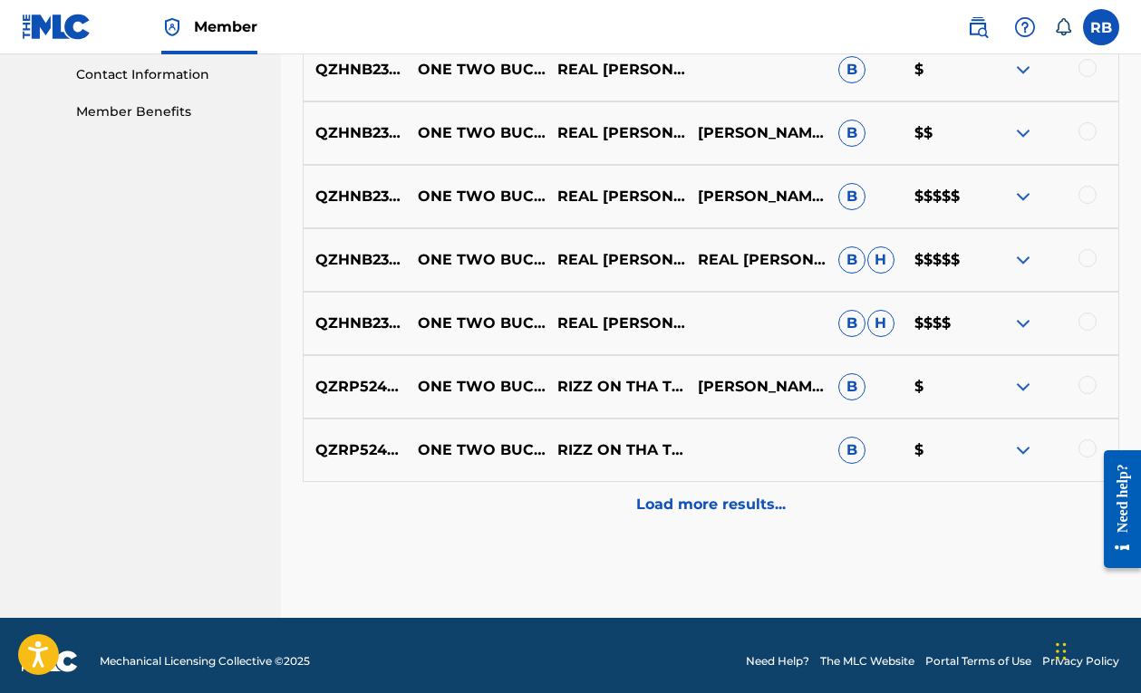
click at [713, 505] on p "Load more results..." at bounding box center [711, 505] width 150 height 22
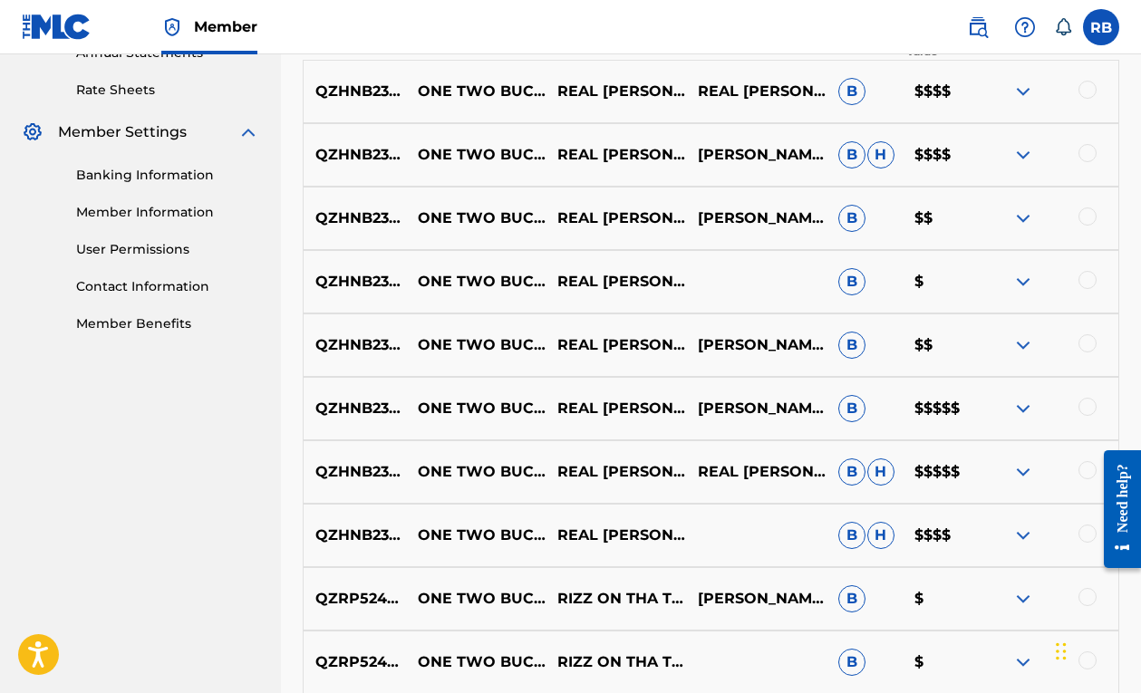
scroll to position [682, 0]
click at [1022, 412] on img at bounding box center [1024, 409] width 22 height 22
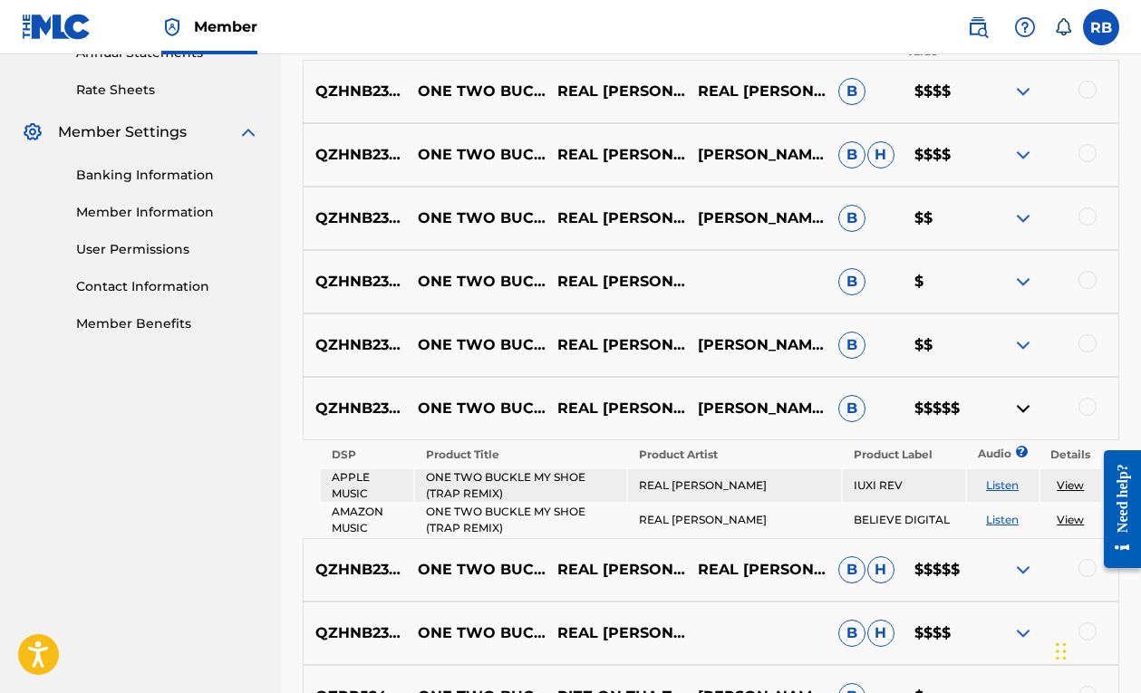
click at [1097, 413] on div at bounding box center [1048, 409] width 141 height 22
click at [1084, 410] on div at bounding box center [1088, 407] width 18 height 18
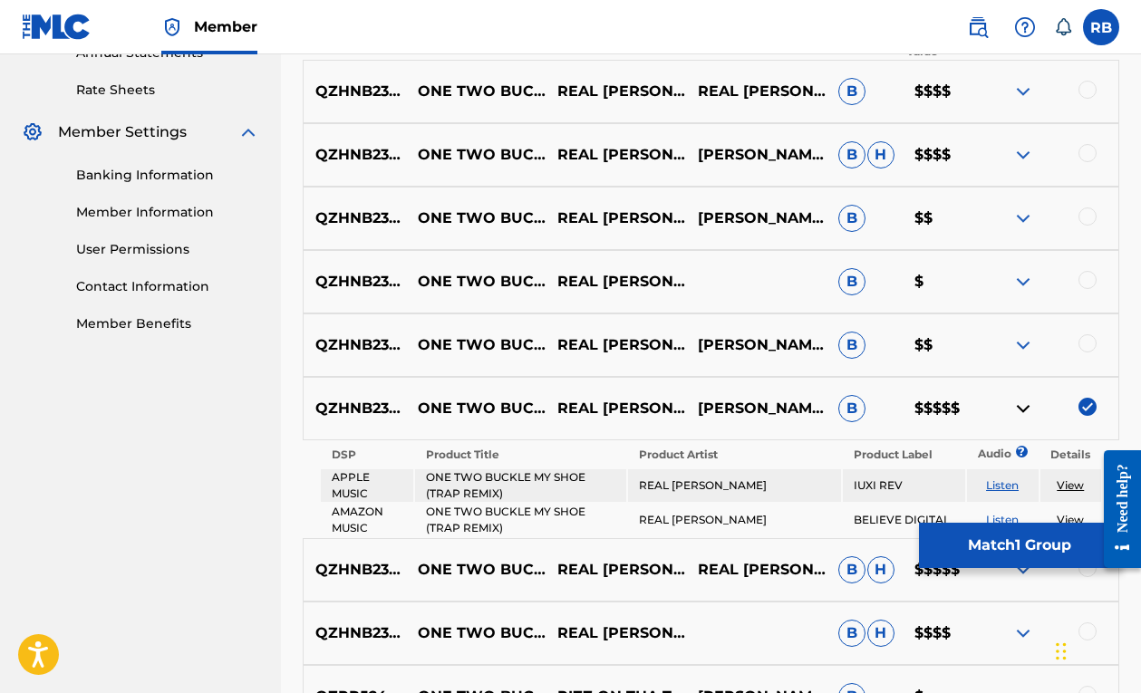
click at [1000, 549] on button "Match 1 Group" at bounding box center [1019, 545] width 200 height 45
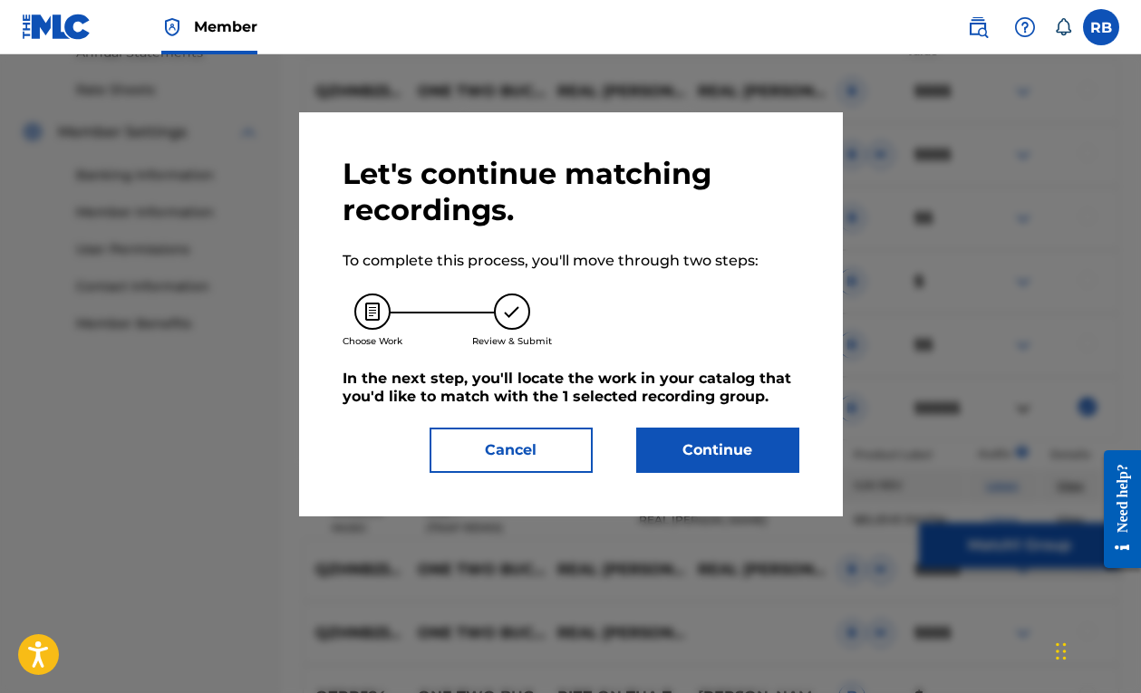
click at [785, 451] on button "Continue" at bounding box center [717, 450] width 163 height 45
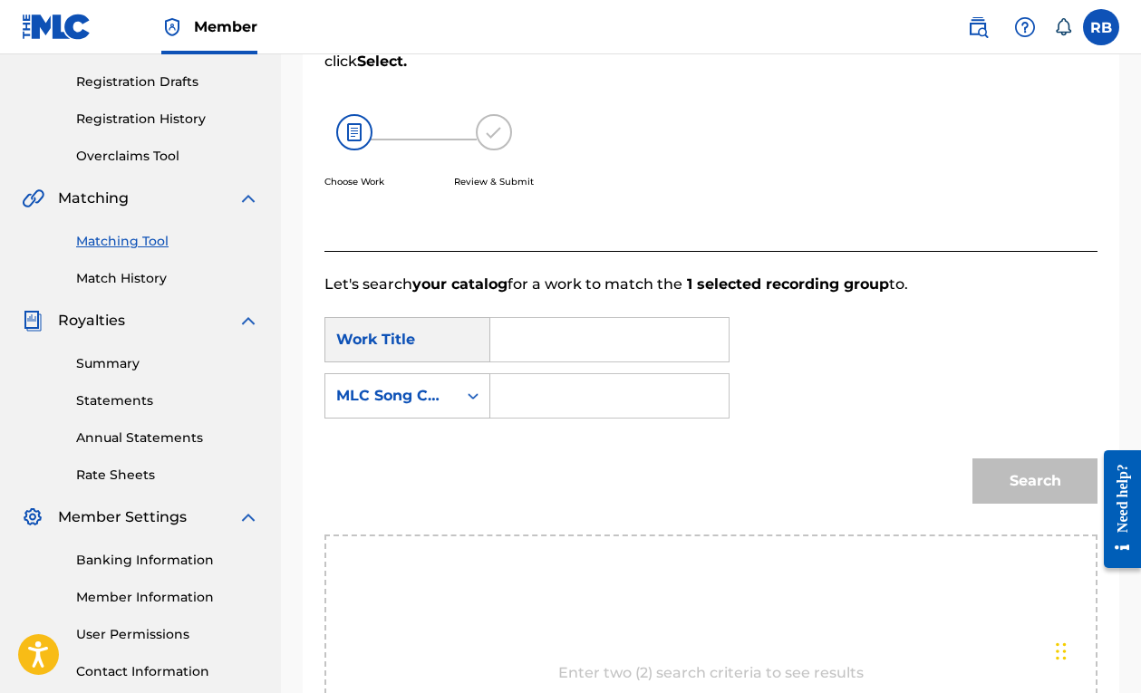
scroll to position [282, 0]
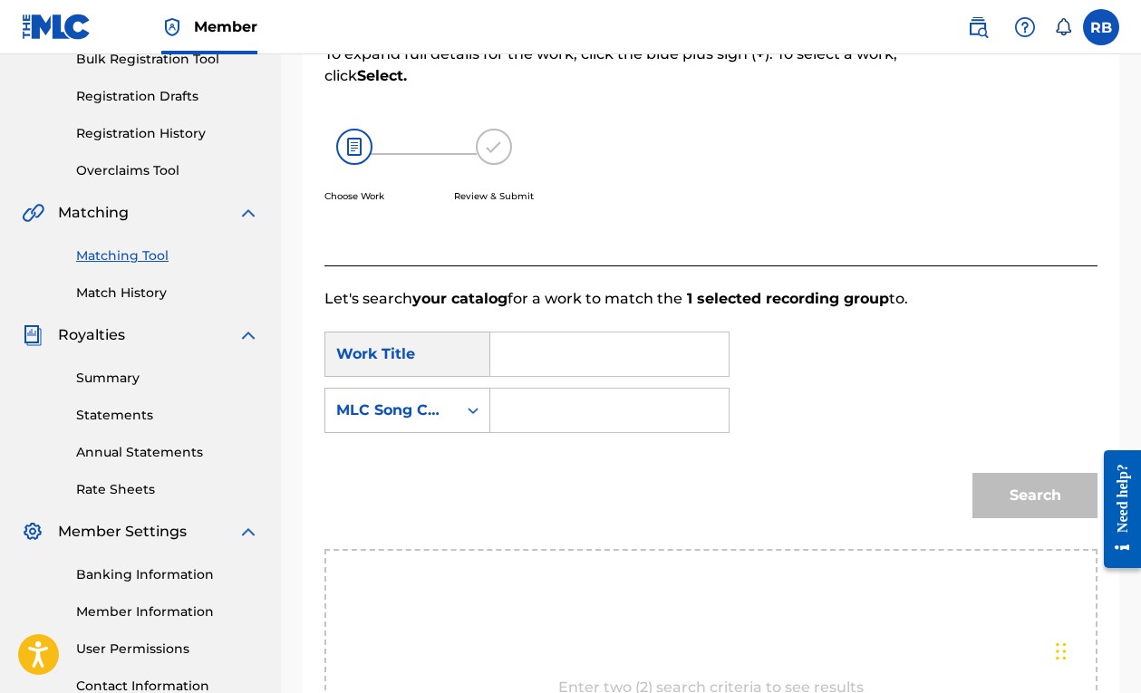
click at [548, 366] on input "Search Form" at bounding box center [610, 355] width 208 height 44
click at [529, 445] on span "two buckle my shoe - trap remix" at bounding box center [549, 460] width 56 height 148
type input "one two buckle my shoe - trap remix"
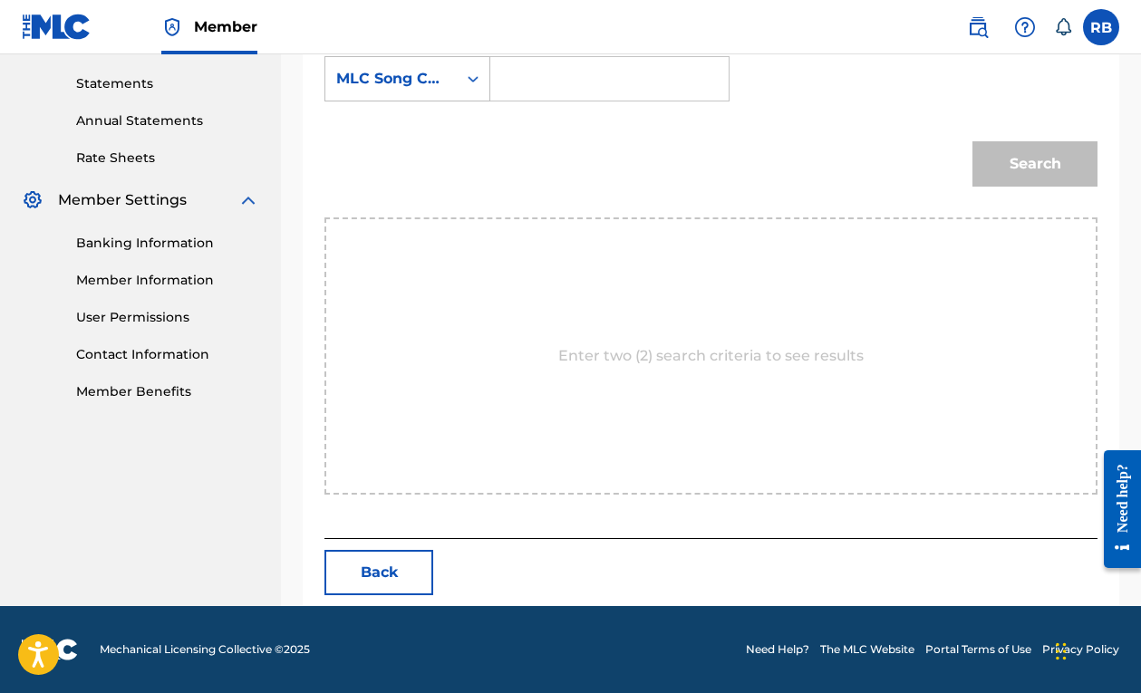
scroll to position [614, 0]
click at [439, 89] on div "MLC Song Code" at bounding box center [391, 79] width 110 height 22
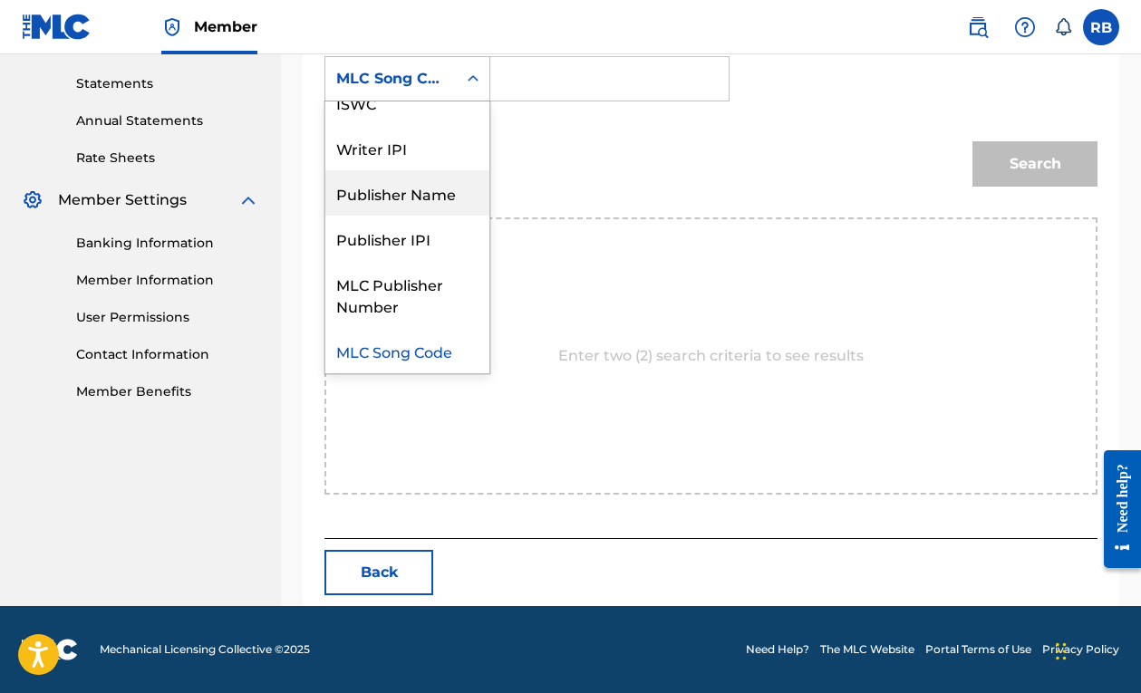
scroll to position [0, 0]
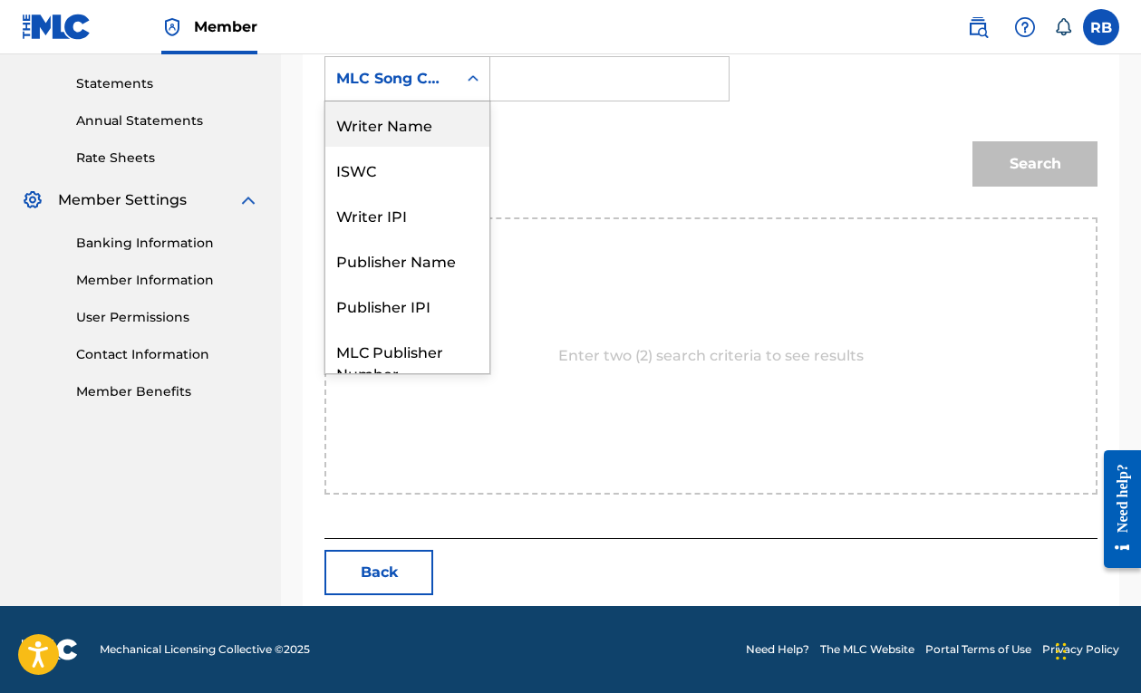
click at [413, 119] on div "Writer Name" at bounding box center [407, 124] width 164 height 45
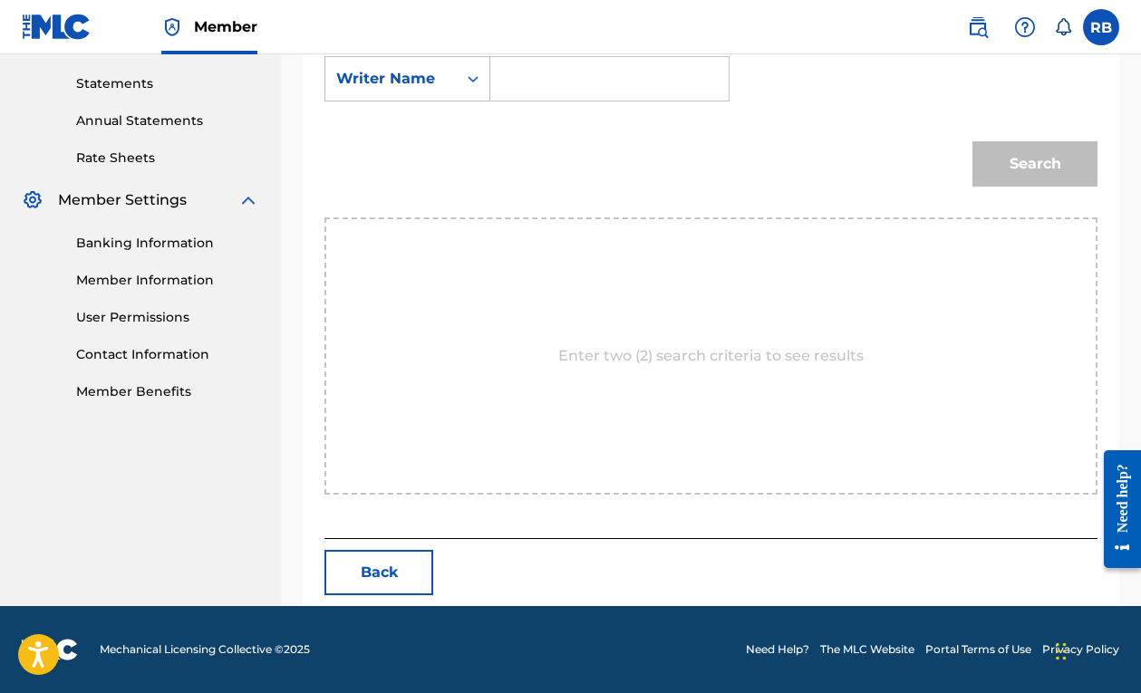
click at [544, 89] on input "Search Form" at bounding box center [610, 79] width 208 height 44
type input "bezdedan"
click at [1035, 164] on button "Search" at bounding box center [1035, 163] width 125 height 45
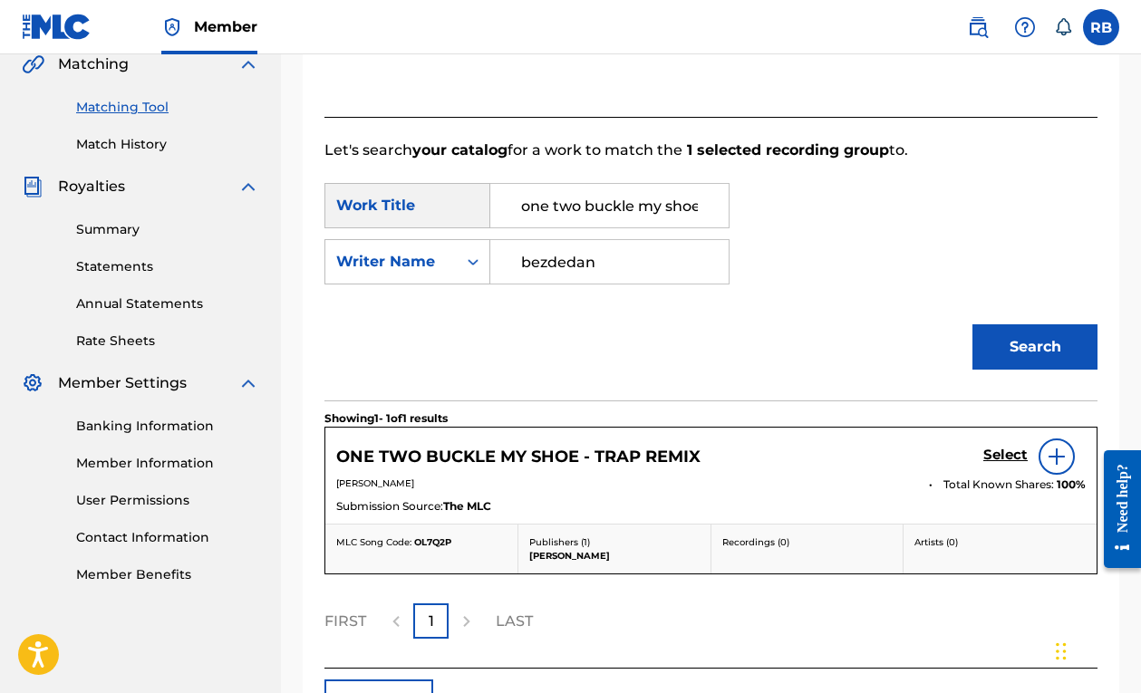
scroll to position [541, 0]
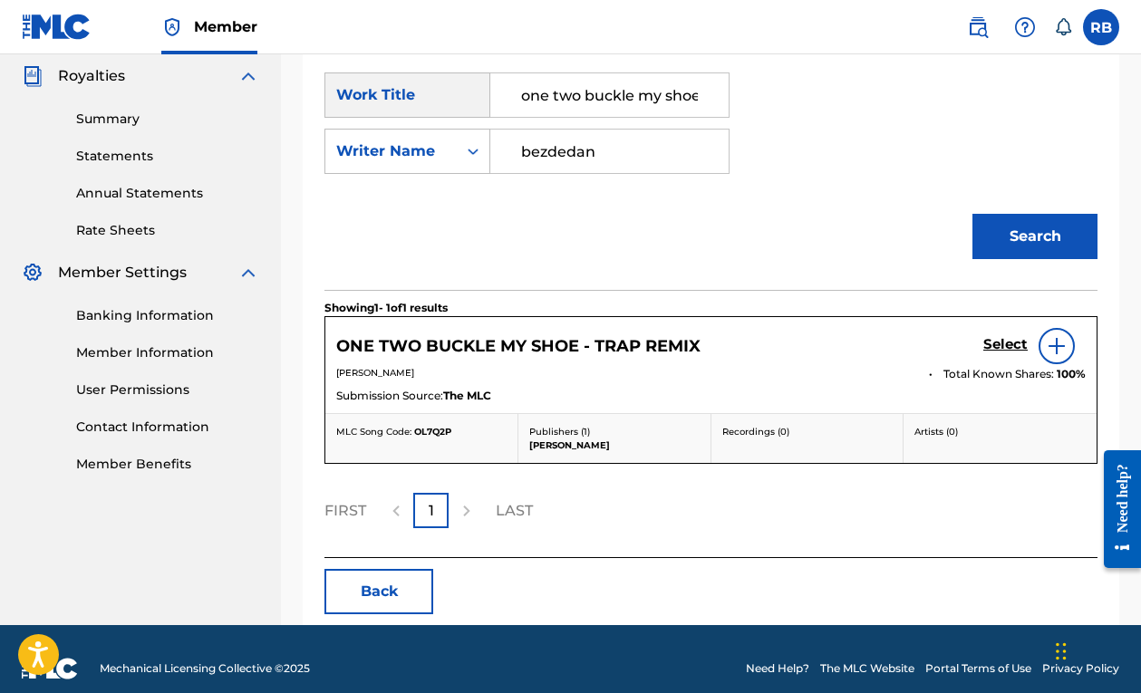
click at [1058, 334] on div at bounding box center [1057, 346] width 36 height 36
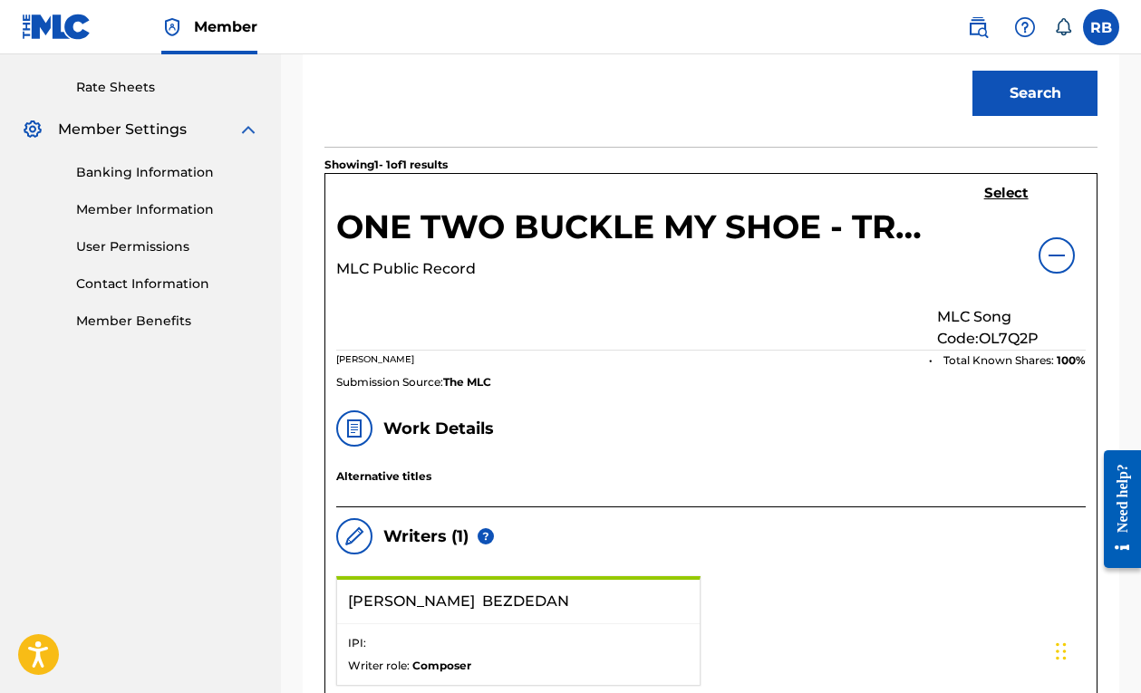
scroll to position [600, 0]
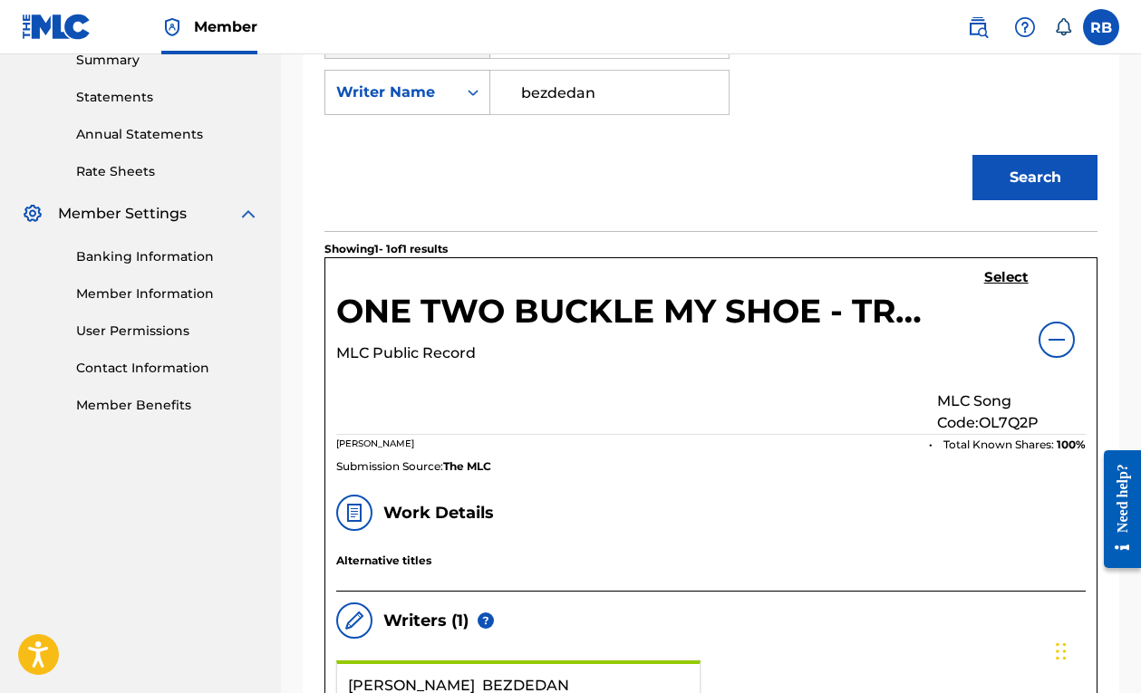
click at [1015, 280] on h5 "Select" at bounding box center [1006, 277] width 44 height 17
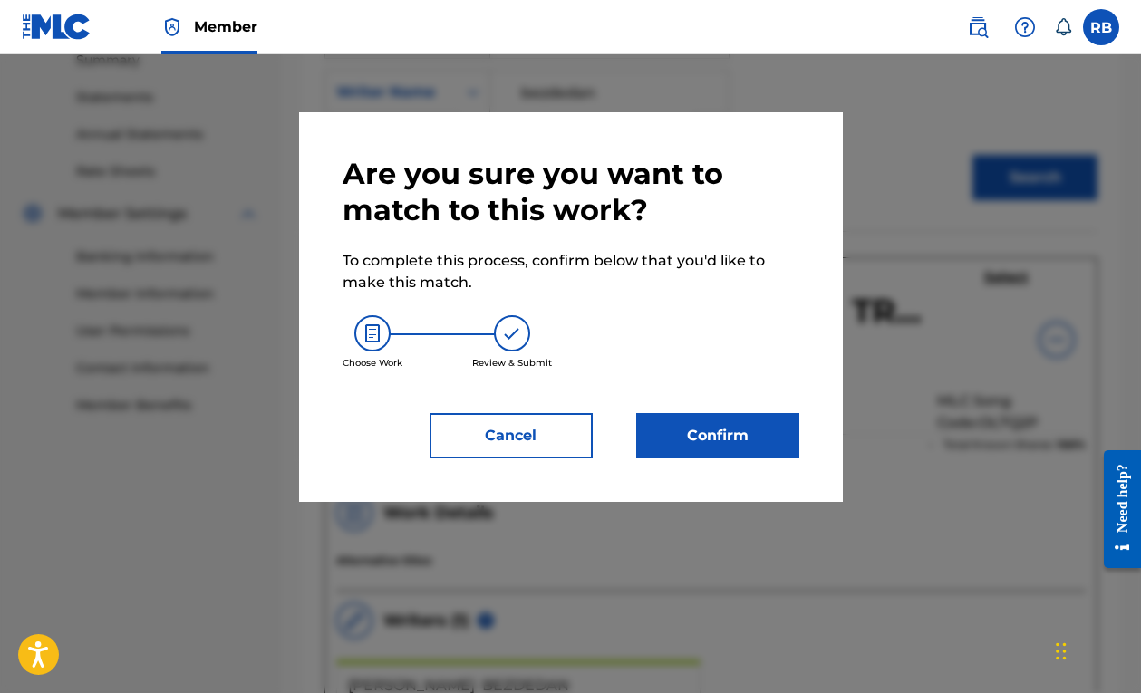
click at [523, 432] on button "Cancel" at bounding box center [511, 435] width 163 height 45
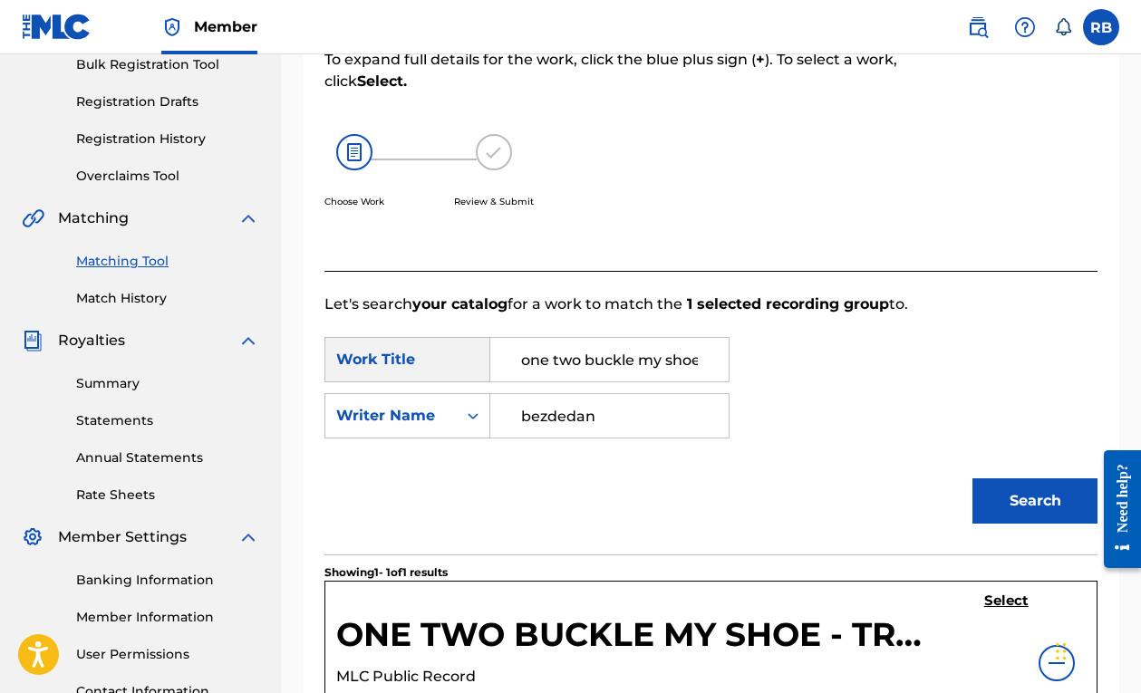
scroll to position [268, 0]
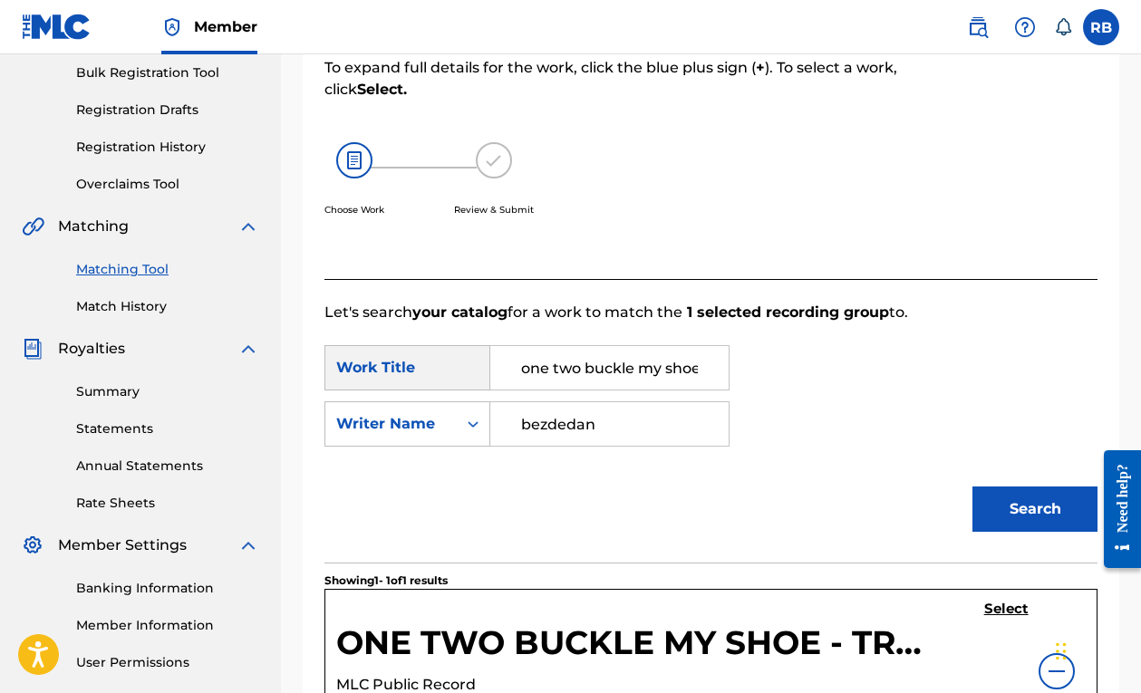
click at [150, 311] on link "Match History" at bounding box center [167, 306] width 183 height 19
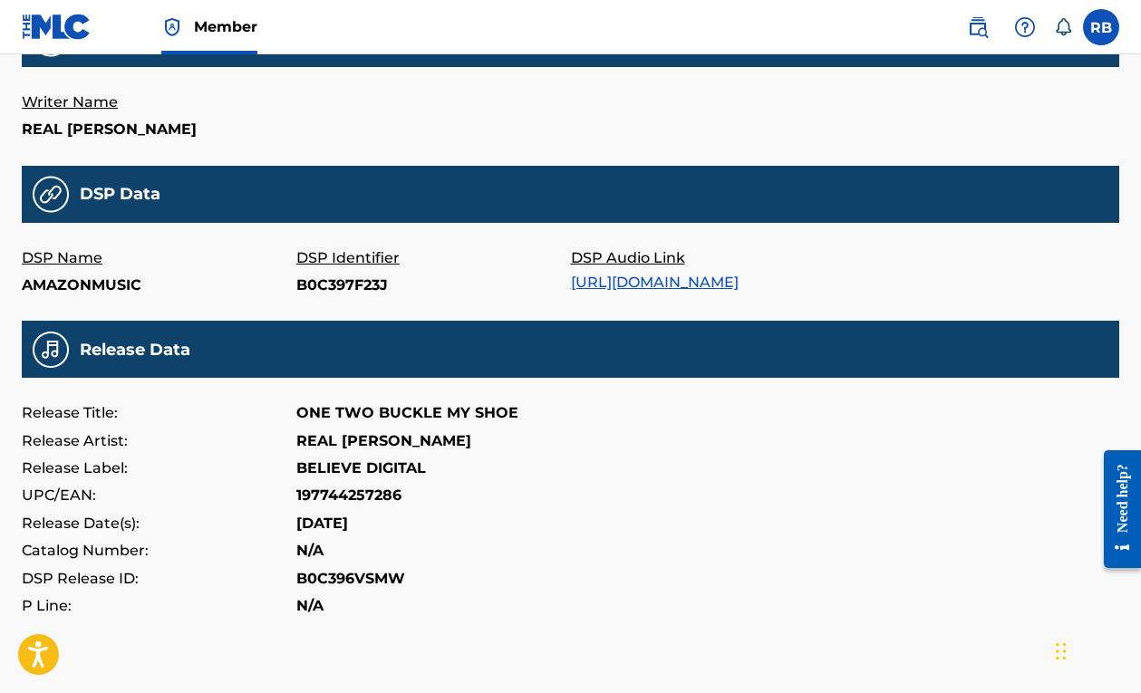
scroll to position [500, 0]
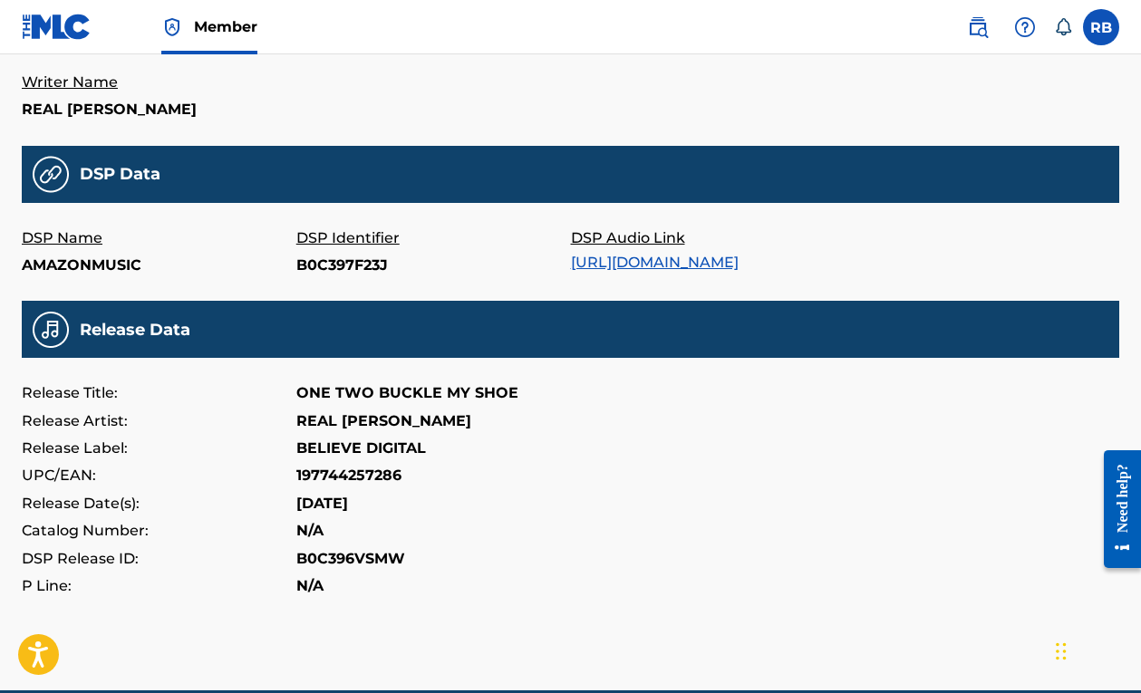
click at [739, 259] on link "[URL][DOMAIN_NAME]" at bounding box center [655, 262] width 168 height 17
click at [739, 263] on link "[URL][DOMAIN_NAME]" at bounding box center [655, 262] width 168 height 17
click at [640, 233] on p "DSP Audio Link" at bounding box center [708, 238] width 275 height 27
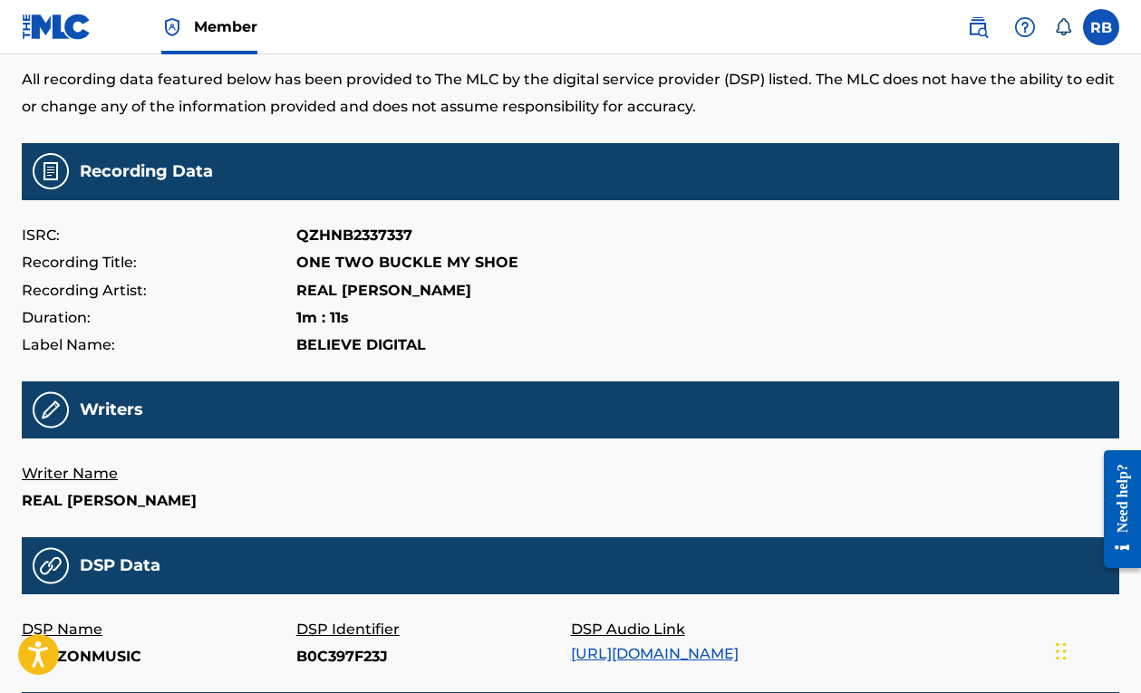
scroll to position [108, 0]
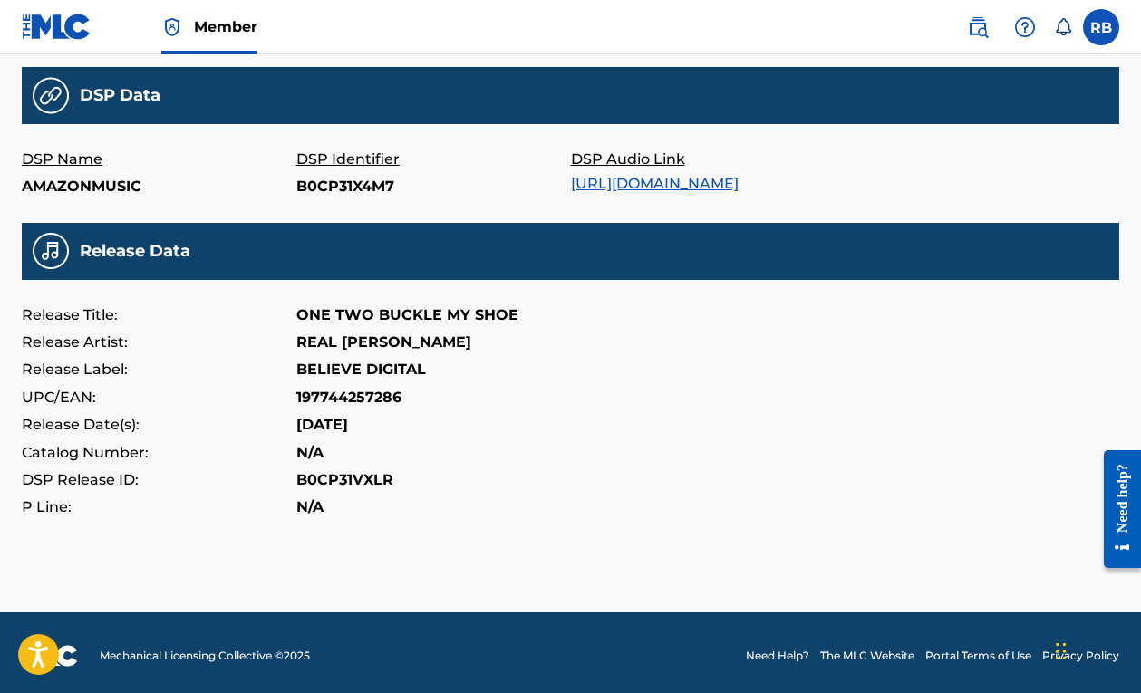
scroll to position [606, 0]
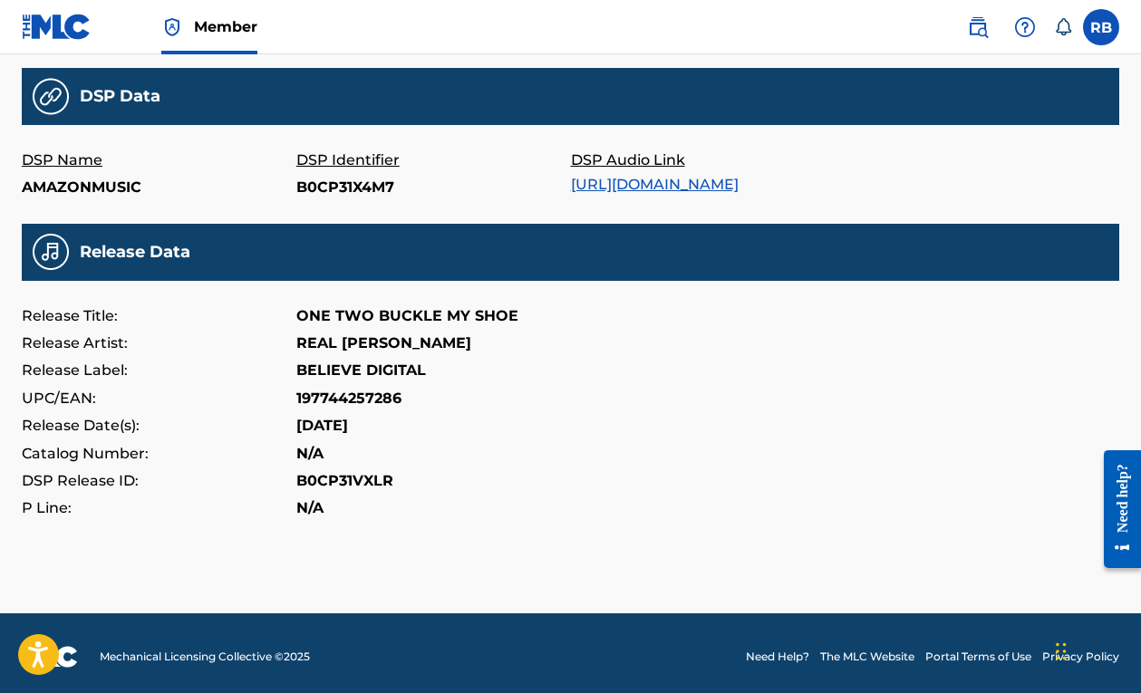
click at [739, 187] on link "[URL][DOMAIN_NAME]" at bounding box center [655, 184] width 168 height 17
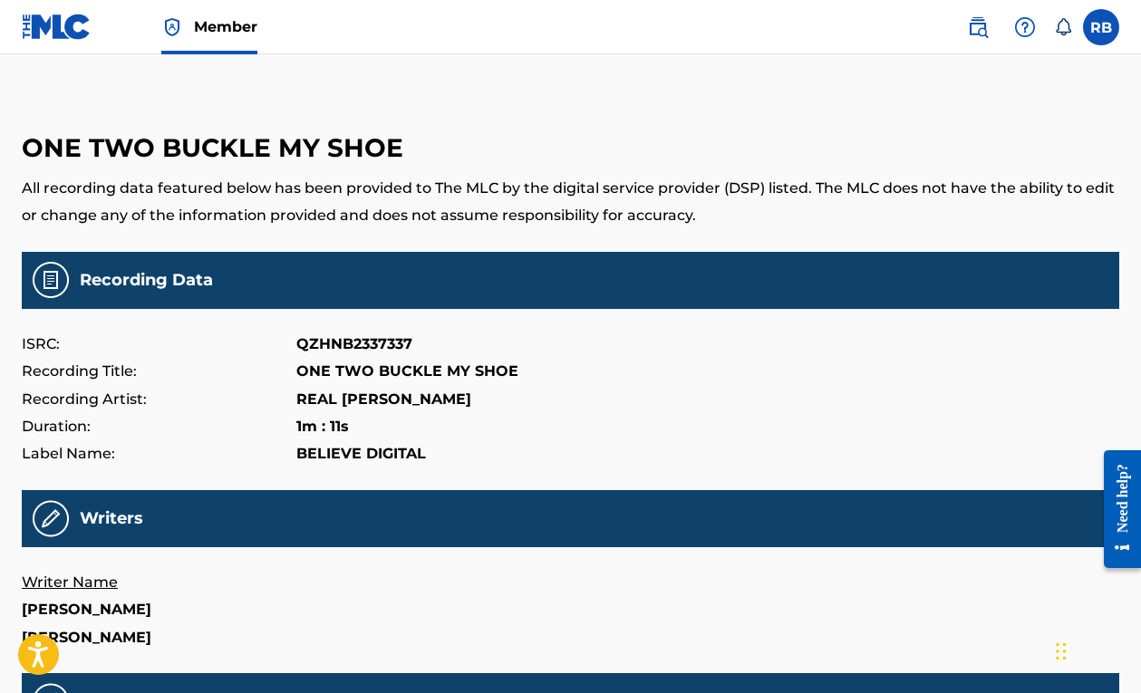
scroll to position [0, 0]
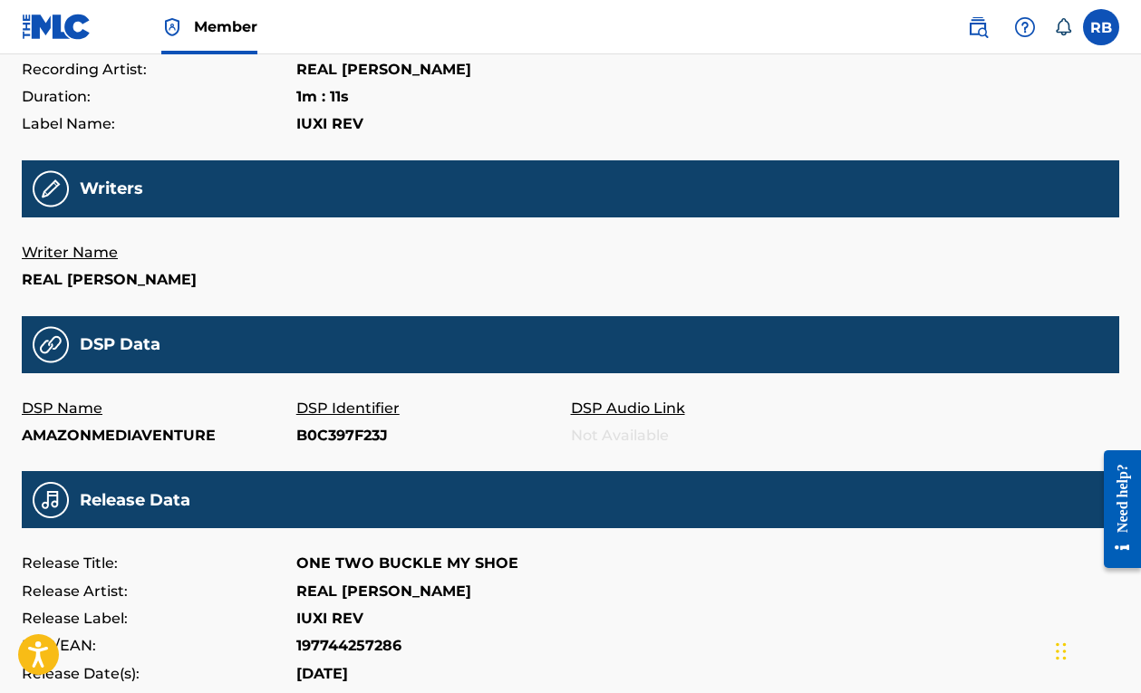
scroll to position [124, 0]
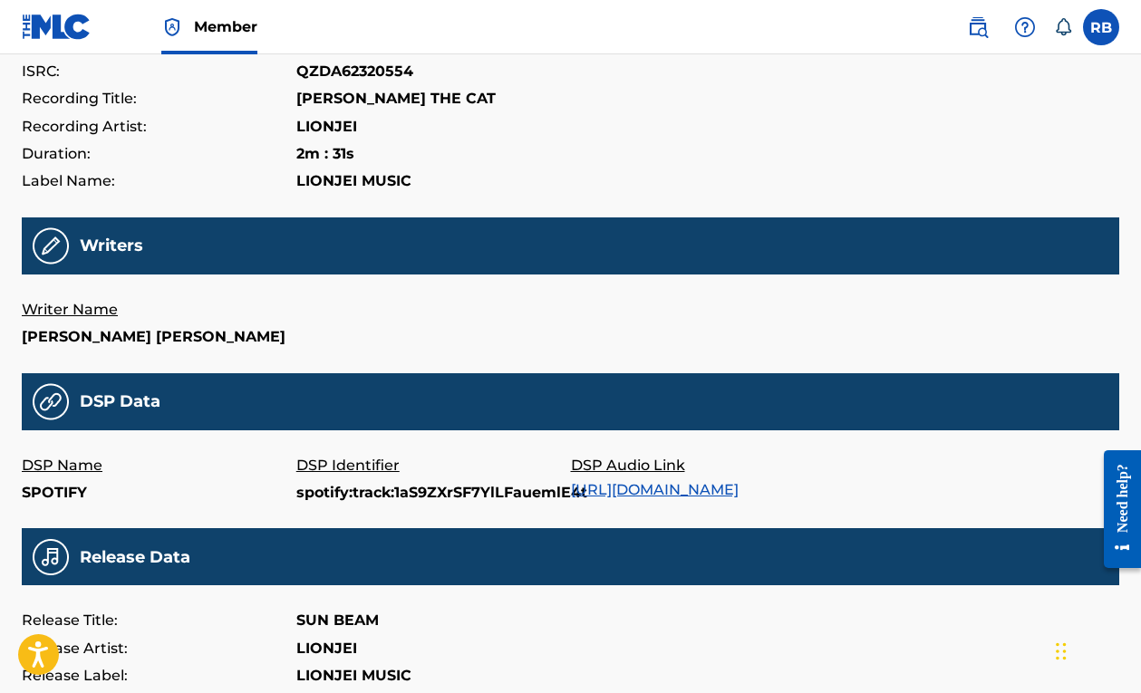
scroll to position [260, 0]
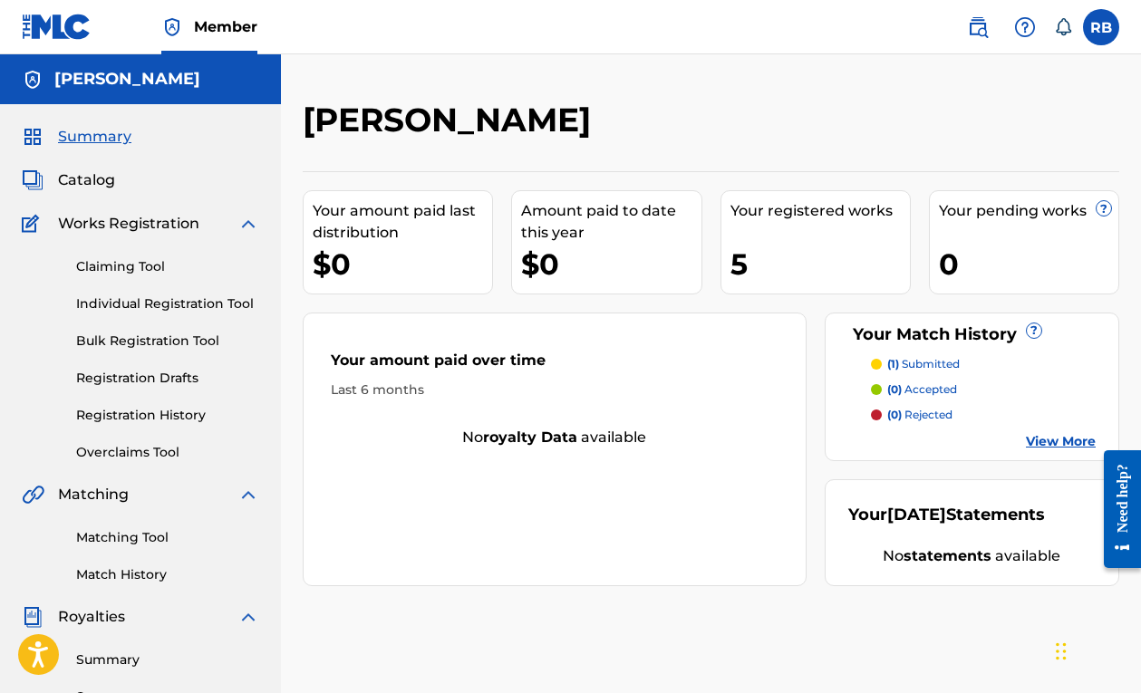
click at [124, 538] on link "Matching Tool" at bounding box center [167, 537] width 183 height 19
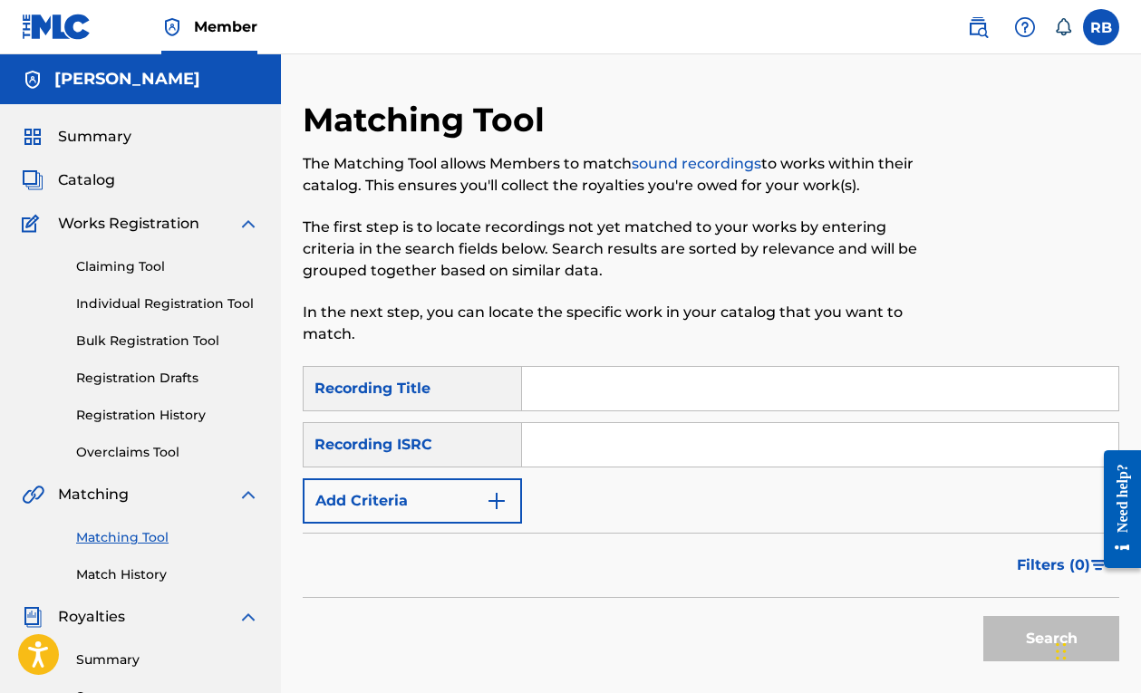
click at [557, 402] on input "Search Form" at bounding box center [820, 389] width 596 height 44
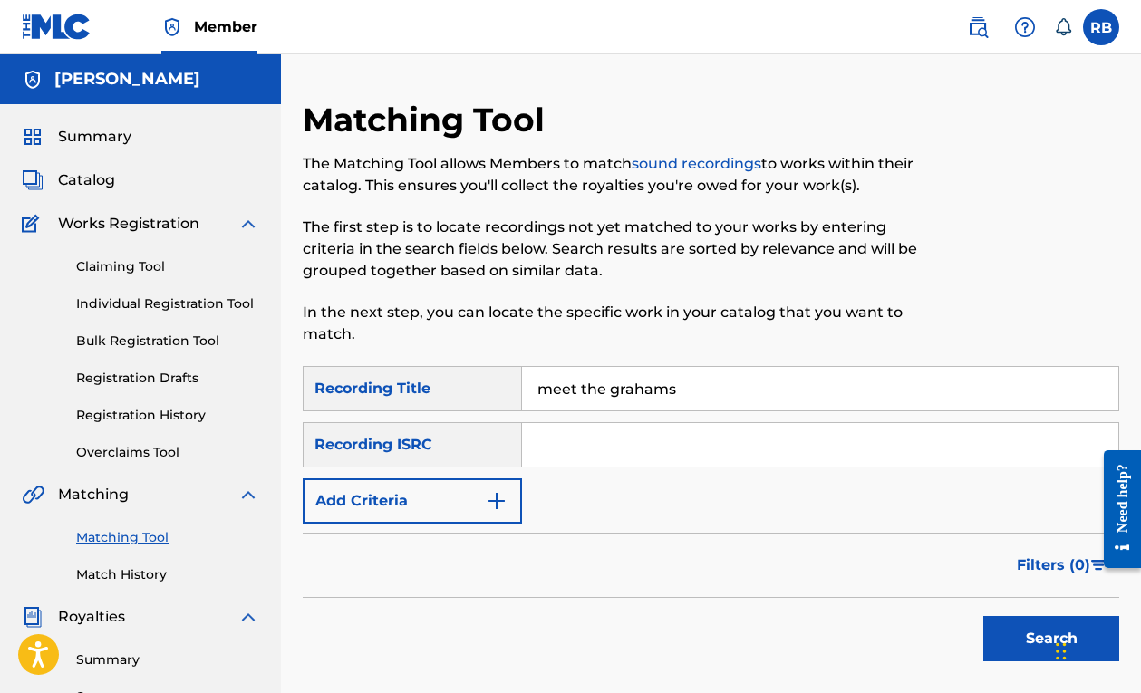
type input "meet the grahams"
click at [1052, 639] on button "Search" at bounding box center [1052, 638] width 136 height 45
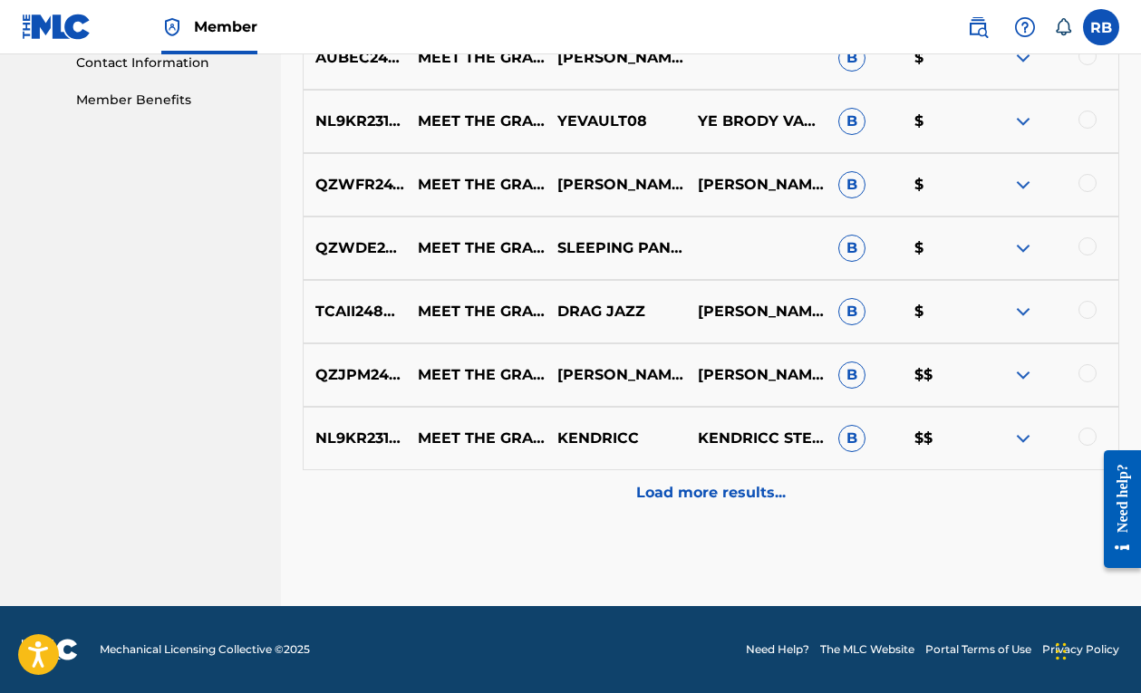
scroll to position [906, 0]
click at [748, 483] on p "Load more results..." at bounding box center [711, 493] width 150 height 22
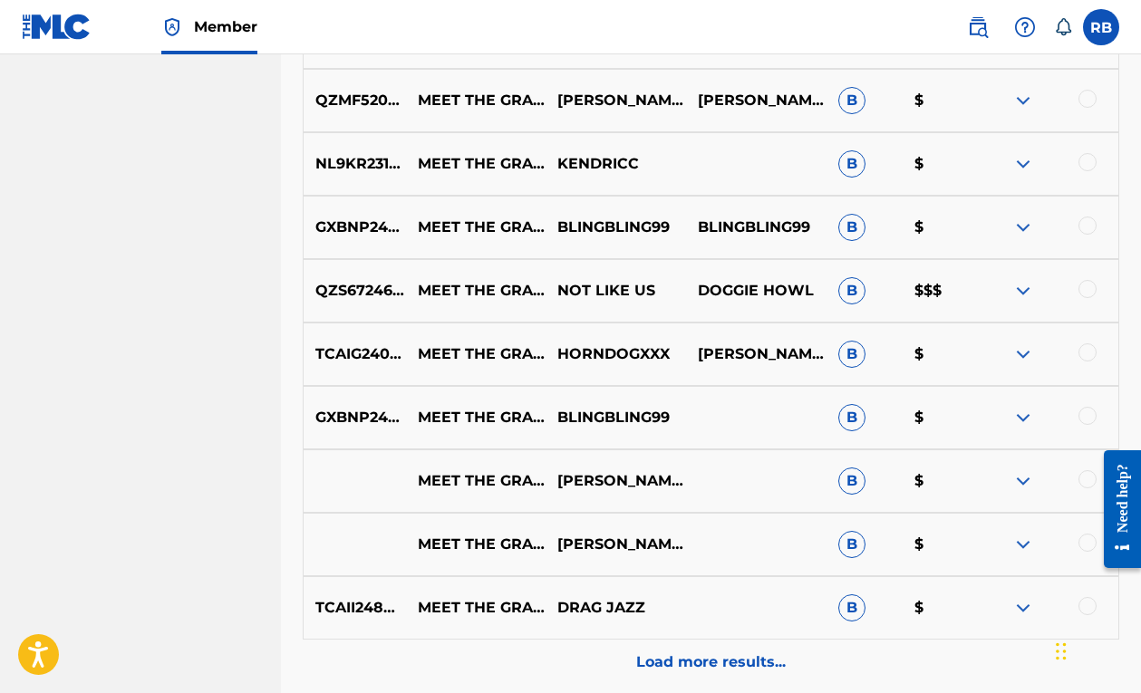
scroll to position [1367, 0]
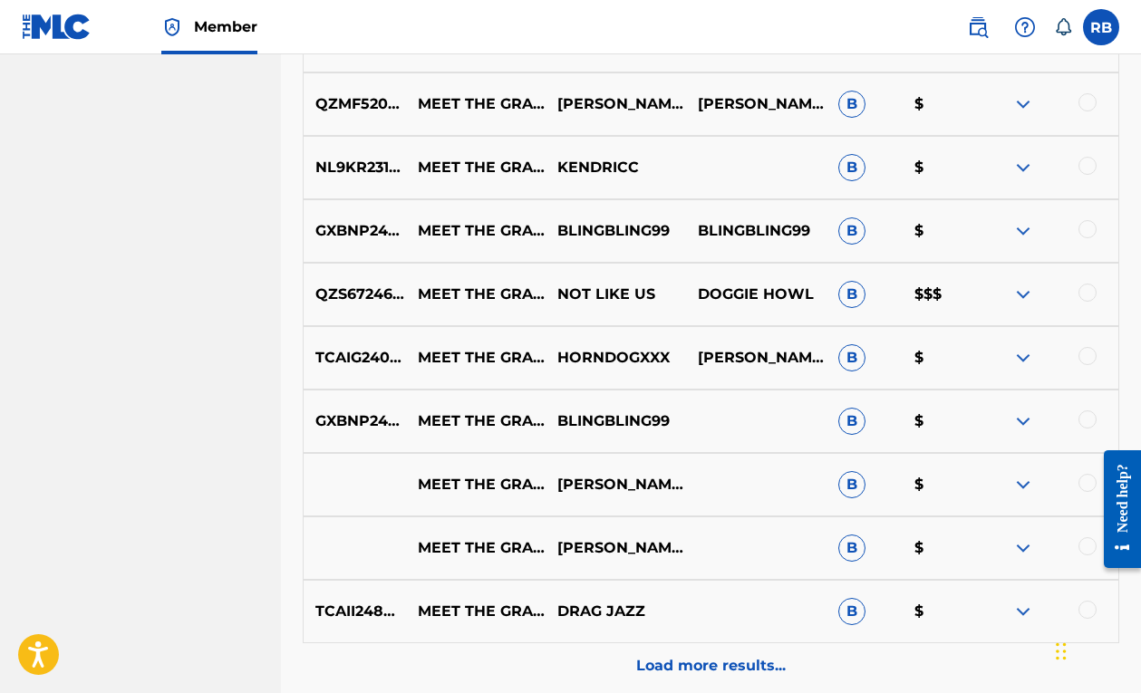
click at [1019, 297] on img at bounding box center [1024, 295] width 22 height 22
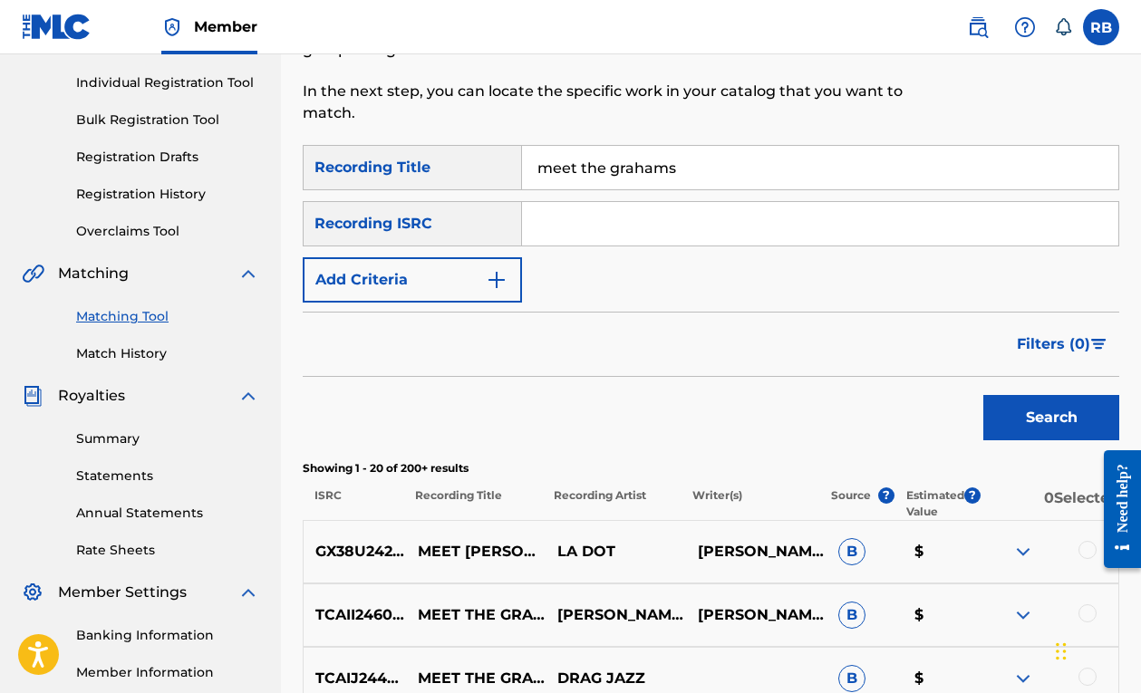
scroll to position [138, 0]
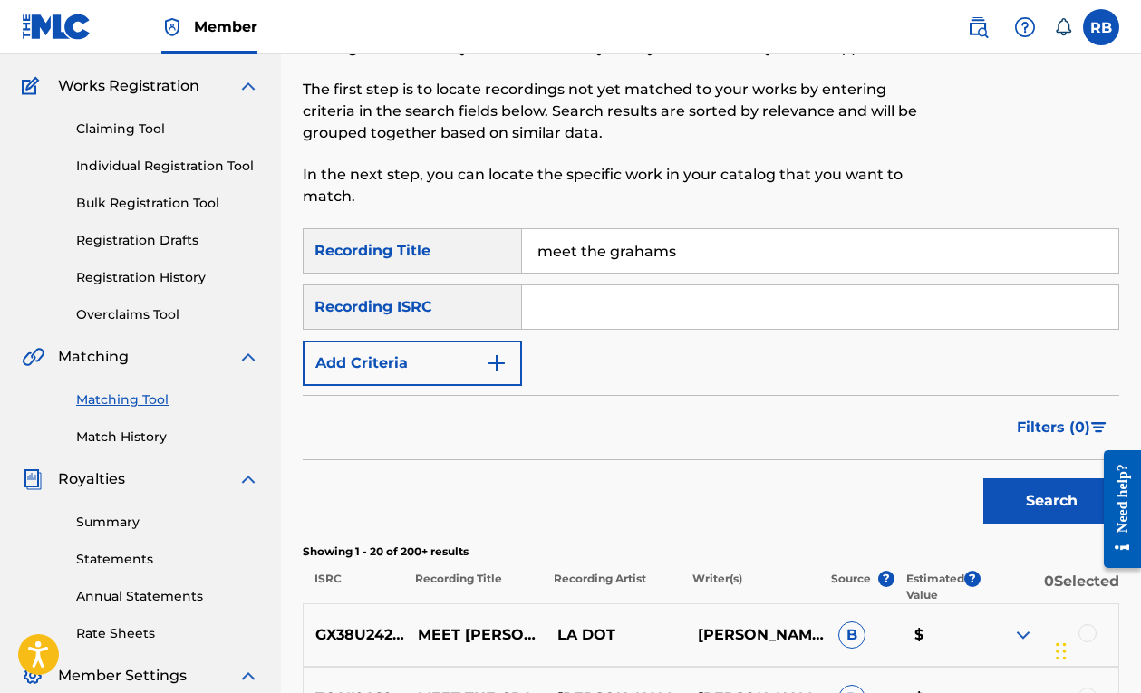
drag, startPoint x: 701, startPoint y: 249, endPoint x: 483, endPoint y: 233, distance: 218.2
click at [490, 237] on div "SearchWithCriteria5cb813b8-354c-4e9a-92dd-120aa6d67c8a Recording Title meet the…" at bounding box center [711, 250] width 817 height 45
type input "ss"
click at [1012, 507] on button "Search" at bounding box center [1052, 501] width 136 height 45
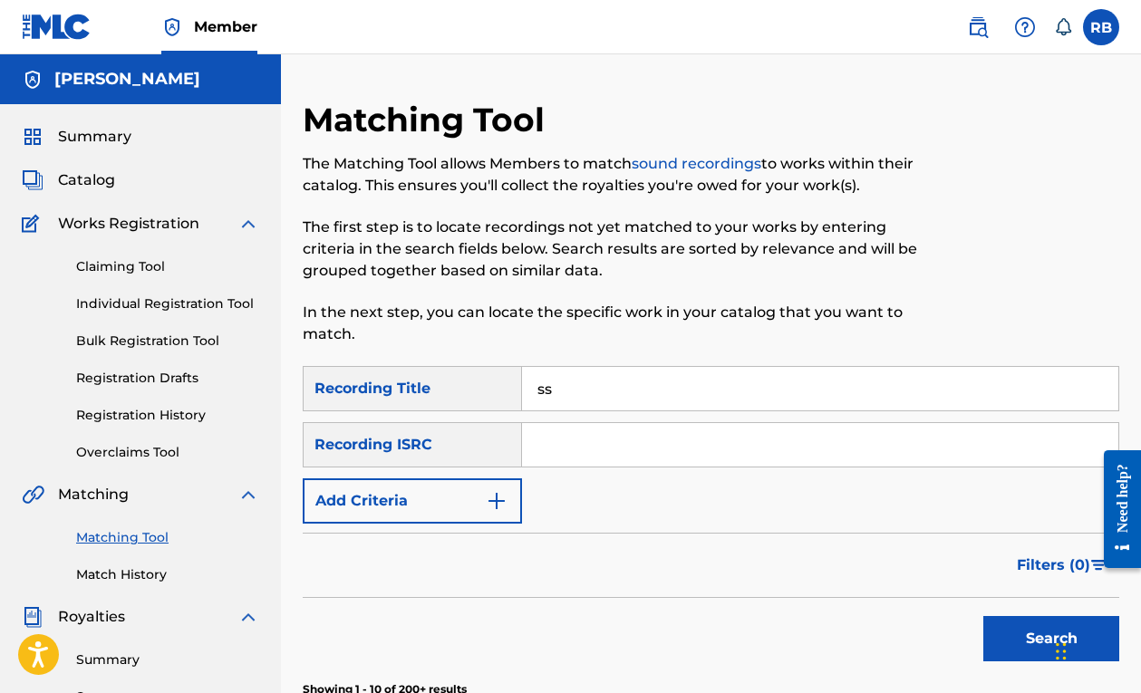
scroll to position [0, 0]
drag, startPoint x: 581, startPoint y: 396, endPoint x: 459, endPoint y: 373, distance: 124.6
click at [459, 373] on div "SearchWithCriteria5cb813b8-354c-4e9a-92dd-120aa6d67c8a Recording Title ss" at bounding box center [711, 388] width 817 height 45
type input "me n my kup"
click at [1052, 639] on button "Search" at bounding box center [1052, 638] width 136 height 45
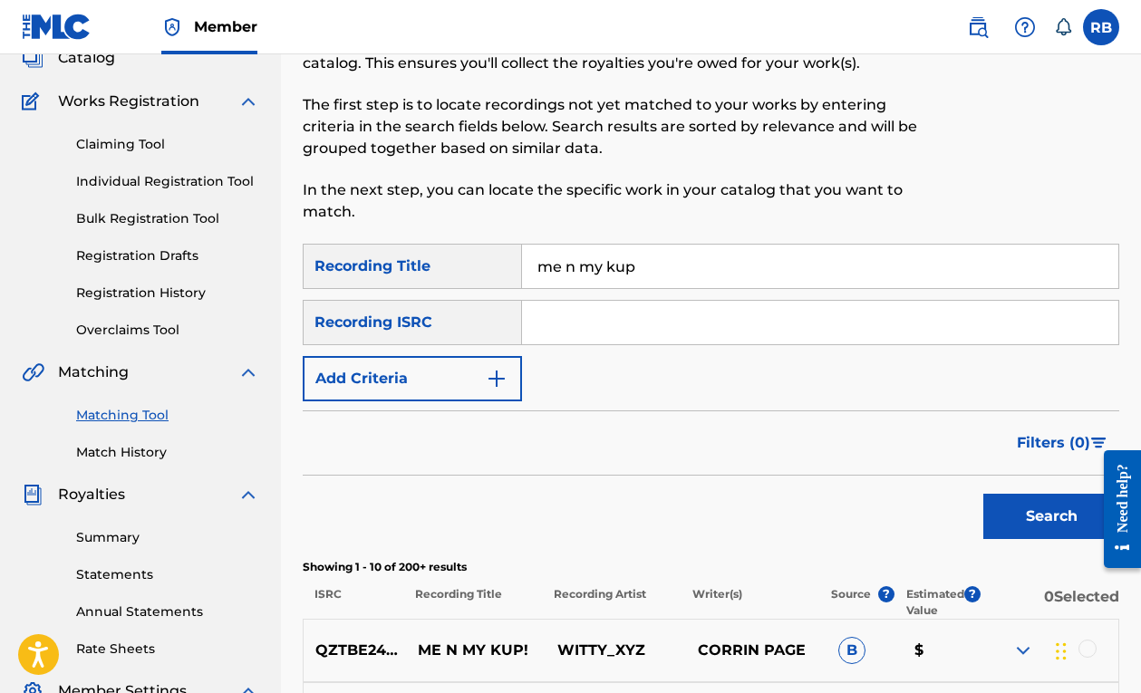
scroll to position [104, 0]
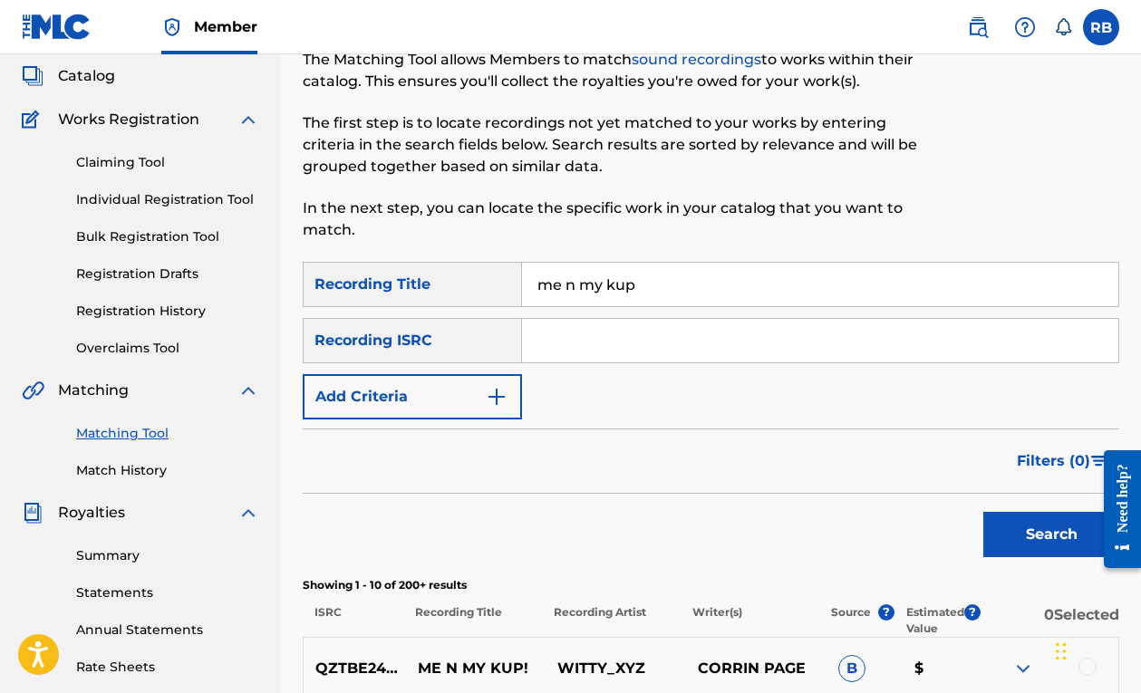
drag, startPoint x: 682, startPoint y: 282, endPoint x: 438, endPoint y: 268, distance: 244.2
click at [447, 270] on div "SearchWithCriteria5cb813b8-354c-4e9a-92dd-120aa6d67c8a Recording Title me n my …" at bounding box center [711, 284] width 817 height 45
type input "rockstar made"
click at [1052, 535] on button "Search" at bounding box center [1052, 534] width 136 height 45
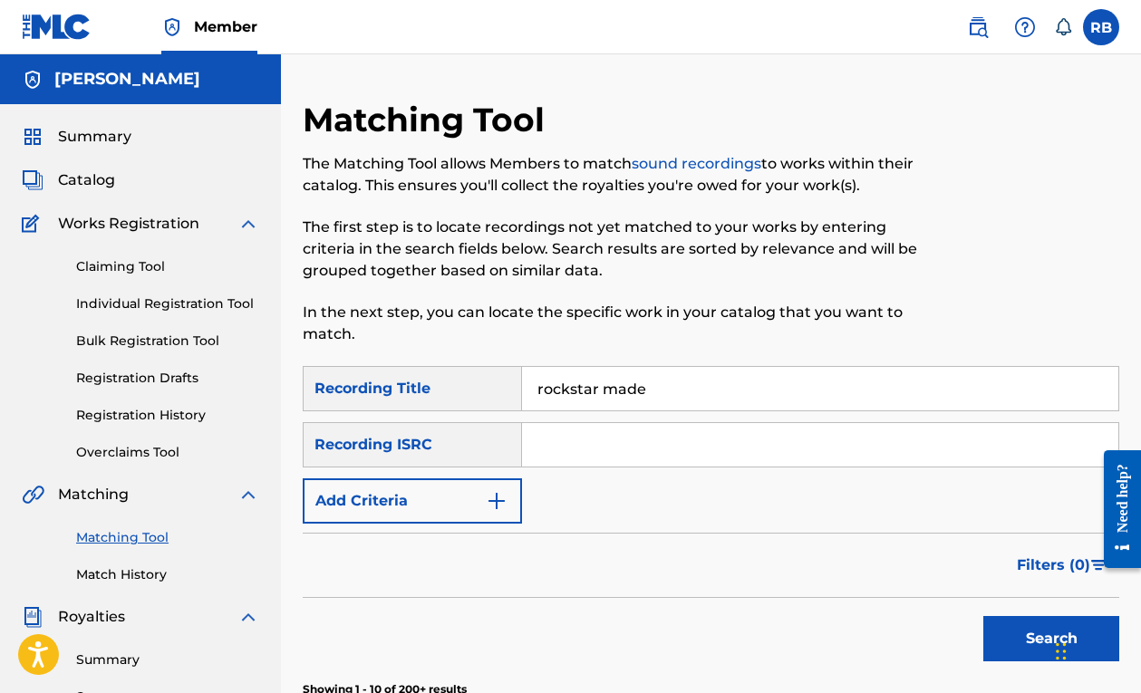
scroll to position [0, 0]
click at [472, 500] on button "Add Criteria" at bounding box center [412, 501] width 219 height 45
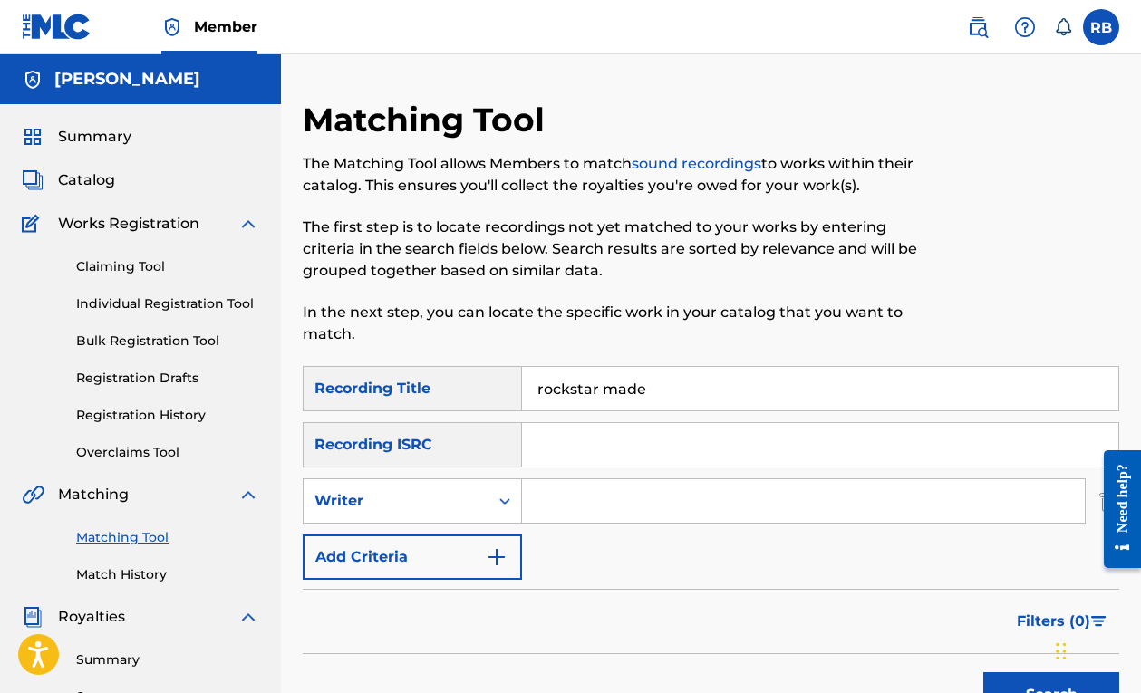
drag, startPoint x: 521, startPoint y: 383, endPoint x: 456, endPoint y: 381, distance: 65.3
click at [456, 381] on div "SearchWithCriteria5cb813b8-354c-4e9a-92dd-120aa6d67c8a Recording Title rockstar…" at bounding box center [711, 388] width 817 height 45
click at [551, 460] on input "Search Form" at bounding box center [820, 445] width 596 height 44
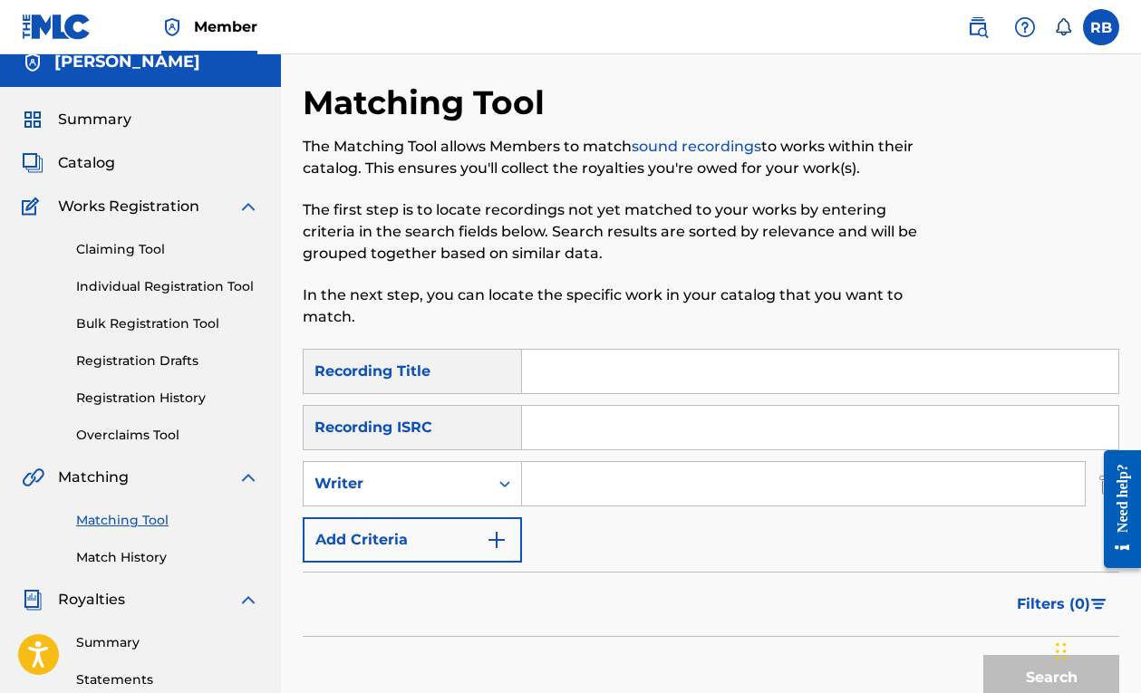
click at [568, 423] on input "Search Form" at bounding box center [820, 428] width 596 height 44
paste input "USUM72024683"
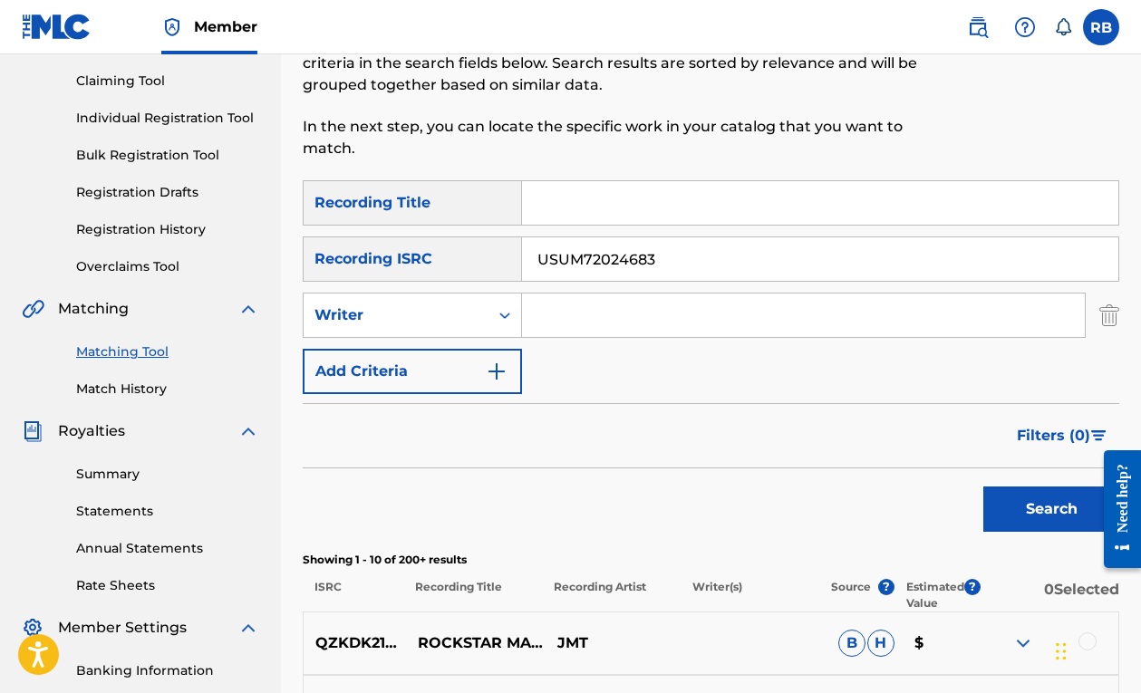
scroll to position [193, 0]
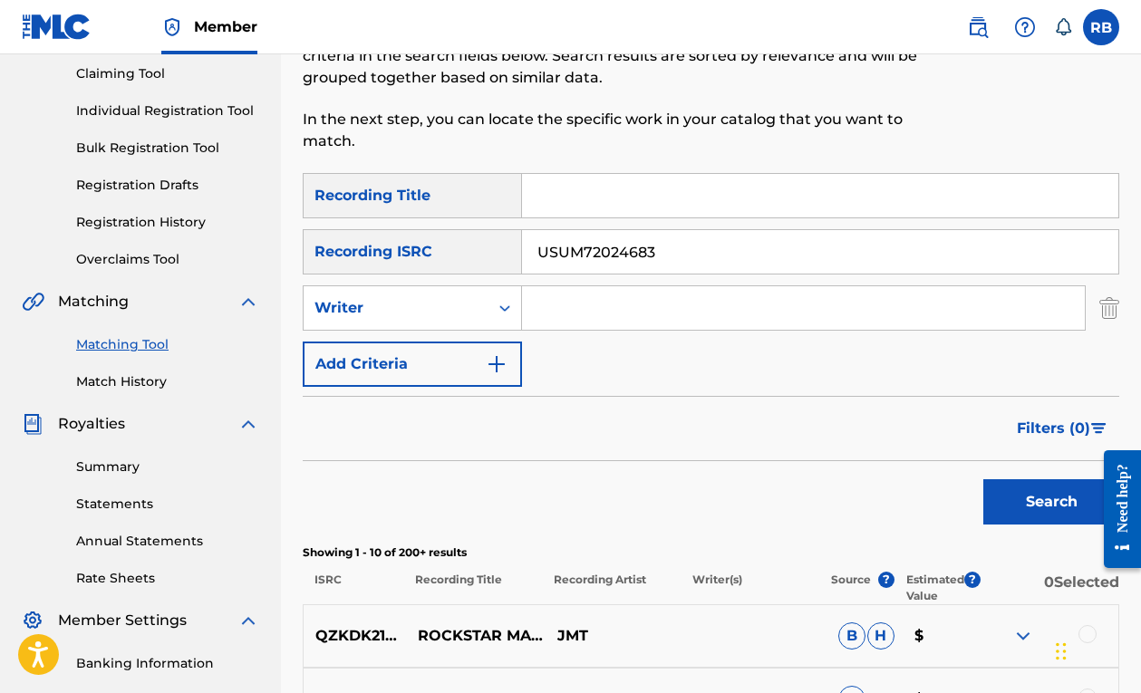
type input "USUM72024683"
click at [989, 521] on button "Search" at bounding box center [1052, 502] width 136 height 45
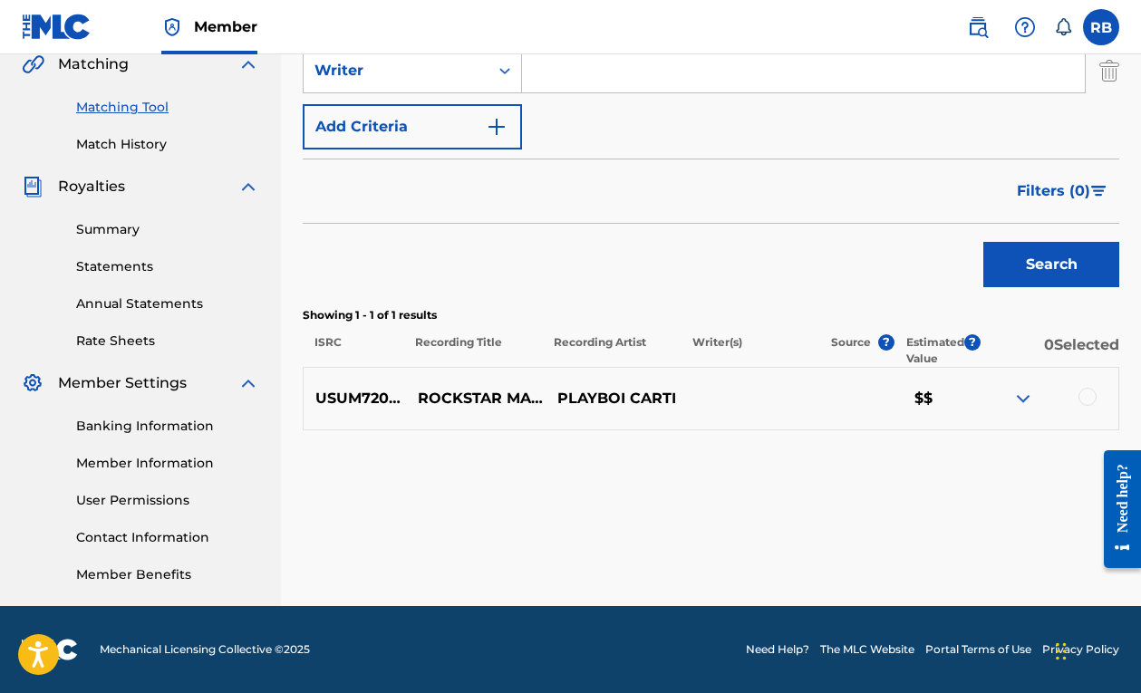
scroll to position [431, 0]
click at [1112, 83] on img "Search Form" at bounding box center [1110, 70] width 20 height 45
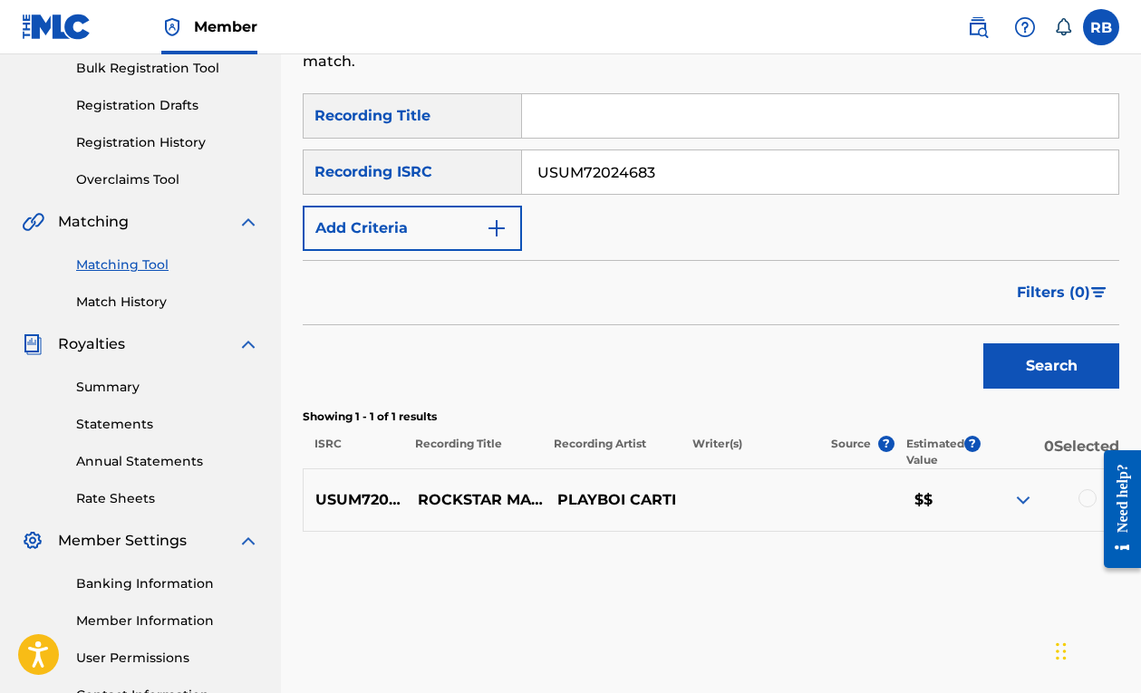
scroll to position [260, 0]
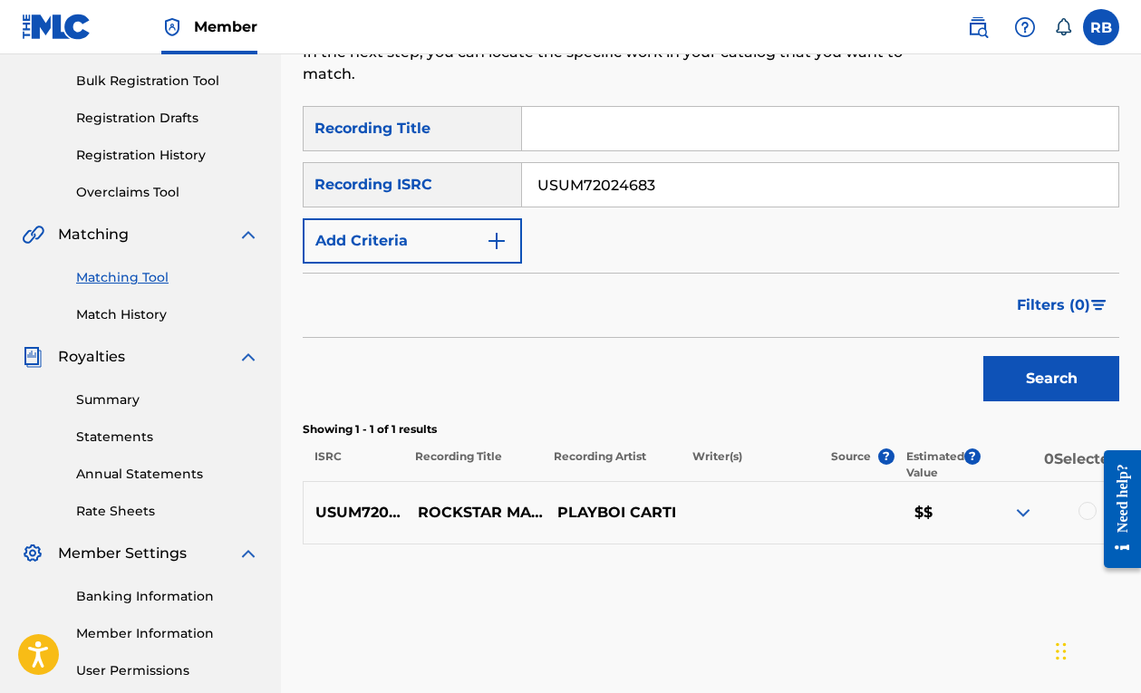
click at [1025, 372] on button "Search" at bounding box center [1052, 378] width 136 height 45
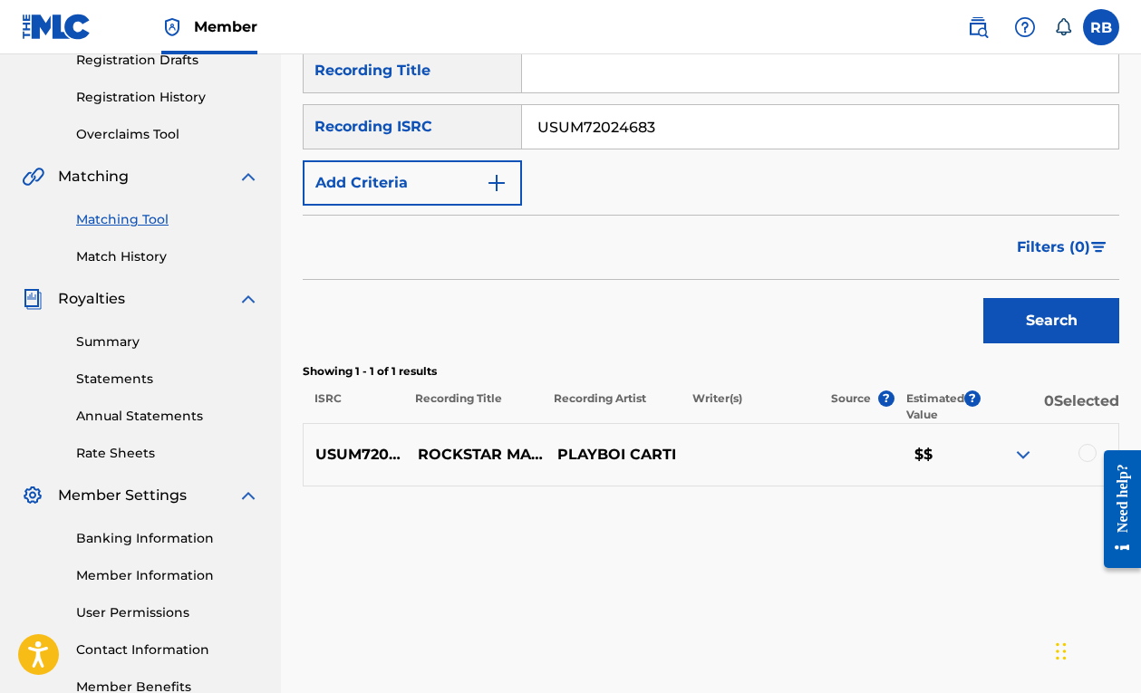
scroll to position [356, 0]
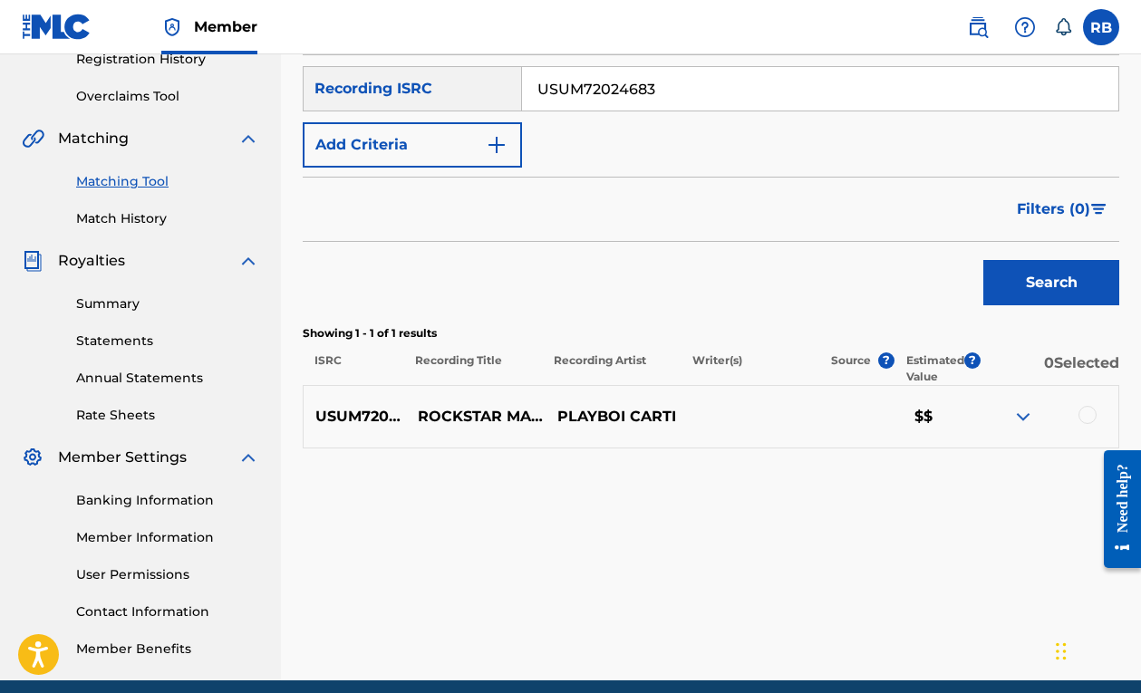
click at [1018, 421] on img at bounding box center [1024, 417] width 22 height 22
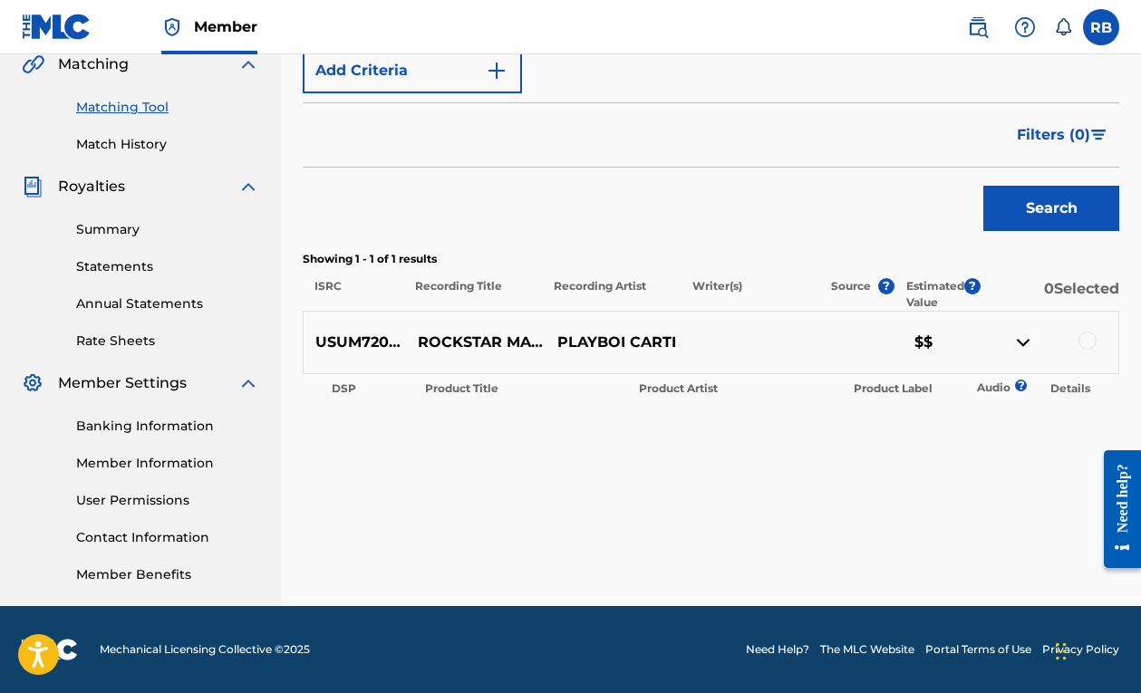
scroll to position [431, 0]
click at [1022, 340] on img at bounding box center [1024, 343] width 22 height 22
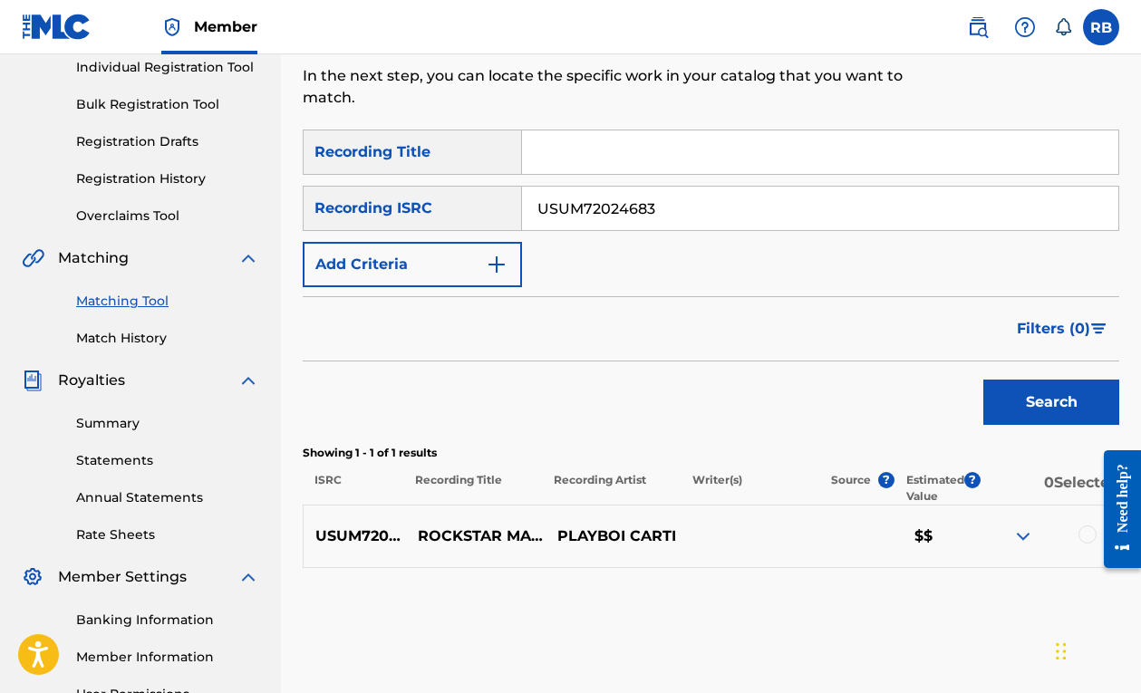
scroll to position [229, 0]
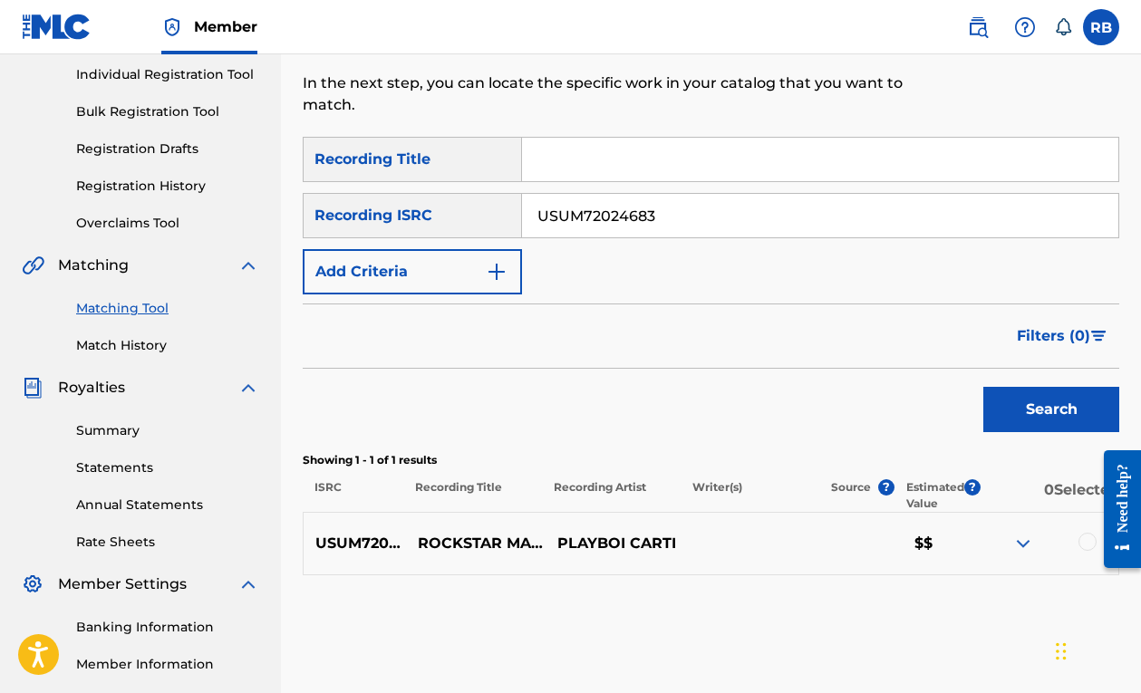
drag, startPoint x: 673, startPoint y: 214, endPoint x: 361, endPoint y: 183, distance: 313.4
click at [361, 183] on div "SearchWithCriteria5cb813b8-354c-4e9a-92dd-120aa6d67c8a Recording Title SearchWi…" at bounding box center [711, 216] width 817 height 158
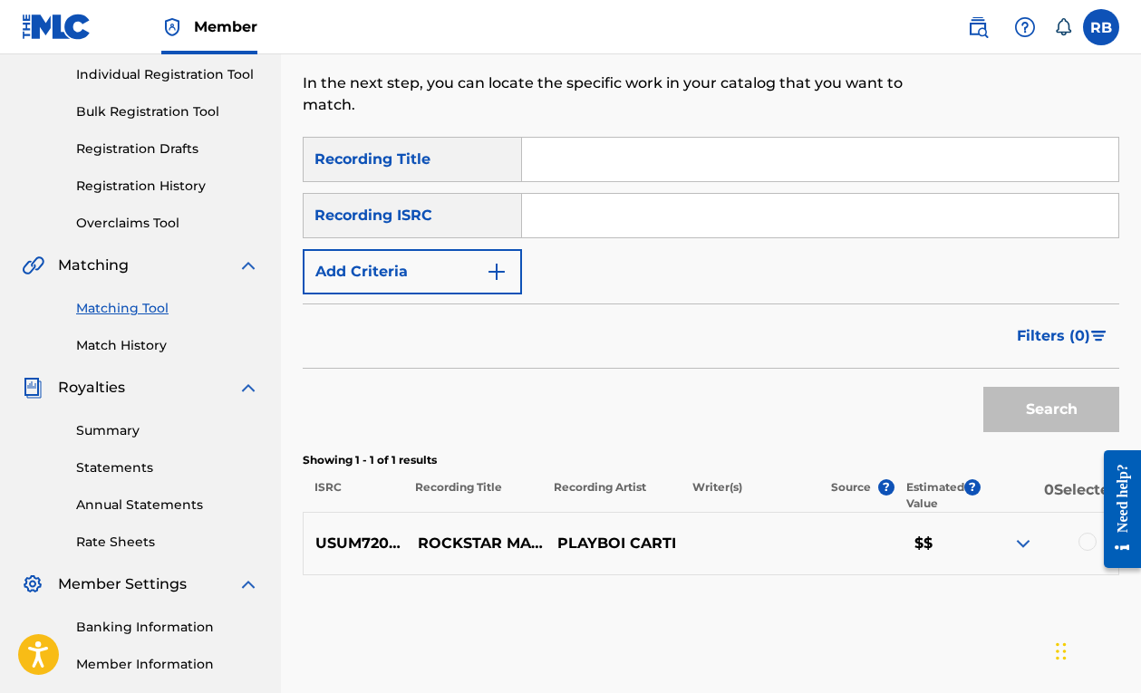
type input "x"
paste input "USUM72314193"
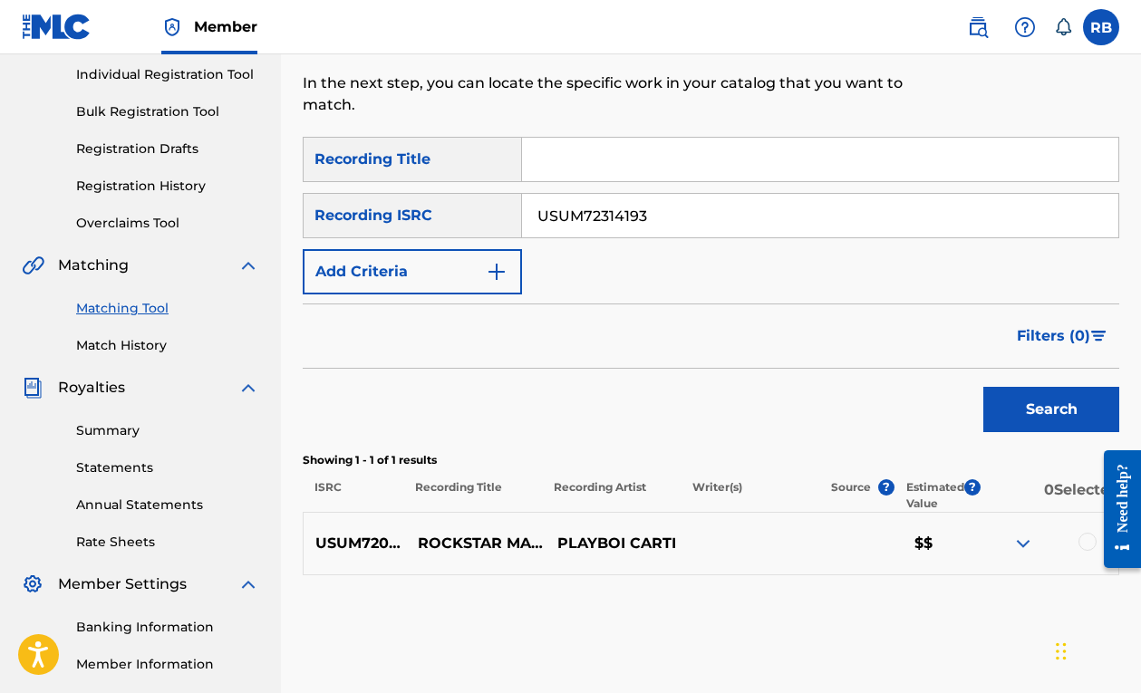
type input "USUM72314193"
click at [1022, 397] on button "Search" at bounding box center [1052, 409] width 136 height 45
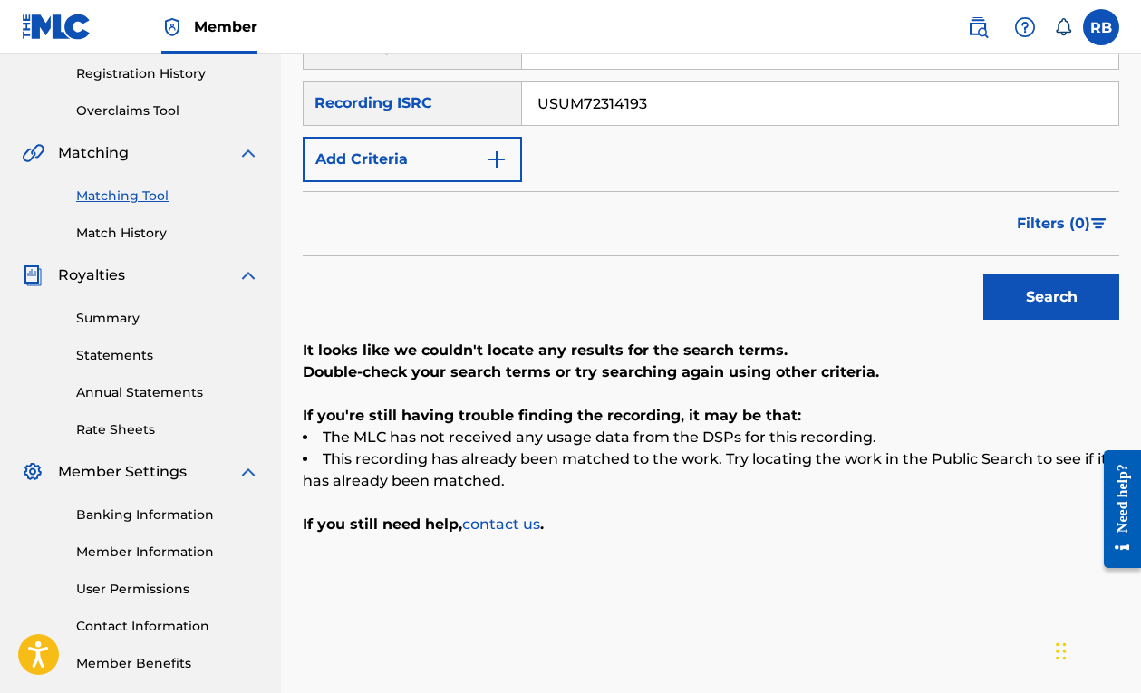
scroll to position [269, 0]
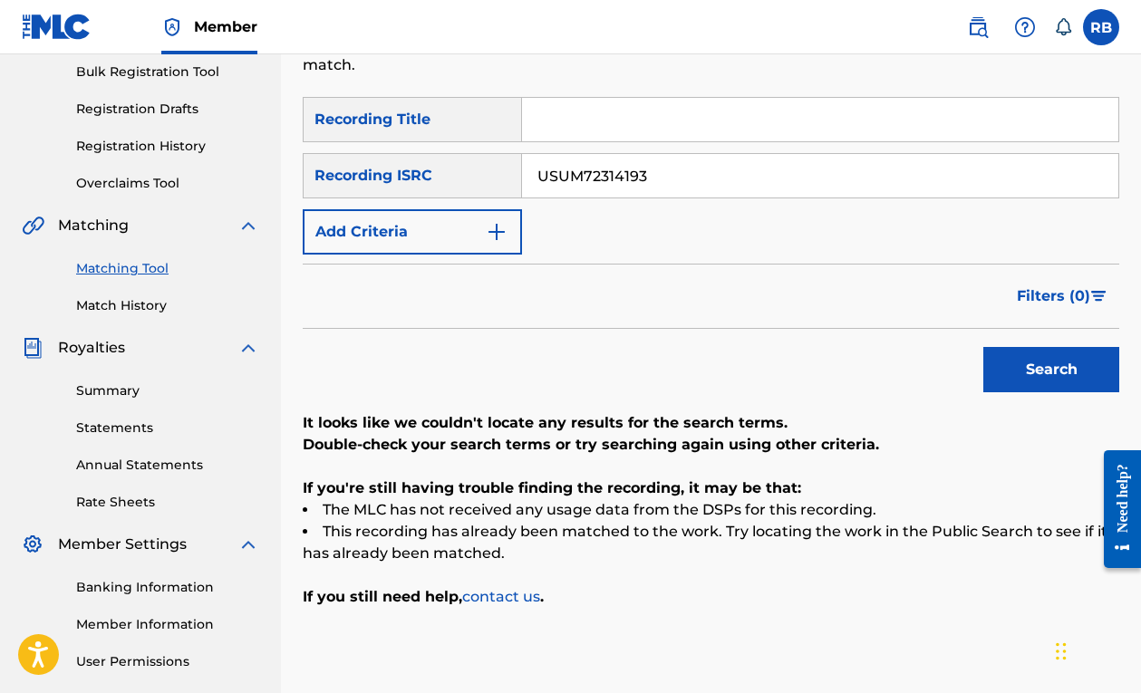
drag, startPoint x: 693, startPoint y: 166, endPoint x: 405, endPoint y: 160, distance: 287.4
click at [412, 163] on div "SearchWithCriteria5a2ac492-39ca-4bc1-aee7-ee4706652c11 Recording ISRC USUM72314…" at bounding box center [711, 175] width 817 height 45
drag, startPoint x: 658, startPoint y: 177, endPoint x: 412, endPoint y: 176, distance: 246.6
click at [418, 177] on div "SearchWithCriteria5a2ac492-39ca-4bc1-aee7-ee4706652c11 Recording ISRC USUM72314…" at bounding box center [711, 175] width 817 height 45
paste input "USUM71027402"
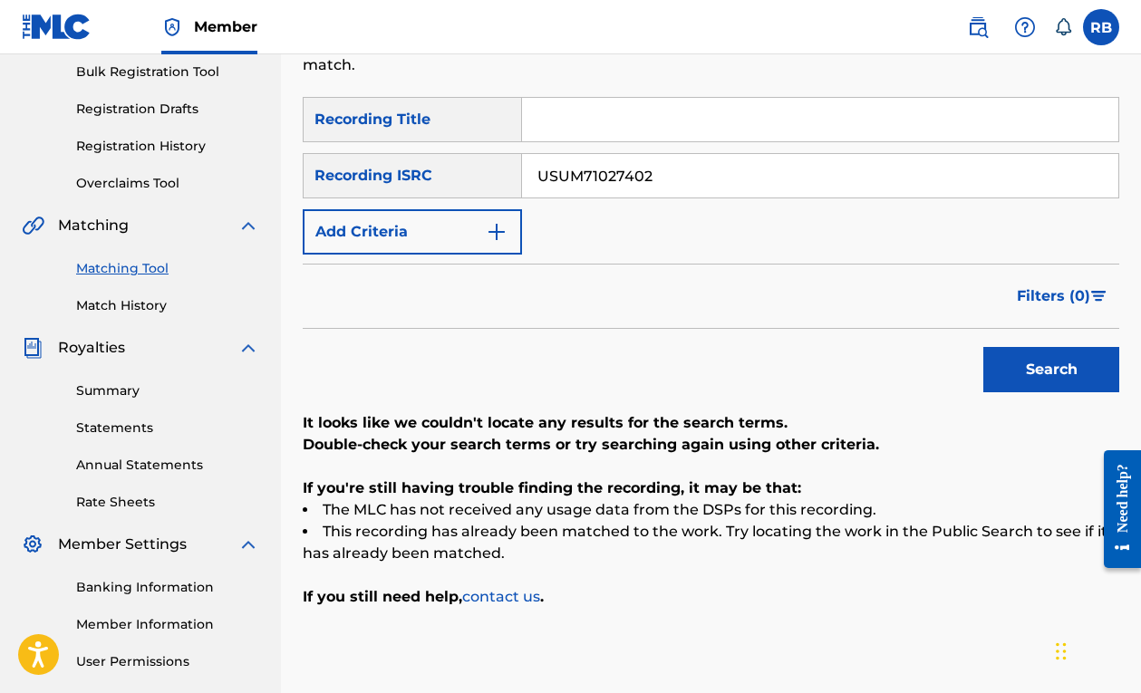
type input "USUM71027402"
click at [1014, 359] on button "Search" at bounding box center [1052, 369] width 136 height 45
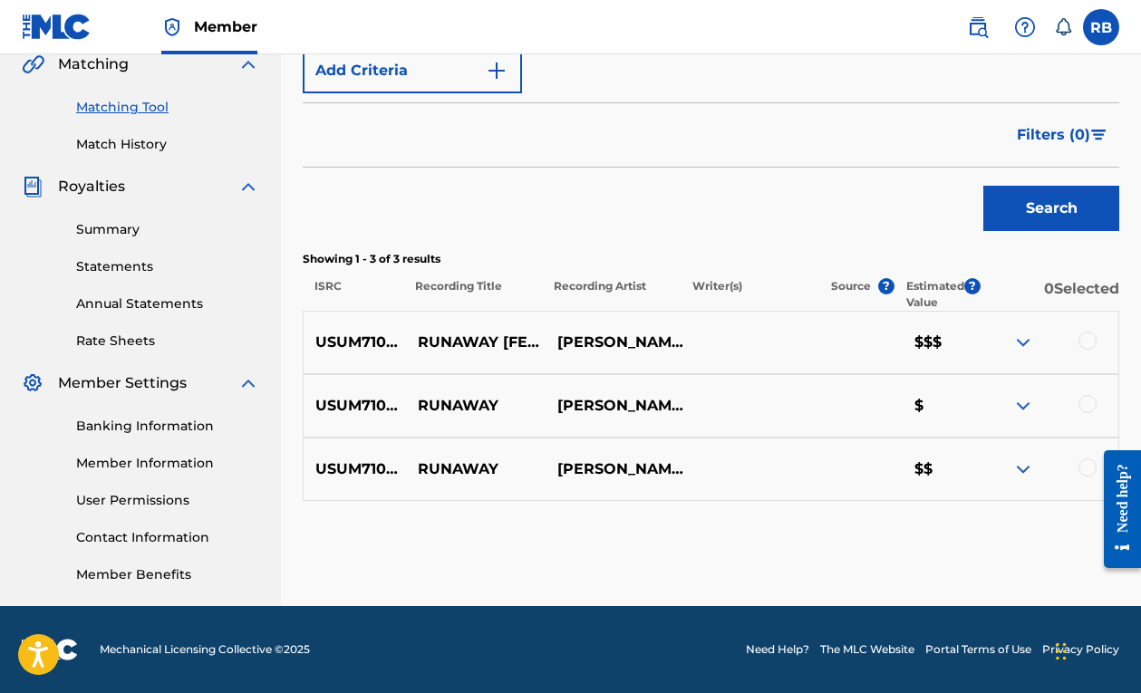
scroll to position [431, 0]
click at [1022, 341] on img at bounding box center [1024, 343] width 22 height 22
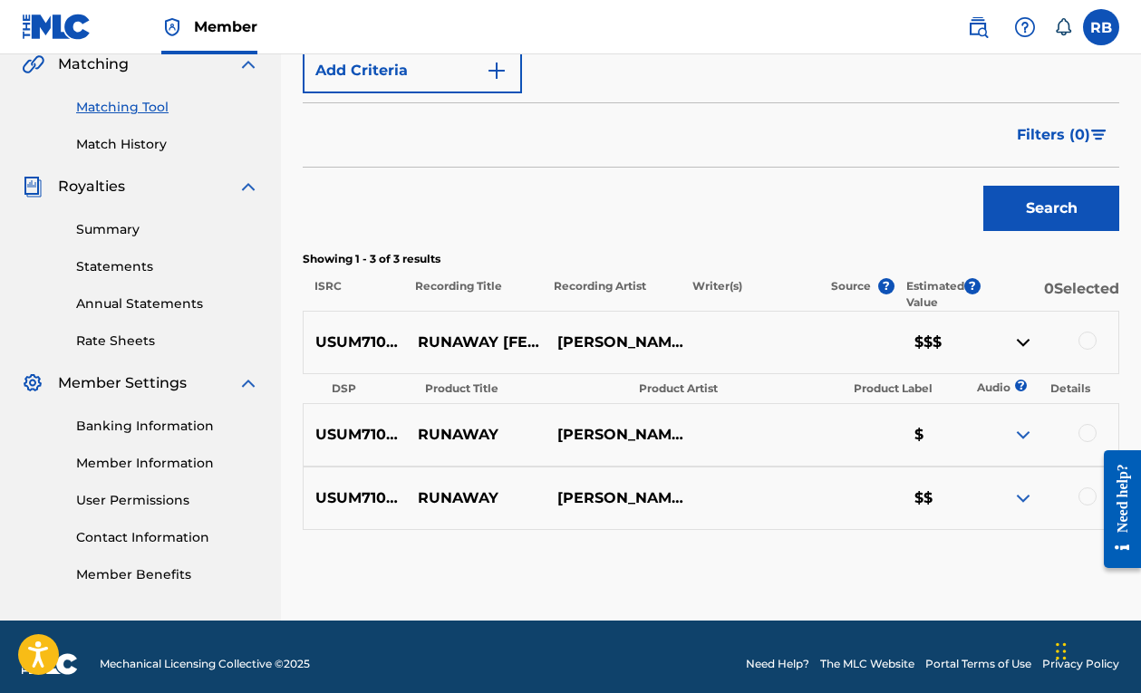
click at [1022, 341] on img at bounding box center [1024, 343] width 22 height 22
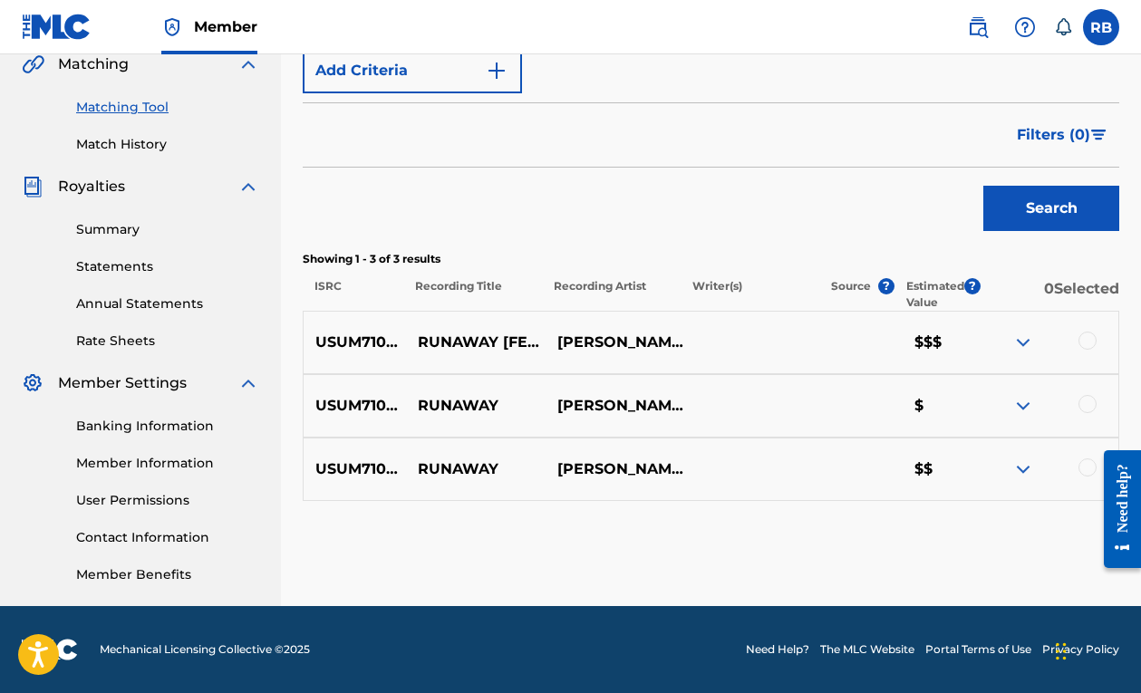
click at [1023, 395] on img at bounding box center [1024, 406] width 22 height 22
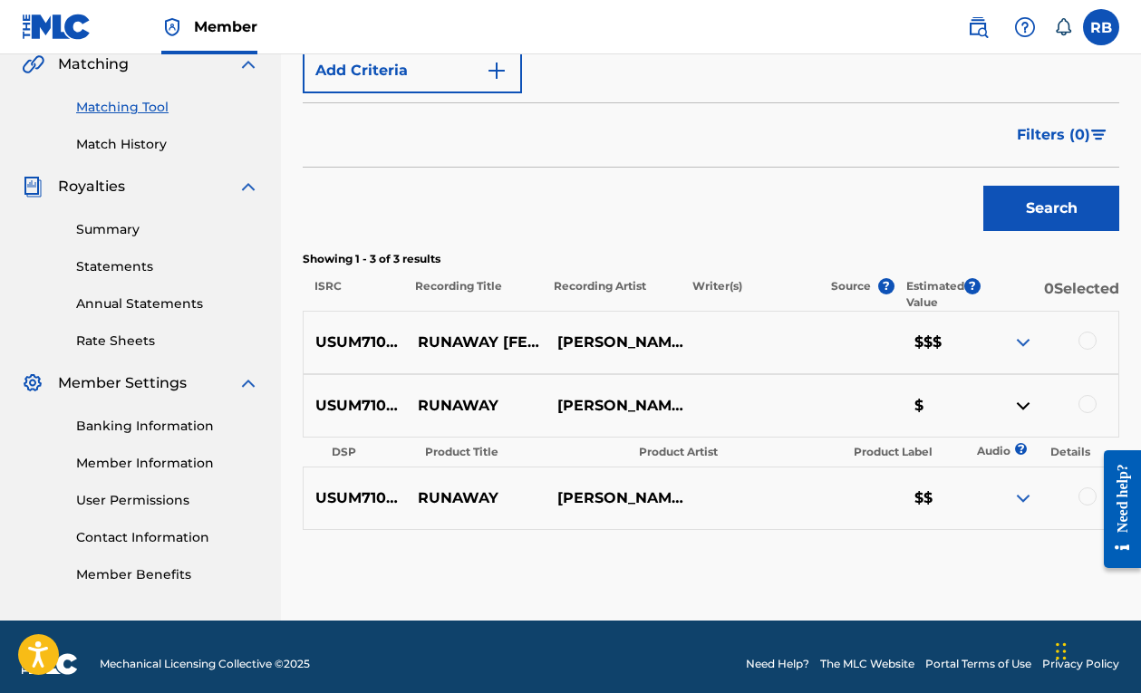
click at [1023, 402] on img at bounding box center [1024, 406] width 22 height 22
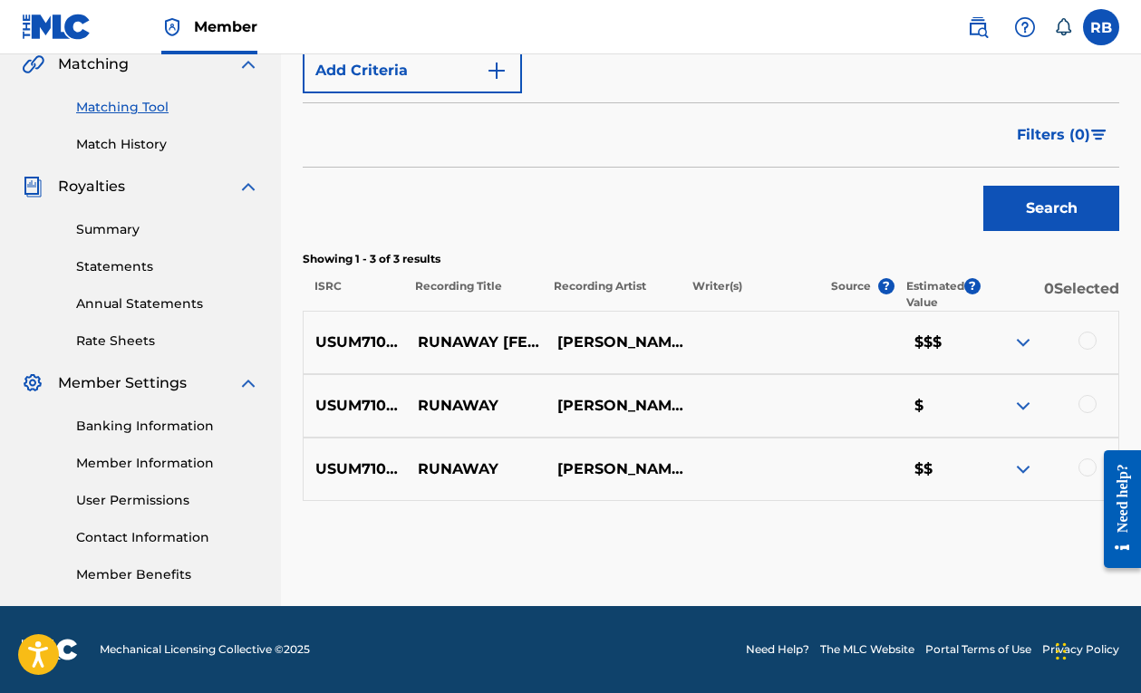
click at [1020, 469] on img at bounding box center [1024, 470] width 22 height 22
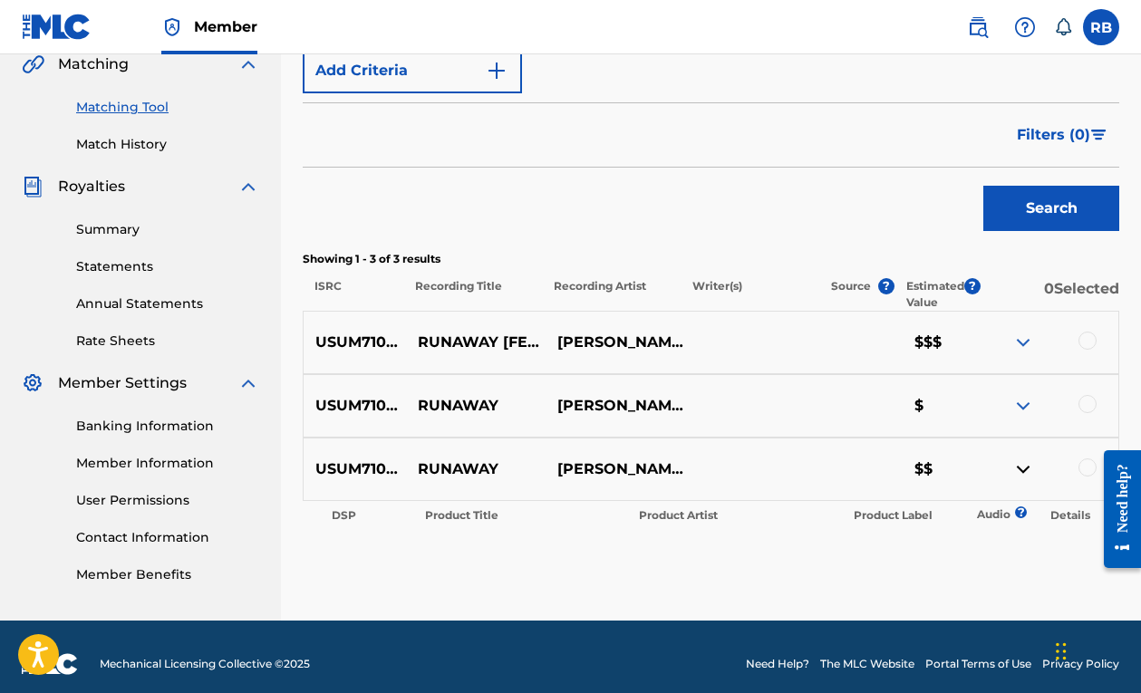
click at [1019, 469] on img at bounding box center [1024, 470] width 22 height 22
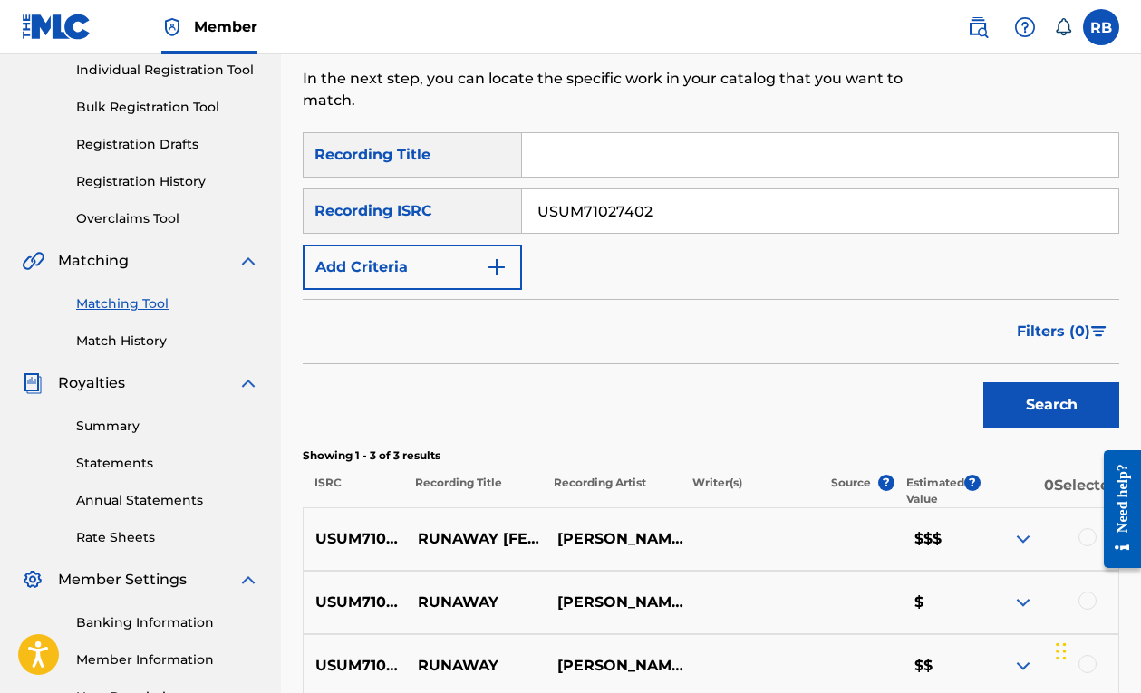
scroll to position [199, 0]
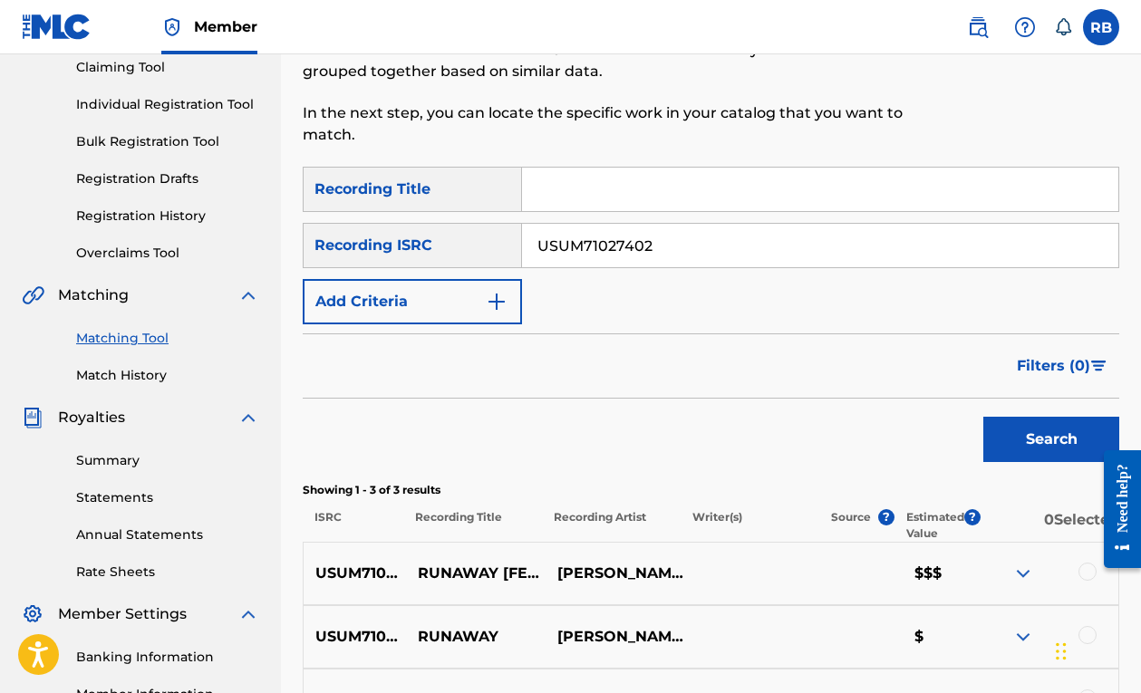
drag, startPoint x: 694, startPoint y: 246, endPoint x: 470, endPoint y: 240, distance: 224.0
click at [476, 240] on div "SearchWithCriteria5a2ac492-39ca-4bc1-aee7-ee4706652c11 Recording ISRC USUM71027…" at bounding box center [711, 245] width 817 height 45
paste input "USSM11806668"
type input "USSM11806668"
click at [997, 434] on button "Search" at bounding box center [1052, 439] width 136 height 45
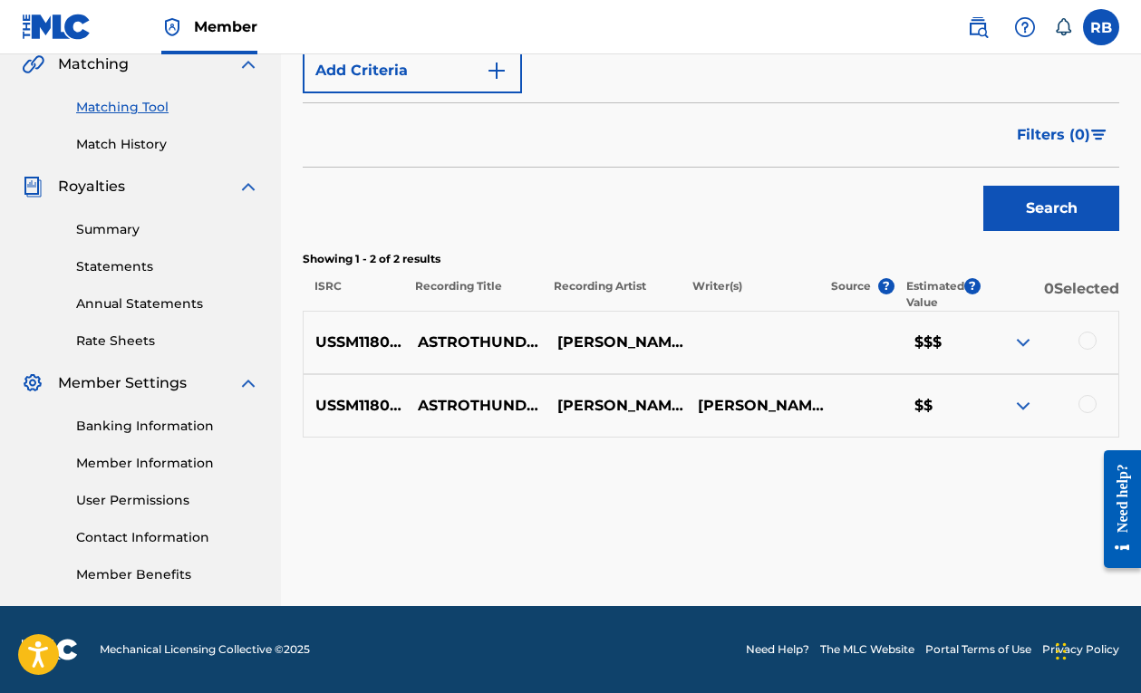
scroll to position [431, 0]
click at [1024, 335] on img at bounding box center [1024, 343] width 22 height 22
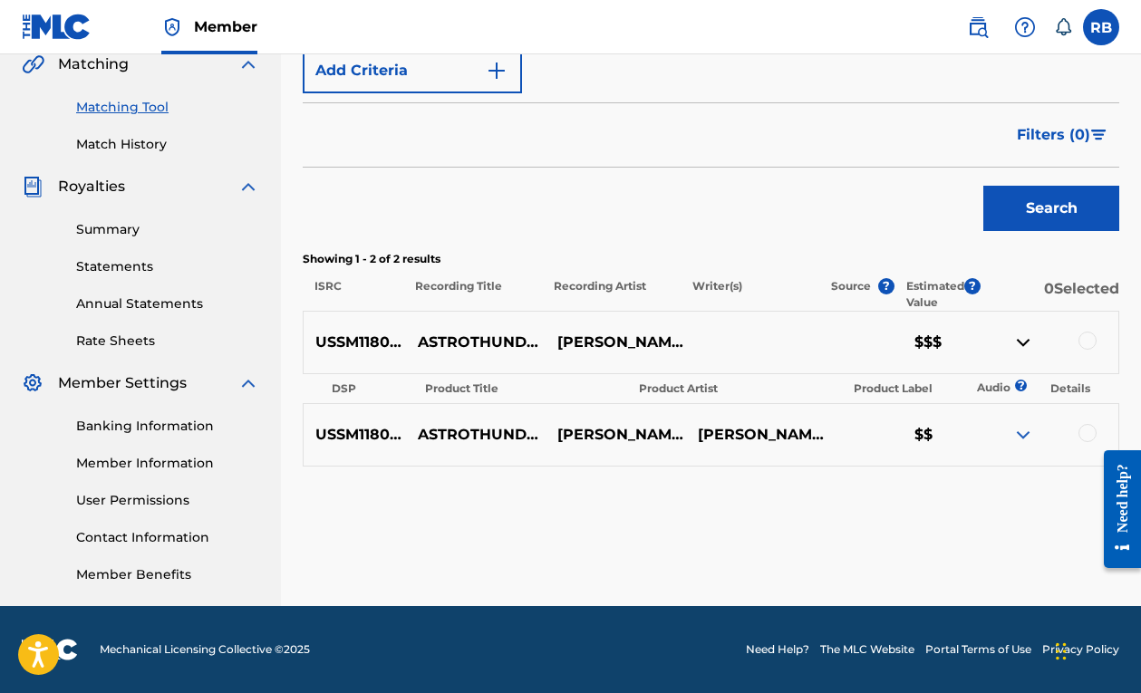
click at [1023, 339] on img at bounding box center [1024, 343] width 22 height 22
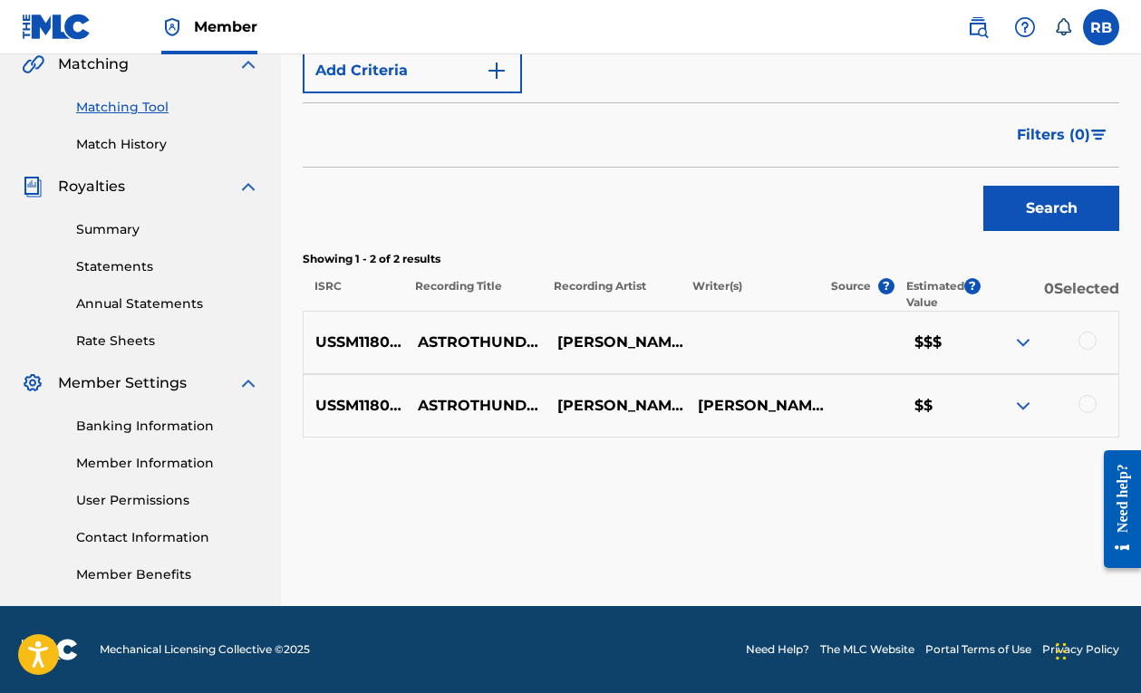
click at [1022, 401] on img at bounding box center [1024, 406] width 22 height 22
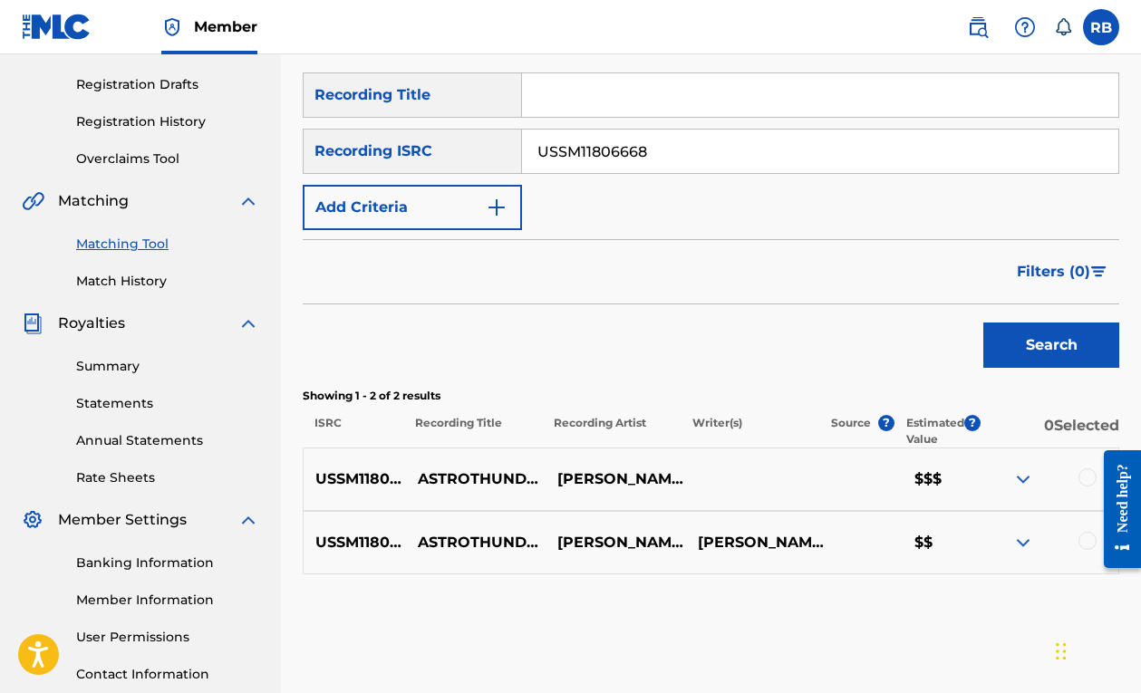
scroll to position [225, 0]
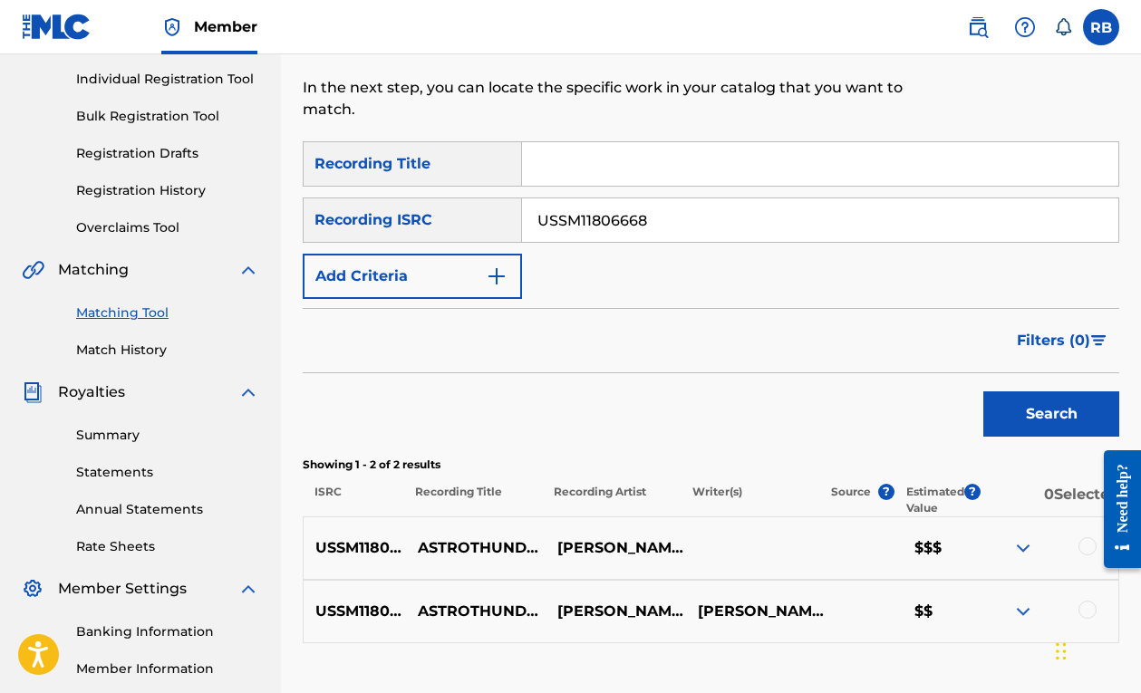
drag, startPoint x: 669, startPoint y: 225, endPoint x: 406, endPoint y: 203, distance: 263.8
click at [406, 203] on div "SearchWithCriteria5a2ac492-39ca-4bc1-aee7-ee4706652c11 Recording ISRC USSM11806…" at bounding box center [711, 220] width 817 height 45
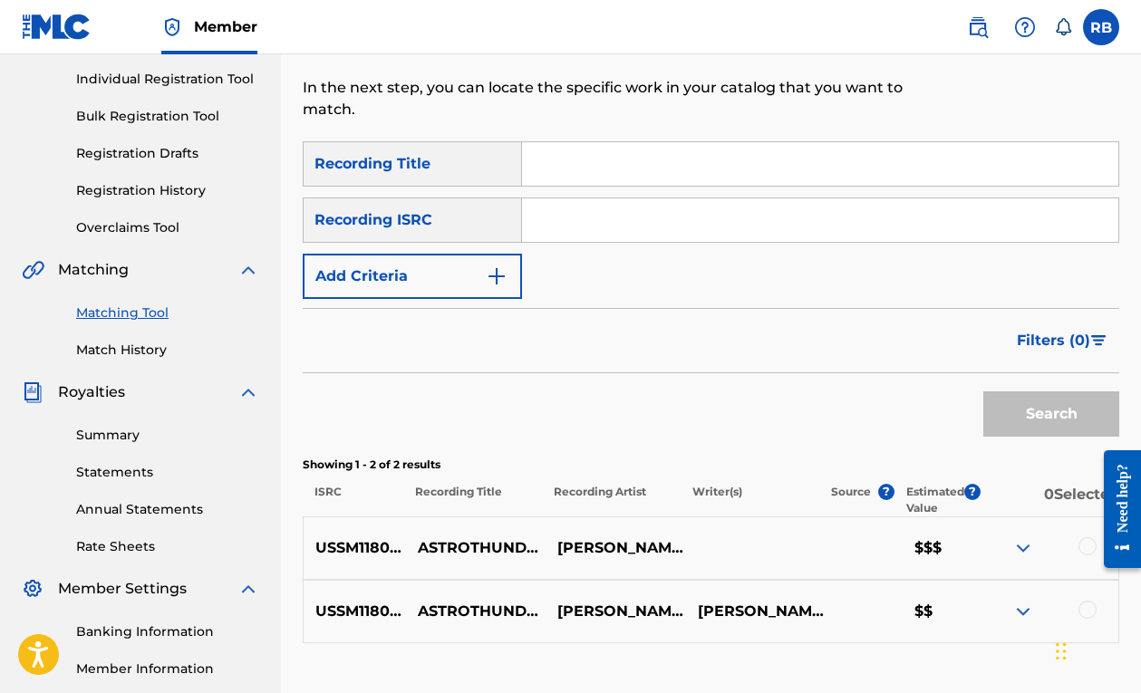
paste input "USSM19902991"
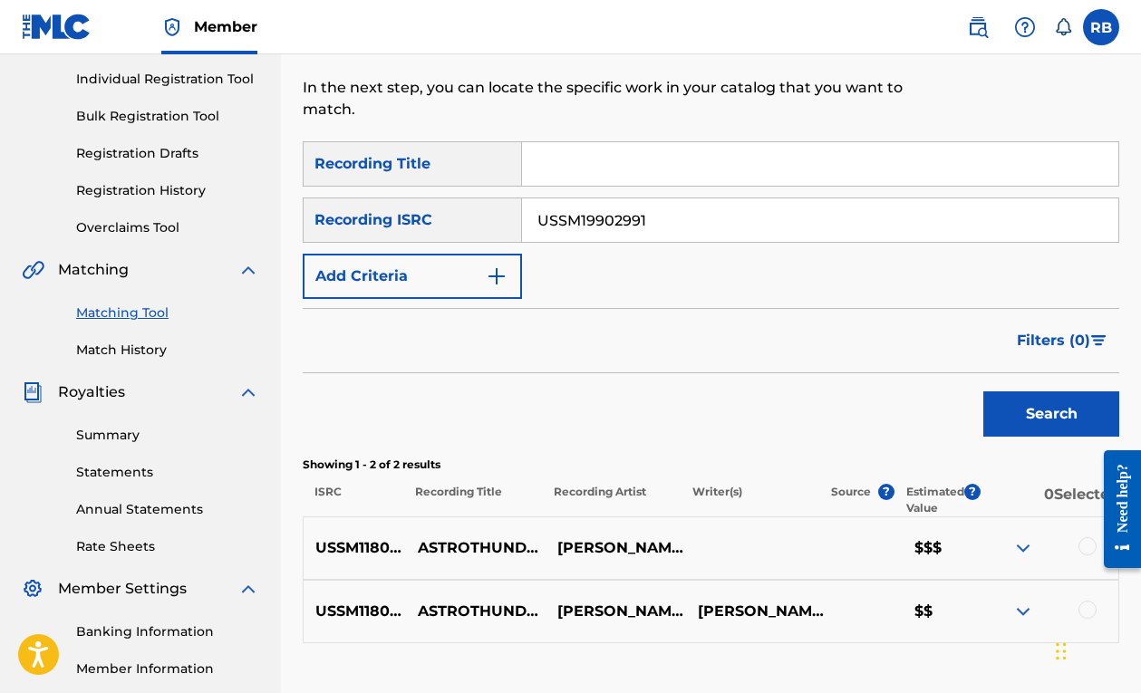
type input "USSM19902991"
click at [990, 413] on button "Search" at bounding box center [1052, 414] width 136 height 45
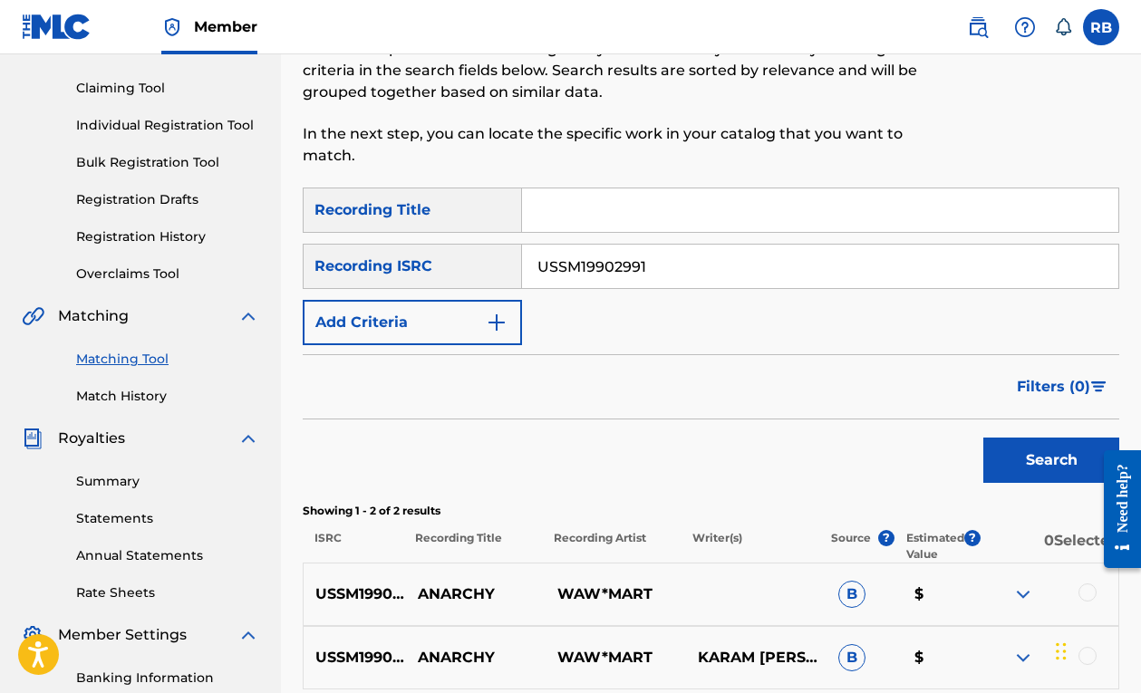
scroll to position [178, 0]
click at [805, 1] on nav "Member RB RB Robert Bezdedan sins40264@gmail.com Notification Preferences Profi…" at bounding box center [570, 27] width 1141 height 54
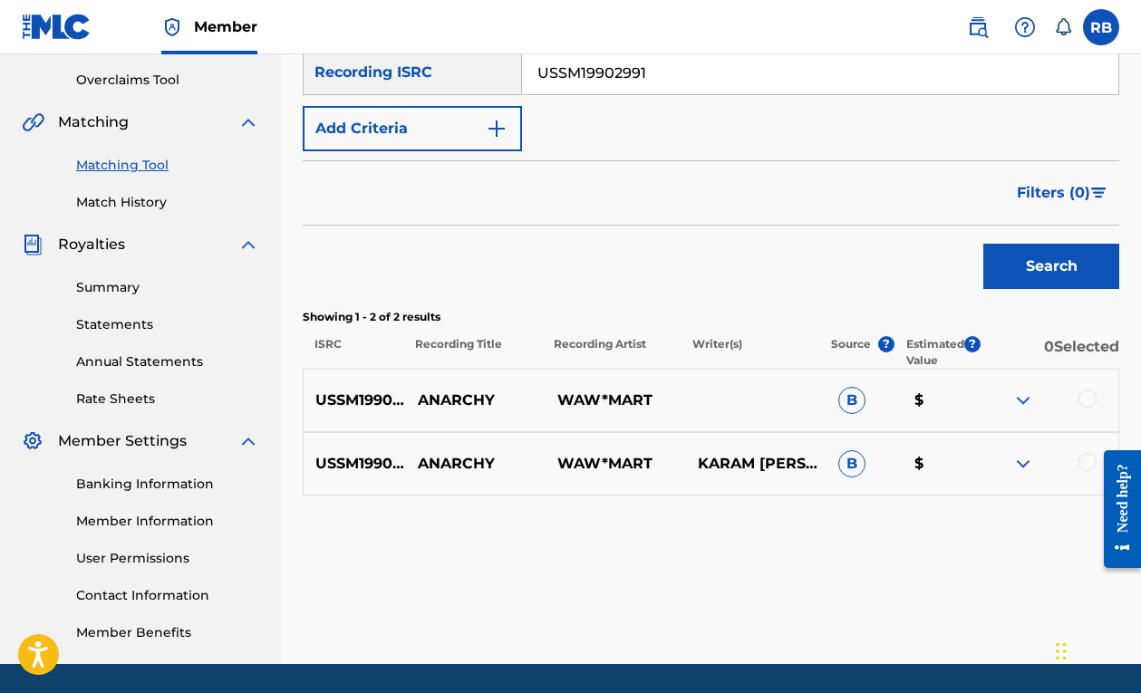
scroll to position [383, 0]
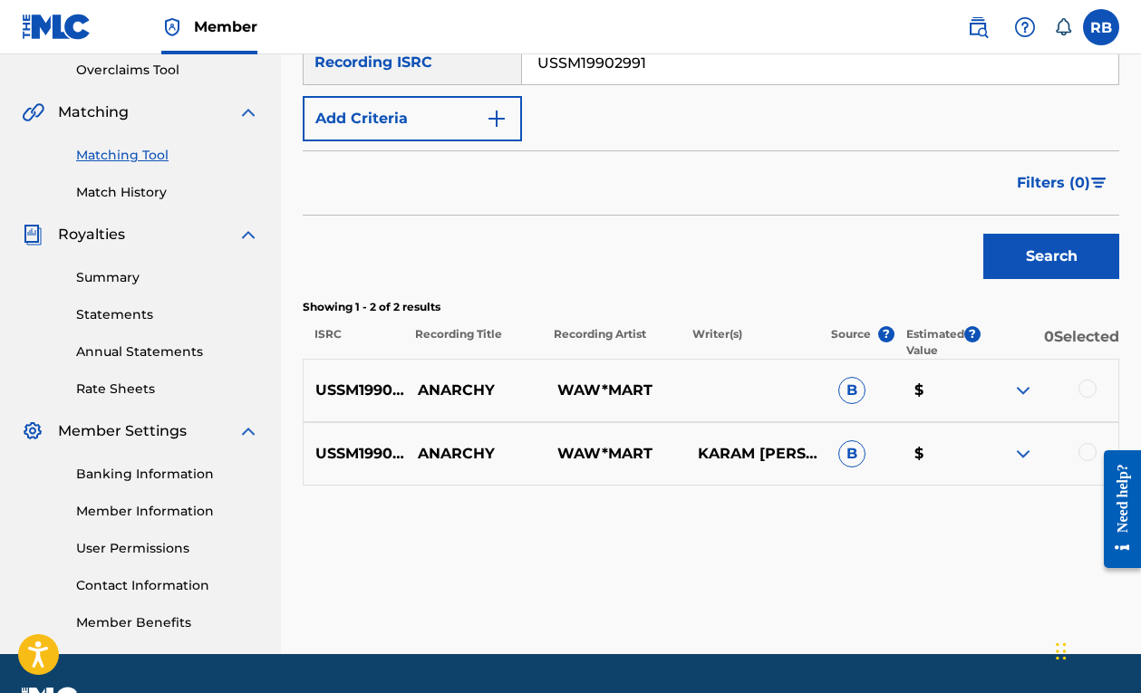
click at [1017, 395] on img at bounding box center [1024, 391] width 22 height 22
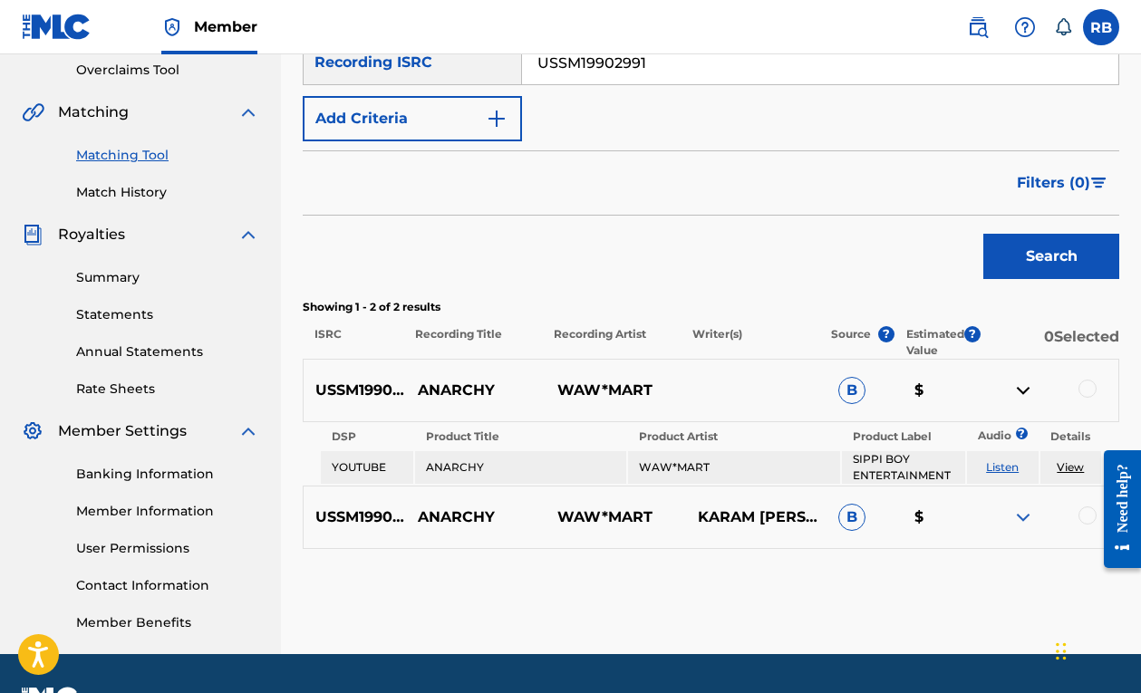
click at [1068, 471] on link "View" at bounding box center [1070, 468] width 27 height 14
click at [1030, 512] on img at bounding box center [1024, 518] width 22 height 22
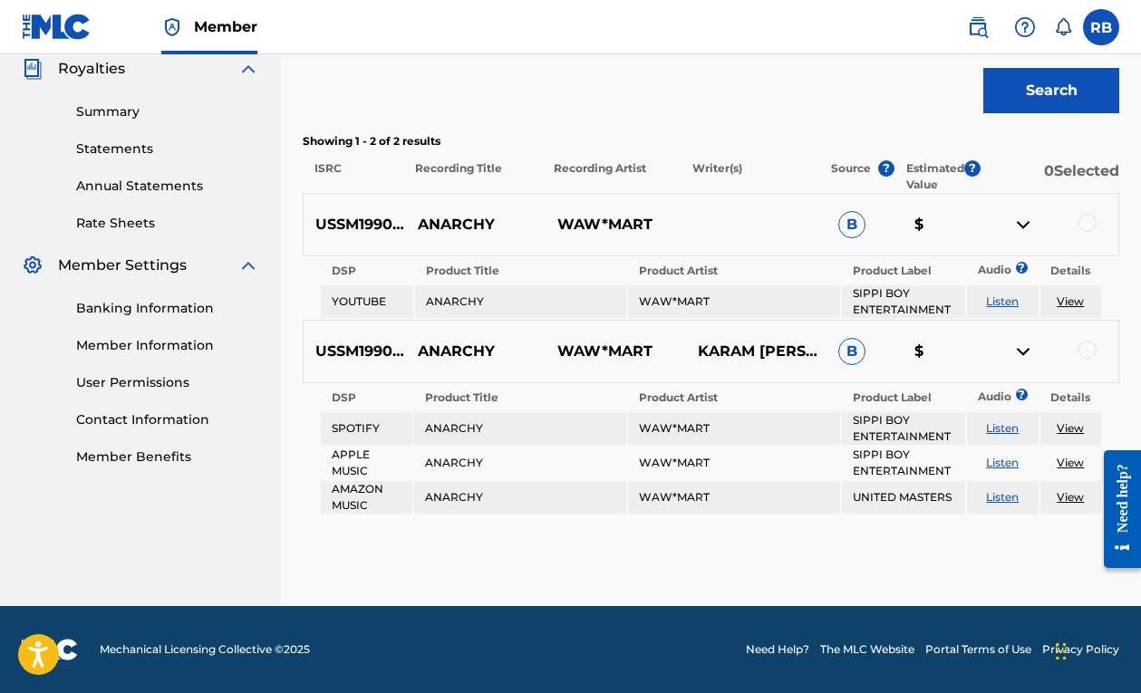
scroll to position [548, 0]
click at [1006, 298] on link "Listen" at bounding box center [1002, 302] width 33 height 14
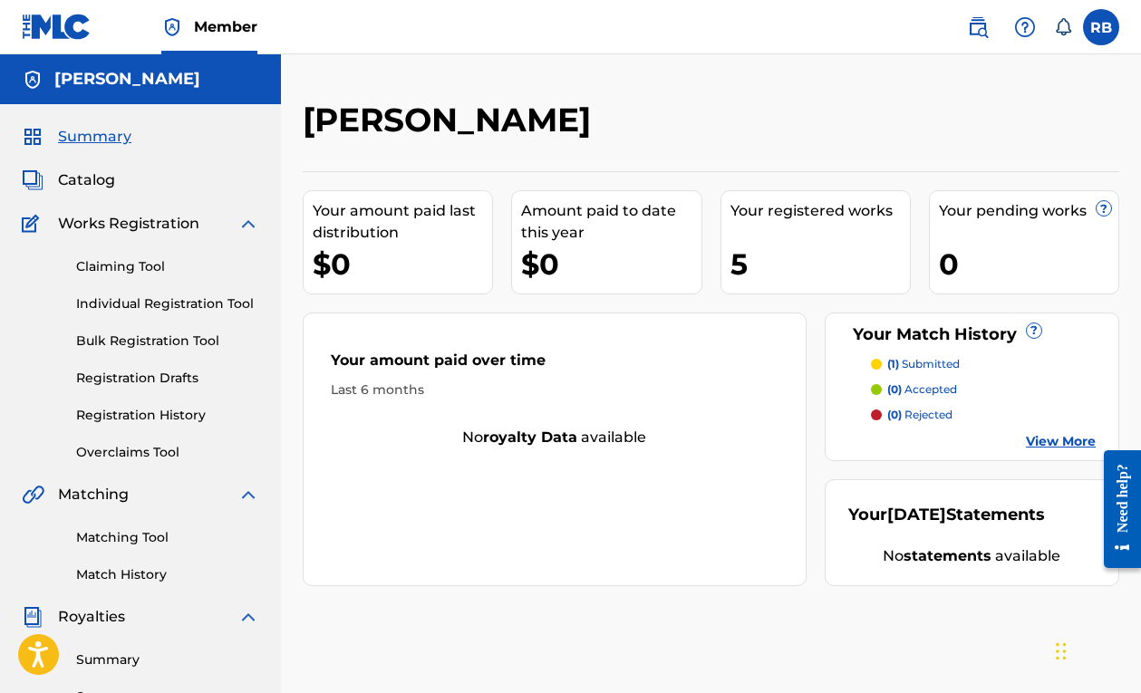
click at [147, 531] on link "Matching Tool" at bounding box center [167, 537] width 183 height 19
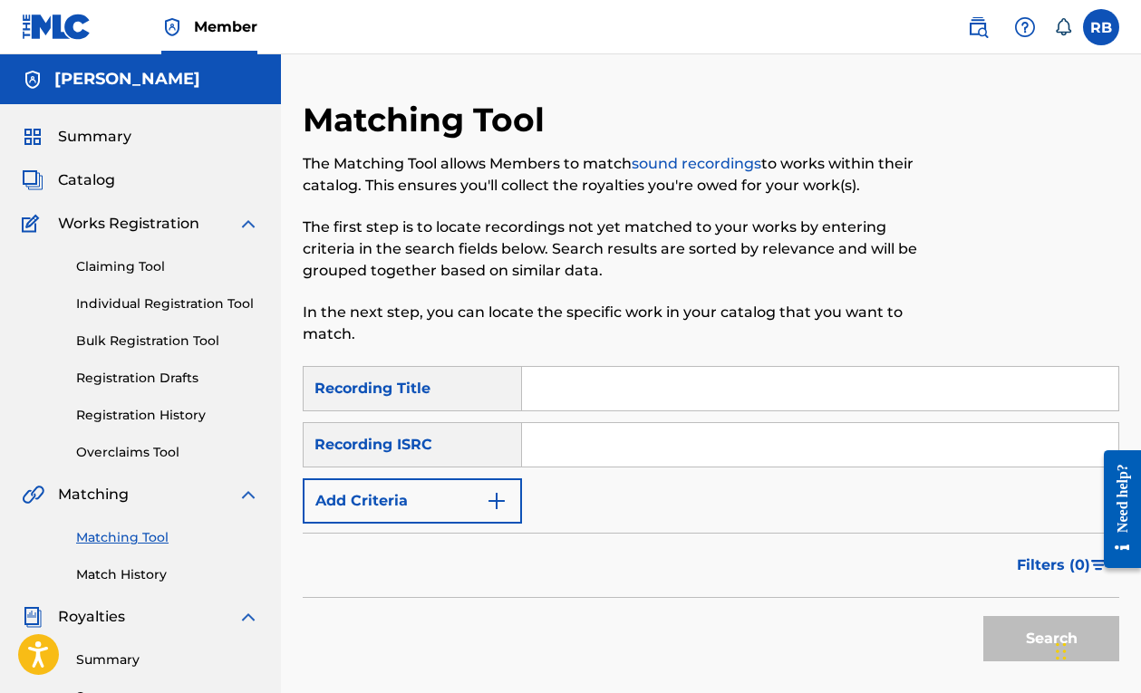
click at [548, 394] on input "Search Form" at bounding box center [820, 389] width 596 height 44
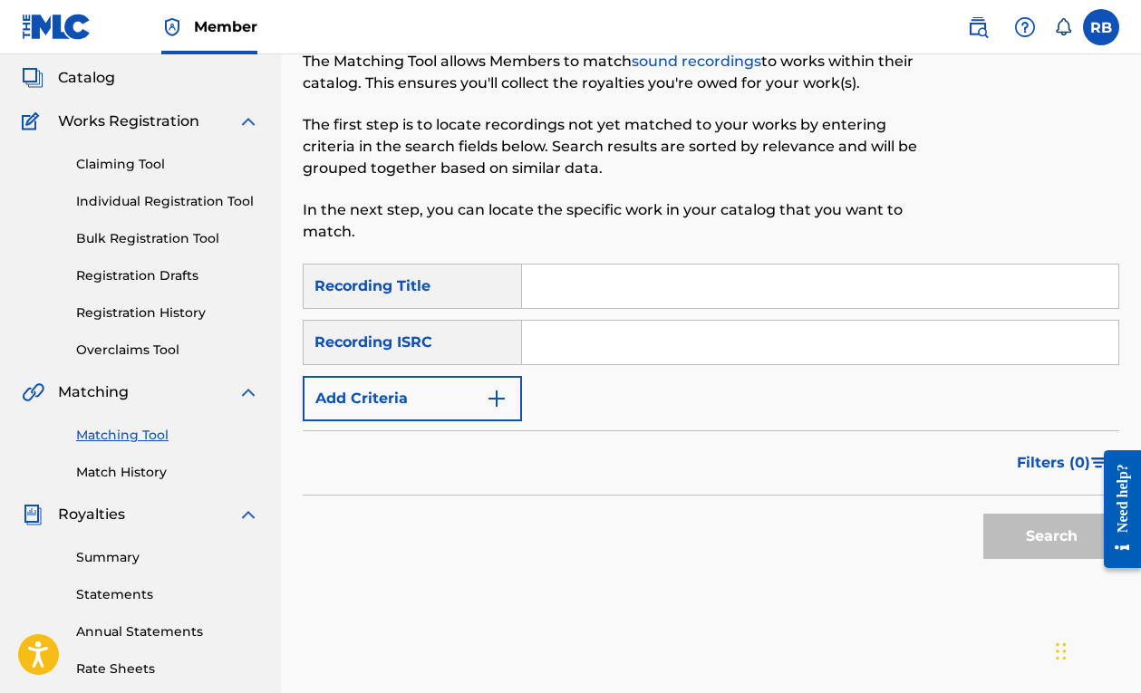
scroll to position [112, 0]
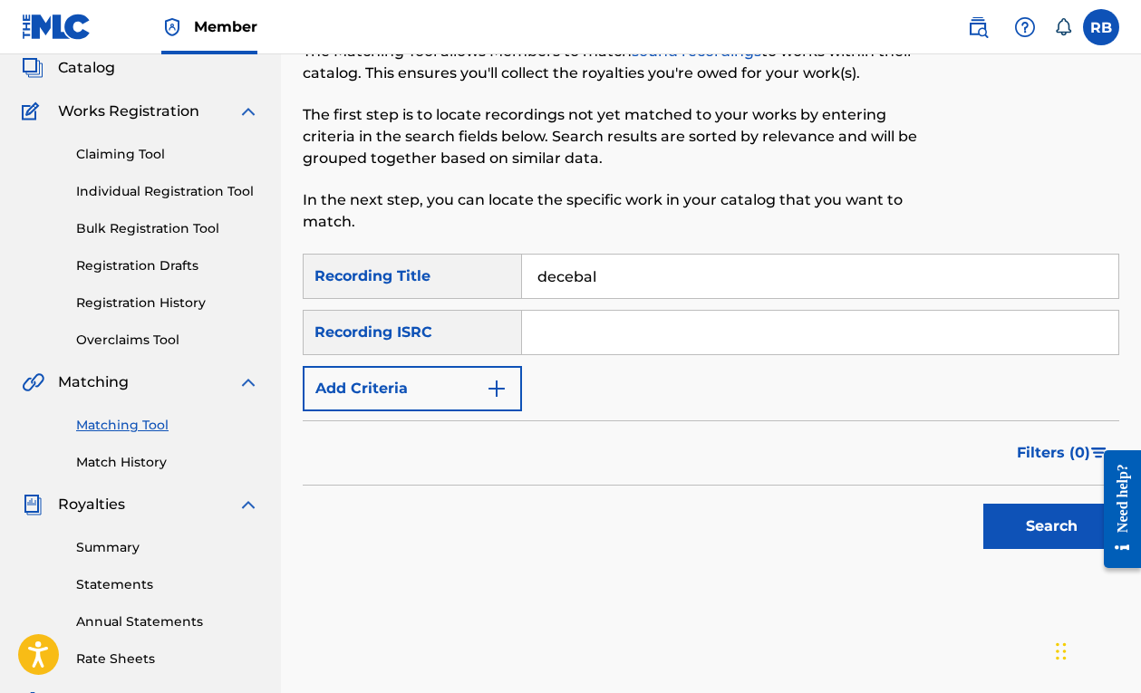
type input "decebal"
click at [1052, 527] on button "Search" at bounding box center [1052, 526] width 136 height 45
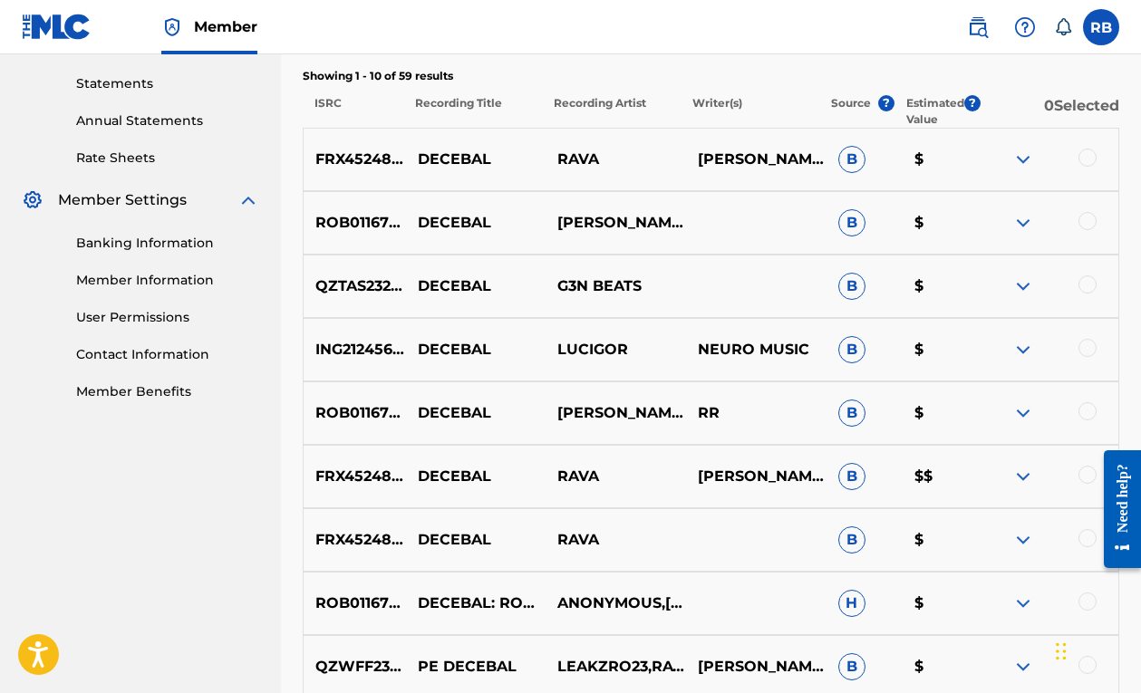
scroll to position [609, 0]
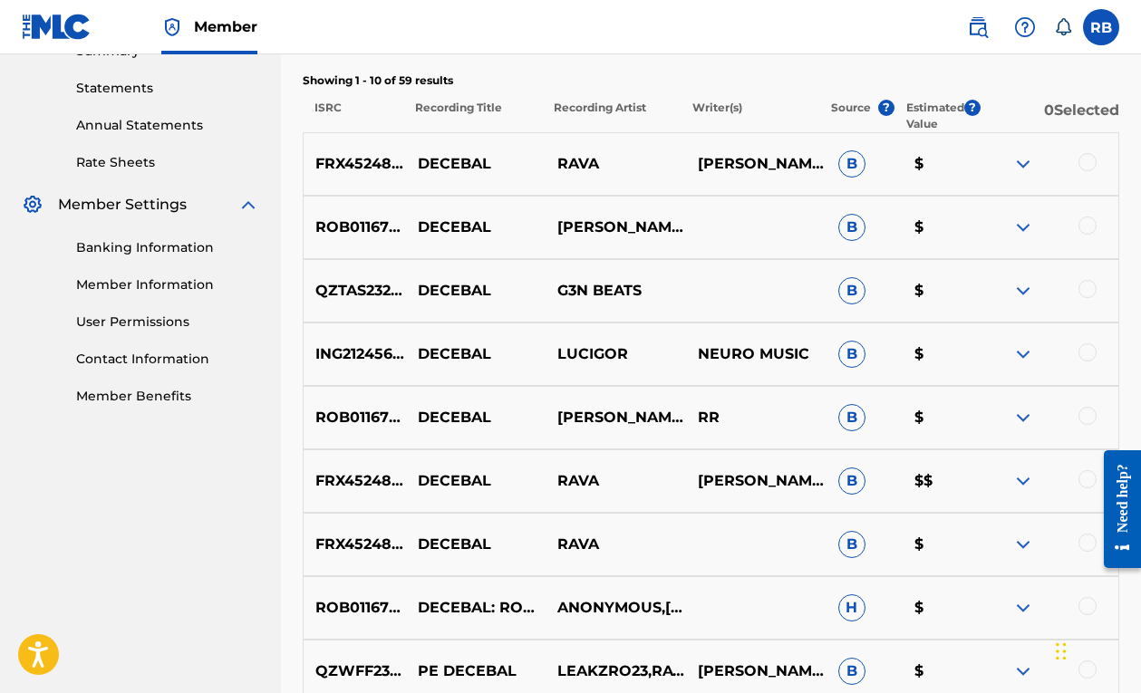
click at [1027, 163] on img at bounding box center [1024, 164] width 22 height 22
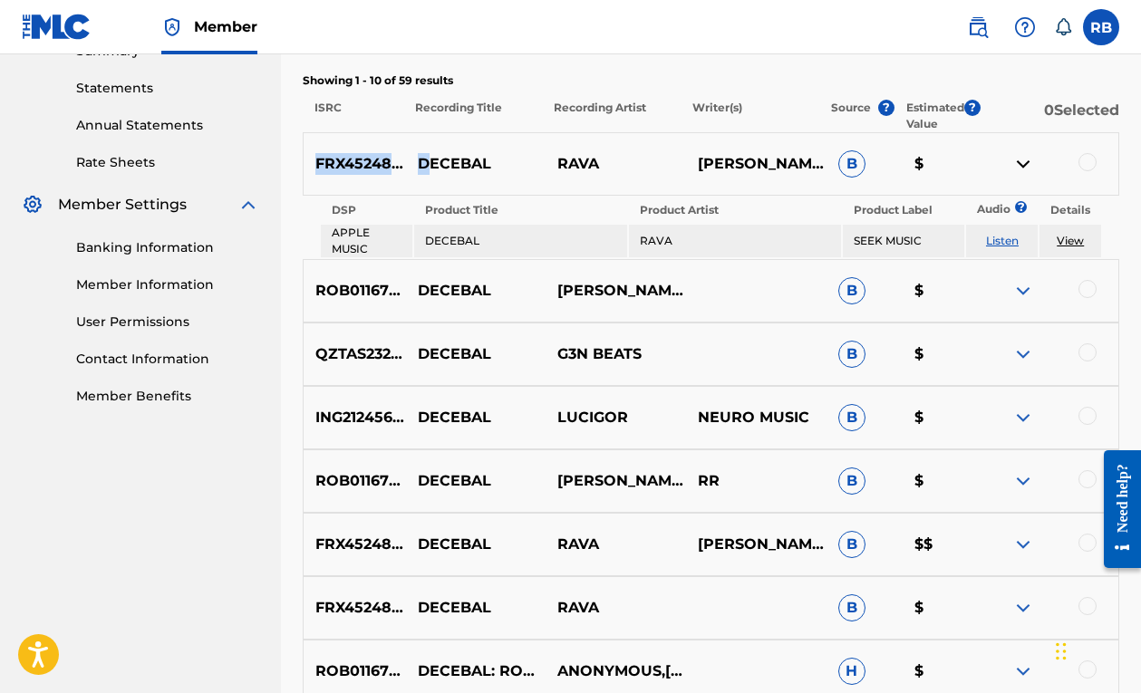
drag, startPoint x: 318, startPoint y: 161, endPoint x: 425, endPoint y: 163, distance: 107.0
click at [425, 163] on div "FRX452480281 DECEBAL RAVA FLORIN RAVANELLI, LUCIAN-VALENTIN PRUNAU B $" at bounding box center [711, 163] width 817 height 63
click at [357, 166] on p "FRX452480281" at bounding box center [355, 164] width 102 height 22
drag, startPoint x: 314, startPoint y: 164, endPoint x: 425, endPoint y: 163, distance: 111.5
click at [425, 163] on div "FRX452480281 DECEBAL RAVA FLORIN RAVANELLI, LUCIAN-VALENTIN PRUNAU B $" at bounding box center [711, 163] width 817 height 63
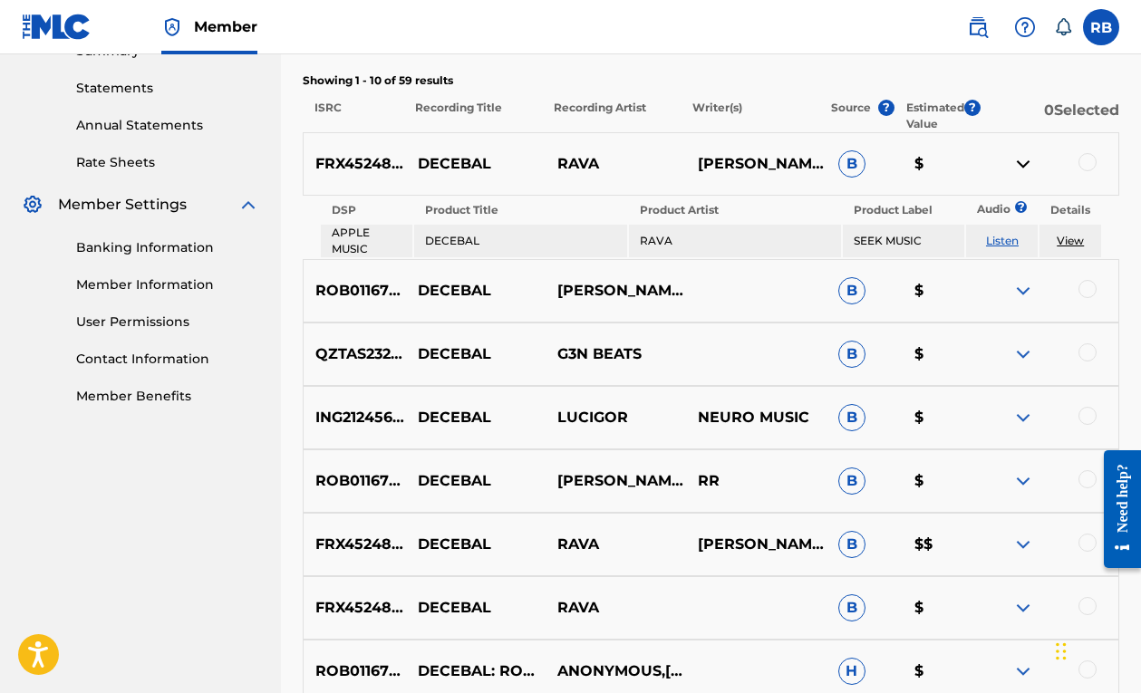
click at [338, 165] on p "FRX452480281" at bounding box center [355, 164] width 102 height 22
drag, startPoint x: 317, startPoint y: 163, endPoint x: 422, endPoint y: 158, distance: 105.3
click at [405, 158] on p "FRX452480281" at bounding box center [355, 164] width 102 height 22
copy p "FRX452480281"
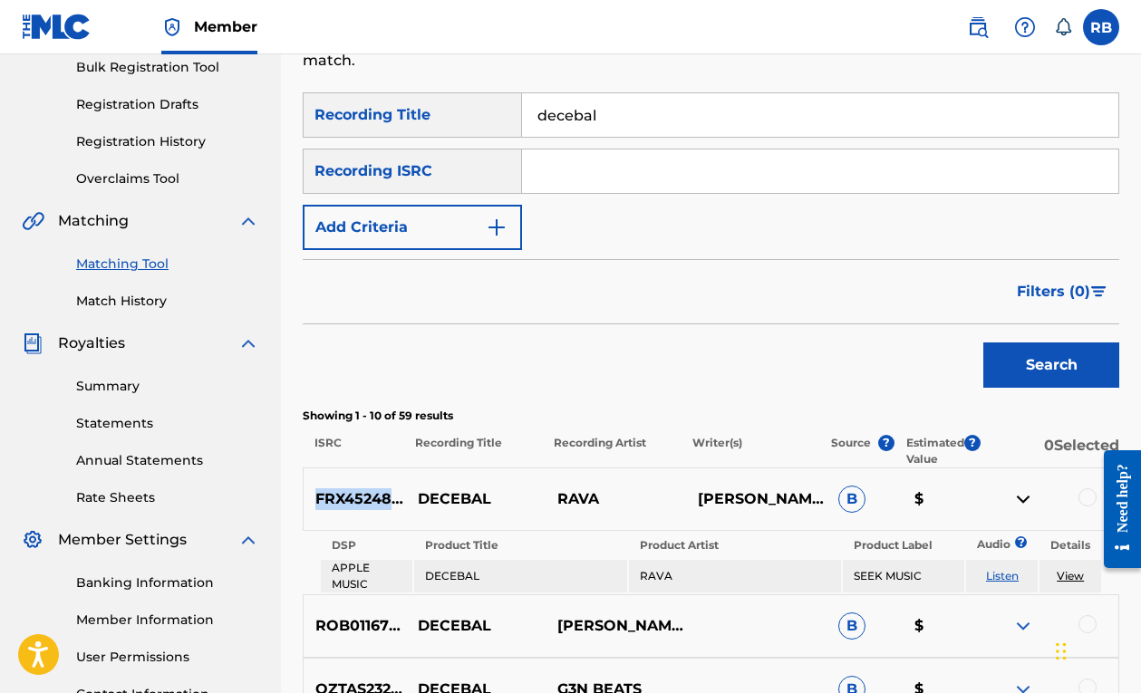
scroll to position [199, 0]
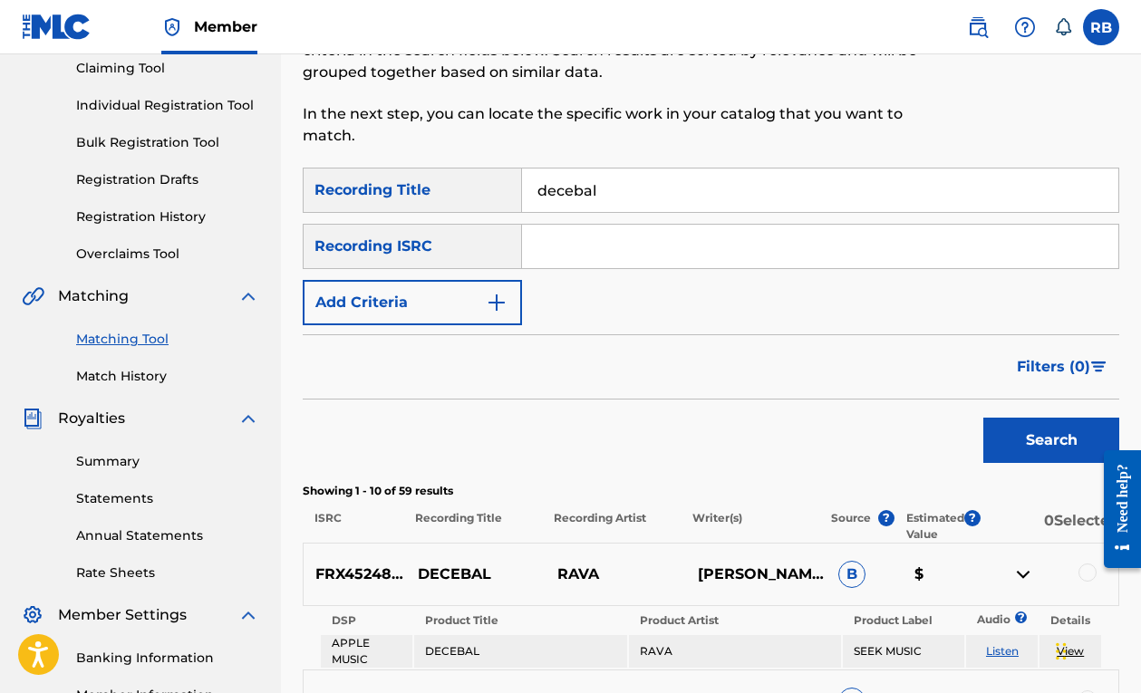
drag, startPoint x: 606, startPoint y: 177, endPoint x: 482, endPoint y: 173, distance: 124.2
click at [488, 174] on div "SearchWithCriteria0673e4ab-61bd-4905-afe4-d8ccb05699c1 Recording Title decebal" at bounding box center [711, 190] width 817 height 45
drag, startPoint x: 454, startPoint y: 184, endPoint x: 441, endPoint y: 183, distance: 13.6
click at [441, 183] on div "SearchWithCriteria0673e4ab-61bd-4905-afe4-d8ccb05699c1 Recording Title decebal" at bounding box center [711, 190] width 817 height 45
click at [582, 231] on input "Search Form" at bounding box center [820, 247] width 596 height 44
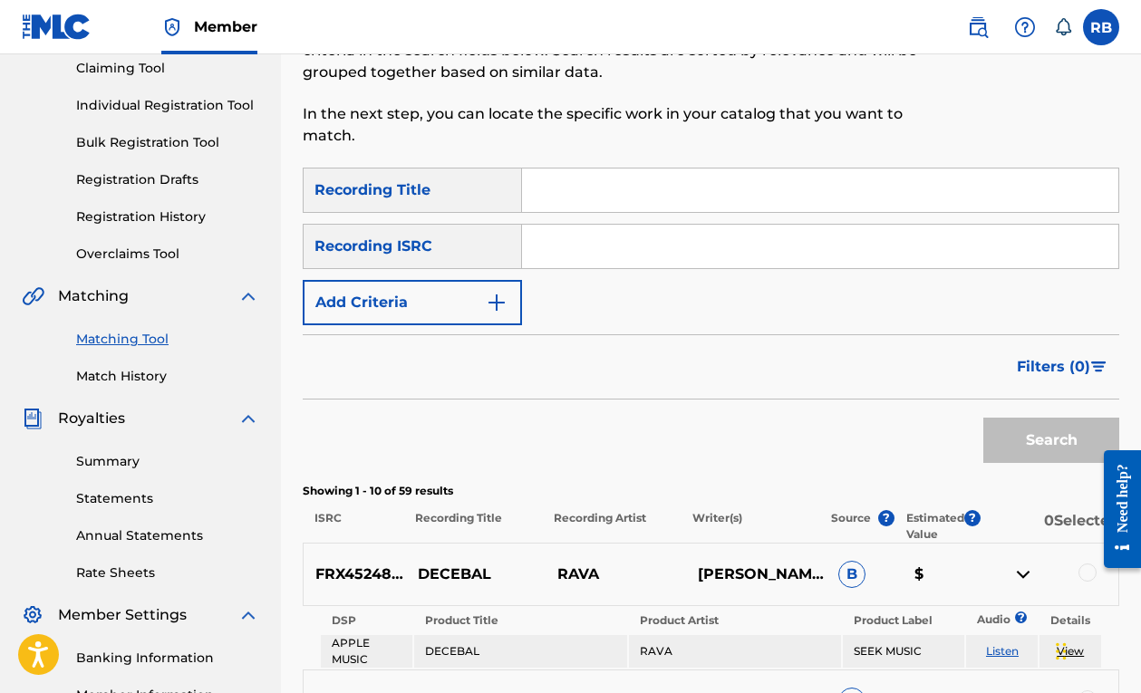
paste input "FRX452480281"
type input "FRX452480281"
click at [1040, 439] on button "Search" at bounding box center [1052, 440] width 136 height 45
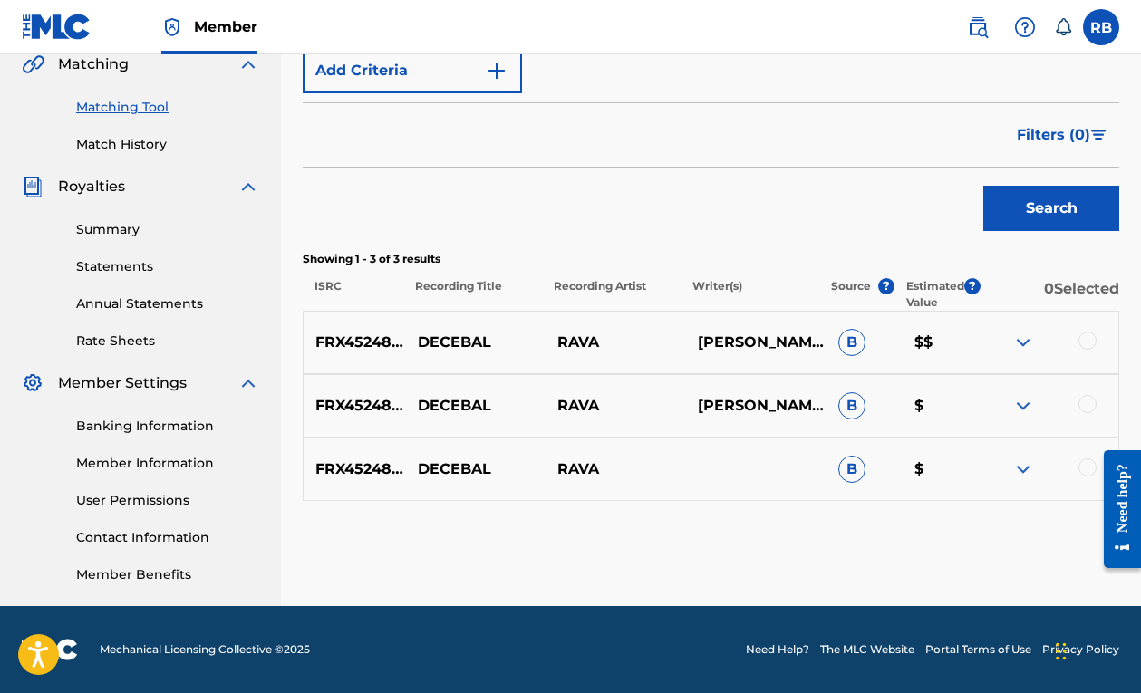
scroll to position [431, 0]
click at [1011, 342] on div at bounding box center [1048, 343] width 141 height 22
click at [1031, 342] on img at bounding box center [1024, 343] width 22 height 22
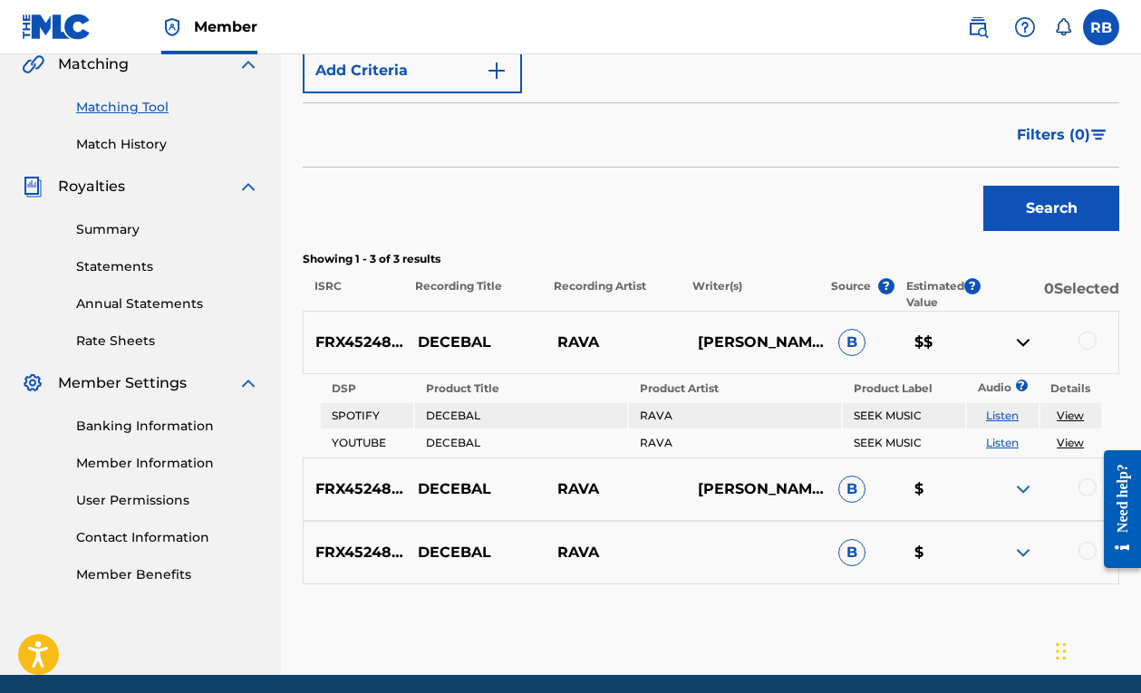
click at [1031, 342] on img at bounding box center [1024, 343] width 22 height 22
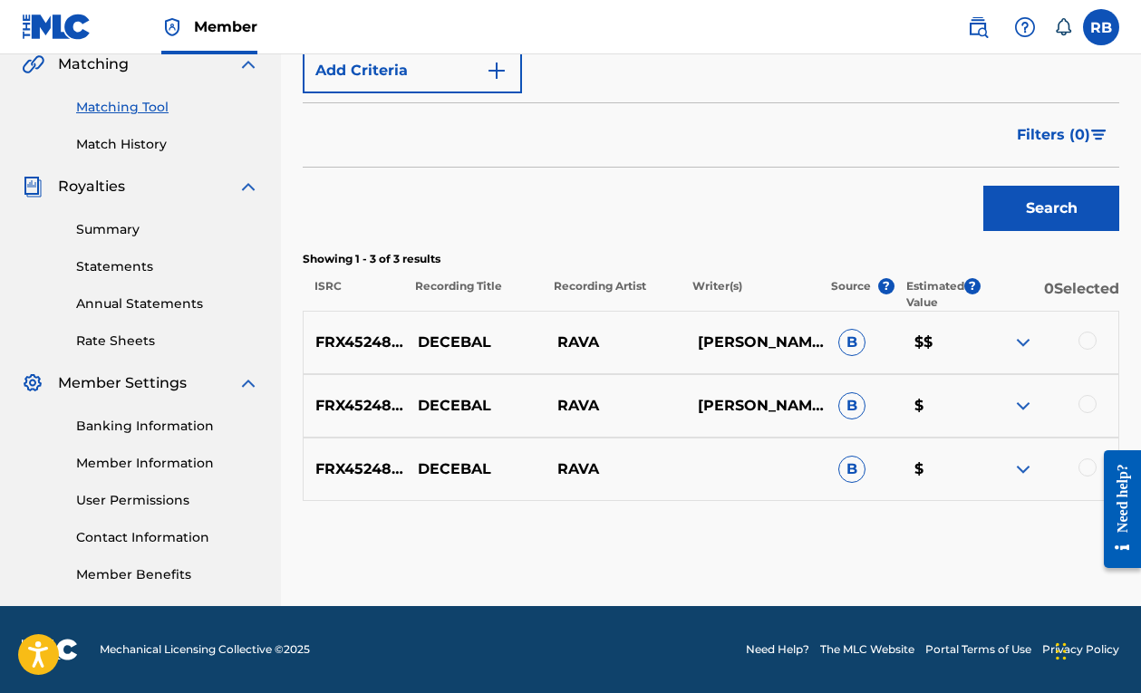
scroll to position [136, 0]
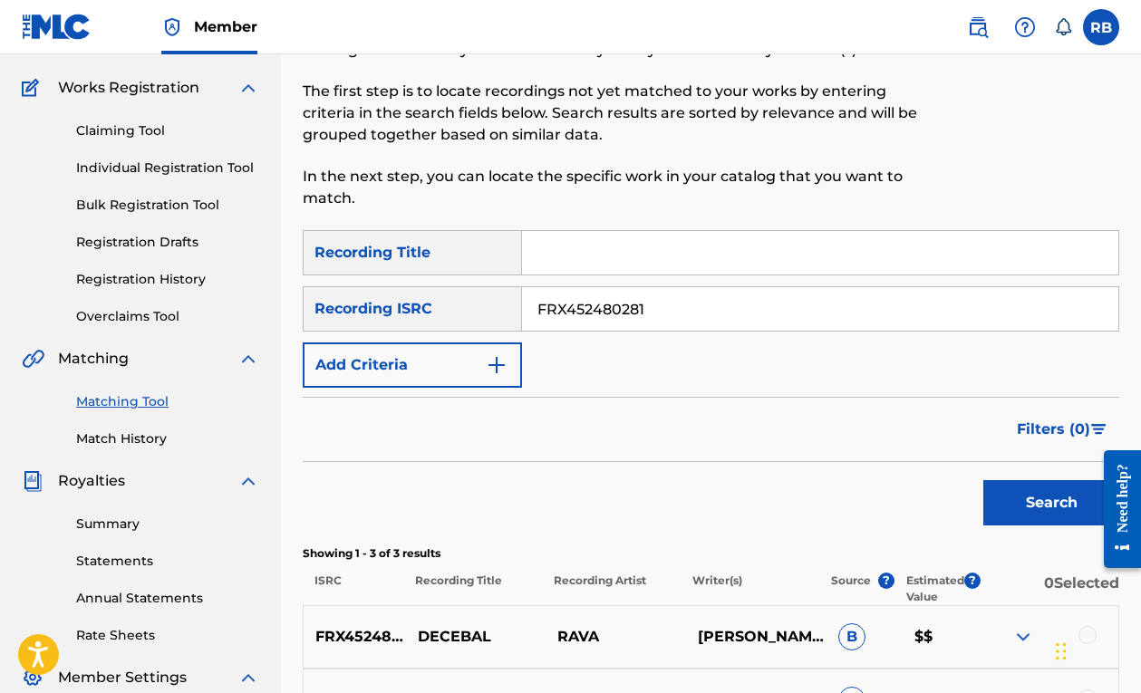
drag, startPoint x: 660, startPoint y: 312, endPoint x: 441, endPoint y: 313, distance: 218.5
click at [441, 313] on div "SearchWithCriteriacde8d9b6-4402-40d4-9c4d-006fa5e4ba3a Recording ISRC FRX452480…" at bounding box center [711, 308] width 817 height 45
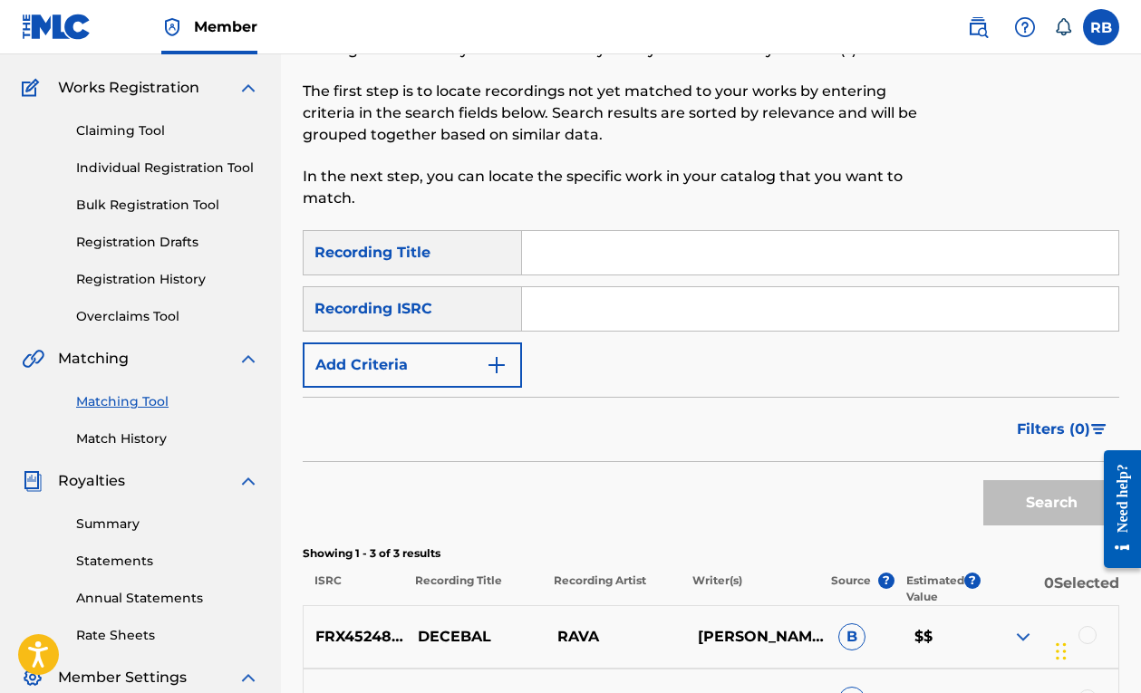
click at [573, 257] on input "Search Form" at bounding box center [820, 253] width 596 height 44
type input "x-slide"
click at [1052, 503] on button "Search" at bounding box center [1052, 502] width 136 height 45
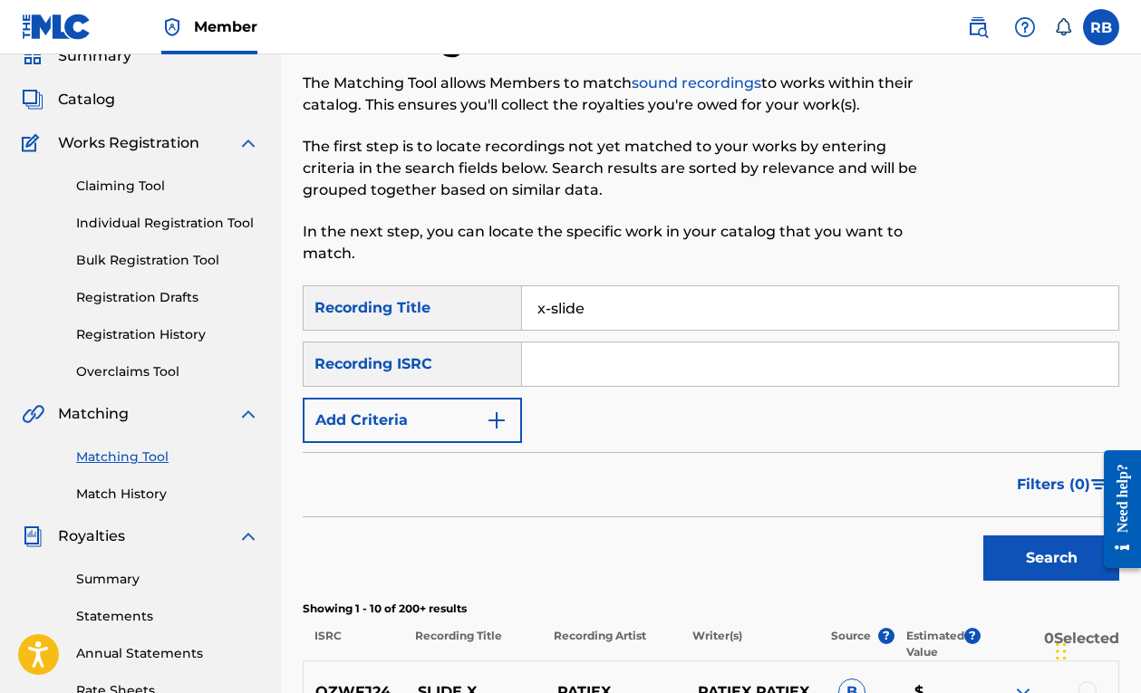
scroll to position [28, 0]
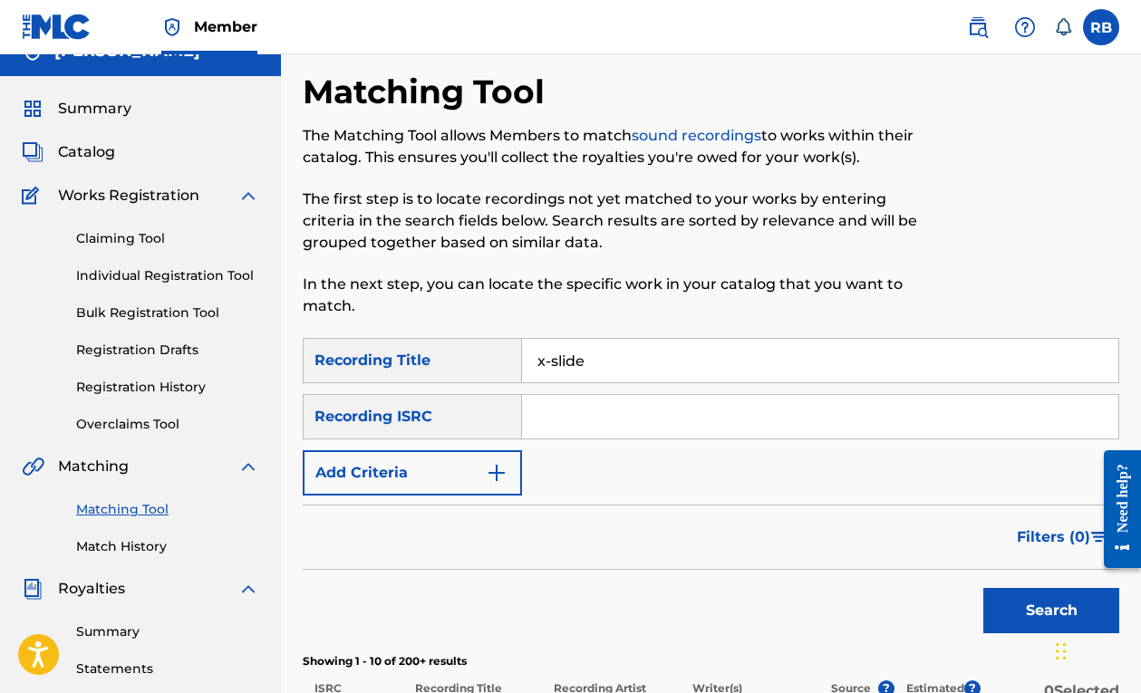
drag, startPoint x: 597, startPoint y: 353, endPoint x: 369, endPoint y: 353, distance: 228.4
click at [388, 353] on div "SearchWithCriteria0673e4ab-61bd-4905-afe4-d8ccb05699c1 Recording Title x-slide" at bounding box center [711, 360] width 817 height 45
type input "c"
type input "slim body bitch"
click at [1052, 611] on button "Search" at bounding box center [1052, 610] width 136 height 45
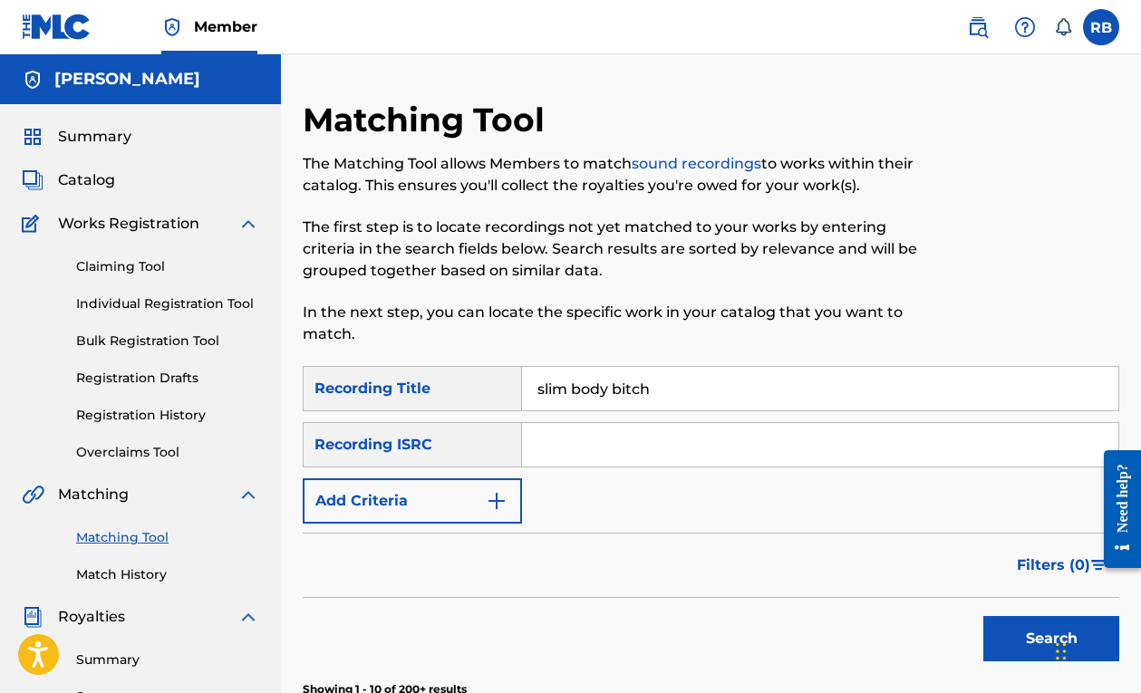
scroll to position [0, 0]
drag, startPoint x: 675, startPoint y: 386, endPoint x: 395, endPoint y: 333, distance: 285.2
type input "ritmo de verao"
click at [1052, 639] on button "Search" at bounding box center [1052, 638] width 136 height 45
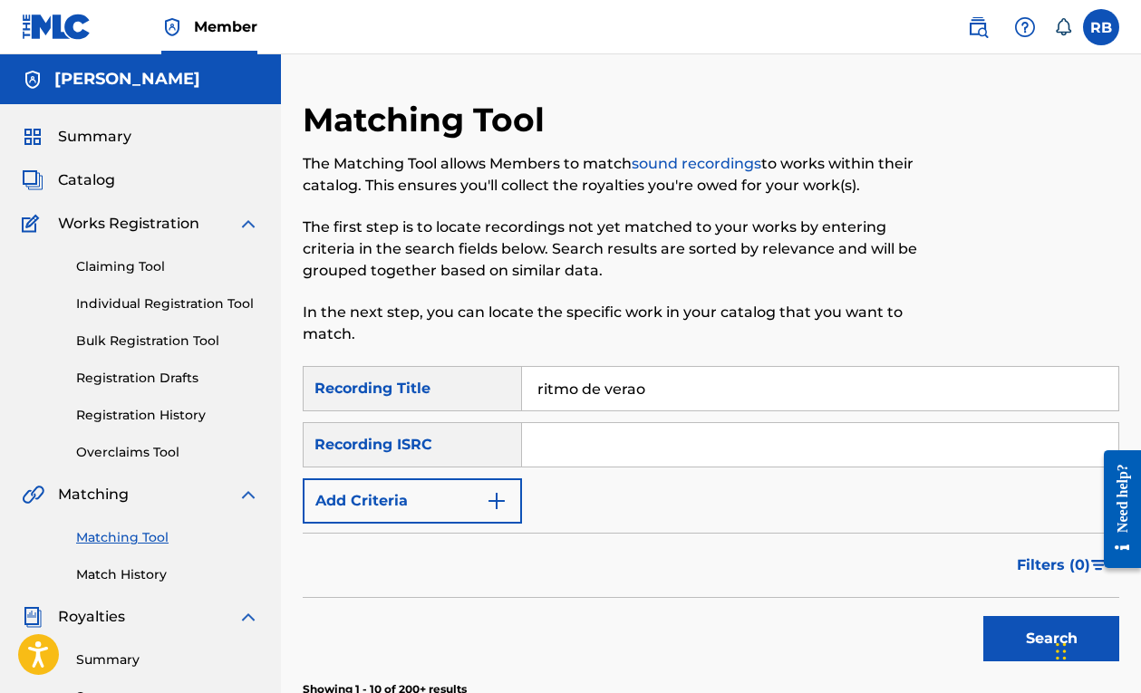
click at [160, 568] on link "Match History" at bounding box center [167, 575] width 183 height 19
